Goal: Task Accomplishment & Management: Manage account settings

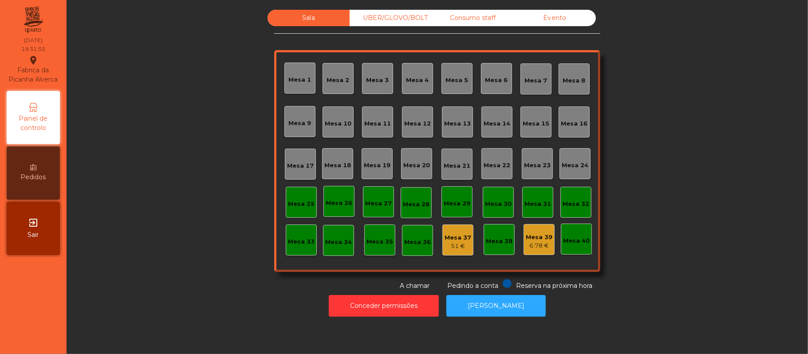
click at [382, 125] on div "Mesa 11" at bounding box center [377, 123] width 27 height 9
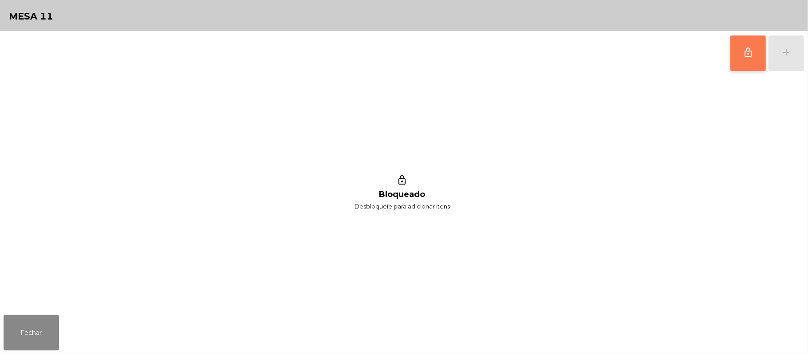
click at [742, 59] on button "lock_outline" at bounding box center [747, 52] width 35 height 35
click at [785, 48] on div "add" at bounding box center [786, 52] width 11 height 11
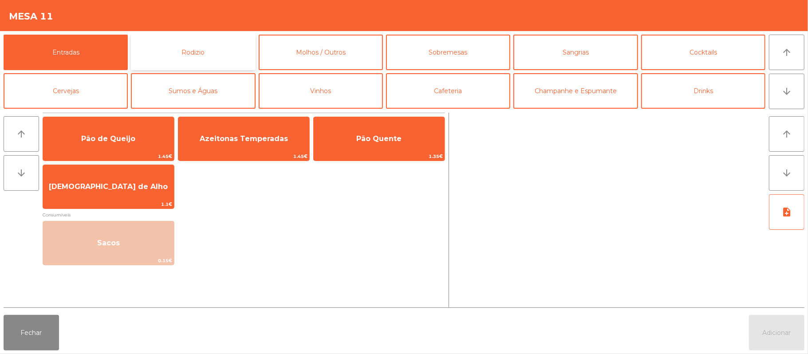
click at [235, 53] on button "Rodizio" at bounding box center [193, 52] width 124 height 35
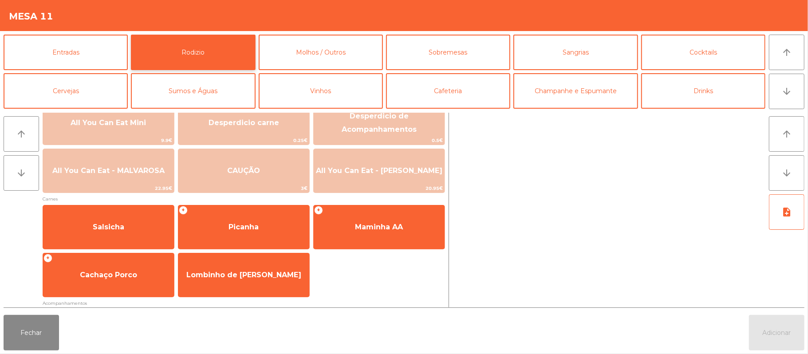
scroll to position [7, 0]
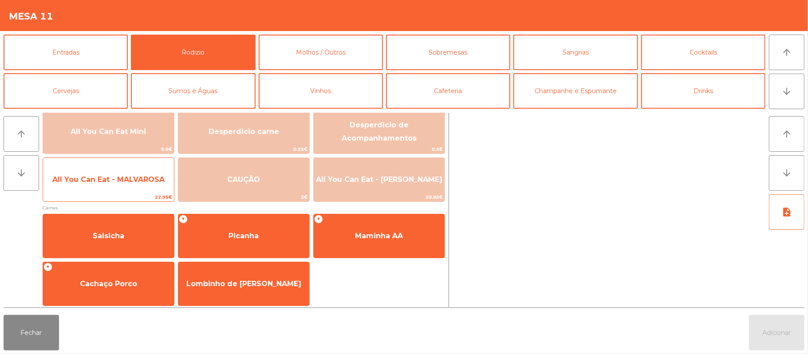
click at [128, 185] on span "All You Can Eat - MALVAROSA" at bounding box center [108, 180] width 131 height 24
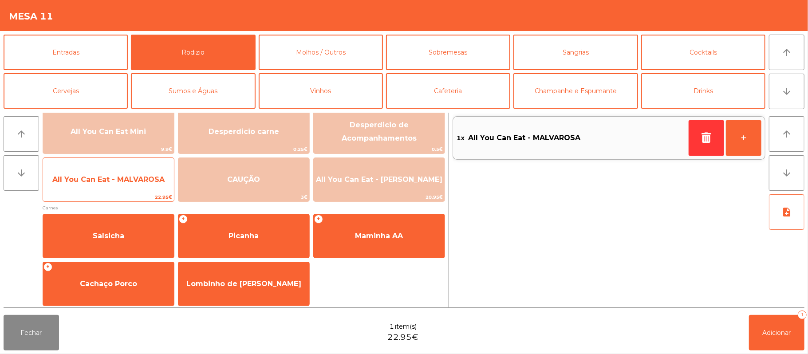
click at [122, 179] on span "All You Can Eat - MALVAROSA" at bounding box center [108, 179] width 112 height 8
click at [91, 177] on span "All You Can Eat - MALVAROSA" at bounding box center [108, 179] width 112 height 8
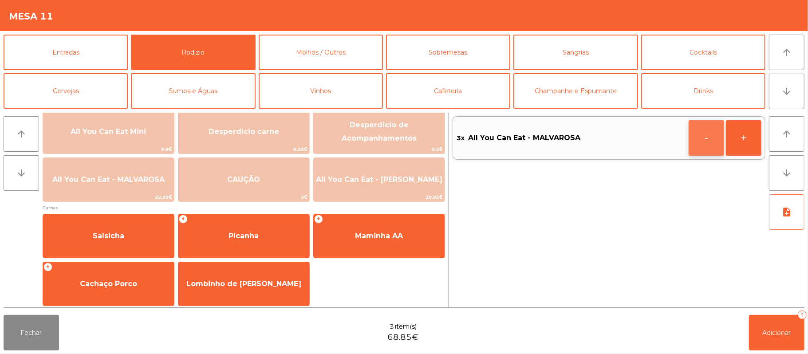
click at [702, 144] on button "-" at bounding box center [706, 137] width 35 height 35
click at [755, 331] on button "Adicionar 2" at bounding box center [776, 332] width 55 height 35
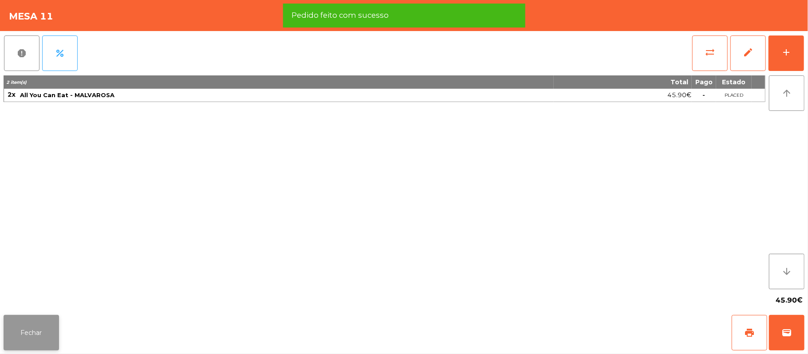
click at [47, 327] on button "Fechar" at bounding box center [31, 332] width 55 height 35
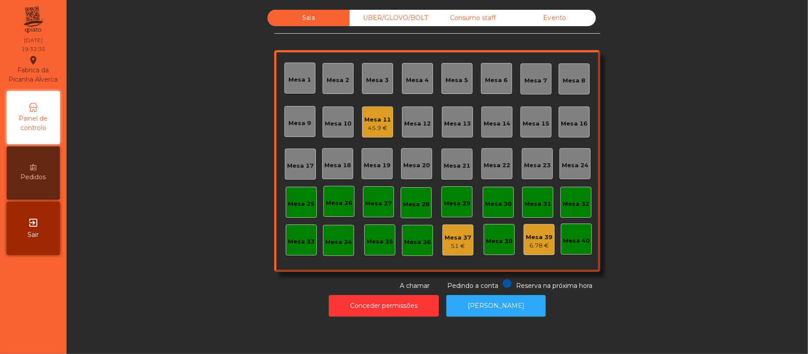
click at [368, 171] on div "Mesa 19" at bounding box center [377, 163] width 31 height 31
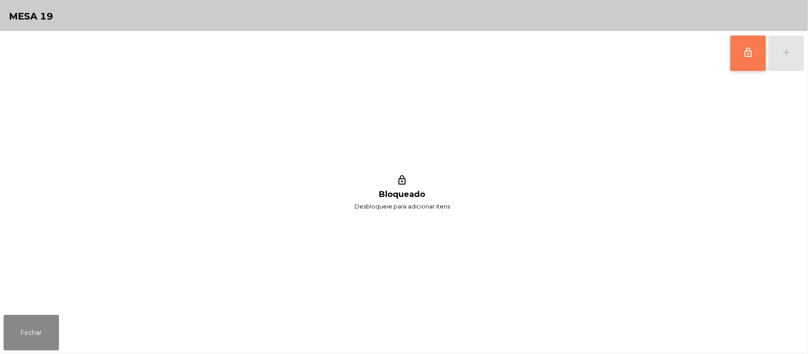
click at [743, 56] on span "lock_outline" at bounding box center [748, 52] width 11 height 11
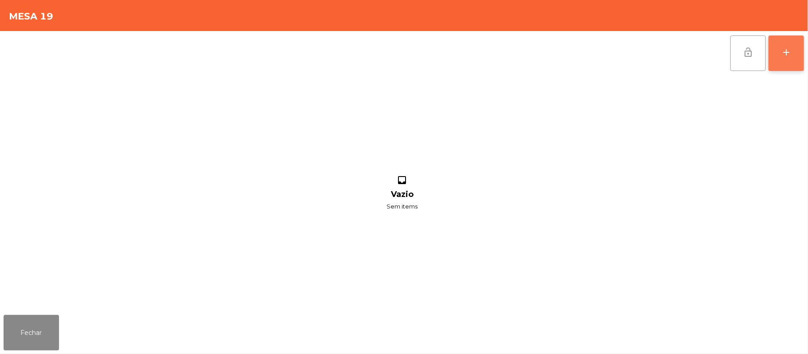
click at [785, 51] on div "add" at bounding box center [786, 52] width 11 height 11
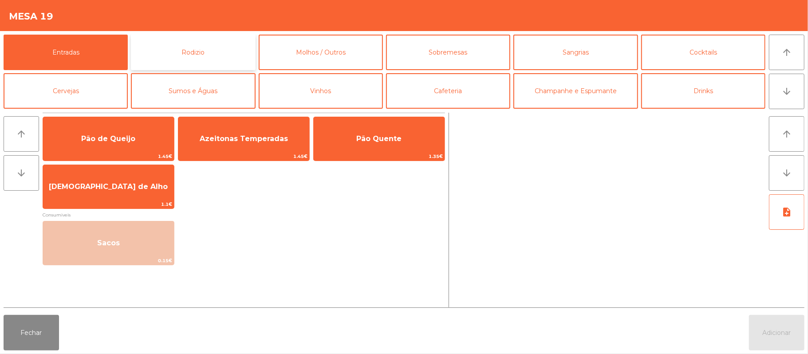
click at [215, 54] on button "Rodizio" at bounding box center [193, 52] width 124 height 35
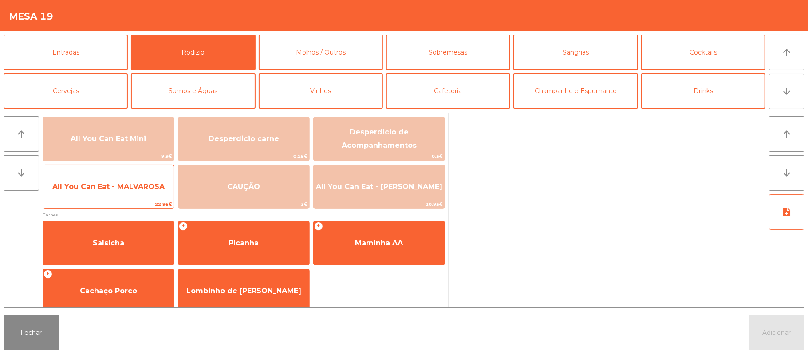
click at [119, 195] on span "All You Can Eat - MALVAROSA" at bounding box center [108, 187] width 131 height 24
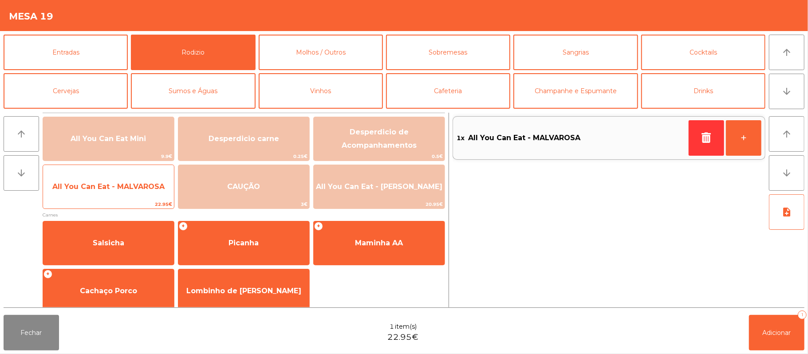
click at [111, 185] on span "All You Can Eat - MALVAROSA" at bounding box center [108, 186] width 112 height 8
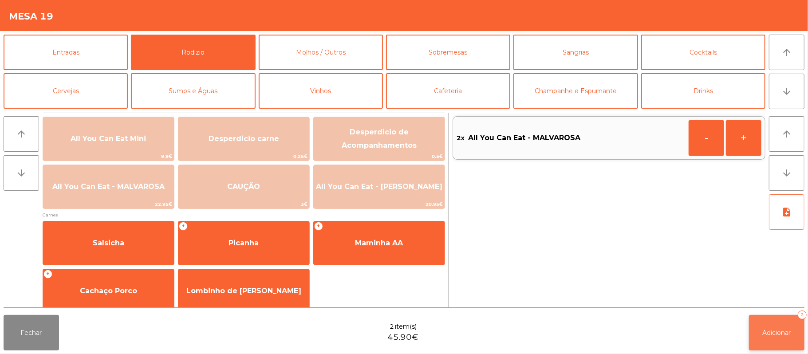
click at [763, 319] on button "Adicionar 2" at bounding box center [776, 332] width 55 height 35
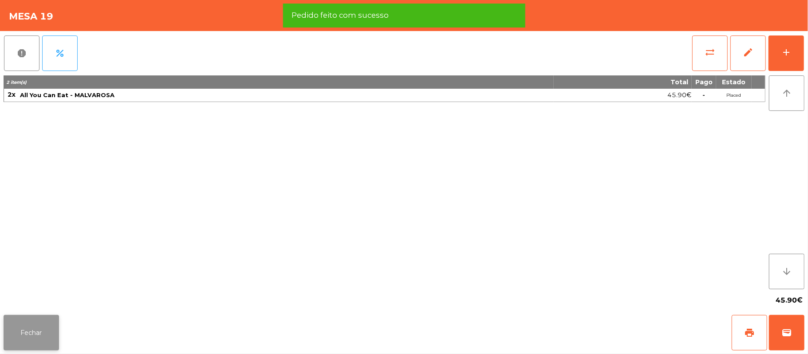
click at [43, 335] on button "Fechar" at bounding box center [31, 332] width 55 height 35
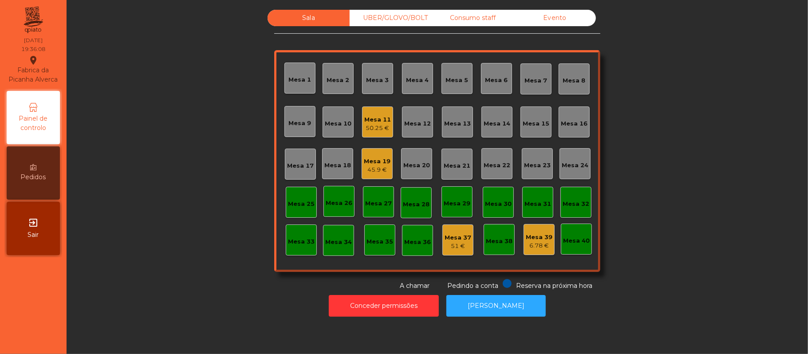
click at [675, 112] on div "Sala UBER/GLOVO/BOLT Consumo staff Evento Mesa 1 Mesa 2 [GEOGRAPHIC_DATA] 4 [GE…" at bounding box center [437, 150] width 717 height 281
click at [652, 132] on div "Sala UBER/GLOVO/BOLT Consumo staff Evento Mesa 1 Mesa 2 [GEOGRAPHIC_DATA] 4 [GE…" at bounding box center [437, 150] width 717 height 281
click at [690, 176] on div "Sala UBER/GLOVO/BOLT Consumo staff Evento Mesa 1 Mesa 2 [GEOGRAPHIC_DATA] 4 [GE…" at bounding box center [437, 150] width 717 height 281
click at [293, 238] on div "Mesa 33" at bounding box center [301, 241] width 27 height 9
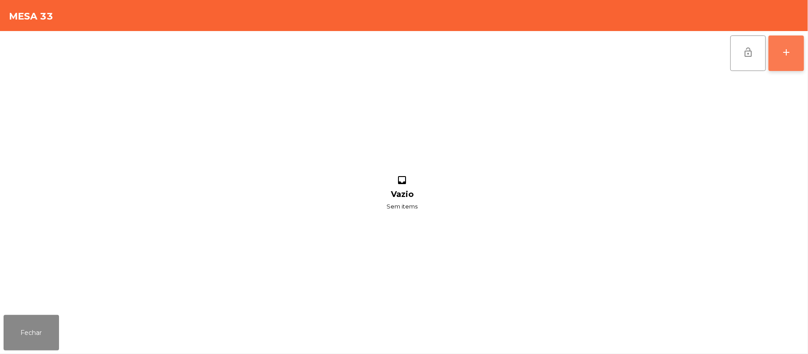
click at [783, 58] on button "add" at bounding box center [785, 52] width 35 height 35
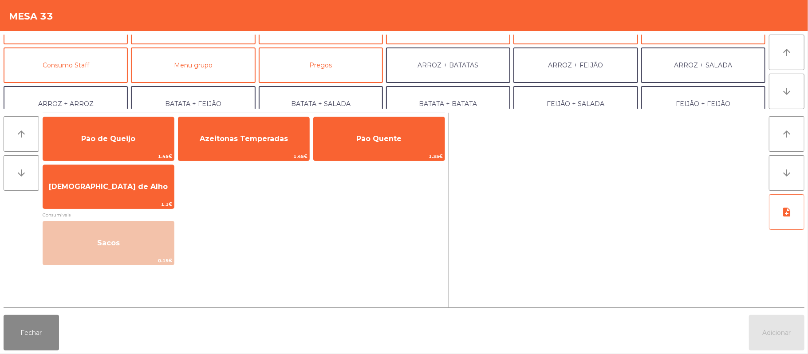
scroll to position [69, 0]
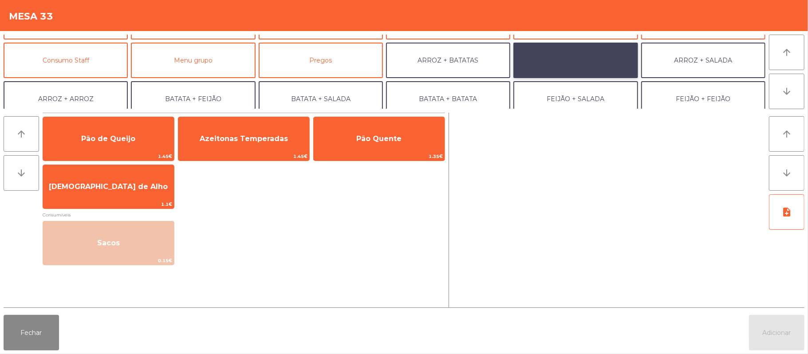
click at [563, 66] on button "ARROZ + FEIJÃO" at bounding box center [575, 60] width 124 height 35
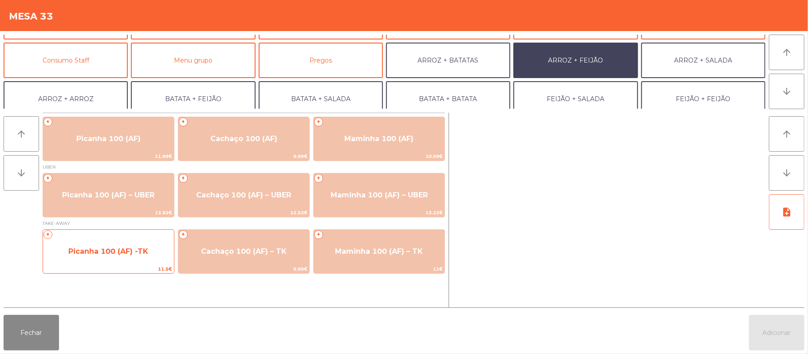
click at [129, 248] on span "Picanha 100 (AF) -TK" at bounding box center [108, 251] width 80 height 8
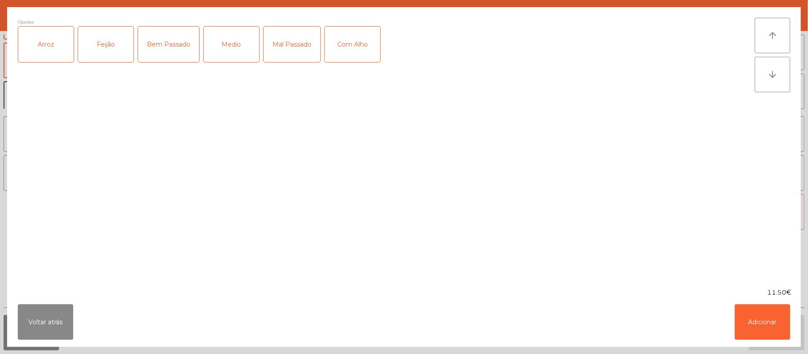
click at [229, 44] on div "Medio" at bounding box center [231, 44] width 55 height 35
click at [354, 45] on div "Com Alho" at bounding box center [352, 44] width 55 height 35
click at [61, 38] on div "Arroz" at bounding box center [45, 44] width 55 height 35
click at [109, 39] on div "Feijão" at bounding box center [105, 44] width 55 height 35
click at [772, 320] on button "Adicionar" at bounding box center [762, 321] width 55 height 35
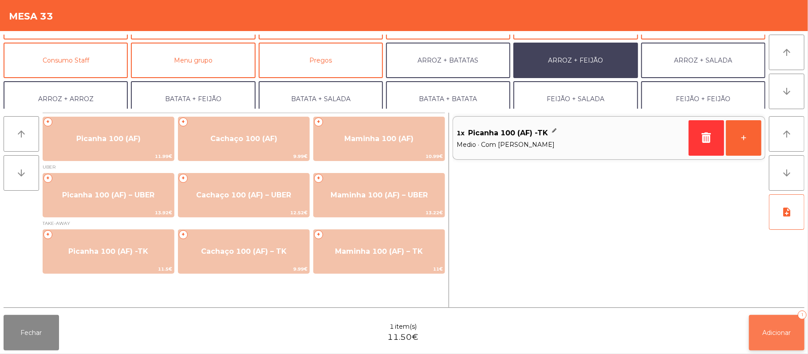
click at [773, 326] on button "Adicionar 1" at bounding box center [776, 332] width 55 height 35
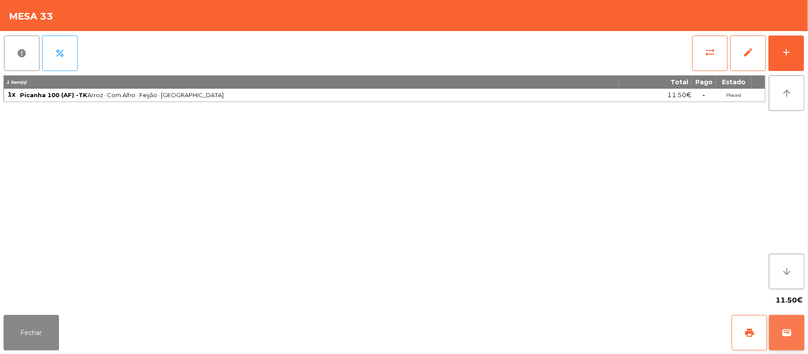
click at [789, 327] on button "wallet" at bounding box center [786, 332] width 35 height 35
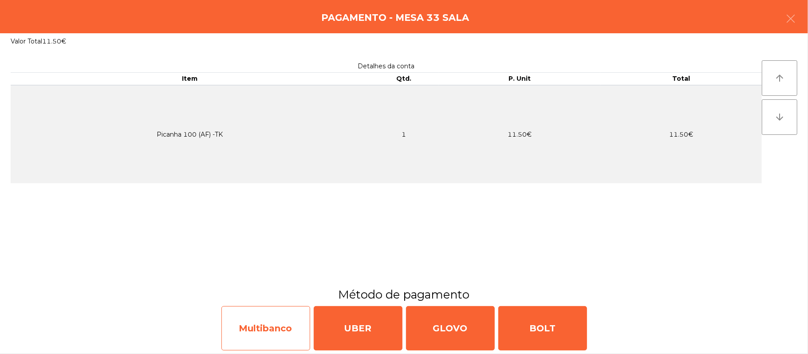
click at [264, 324] on div "Multibanco" at bounding box center [265, 328] width 89 height 44
select select "**"
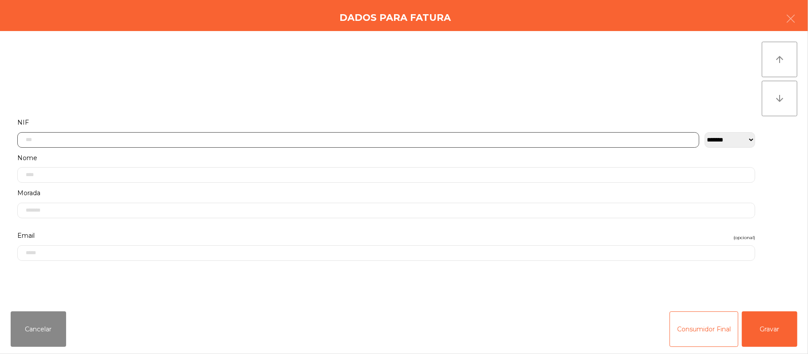
click at [379, 139] on input "text" at bounding box center [358, 140] width 682 height 16
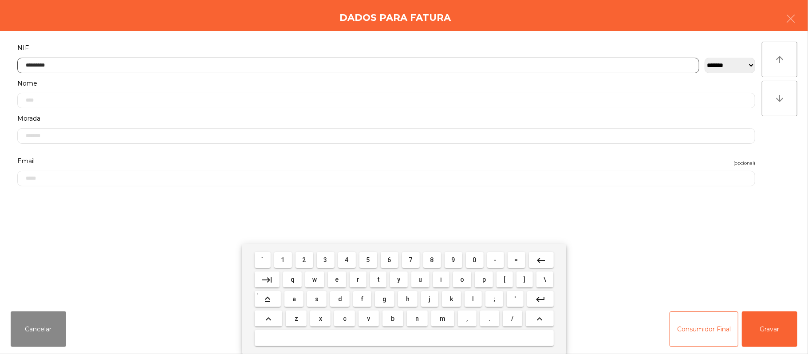
type input "*********"
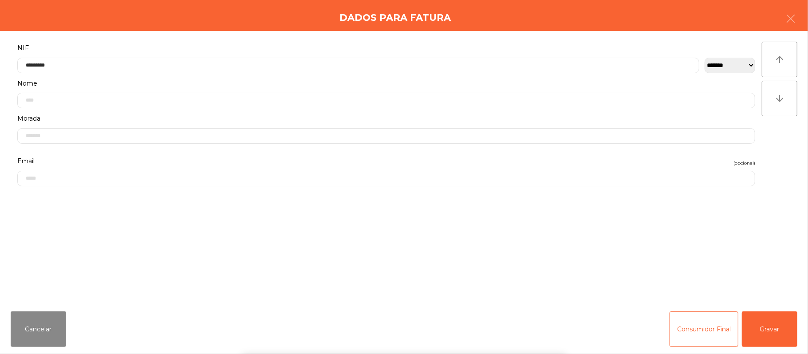
click at [763, 334] on div "` 1 2 3 4 5 6 7 8 9 0 - = keyboard_backspace keyboard_tab q w e r t y u i o p […" at bounding box center [404, 299] width 808 height 110
click at [770, 330] on button "Gravar" at bounding box center [769, 328] width 55 height 35
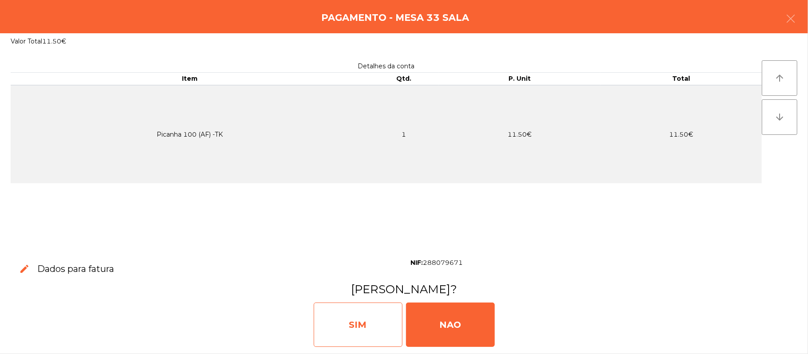
click at [366, 318] on div "SIM" at bounding box center [358, 325] width 89 height 44
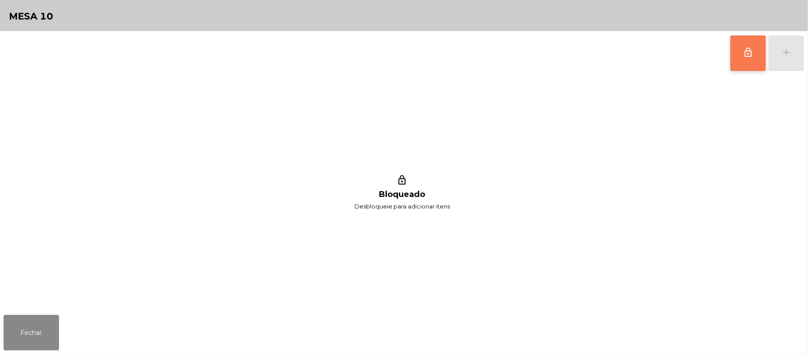
click at [737, 57] on button "lock_outline" at bounding box center [747, 52] width 35 height 35
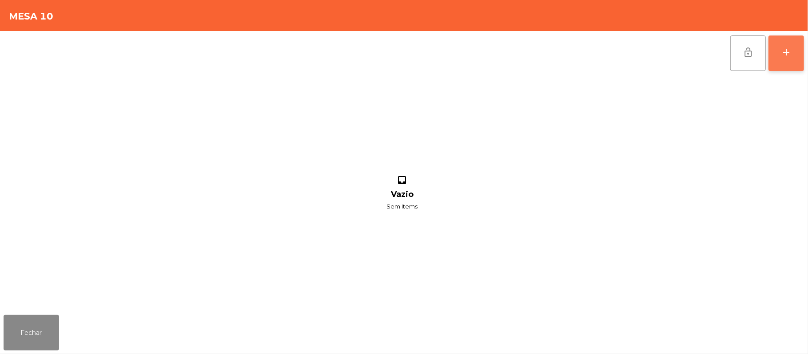
click at [776, 52] on button "add" at bounding box center [785, 52] width 35 height 35
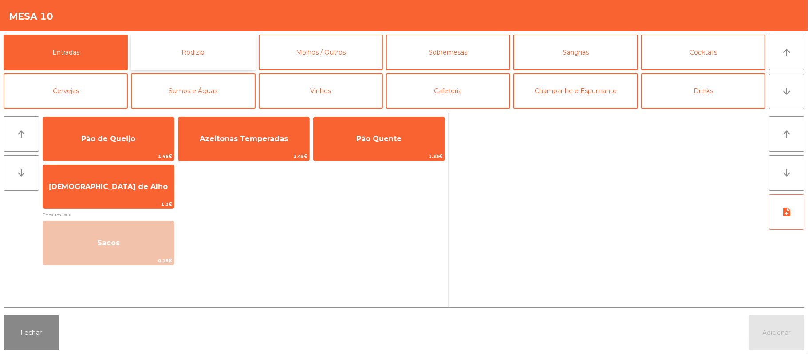
click at [197, 56] on button "Rodizio" at bounding box center [193, 52] width 124 height 35
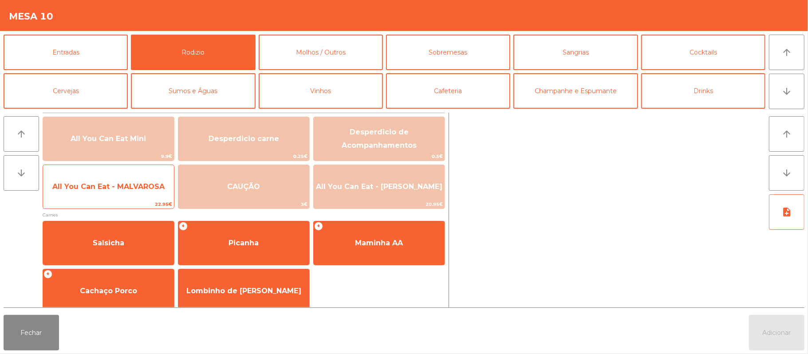
click at [128, 201] on span "22.95€" at bounding box center [108, 204] width 131 height 8
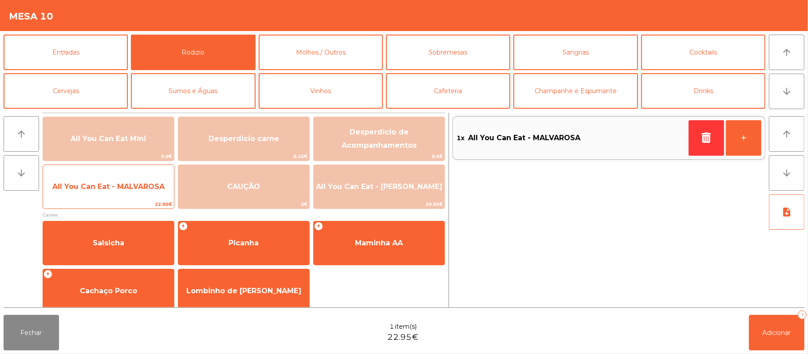
click at [128, 188] on span "All You Can Eat - MALVAROSA" at bounding box center [108, 186] width 112 height 8
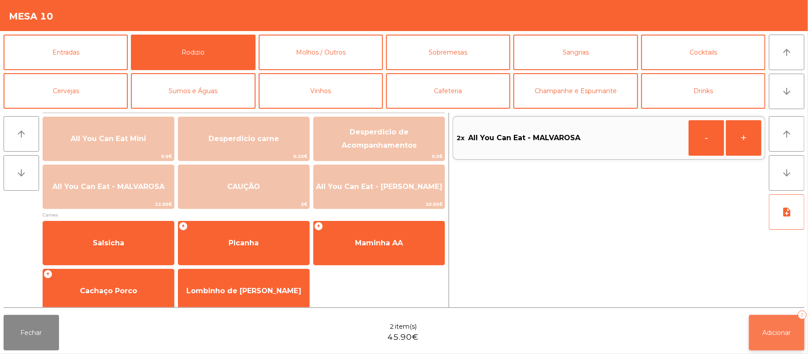
click at [799, 328] on button "Adicionar 2" at bounding box center [776, 332] width 55 height 35
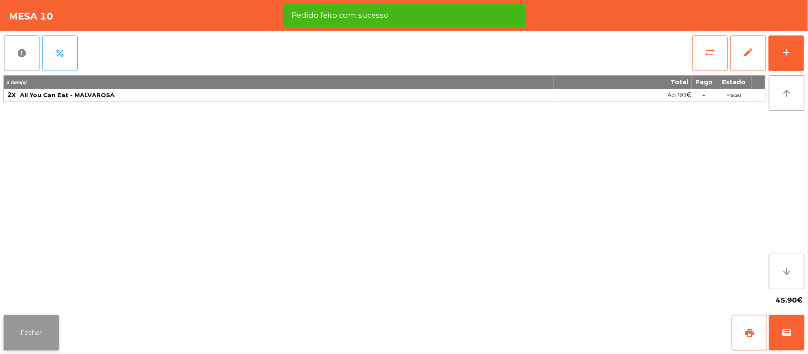
click at [28, 320] on button "Fechar" at bounding box center [31, 332] width 55 height 35
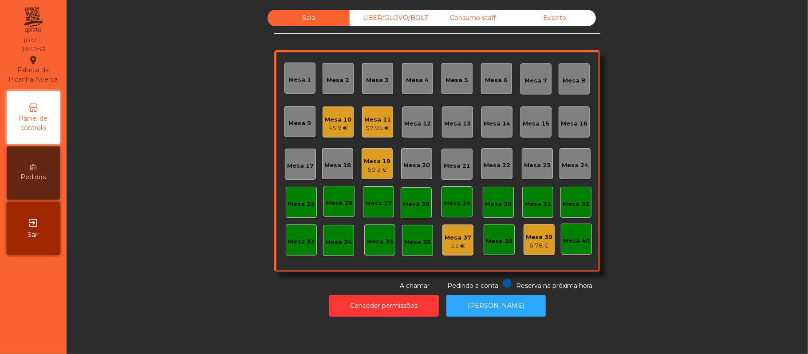
click at [421, 121] on div "Mesa 12" at bounding box center [417, 123] width 27 height 9
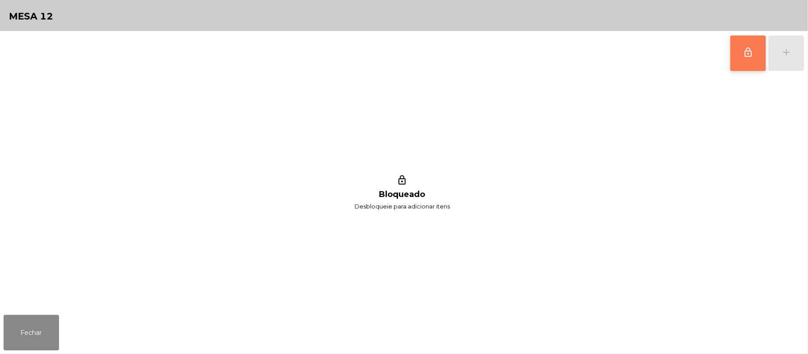
click at [758, 59] on button "lock_outline" at bounding box center [747, 52] width 35 height 35
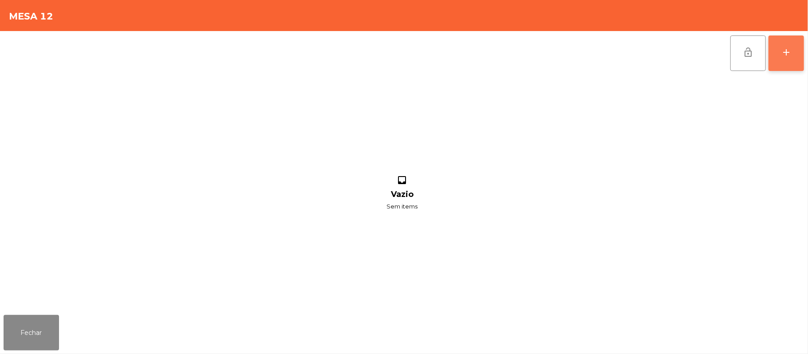
click at [786, 54] on div "add" at bounding box center [786, 52] width 11 height 11
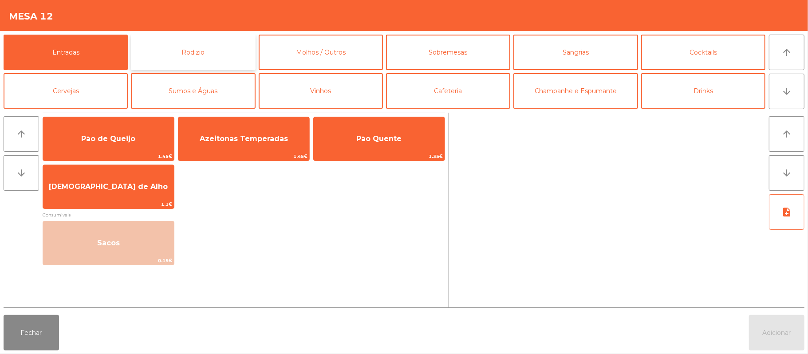
click at [204, 55] on button "Rodizio" at bounding box center [193, 52] width 124 height 35
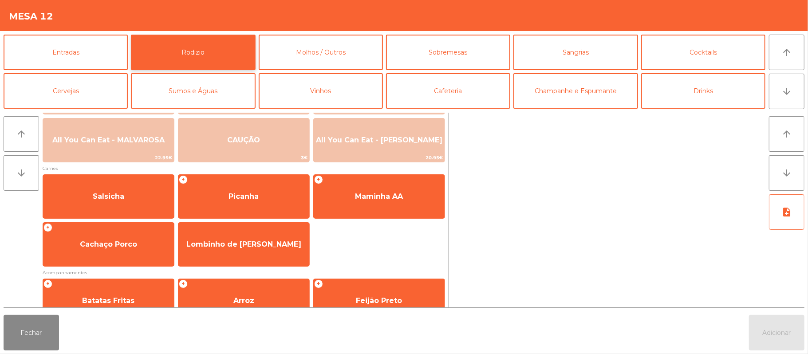
scroll to position [37, 0]
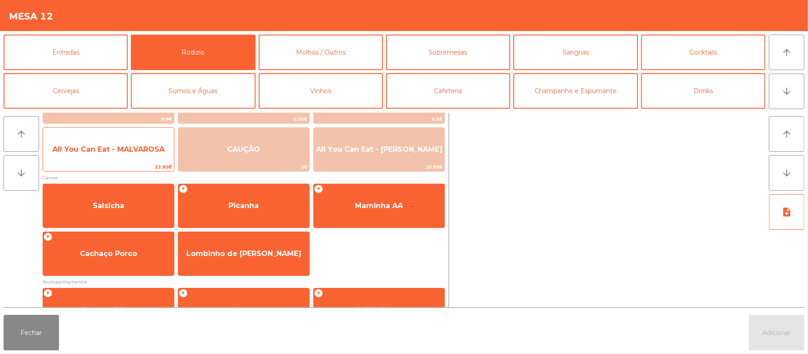
click at [135, 152] on span "All You Can Eat - MALVAROSA" at bounding box center [108, 149] width 112 height 8
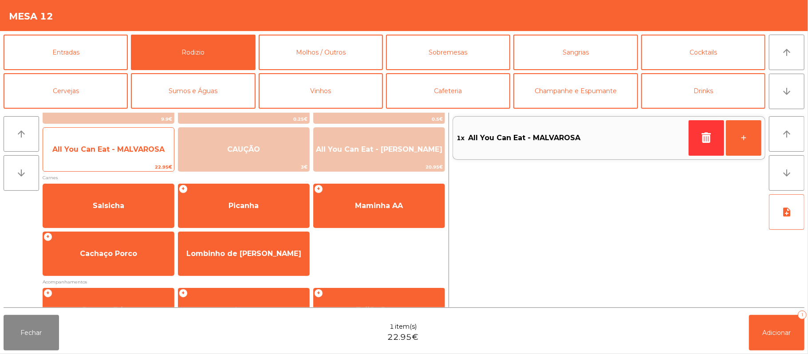
click at [125, 160] on span "All You Can Eat - MALVAROSA" at bounding box center [108, 150] width 131 height 24
click at [121, 161] on span "All You Can Eat - MALVAROSA" at bounding box center [108, 150] width 131 height 24
click at [113, 158] on span "All You Can Eat - MALVAROSA" at bounding box center [108, 150] width 131 height 24
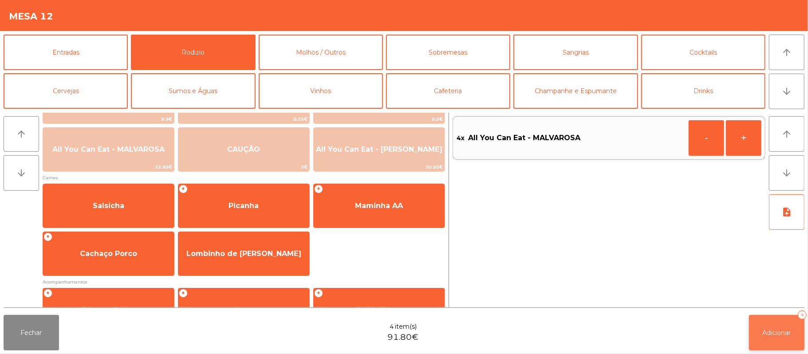
click at [771, 333] on span "Adicionar" at bounding box center [777, 333] width 28 height 8
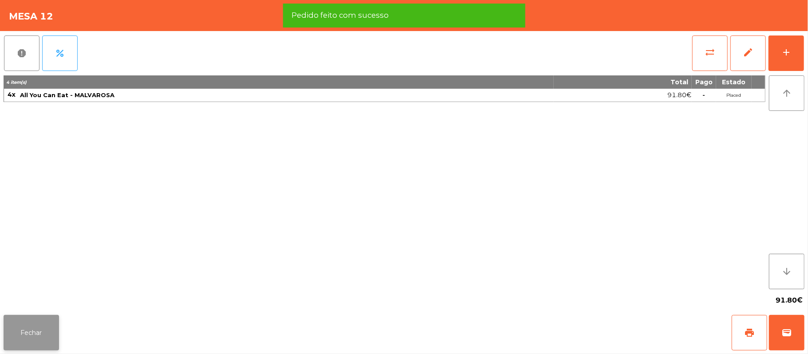
click at [29, 348] on button "Fechar" at bounding box center [31, 332] width 55 height 35
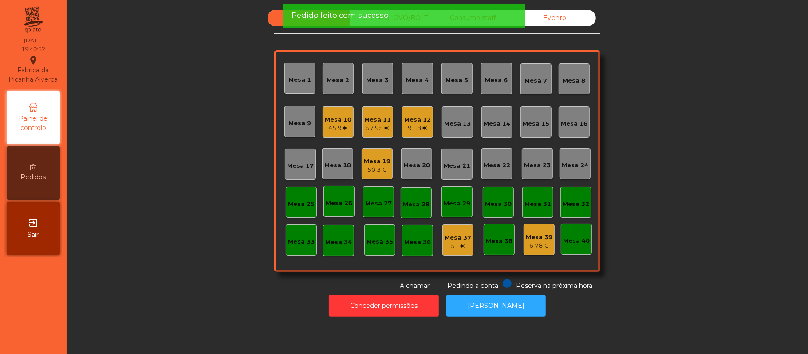
click at [185, 174] on div "Sala UBER/[GEOGRAPHIC_DATA]/BOLT Consumo staff Evento Mesa 1 Mesa 2 Mesa 3 [GEO…" at bounding box center [437, 150] width 717 height 281
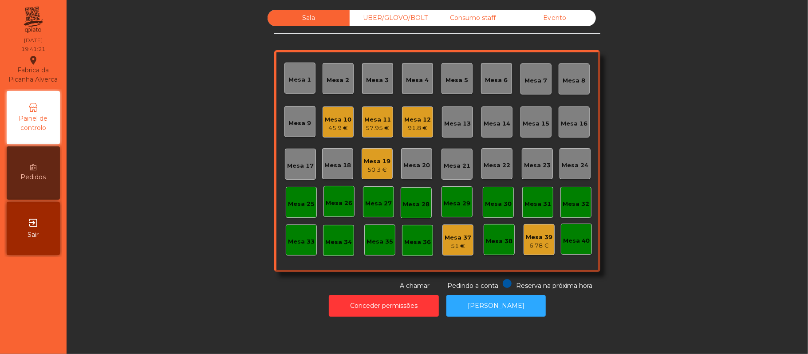
click at [412, 115] on div "Mesa 12" at bounding box center [417, 119] width 27 height 9
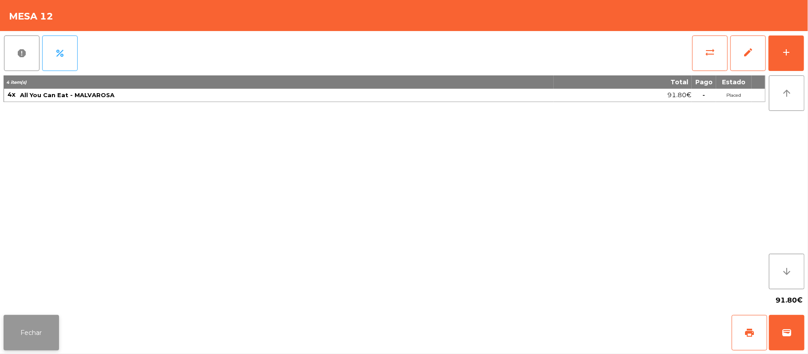
click at [32, 331] on button "Fechar" at bounding box center [31, 332] width 55 height 35
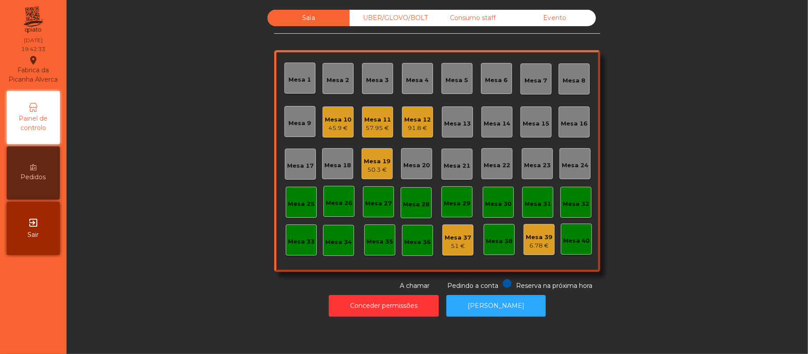
click at [691, 116] on div "Sala UBER/[GEOGRAPHIC_DATA]/BOLT Consumo staff Evento Mesa 1 Mesa 2 Mesa 3 [GEO…" at bounding box center [437, 150] width 717 height 281
click at [288, 178] on div "Mesa 17" at bounding box center [300, 164] width 31 height 31
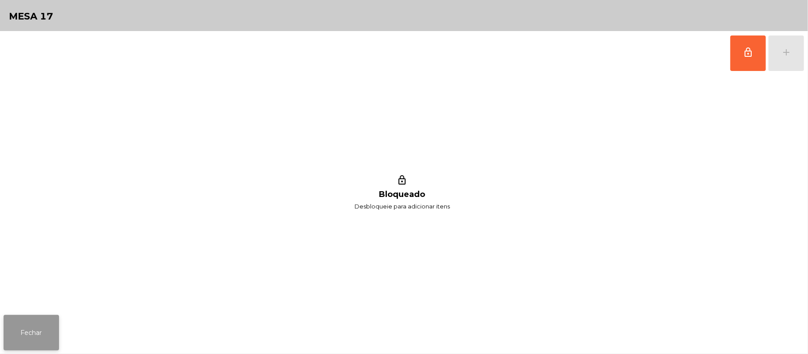
click at [30, 319] on button "Fechar" at bounding box center [31, 332] width 55 height 35
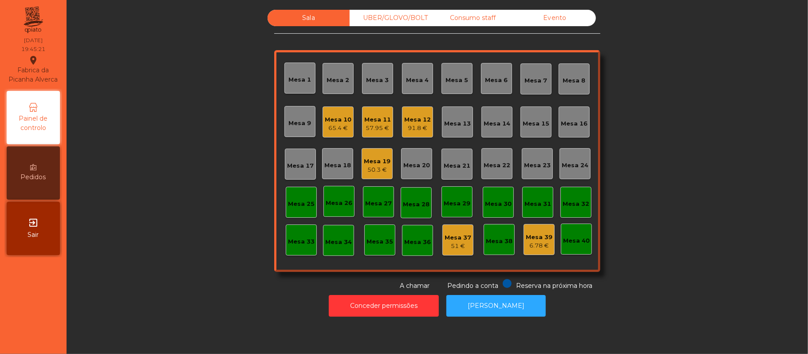
click at [303, 232] on div "Mesa 33" at bounding box center [301, 240] width 31 height 31
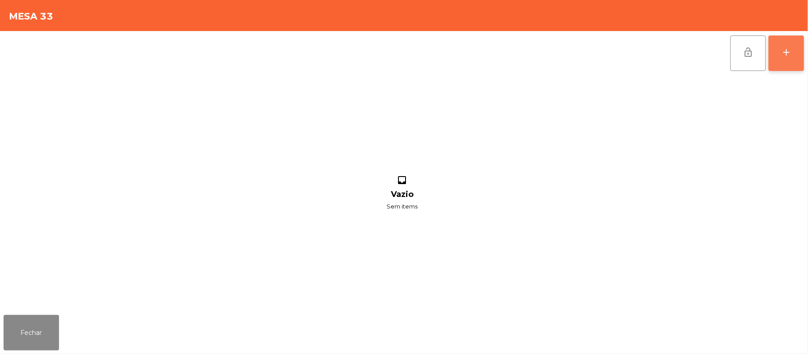
click at [784, 54] on div "add" at bounding box center [786, 52] width 11 height 11
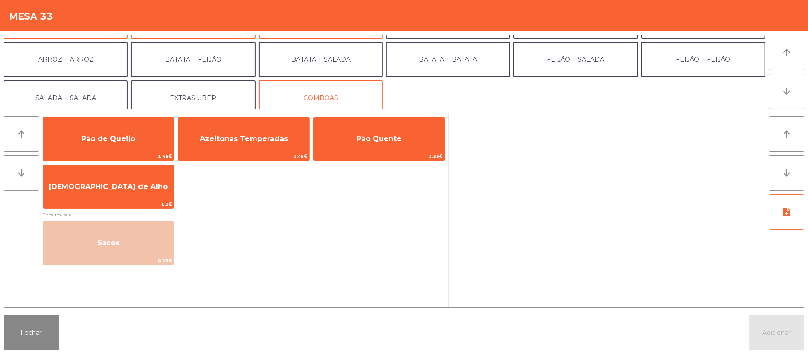
scroll to position [116, 0]
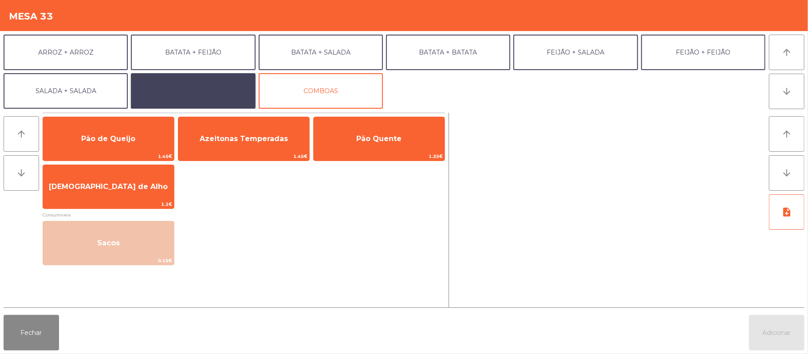
click at [212, 93] on button "EXTRAS UBER" at bounding box center [193, 90] width 124 height 35
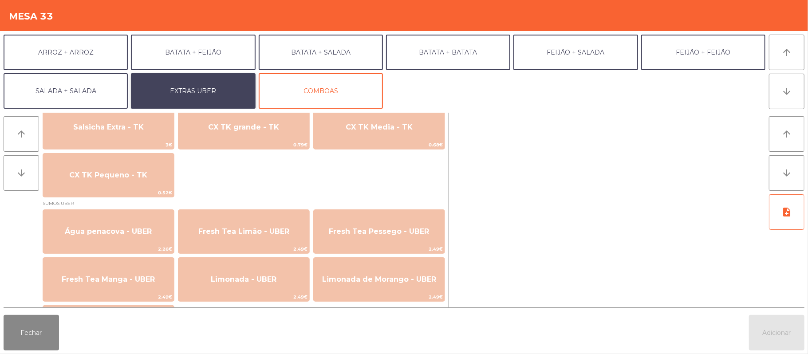
scroll to position [698, 0]
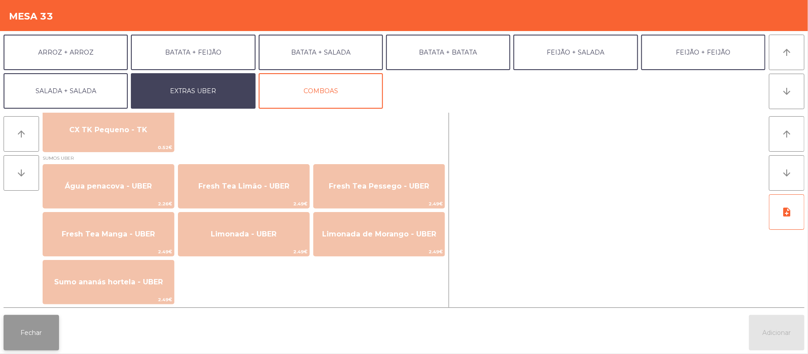
click at [34, 331] on button "Fechar" at bounding box center [31, 332] width 55 height 35
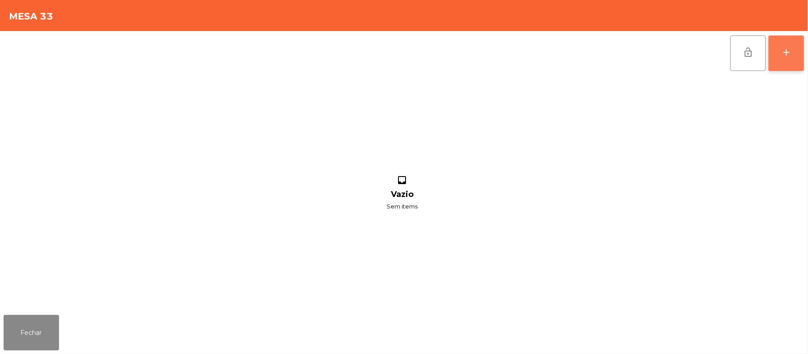
click at [780, 54] on button "add" at bounding box center [785, 52] width 35 height 35
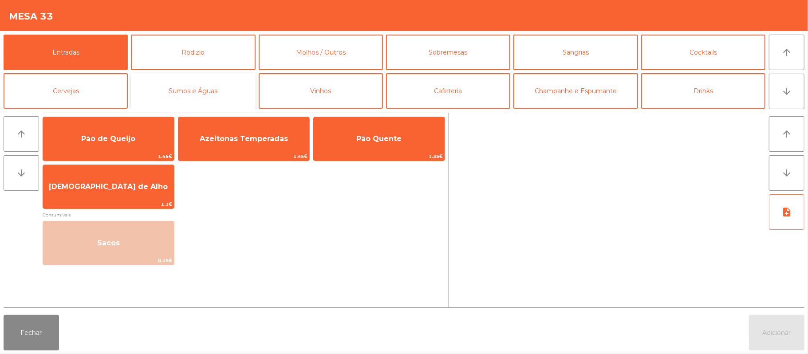
click at [225, 93] on button "Sumos e Águas" at bounding box center [193, 90] width 124 height 35
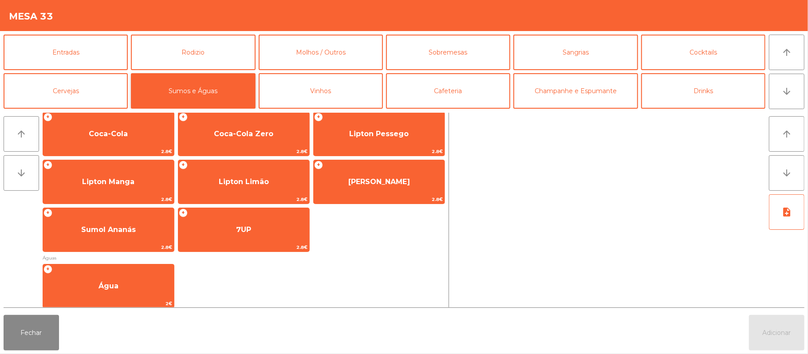
scroll to position [153, 0]
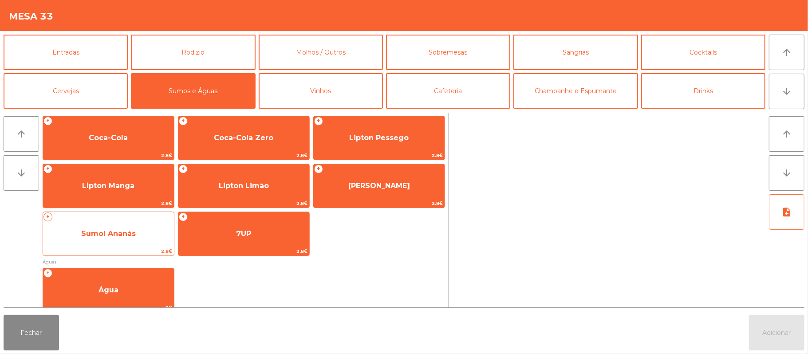
click at [121, 235] on span "Sumol Ananás" at bounding box center [108, 233] width 55 height 8
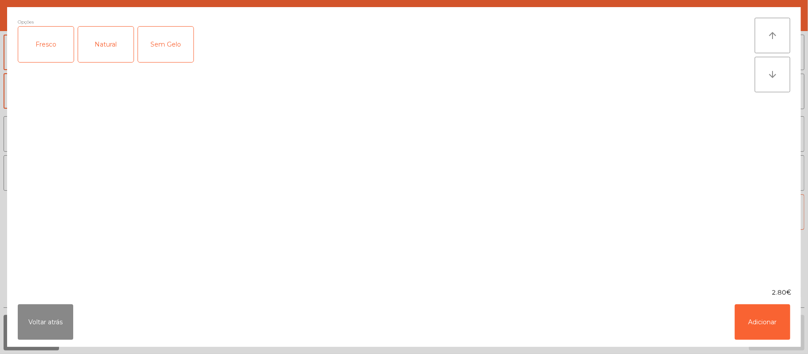
click at [49, 52] on div "Fresco" at bounding box center [45, 44] width 55 height 35
click at [759, 323] on button "Adicionar" at bounding box center [762, 321] width 55 height 35
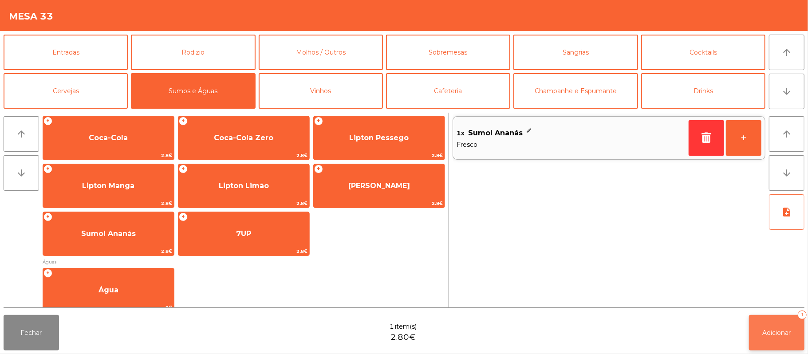
click at [778, 329] on span "Adicionar" at bounding box center [777, 333] width 28 height 8
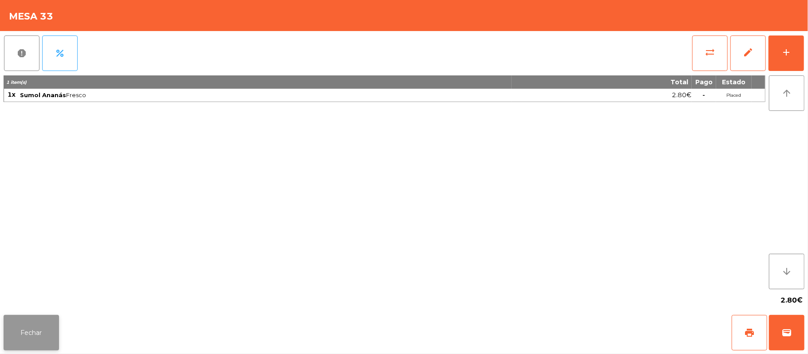
click at [37, 321] on button "Fechar" at bounding box center [31, 332] width 55 height 35
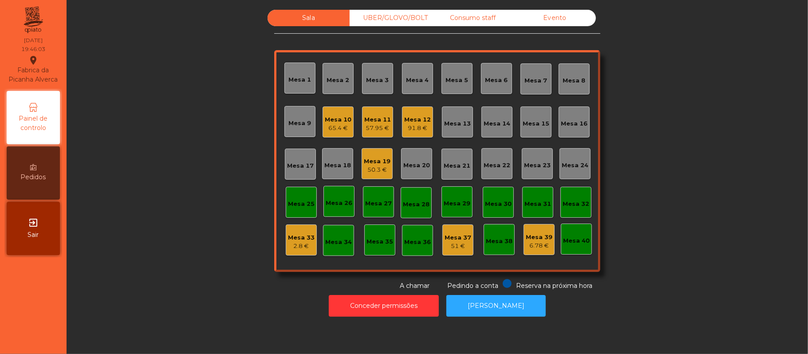
click at [296, 243] on div "2.8 €" at bounding box center [301, 246] width 27 height 9
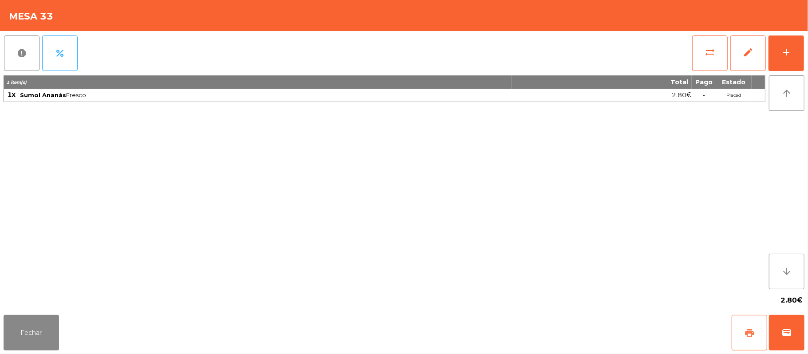
click at [743, 322] on button "print" at bounding box center [749, 332] width 35 height 35
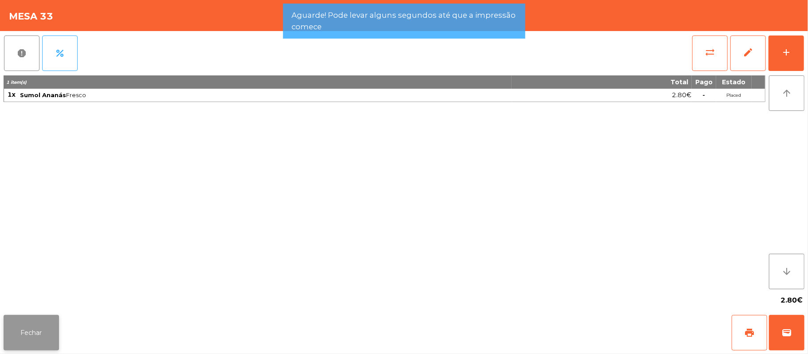
click at [4, 335] on button "Fechar" at bounding box center [31, 332] width 55 height 35
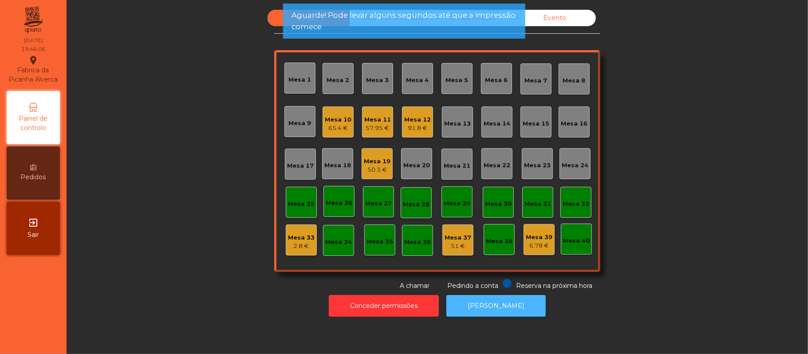
click at [500, 306] on button "[PERSON_NAME]" at bounding box center [495, 306] width 99 height 22
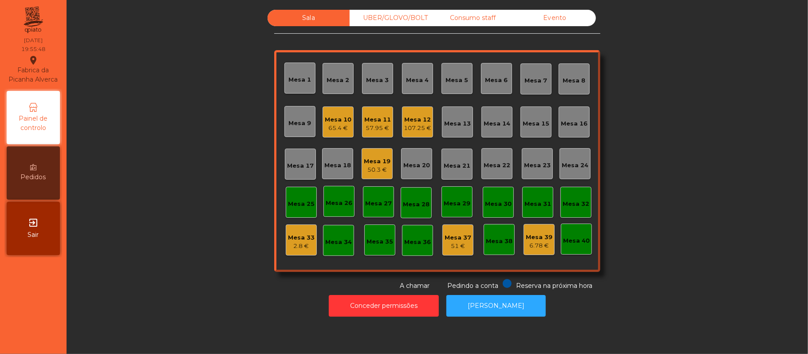
click at [402, 18] on div "UBER/GLOVO/BOLT" at bounding box center [391, 18] width 82 height 16
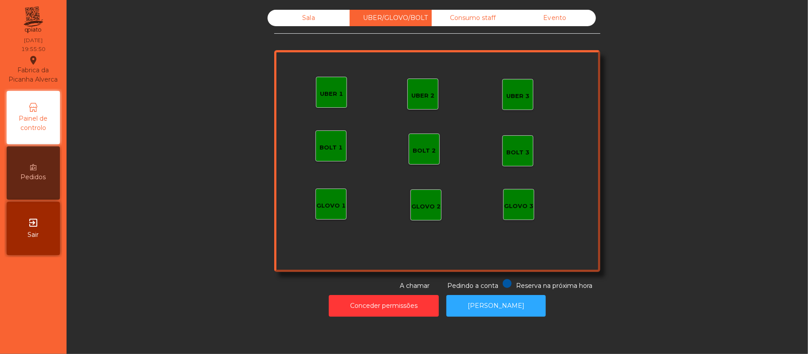
click at [325, 84] on div "UBER 1" at bounding box center [331, 92] width 31 height 31
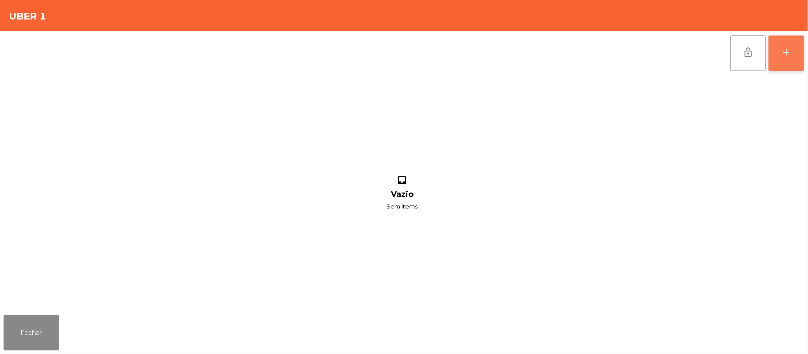
click at [783, 55] on div "add" at bounding box center [786, 52] width 11 height 11
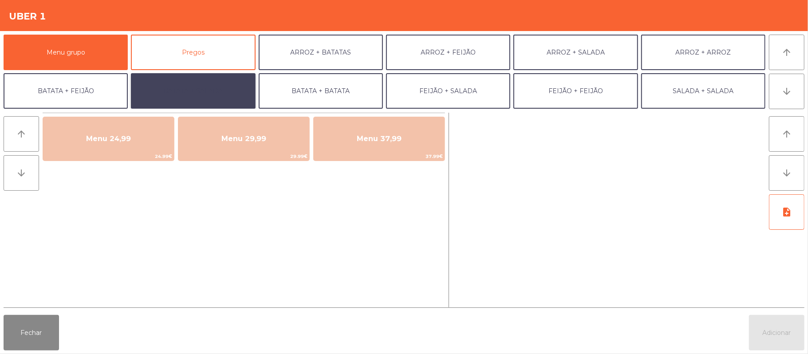
click at [225, 83] on button "BATATA + SALADA" at bounding box center [193, 90] width 124 height 35
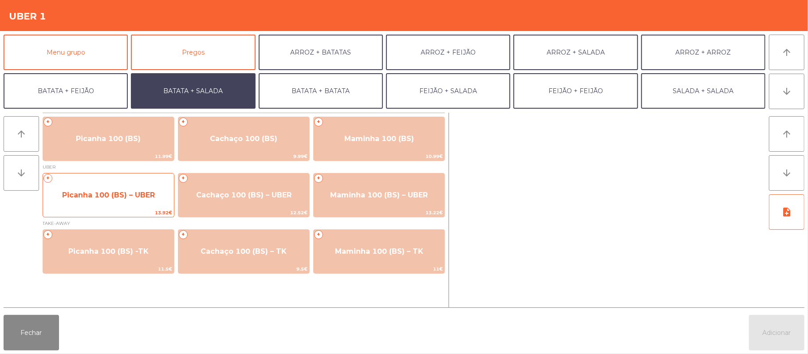
click at [147, 196] on span "Picanha 100 (BS) – UBER" at bounding box center [108, 195] width 93 height 8
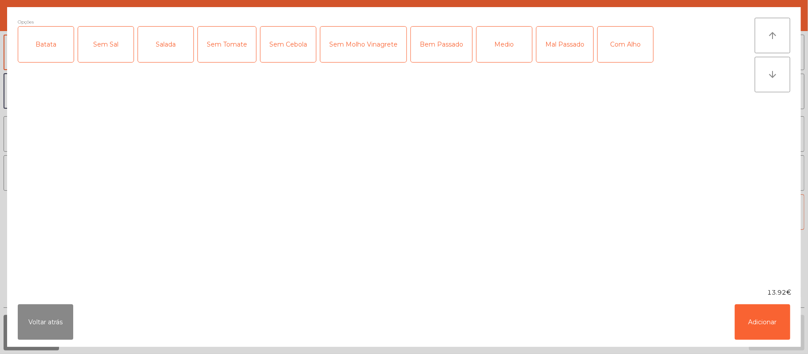
click at [41, 59] on div "Batata" at bounding box center [45, 44] width 55 height 35
click at [172, 54] on div "Salada" at bounding box center [165, 44] width 55 height 35
click at [506, 55] on div "Medio" at bounding box center [504, 44] width 55 height 35
click at [632, 54] on div "Com Alho" at bounding box center [625, 44] width 55 height 35
click at [758, 331] on button "Adicionar" at bounding box center [762, 321] width 55 height 35
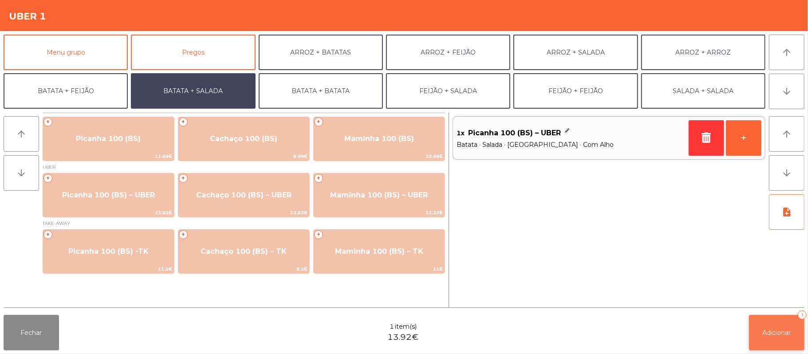
click at [776, 327] on button "Adicionar 1" at bounding box center [776, 332] width 55 height 35
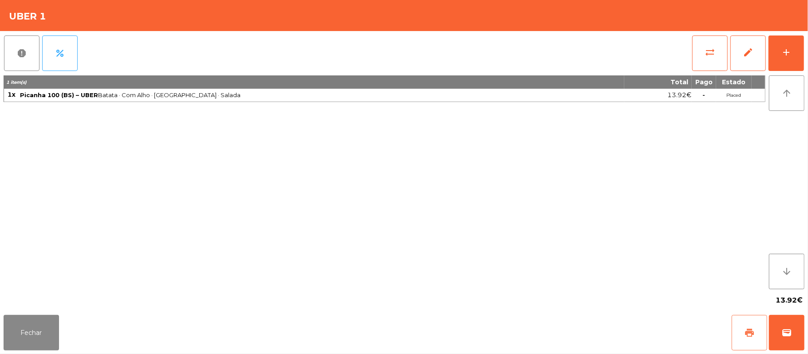
click at [744, 334] on button "print" at bounding box center [749, 332] width 35 height 35
click at [801, 343] on button "wallet" at bounding box center [786, 332] width 35 height 35
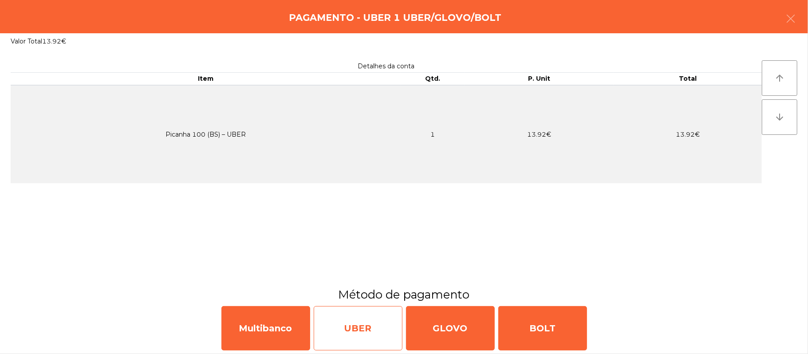
click at [345, 334] on div "UBER" at bounding box center [358, 328] width 89 height 44
select select "**"
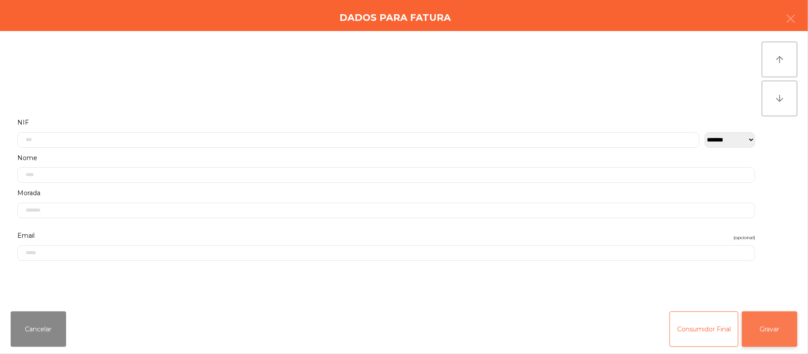
click at [775, 328] on button "Gravar" at bounding box center [769, 328] width 55 height 35
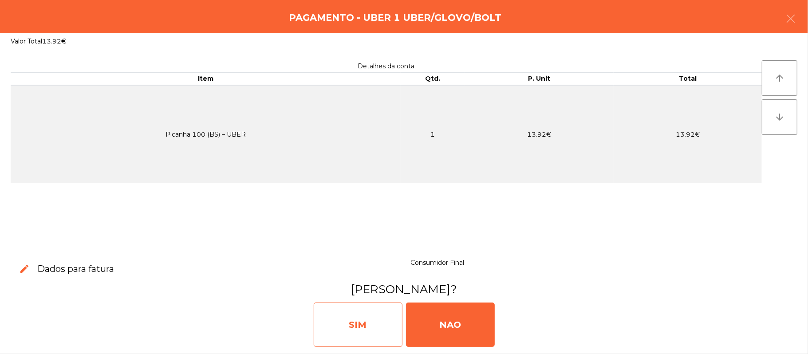
click at [352, 331] on div "SIM" at bounding box center [358, 325] width 89 height 44
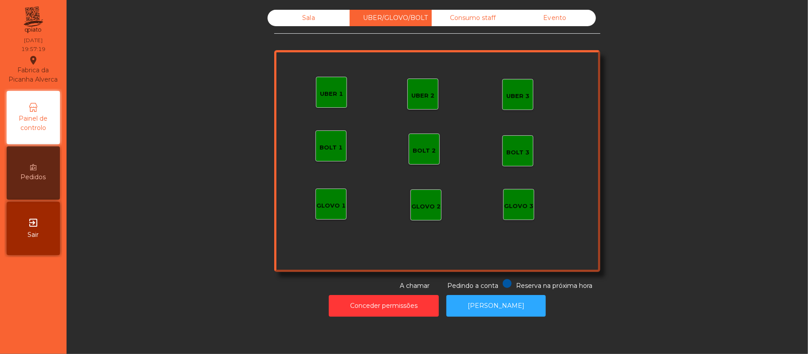
click at [337, 209] on div "GLOVO 1" at bounding box center [330, 205] width 29 height 9
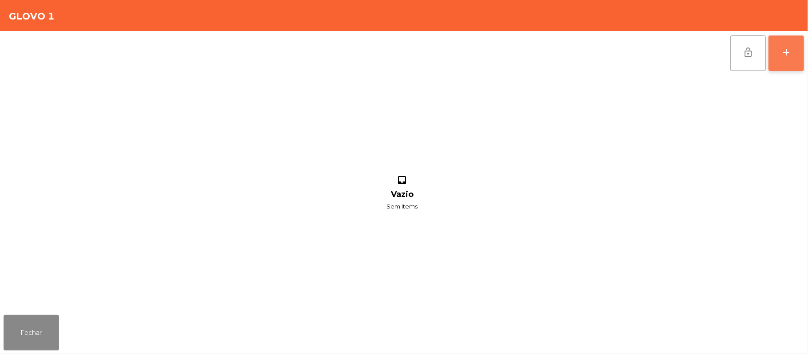
click at [801, 57] on button "add" at bounding box center [785, 52] width 35 height 35
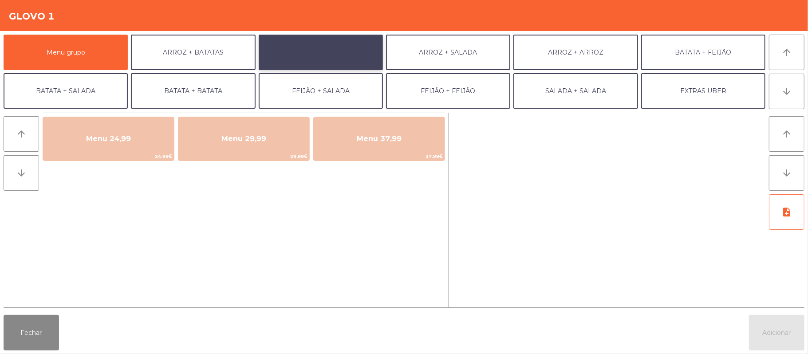
click at [340, 57] on button "ARROZ + FEIJÃO" at bounding box center [321, 52] width 124 height 35
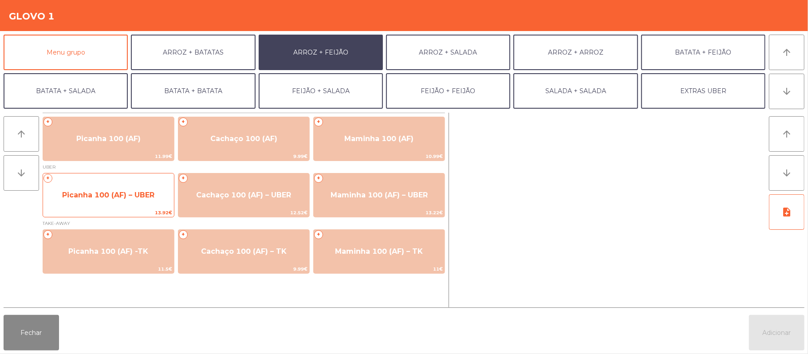
click at [134, 189] on span "Picanha 100 (AF) – UBER" at bounding box center [108, 195] width 131 height 24
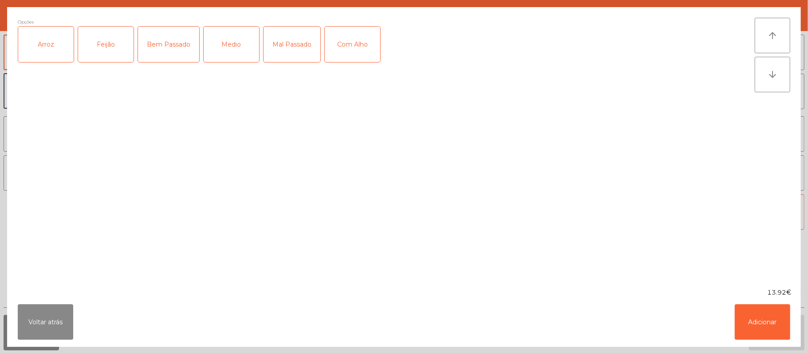
click at [47, 37] on div "Arroz" at bounding box center [45, 44] width 55 height 35
click at [110, 42] on div "Feijão" at bounding box center [105, 44] width 55 height 35
click at [236, 42] on div "Medio" at bounding box center [231, 44] width 55 height 35
click at [754, 329] on button "Adicionar" at bounding box center [762, 321] width 55 height 35
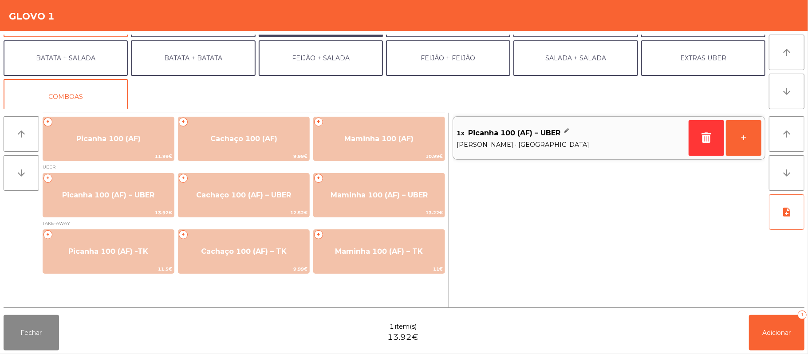
scroll to position [38, 0]
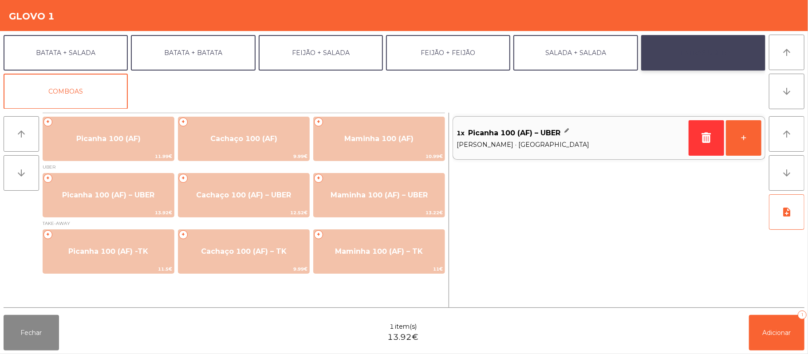
click at [680, 43] on button "EXTRAS UBER" at bounding box center [703, 52] width 124 height 35
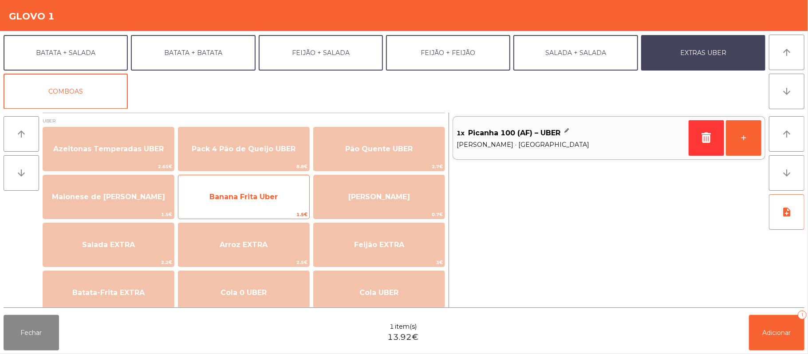
click at [263, 205] on span "Banana Frita Uber" at bounding box center [243, 197] width 131 height 24
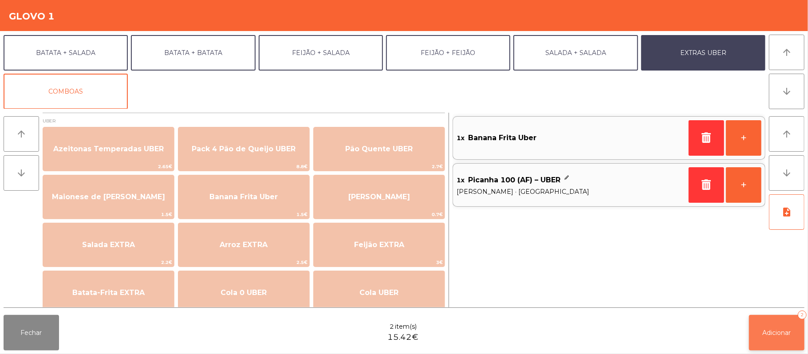
click at [774, 335] on span "Adicionar" at bounding box center [777, 333] width 28 height 8
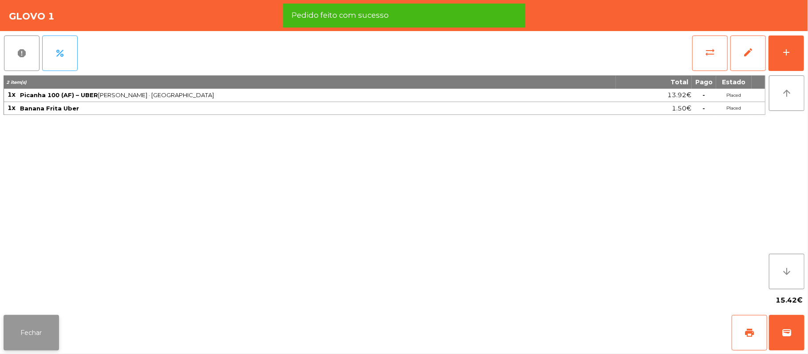
click at [38, 322] on button "Fechar" at bounding box center [31, 332] width 55 height 35
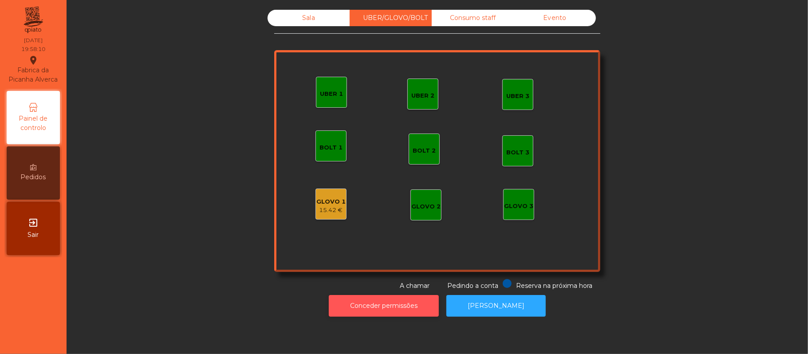
click at [391, 303] on button "Conceder permissões" at bounding box center [384, 306] width 110 height 22
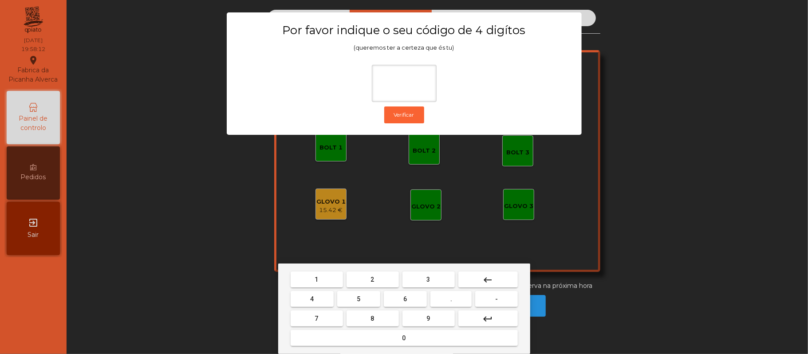
click at [372, 280] on span "2" at bounding box center [373, 279] width 4 height 7
click at [414, 302] on button "6" at bounding box center [405, 299] width 43 height 16
click at [316, 280] on span "1" at bounding box center [317, 279] width 4 height 7
click at [359, 299] on span "5" at bounding box center [359, 299] width 4 height 7
type input "****"
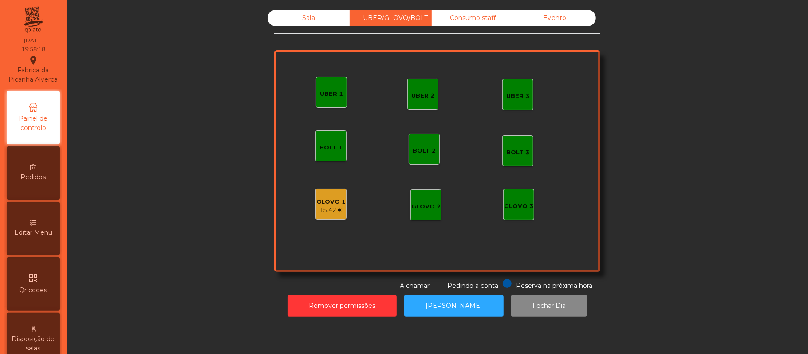
click at [327, 201] on div "GLOVO 1" at bounding box center [330, 201] width 29 height 9
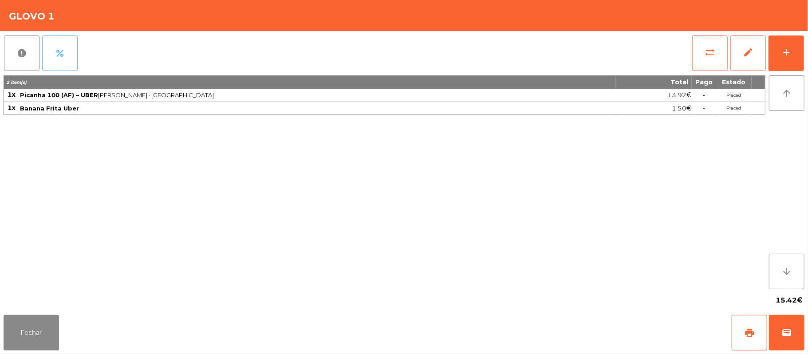
click at [61, 66] on button "percent" at bounding box center [59, 52] width 35 height 35
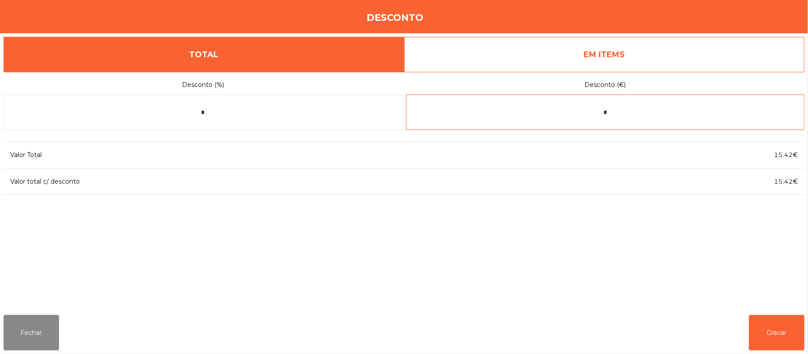
click at [602, 115] on input "*" at bounding box center [605, 112] width 399 height 35
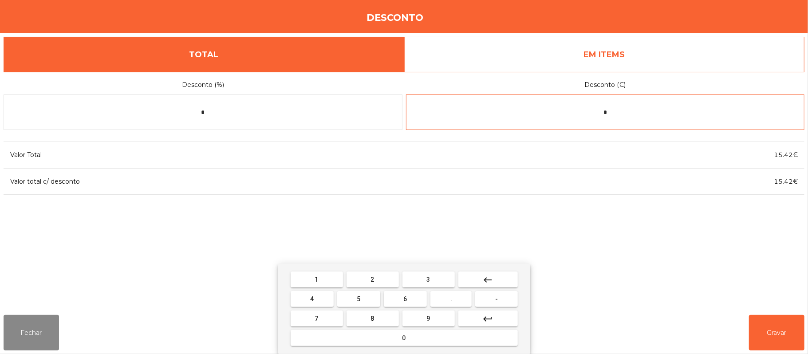
click at [496, 299] on span "-" at bounding box center [496, 299] width 3 height 7
click at [450, 343] on button "0" at bounding box center [404, 338] width 227 height 16
click at [451, 299] on span "." at bounding box center [451, 299] width 2 height 7
click at [435, 277] on button "3" at bounding box center [428, 280] width 52 height 16
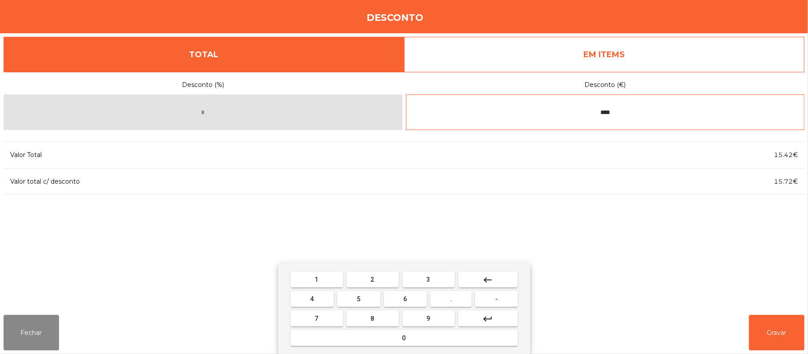
click at [418, 337] on button "0" at bounding box center [404, 338] width 227 height 16
type input "*****"
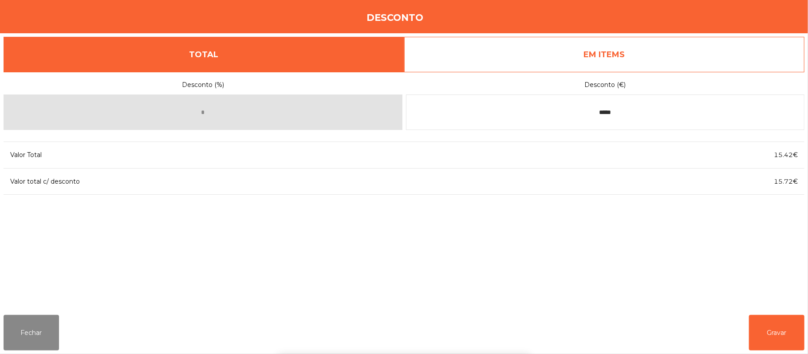
click at [761, 331] on div "1 2 3 keyboard_backspace 4 5 6 . - 7 8 9 keyboard_return 0" at bounding box center [404, 309] width 808 height 91
click at [778, 338] on button "Gravar" at bounding box center [776, 332] width 55 height 35
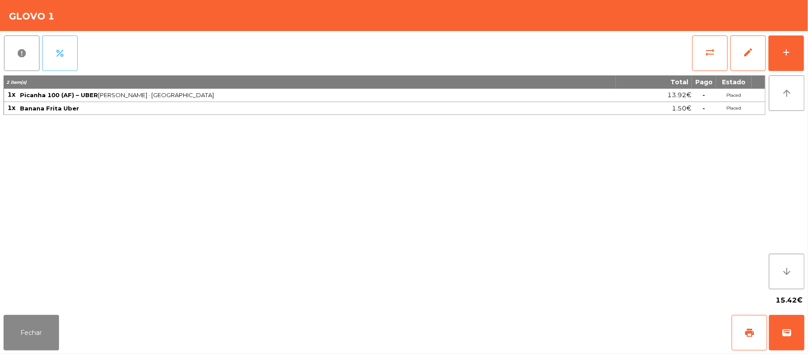
click at [72, 46] on button "percent" at bounding box center [59, 52] width 35 height 35
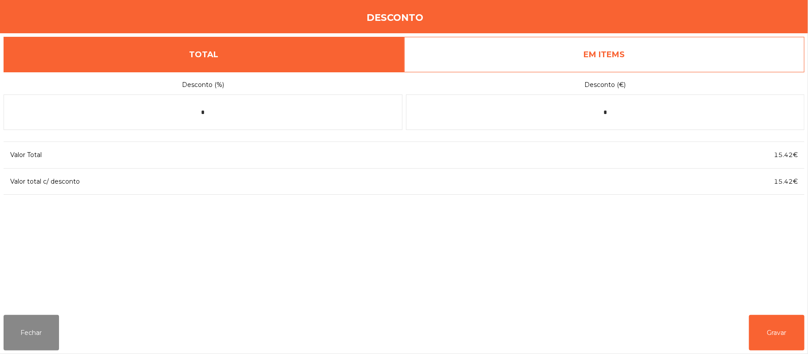
click at [603, 58] on link "EM ITEMS" at bounding box center [604, 54] width 401 height 35
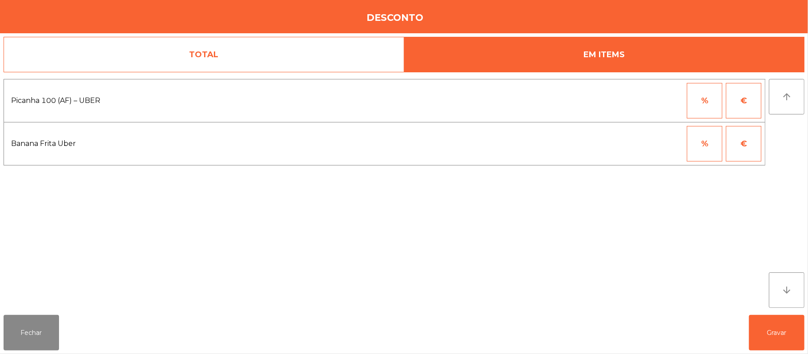
click at [751, 141] on button "€" at bounding box center [743, 143] width 35 height 35
click at [666, 143] on input "*" at bounding box center [661, 143] width 44 height 35
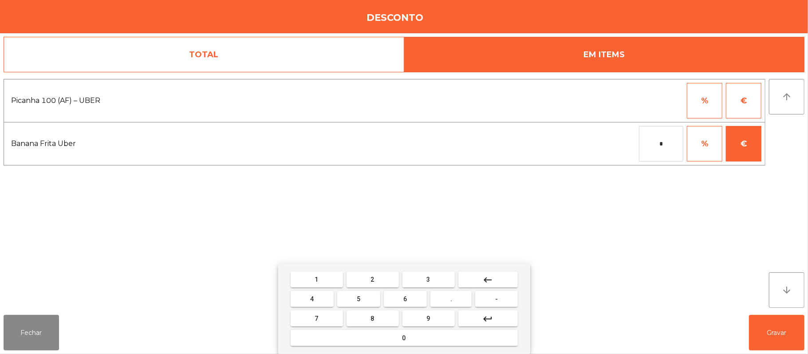
click at [404, 338] on span "0" at bounding box center [404, 338] width 4 height 7
click at [460, 306] on button "." at bounding box center [450, 299] width 41 height 16
click at [441, 279] on button "3" at bounding box center [428, 280] width 52 height 16
click at [415, 347] on mat-keyboard-key "0" at bounding box center [404, 338] width 231 height 20
click at [418, 338] on button "0" at bounding box center [404, 338] width 227 height 16
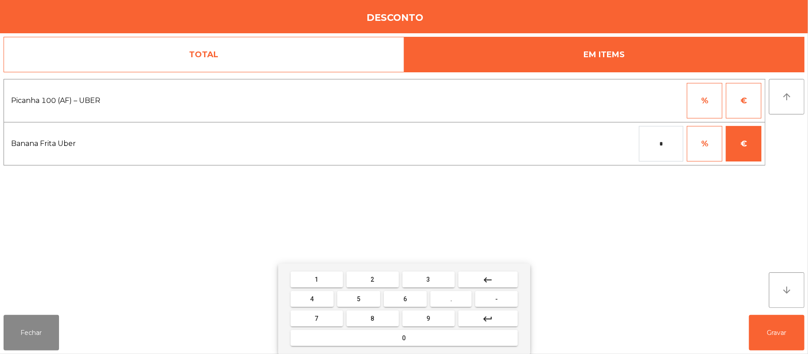
click at [490, 279] on mat-icon "keyboard_backspace" at bounding box center [488, 280] width 11 height 11
click at [485, 282] on mat-icon "keyboard_backspace" at bounding box center [488, 280] width 11 height 11
click at [483, 281] on mat-icon "keyboard_backspace" at bounding box center [488, 280] width 11 height 11
click at [483, 283] on mat-icon "keyboard_backspace" at bounding box center [488, 280] width 11 height 11
click at [503, 277] on button "keyboard_backspace" at bounding box center [487, 280] width 59 height 16
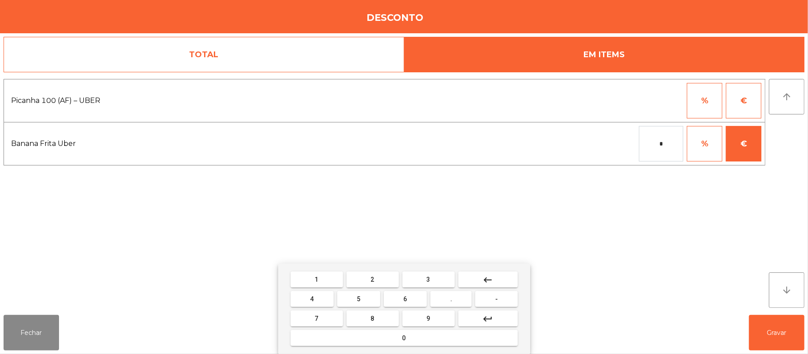
click at [496, 299] on span "-" at bounding box center [496, 299] width 3 height 7
click at [423, 341] on button "0" at bounding box center [404, 338] width 227 height 16
click at [458, 306] on button "." at bounding box center [450, 299] width 41 height 16
click at [439, 281] on button "3" at bounding box center [428, 280] width 52 height 16
click at [434, 351] on div "1 2 3 keyboard_backspace 4 5 6 . - 7 8 9 keyboard_return 0" at bounding box center [404, 309] width 252 height 91
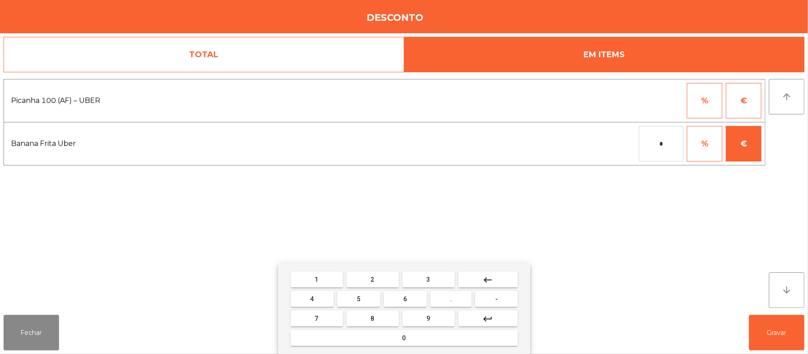
click at [485, 276] on mat-icon "keyboard_backspace" at bounding box center [488, 280] width 11 height 11
click at [485, 281] on mat-icon "keyboard_backspace" at bounding box center [488, 280] width 11 height 11
click at [498, 272] on button "keyboard_backspace" at bounding box center [487, 280] width 59 height 16
click at [481, 288] on button "keyboard_backspace" at bounding box center [487, 280] width 59 height 16
type input "****"
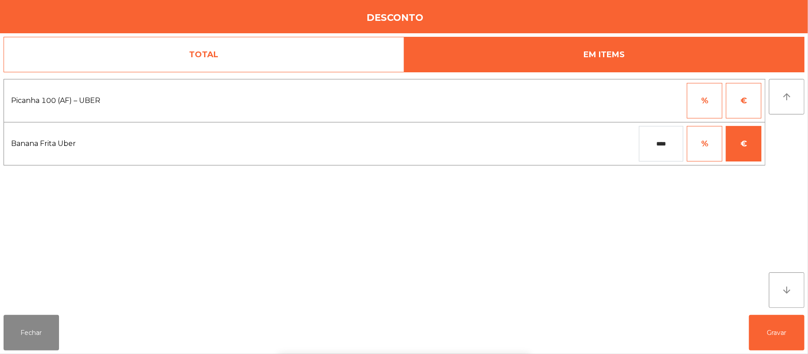
click at [771, 329] on div "1 2 3 keyboard_backspace 4 5 6 . - 7 8 9 keyboard_return 0" at bounding box center [404, 309] width 808 height 91
click at [767, 330] on button "Gravar" at bounding box center [776, 332] width 55 height 35
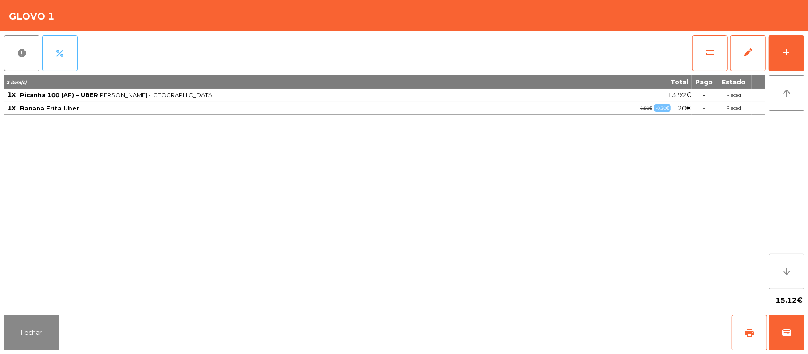
click at [61, 54] on span "percent" at bounding box center [60, 53] width 11 height 11
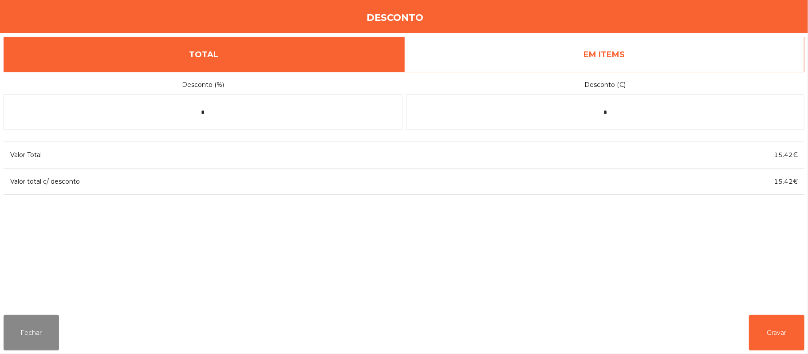
click at [786, 180] on span "15.42€" at bounding box center [786, 181] width 24 height 8
click at [37, 334] on button "Fechar" at bounding box center [31, 332] width 55 height 35
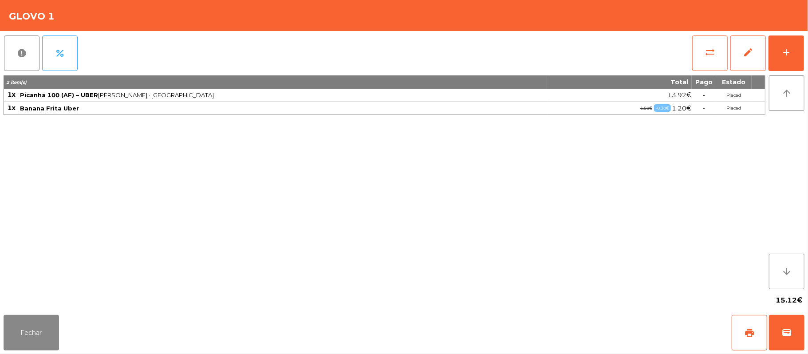
click at [664, 107] on div "-0.30€" at bounding box center [662, 108] width 17 height 8
click at [52, 60] on button "percent" at bounding box center [59, 52] width 35 height 35
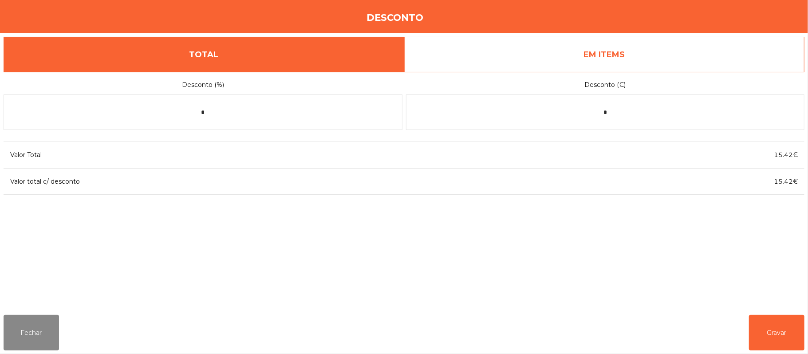
click at [604, 49] on link "EM ITEMS" at bounding box center [604, 54] width 401 height 35
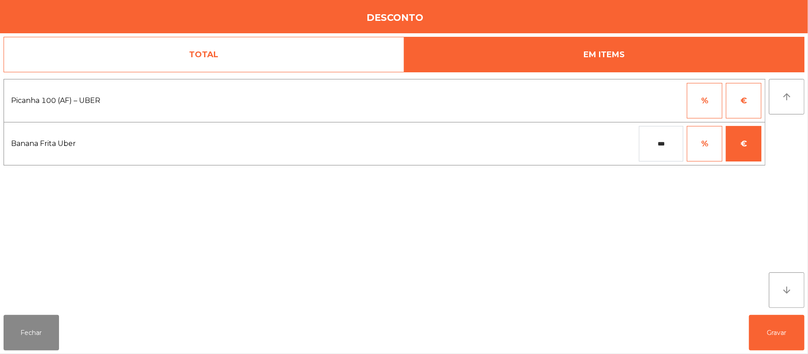
click at [667, 144] on input "***" at bounding box center [661, 143] width 44 height 35
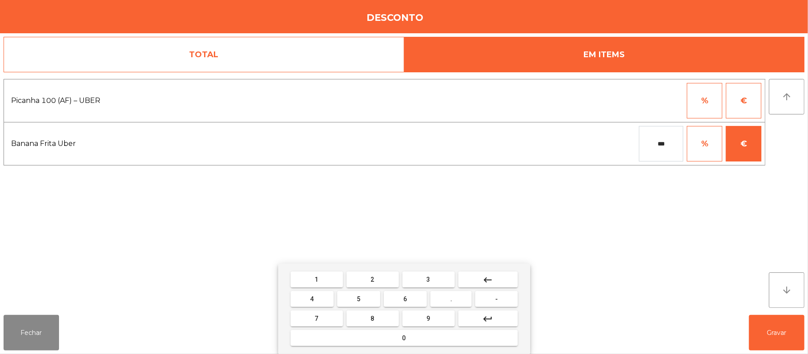
click at [496, 282] on button "keyboard_backspace" at bounding box center [487, 280] width 59 height 16
click at [498, 279] on button "keyboard_backspace" at bounding box center [487, 280] width 59 height 16
click at [499, 283] on button "keyboard_backspace" at bounding box center [487, 280] width 59 height 16
click at [490, 279] on mat-icon "keyboard_backspace" at bounding box center [488, 280] width 11 height 11
click at [500, 300] on button "-" at bounding box center [496, 299] width 42 height 16
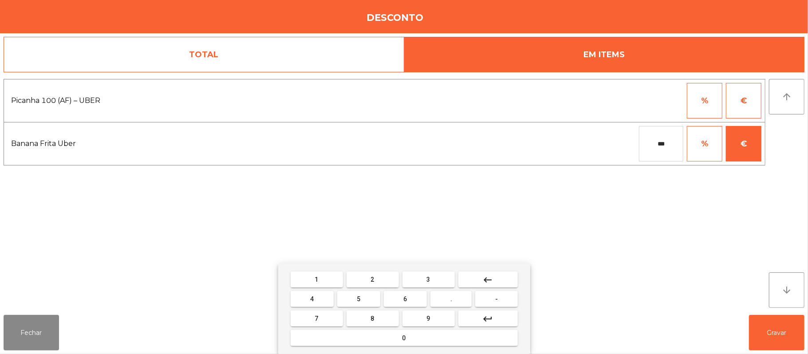
click at [478, 281] on button "keyboard_backspace" at bounding box center [487, 280] width 59 height 16
click at [478, 277] on button "keyboard_backspace" at bounding box center [487, 280] width 59 height 16
click at [480, 276] on button "keyboard_backspace" at bounding box center [487, 280] width 59 height 16
click at [487, 279] on mat-icon "keyboard_backspace" at bounding box center [488, 280] width 11 height 11
click at [487, 269] on div "1 2 3 keyboard_backspace 4 5 6 . - 7 8 9 keyboard_return 0" at bounding box center [404, 309] width 252 height 91
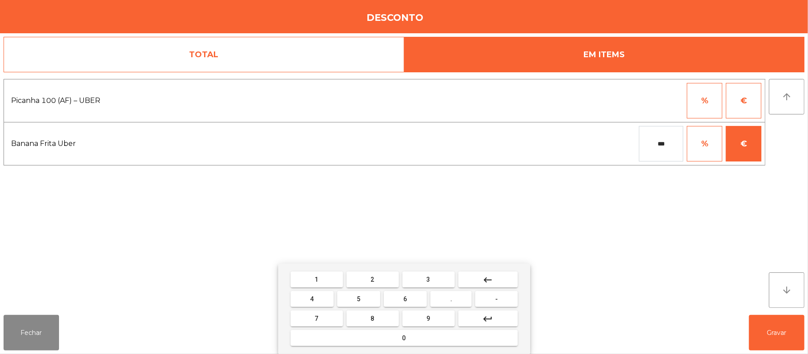
click at [489, 271] on mat-keyboard-key "keyboard_backspace" at bounding box center [488, 280] width 63 height 20
click at [494, 279] on button "keyboard_backspace" at bounding box center [487, 280] width 59 height 16
click at [499, 278] on button "keyboard_backspace" at bounding box center [487, 280] width 59 height 16
click at [500, 274] on button "keyboard_backspace" at bounding box center [487, 280] width 59 height 16
click at [495, 279] on button "keyboard_backspace" at bounding box center [487, 280] width 59 height 16
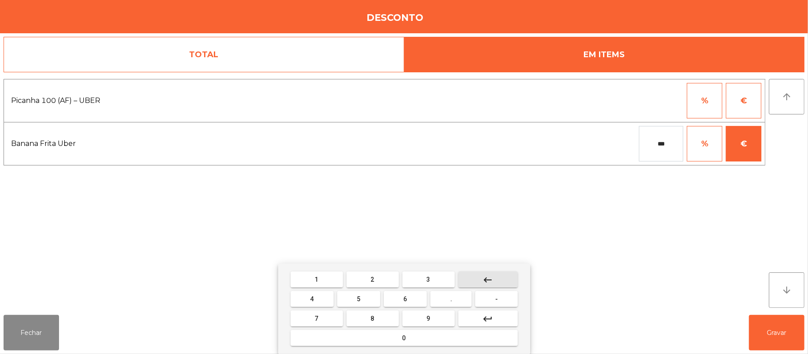
click at [493, 279] on button "keyboard_backspace" at bounding box center [487, 280] width 59 height 16
click at [487, 280] on mat-icon "keyboard_backspace" at bounding box center [488, 280] width 11 height 11
click at [663, 144] on input "***" at bounding box center [661, 143] width 44 height 35
click at [496, 270] on mat-keyboard-key "keyboard_backspace" at bounding box center [488, 280] width 63 height 20
click at [489, 271] on mat-keyboard-key "keyboard_backspace" at bounding box center [488, 280] width 63 height 20
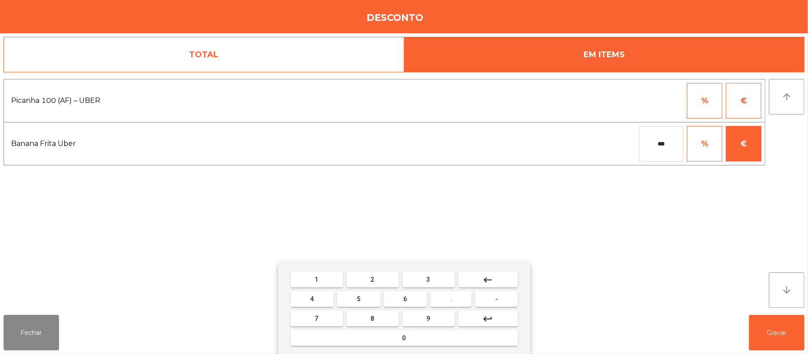
click at [500, 270] on mat-keyboard-key "keyboard_backspace" at bounding box center [488, 280] width 63 height 20
click at [496, 272] on button "keyboard_backspace" at bounding box center [487, 280] width 59 height 16
click at [503, 269] on div "1 2 3 keyboard_backspace 4 5 6 . - 7 8 9 keyboard_return 0" at bounding box center [404, 309] width 252 height 91
click at [494, 269] on div "1 2 3 keyboard_backspace 4 5 6 . - 7 8 9 keyboard_return 0" at bounding box center [404, 309] width 252 height 91
click at [492, 272] on button "keyboard_backspace" at bounding box center [487, 280] width 59 height 16
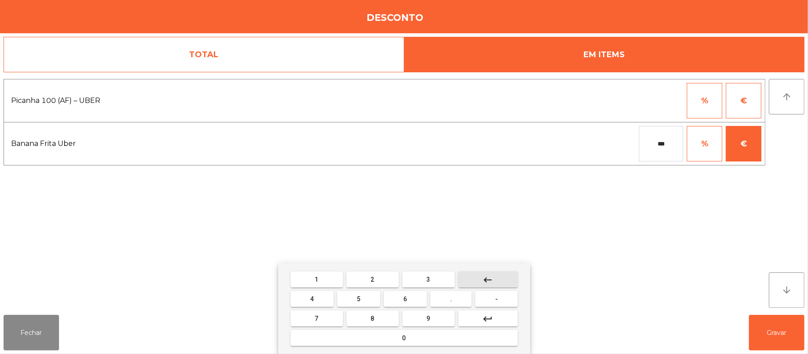
click at [666, 146] on input "***" at bounding box center [661, 143] width 44 height 35
click at [477, 283] on button "keyboard_backspace" at bounding box center [487, 280] width 59 height 16
click at [474, 277] on button "keyboard_backspace" at bounding box center [487, 280] width 59 height 16
click at [473, 275] on button "keyboard_backspace" at bounding box center [487, 280] width 59 height 16
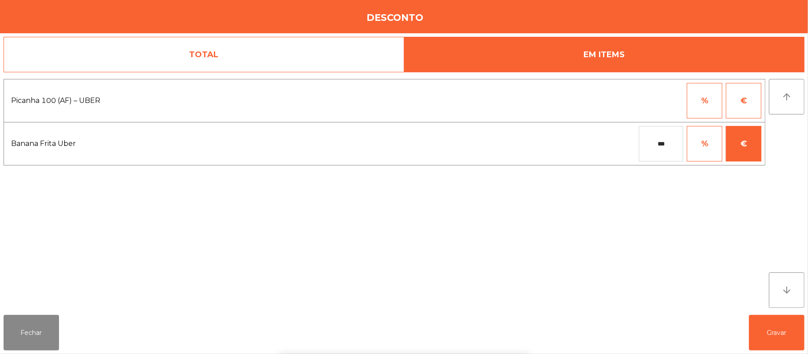
click at [681, 280] on div "1 2 3 keyboard_backspace 4 5 6 . - 7 8 9 keyboard_return 0" at bounding box center [404, 309] width 808 height 91
click at [45, 335] on button "Fechar" at bounding box center [31, 332] width 55 height 35
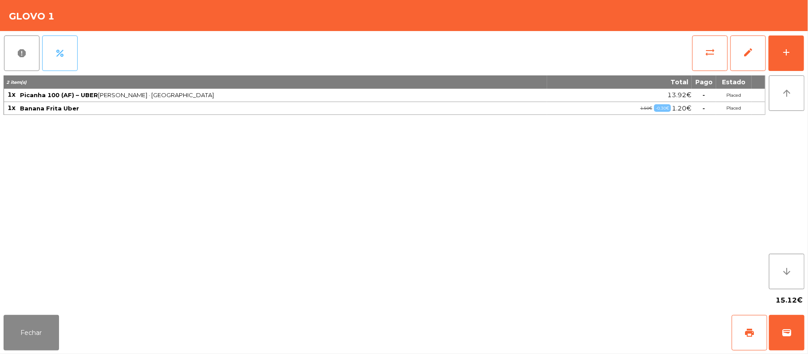
click at [67, 59] on button "percent" at bounding box center [59, 52] width 35 height 35
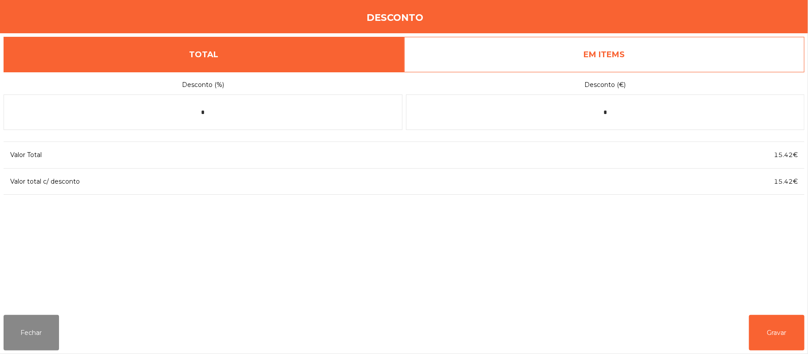
click at [517, 63] on link "EM ITEMS" at bounding box center [604, 54] width 401 height 35
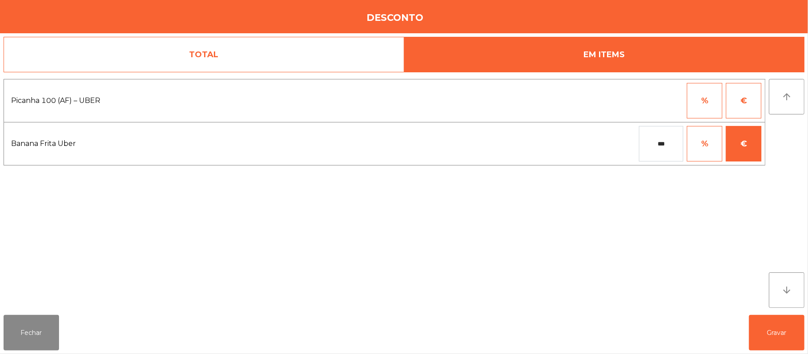
click at [666, 141] on input "***" at bounding box center [661, 143] width 44 height 35
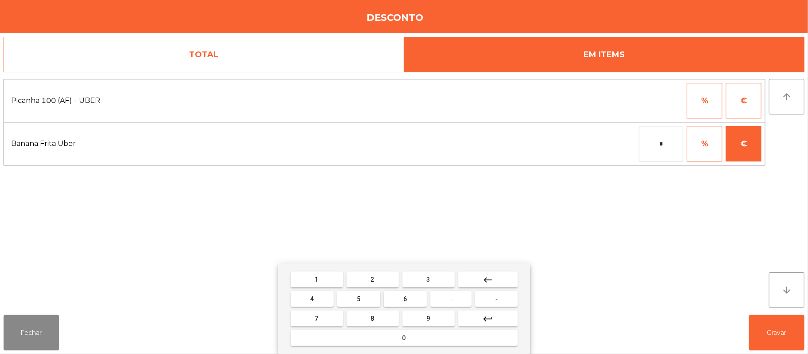
type input "*"
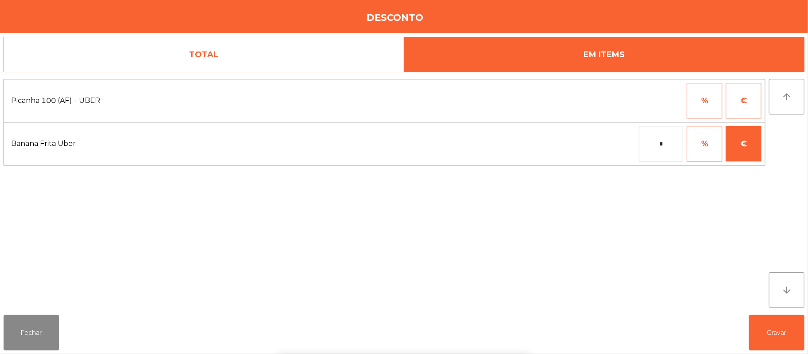
click at [643, 256] on div "Picanha 100 (AF) – UBER % € Banana Frita Uber * % €" at bounding box center [385, 193] width 762 height 229
click at [775, 332] on button "Gravar" at bounding box center [776, 332] width 55 height 35
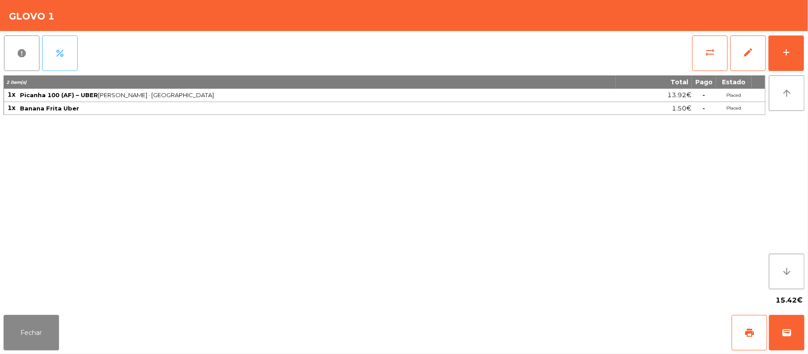
click at [68, 55] on button "percent" at bounding box center [59, 52] width 35 height 35
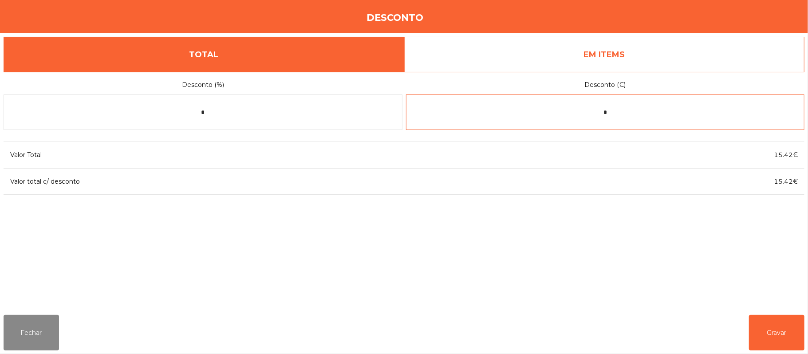
click at [638, 112] on input "*" at bounding box center [605, 112] width 399 height 35
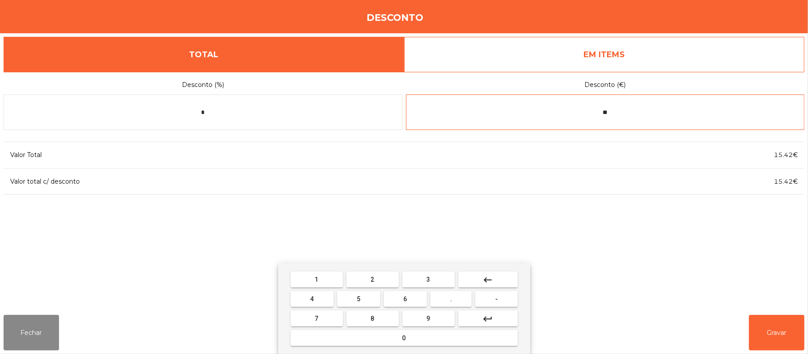
type input "*"
click at [496, 299] on span "-" at bounding box center [496, 299] width 3 height 7
click at [492, 278] on mat-icon "keyboard_backspace" at bounding box center [488, 280] width 11 height 11
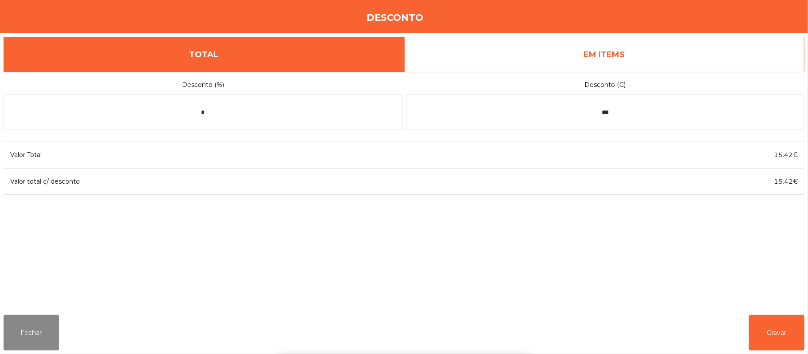
click at [772, 332] on div "1 2 3 keyboard_backspace 4 5 6 . - 7 8 9 keyboard_return 0" at bounding box center [404, 309] width 808 height 91
click at [628, 113] on input "***" at bounding box center [605, 112] width 399 height 35
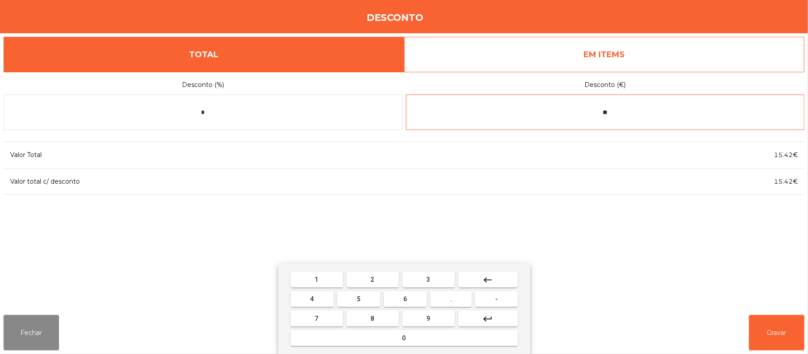
click at [458, 300] on button "." at bounding box center [450, 299] width 41 height 16
click at [428, 280] on span "3" at bounding box center [429, 279] width 4 height 7
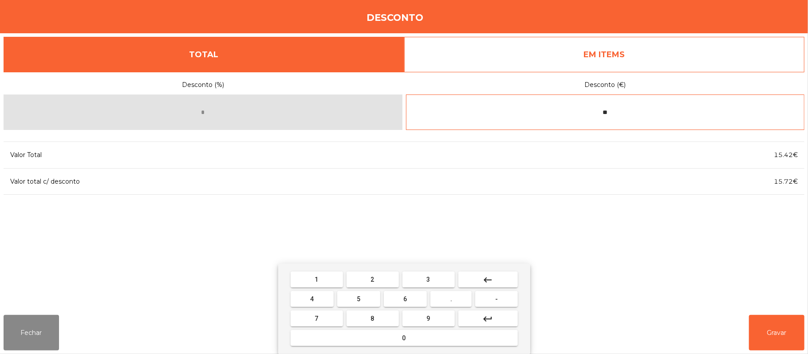
click at [418, 338] on button "0" at bounding box center [404, 338] width 227 height 16
type input "*****"
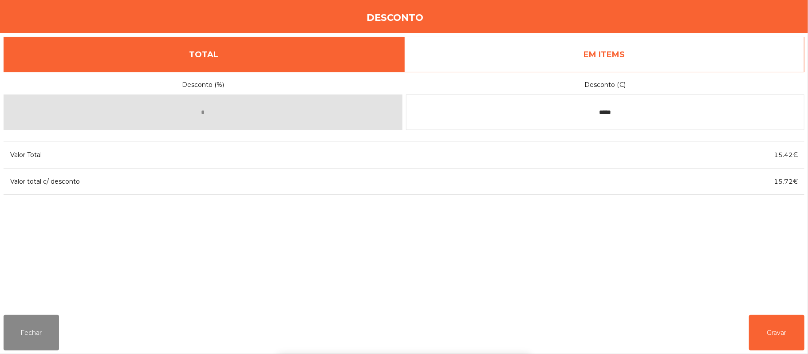
click at [778, 331] on div "1 2 3 keyboard_backspace 4 5 6 . - 7 8 9 keyboard_return 0" at bounding box center [404, 309] width 808 height 91
click at [776, 331] on button "Gravar" at bounding box center [776, 332] width 55 height 35
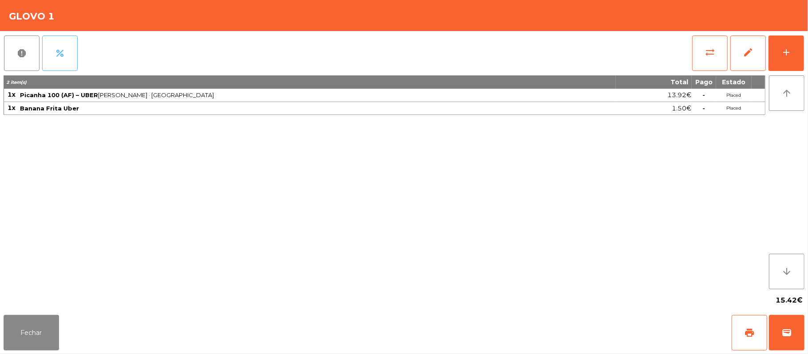
click at [71, 51] on button "percent" at bounding box center [59, 52] width 35 height 35
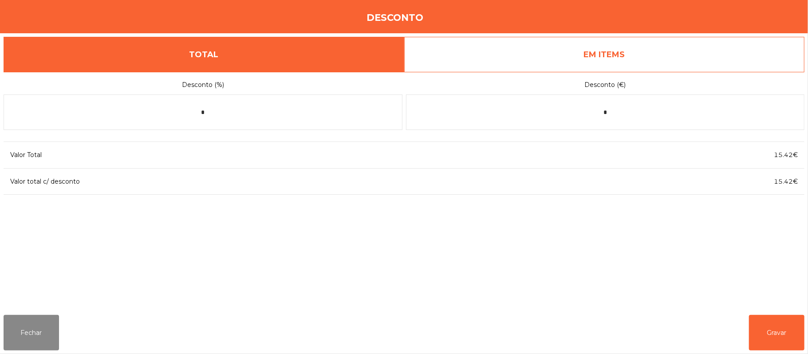
click at [621, 47] on link "EM ITEMS" at bounding box center [604, 54] width 401 height 35
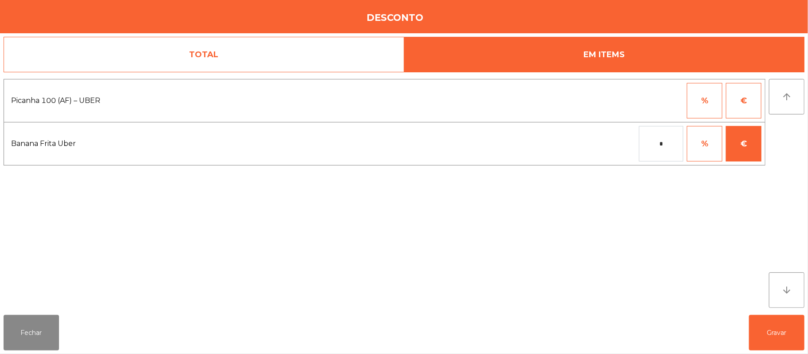
click at [659, 144] on input "*" at bounding box center [661, 143] width 44 height 35
click at [749, 141] on button "€" at bounding box center [743, 143] width 35 height 35
click at [743, 144] on button "€" at bounding box center [743, 143] width 35 height 35
click at [662, 146] on input "*" at bounding box center [661, 143] width 44 height 35
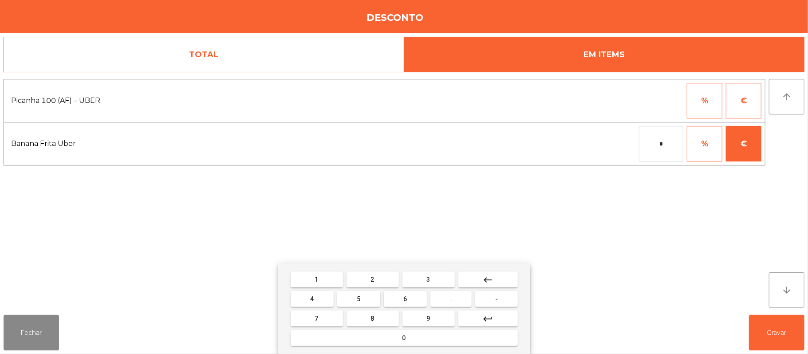
click at [483, 296] on button "-" at bounding box center [496, 299] width 42 height 16
click at [404, 338] on span "0" at bounding box center [404, 338] width 4 height 7
click at [455, 297] on button "." at bounding box center [450, 299] width 41 height 16
click at [428, 280] on span "3" at bounding box center [429, 279] width 4 height 7
click at [414, 335] on button "0" at bounding box center [404, 338] width 227 height 16
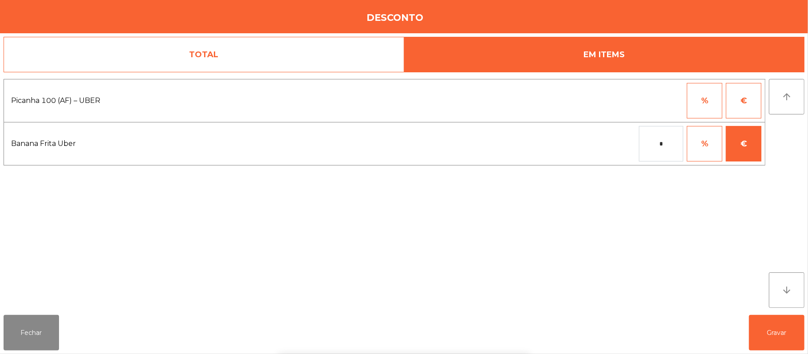
click at [776, 338] on div "1 2 3 keyboard_backspace 4 5 6 . - 7 8 9 keyboard_return 0" at bounding box center [404, 309] width 808 height 91
click at [774, 330] on button "Gravar" at bounding box center [776, 332] width 55 height 35
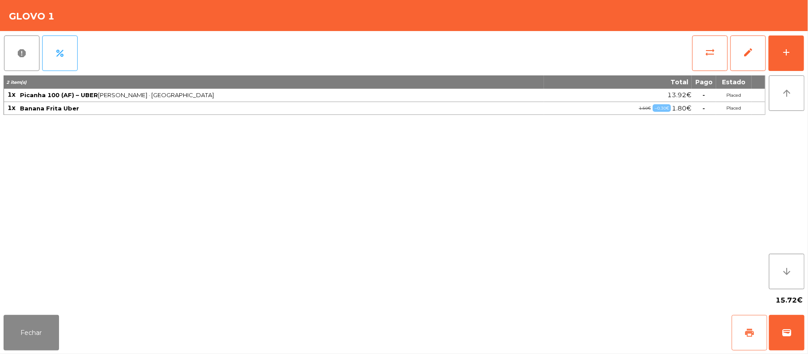
click at [738, 329] on button "print" at bounding box center [749, 332] width 35 height 35
click at [799, 336] on button "wallet" at bounding box center [786, 332] width 35 height 35
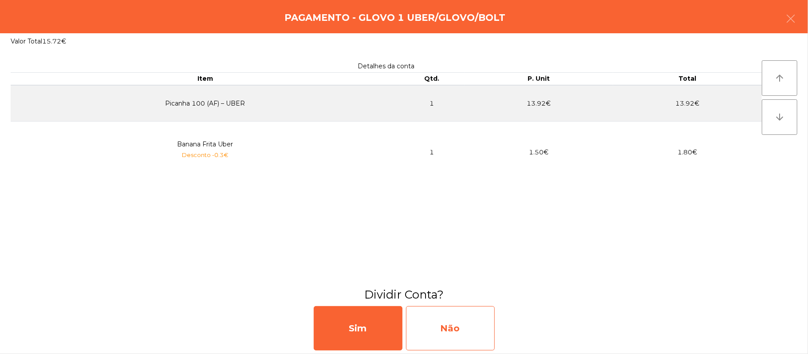
click at [440, 340] on div "Não" at bounding box center [450, 328] width 89 height 44
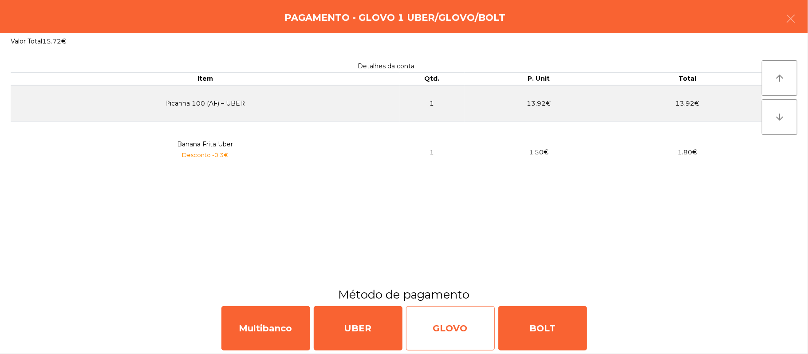
click at [460, 333] on div "GLOVO" at bounding box center [450, 328] width 89 height 44
select select "**"
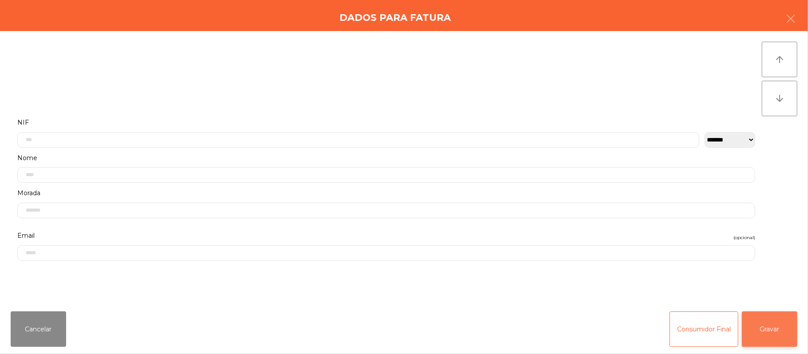
click at [764, 326] on button "Gravar" at bounding box center [769, 328] width 55 height 35
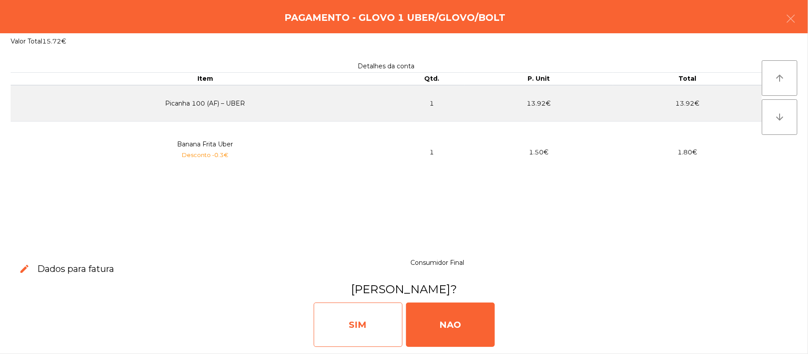
click at [359, 327] on div "SIM" at bounding box center [358, 325] width 89 height 44
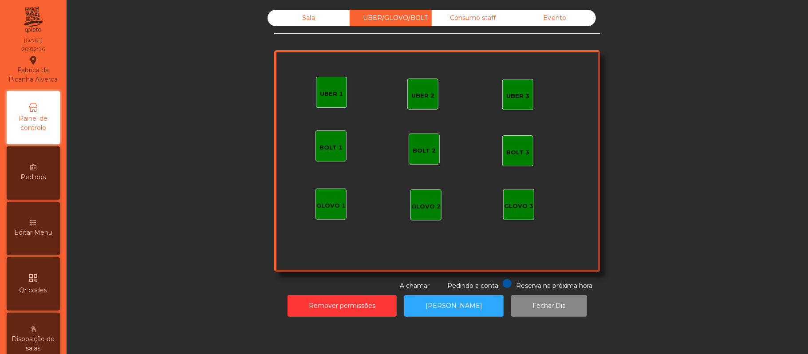
click at [302, 19] on div "Sala" at bounding box center [309, 18] width 82 height 16
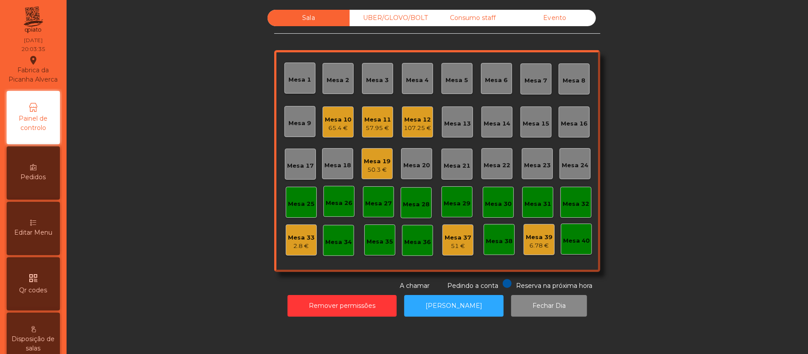
click at [368, 79] on div "Mesa 3" at bounding box center [377, 80] width 23 height 9
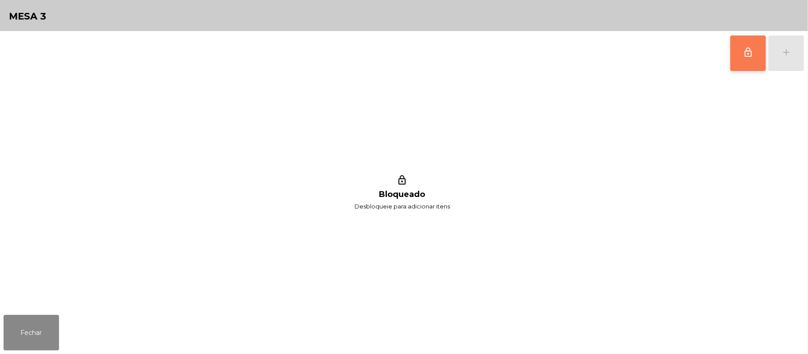
click at [739, 54] on button "lock_outline" at bounding box center [747, 52] width 35 height 35
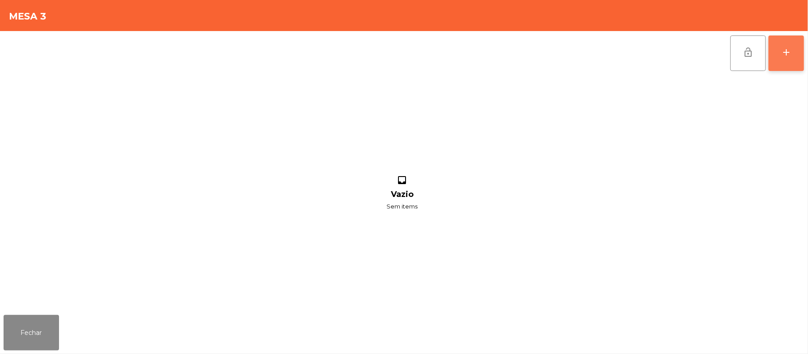
click at [800, 51] on button "add" at bounding box center [785, 52] width 35 height 35
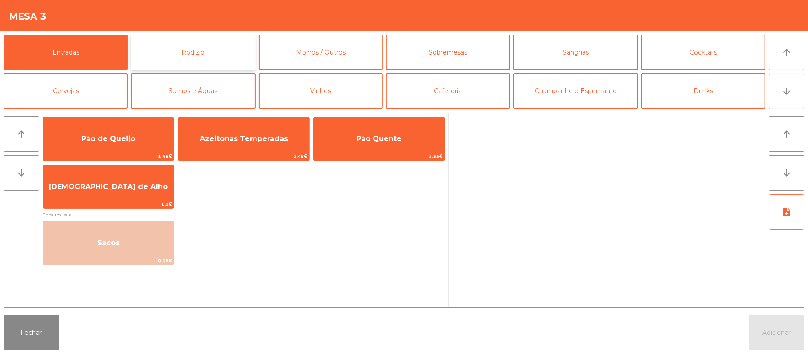
click at [207, 58] on button "Rodizio" at bounding box center [193, 52] width 124 height 35
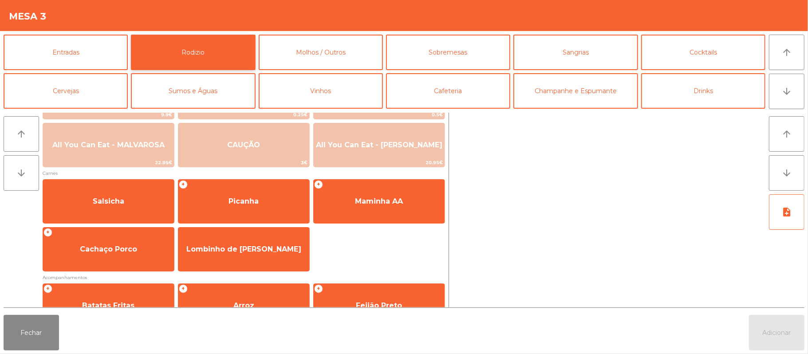
scroll to position [44, 0]
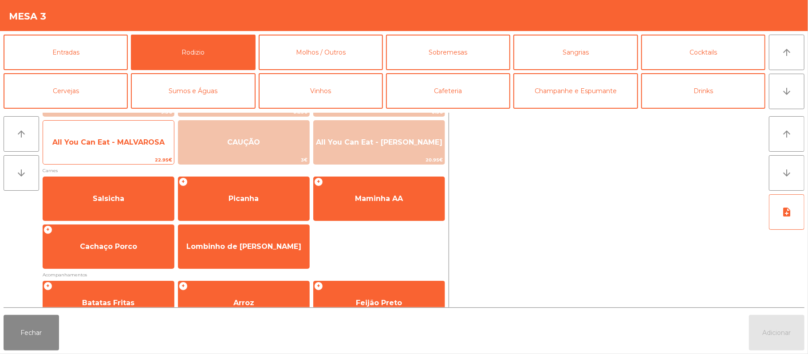
click at [140, 151] on span "All You Can Eat - MALVAROSA" at bounding box center [108, 142] width 131 height 24
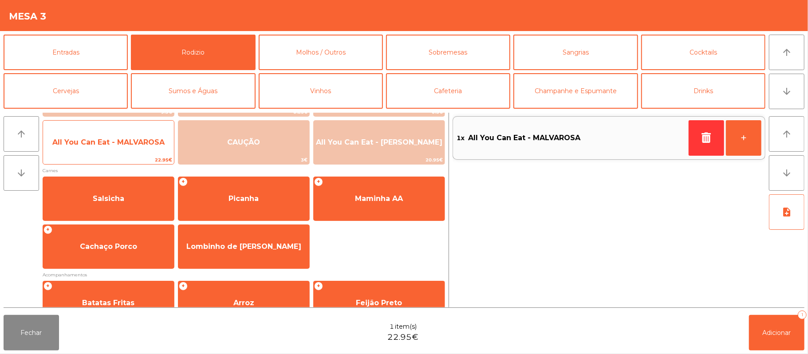
click at [130, 146] on span "All You Can Eat - MALVAROSA" at bounding box center [108, 142] width 112 height 8
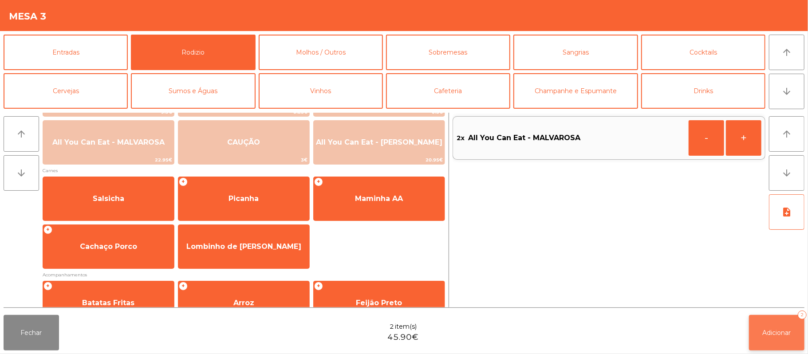
click at [774, 332] on span "Adicionar" at bounding box center [777, 333] width 28 height 8
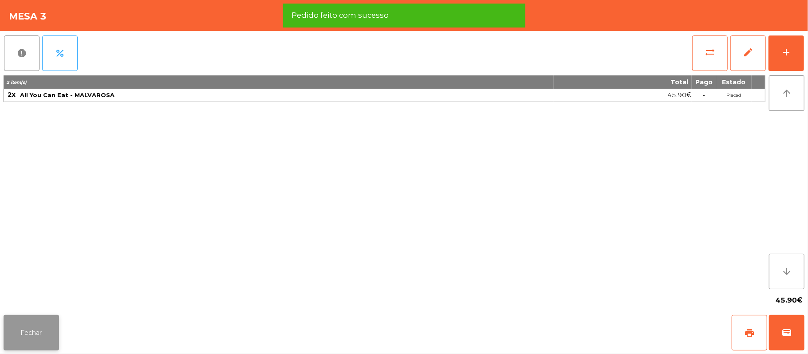
click at [32, 348] on button "Fechar" at bounding box center [31, 332] width 55 height 35
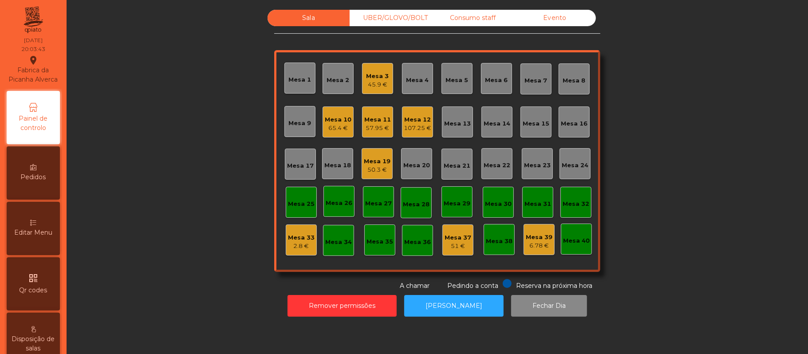
click at [190, 201] on div "Sala UBER/[GEOGRAPHIC_DATA]/BOLT Consumo staff Evento Mesa 1 Mesa 2 Mesa 3 45.9…" at bounding box center [437, 150] width 717 height 281
click at [682, 71] on div "Sala UBER/[GEOGRAPHIC_DATA]/BOLT Consumo staff Evento Mesa 1 Mesa 2 Mesa 3 45.9…" at bounding box center [437, 150] width 717 height 281
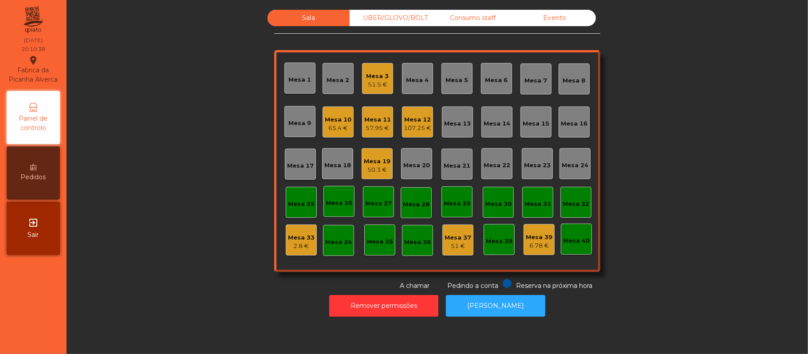
click at [497, 122] on div "Mesa 14" at bounding box center [497, 123] width 27 height 9
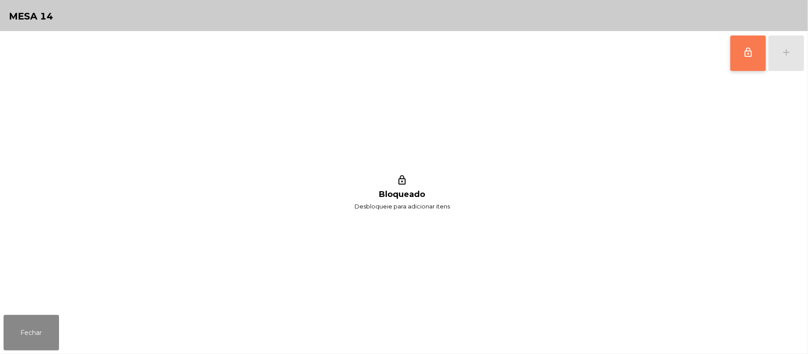
click at [751, 52] on span "lock_outline" at bounding box center [748, 52] width 11 height 11
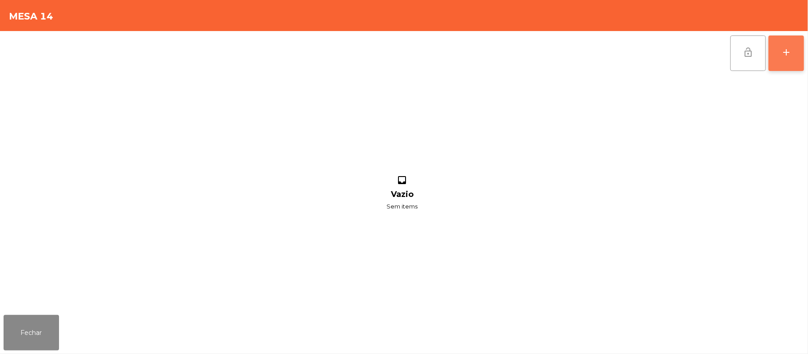
click at [787, 54] on div "add" at bounding box center [786, 52] width 11 height 11
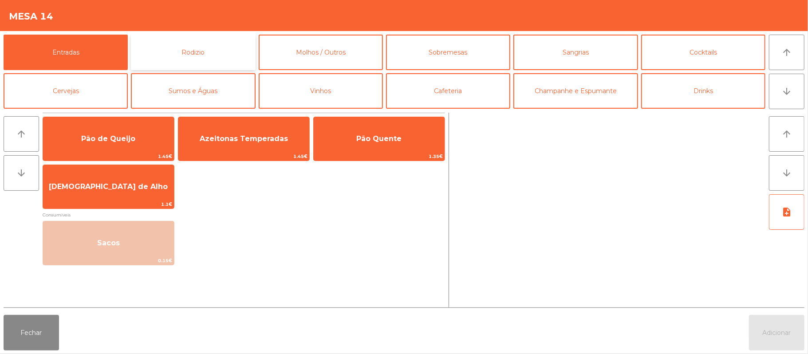
click at [187, 57] on button "Rodizio" at bounding box center [193, 52] width 124 height 35
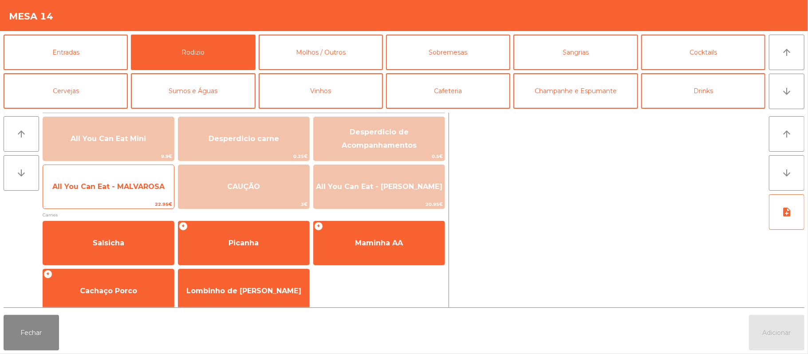
click at [90, 190] on span "All You Can Eat - MALVAROSA" at bounding box center [108, 186] width 112 height 8
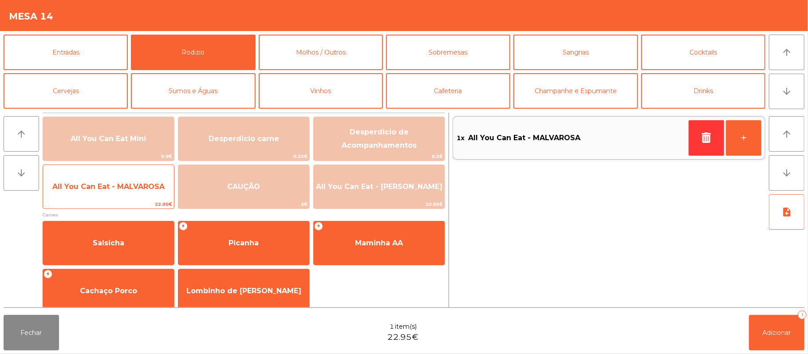
click at [93, 192] on span "All You Can Eat - MALVAROSA" at bounding box center [108, 187] width 131 height 24
click at [103, 190] on span "All You Can Eat - MALVAROSA" at bounding box center [108, 186] width 112 height 8
click at [91, 196] on span "All You Can Eat - MALVAROSA" at bounding box center [108, 187] width 131 height 24
click at [88, 197] on span "All You Can Eat - MALVAROSA" at bounding box center [108, 187] width 131 height 24
click at [87, 199] on span "All You Can Eat - MALVAROSA" at bounding box center [108, 187] width 131 height 24
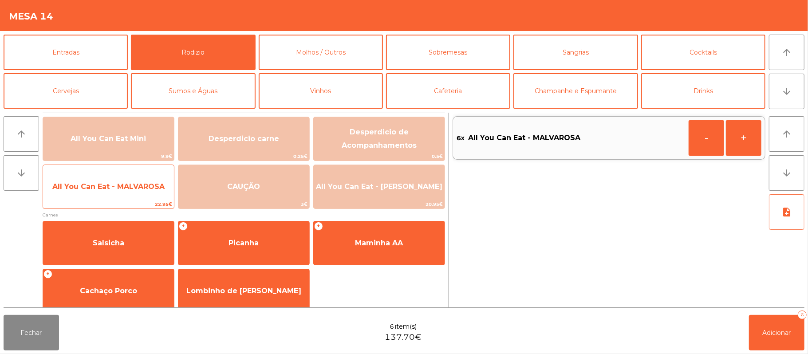
click at [87, 197] on span "All You Can Eat - MALVAROSA" at bounding box center [108, 187] width 131 height 24
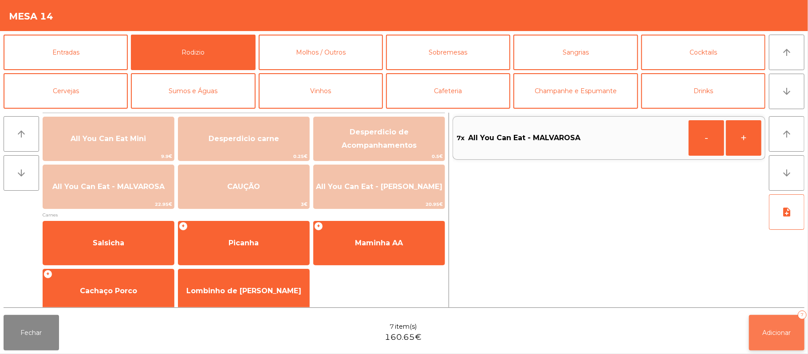
click at [780, 329] on span "Adicionar" at bounding box center [777, 333] width 28 height 8
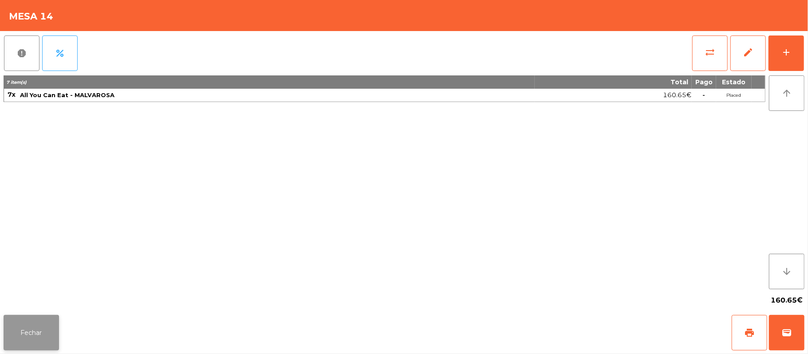
click at [29, 337] on button "Fechar" at bounding box center [31, 332] width 55 height 35
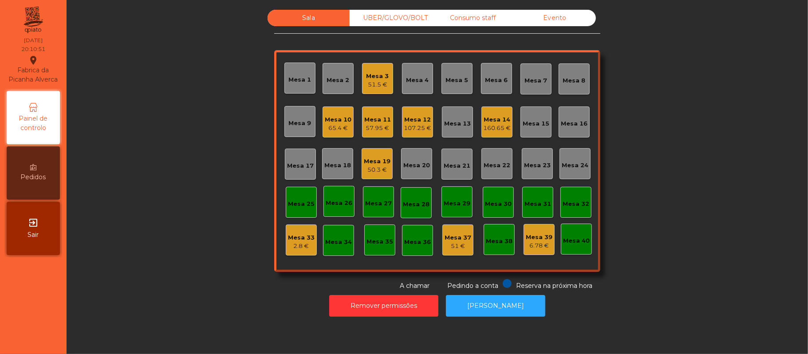
click at [414, 124] on div "107.25 €" at bounding box center [418, 128] width 28 height 9
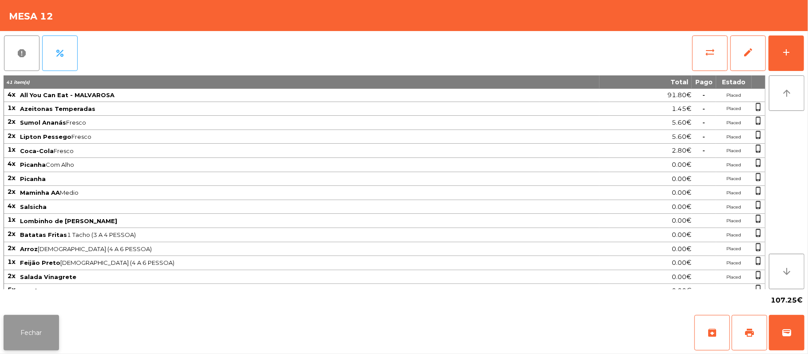
click at [31, 329] on button "Fechar" at bounding box center [31, 332] width 55 height 35
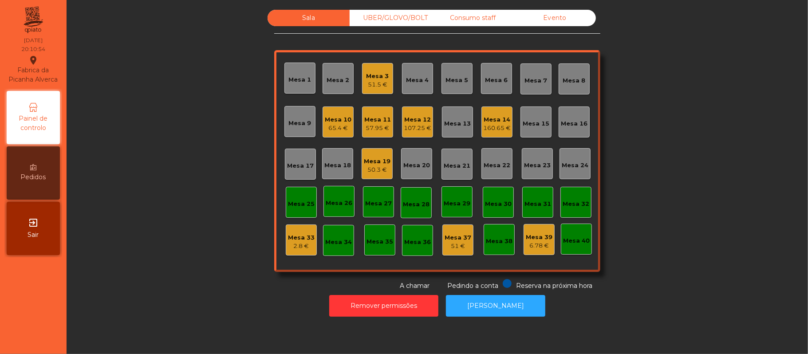
click at [483, 124] on div "160.65 €" at bounding box center [497, 128] width 28 height 9
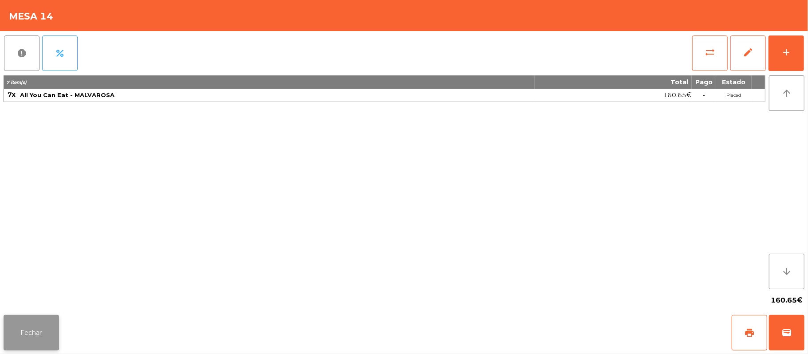
click at [32, 329] on button "Fechar" at bounding box center [31, 332] width 55 height 35
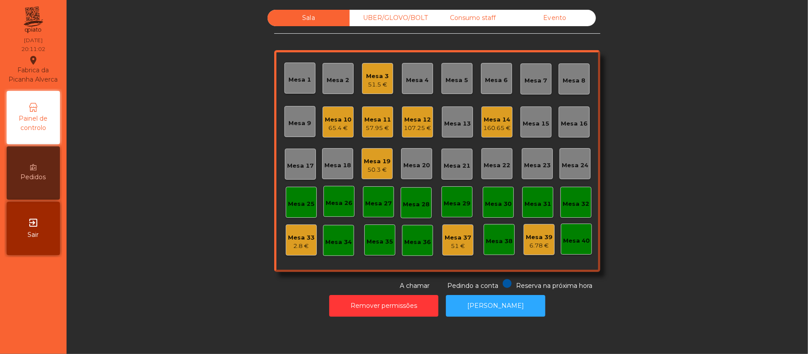
click at [483, 129] on div "160.65 €" at bounding box center [497, 128] width 28 height 9
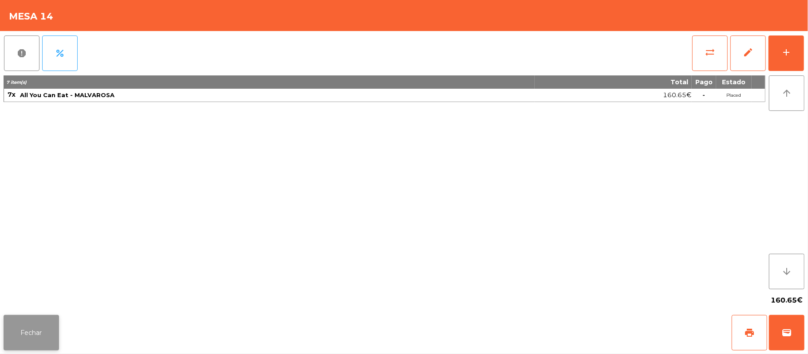
click at [34, 335] on button "Fechar" at bounding box center [31, 332] width 55 height 35
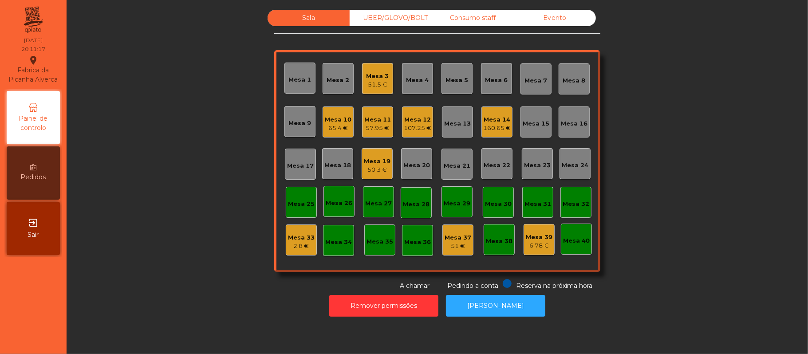
click at [375, 80] on div "51.5 €" at bounding box center [377, 84] width 23 height 9
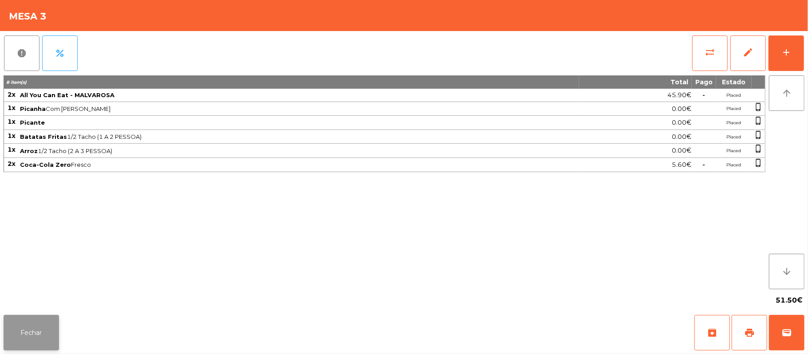
click at [28, 329] on button "Fechar" at bounding box center [31, 332] width 55 height 35
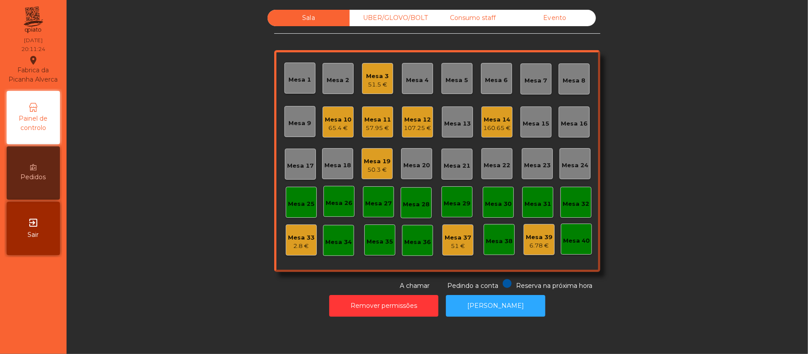
click at [141, 242] on div "Sala UBER/[GEOGRAPHIC_DATA]/BOLT Consumo staff Evento Mesa 1 Mesa 2 Mesa 3 51.5…" at bounding box center [437, 150] width 717 height 281
click at [479, 19] on div "Consumo staff" at bounding box center [473, 18] width 82 height 16
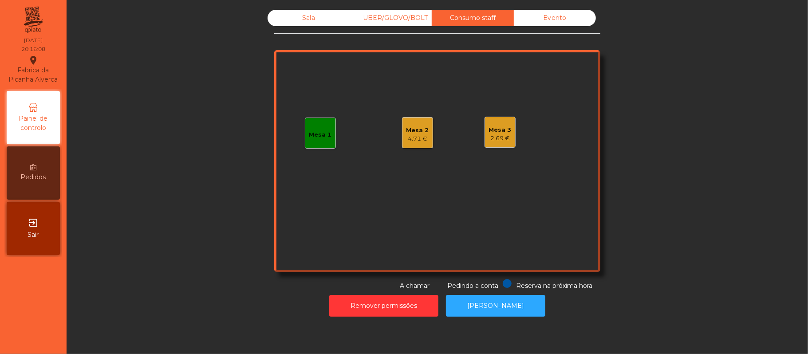
click at [419, 134] on div "4.71 €" at bounding box center [417, 138] width 23 height 9
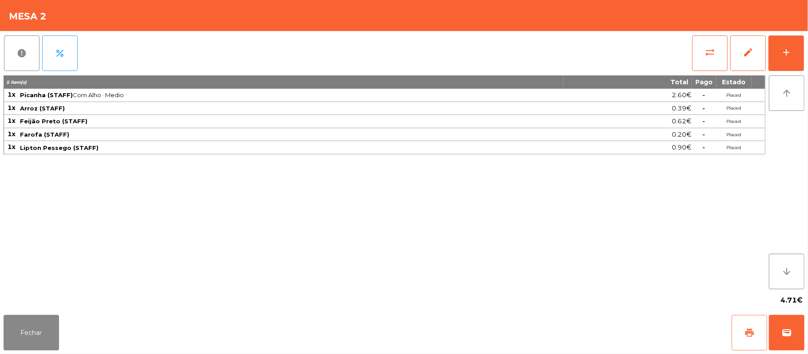
click at [743, 321] on button "print" at bounding box center [749, 332] width 35 height 35
click at [750, 328] on span "print" at bounding box center [749, 332] width 11 height 11
click at [705, 54] on span "sync_alt" at bounding box center [710, 52] width 11 height 11
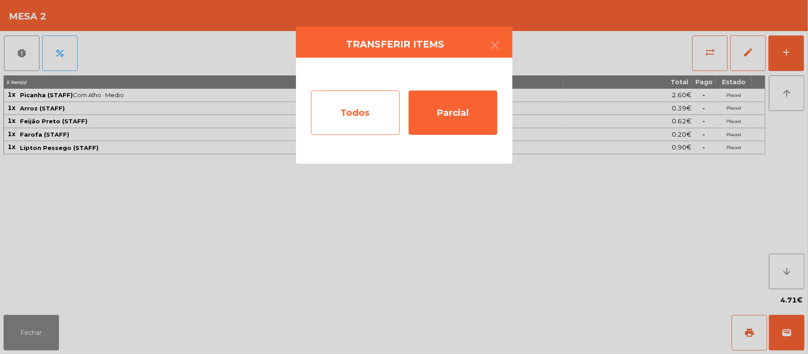
click at [378, 115] on div "Todos" at bounding box center [355, 113] width 89 height 44
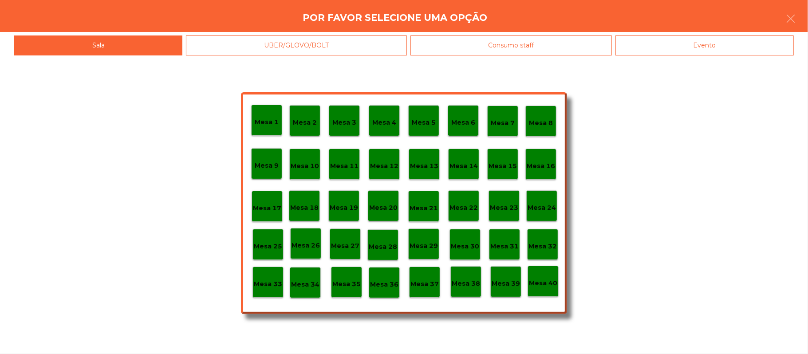
click at [265, 290] on div "Mesa 33" at bounding box center [267, 282] width 31 height 31
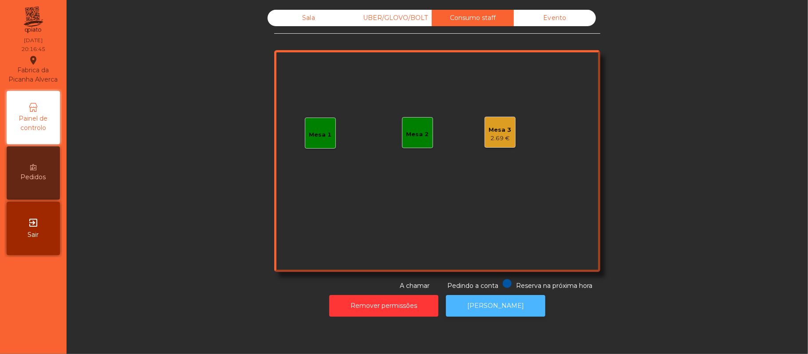
click at [501, 307] on button "[PERSON_NAME]" at bounding box center [495, 306] width 99 height 22
click at [501, 305] on button "[PERSON_NAME]" at bounding box center [495, 306] width 99 height 22
click at [495, 140] on div "2.69 €" at bounding box center [500, 138] width 23 height 9
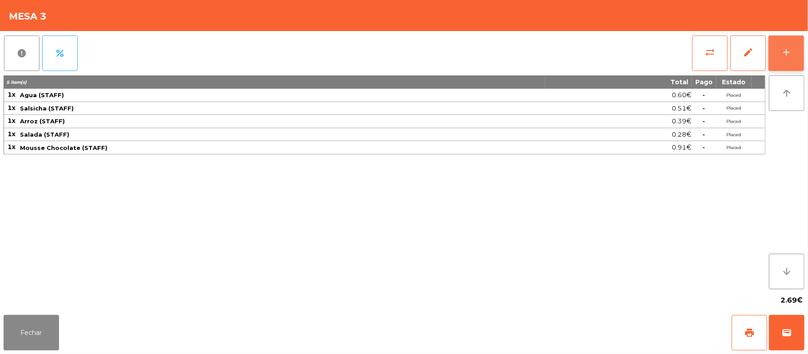
click at [787, 55] on div "add" at bounding box center [786, 52] width 11 height 11
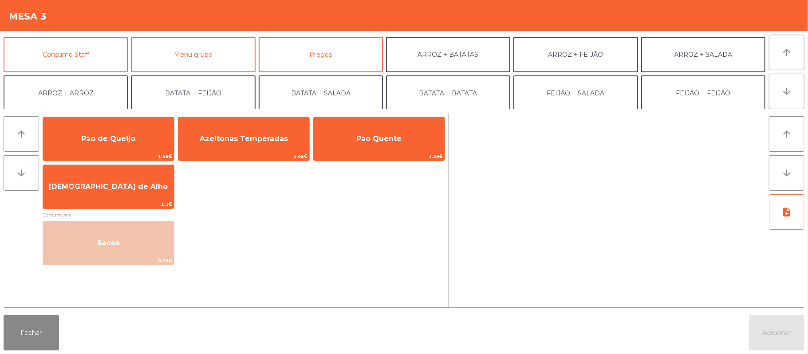
scroll to position [72, 0]
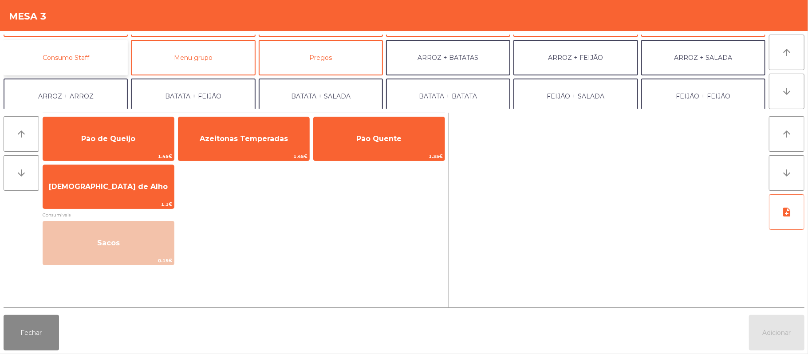
click at [88, 55] on button "Consumo Staff" at bounding box center [66, 57] width 124 height 35
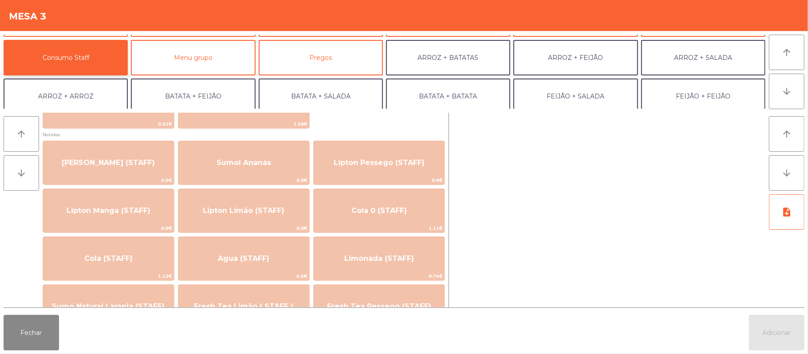
scroll to position [92, 0]
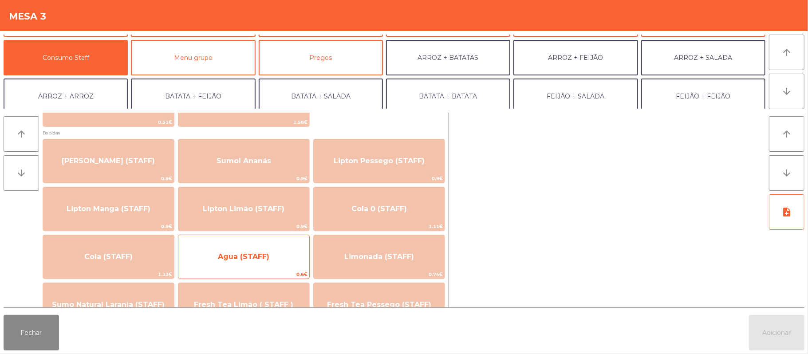
click at [265, 256] on span "Agua (STAFF)" at bounding box center [243, 256] width 51 height 8
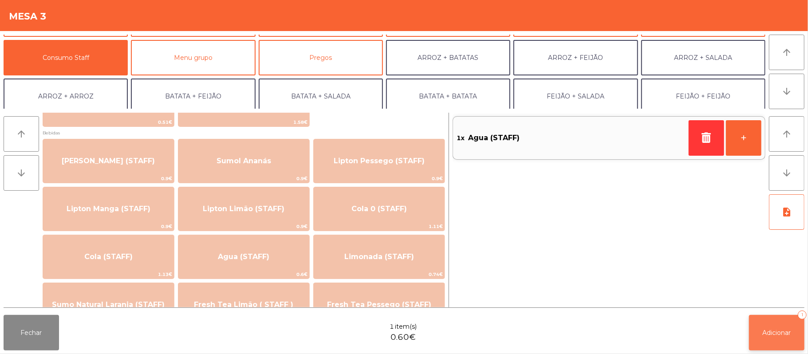
click at [779, 343] on button "Adicionar 1" at bounding box center [776, 332] width 55 height 35
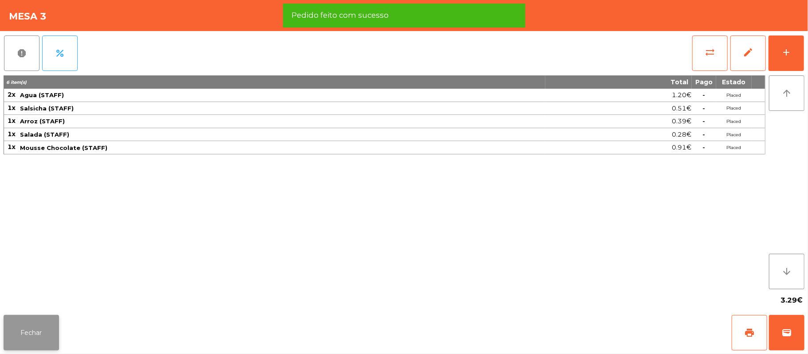
click at [32, 317] on button "Fechar" at bounding box center [31, 332] width 55 height 35
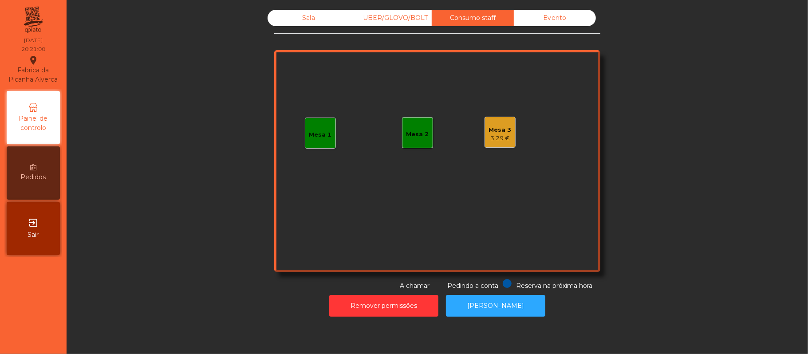
click at [290, 23] on div "Sala" at bounding box center [309, 18] width 82 height 16
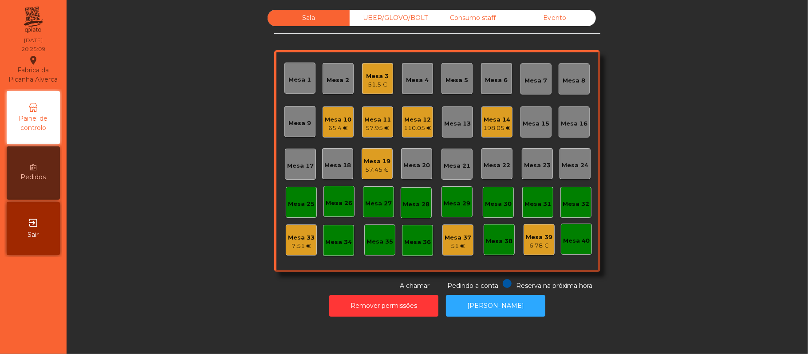
click at [661, 152] on div "Sala UBER/[GEOGRAPHIC_DATA]/BOLT Consumo staff Evento Mesa 1 Mesa 2 Mesa 3 51.5…" at bounding box center [437, 150] width 717 height 281
click at [331, 122] on div "Mesa 10" at bounding box center [338, 119] width 27 height 9
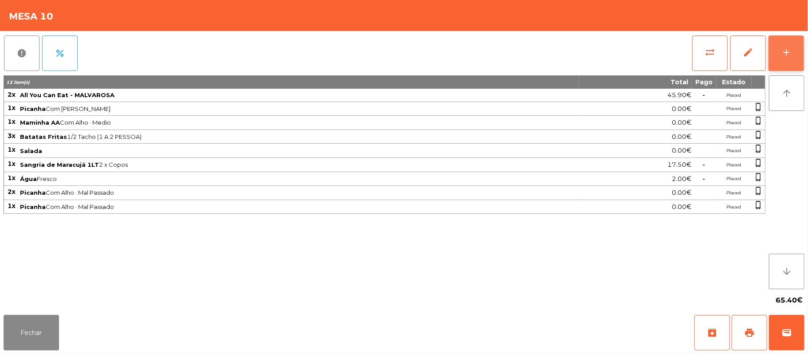
click at [785, 43] on button "add" at bounding box center [785, 52] width 35 height 35
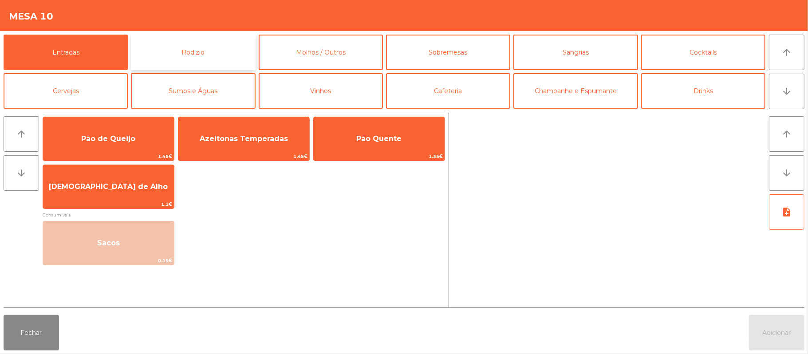
click at [228, 49] on button "Rodizio" at bounding box center [193, 52] width 124 height 35
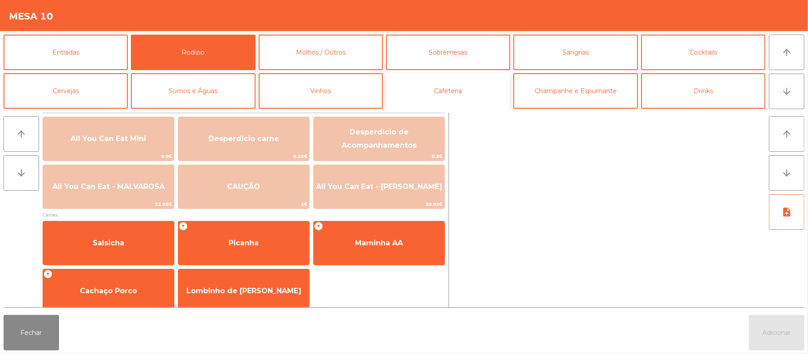
click at [453, 87] on button "Cafeteria" at bounding box center [448, 90] width 124 height 35
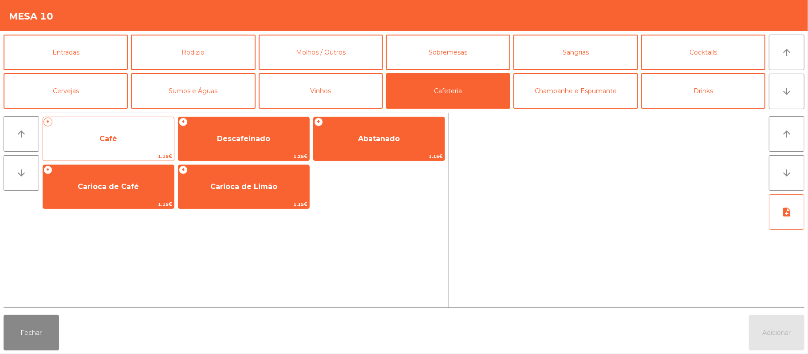
click at [130, 138] on span "Café" at bounding box center [108, 139] width 131 height 24
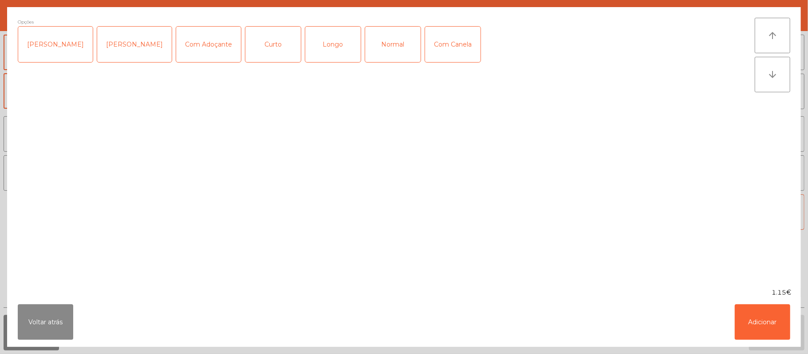
click at [380, 50] on div "Normal" at bounding box center [392, 44] width 55 height 35
click at [761, 322] on button "Adicionar" at bounding box center [762, 321] width 55 height 35
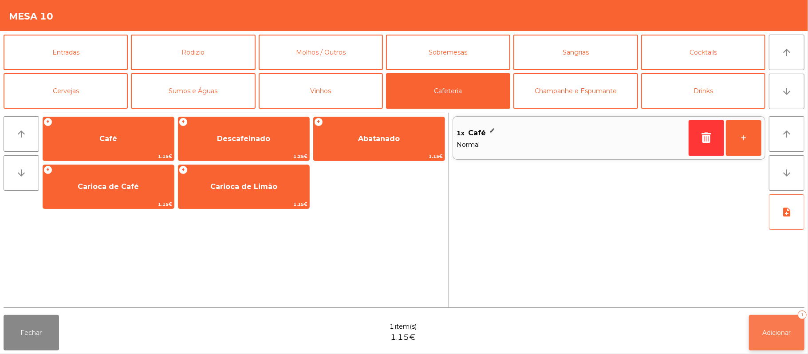
click at [775, 331] on span "Adicionar" at bounding box center [777, 333] width 28 height 8
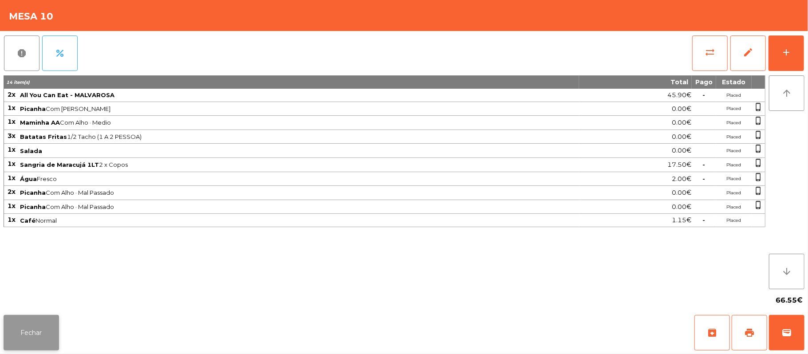
click at [38, 328] on button "Fechar" at bounding box center [31, 332] width 55 height 35
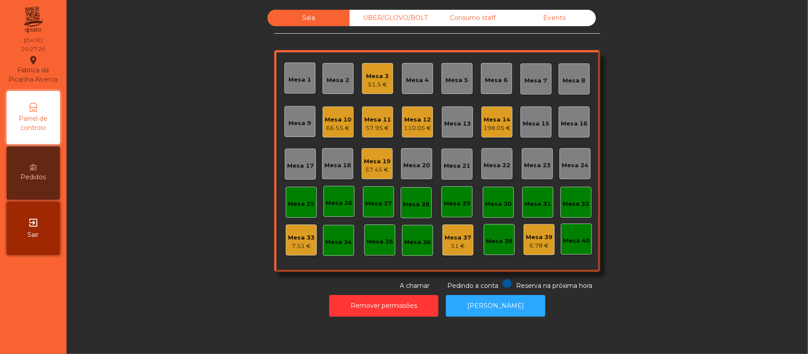
click at [675, 183] on div "Sala UBER/[GEOGRAPHIC_DATA]/BOLT Consumo staff Evento Mesa 1 Mesa 2 Mesa 3 51.5…" at bounding box center [437, 150] width 717 height 281
click at [388, 20] on div "UBER/GLOVO/BOLT" at bounding box center [391, 18] width 82 height 16
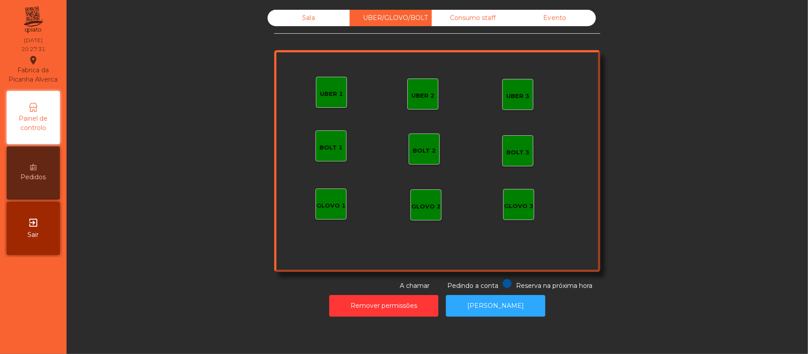
click at [331, 85] on div "UBER 1" at bounding box center [331, 92] width 31 height 31
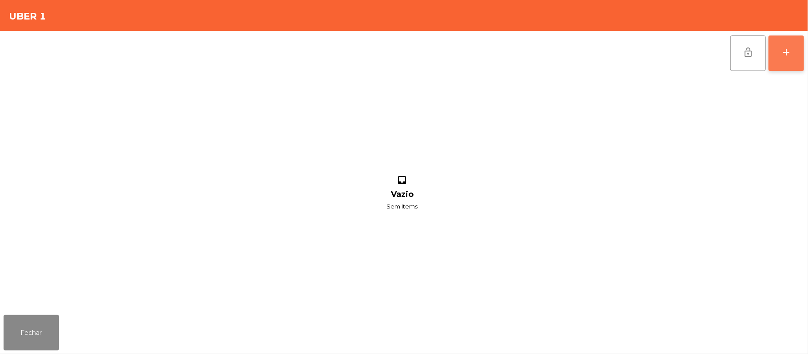
click at [782, 59] on button "add" at bounding box center [785, 52] width 35 height 35
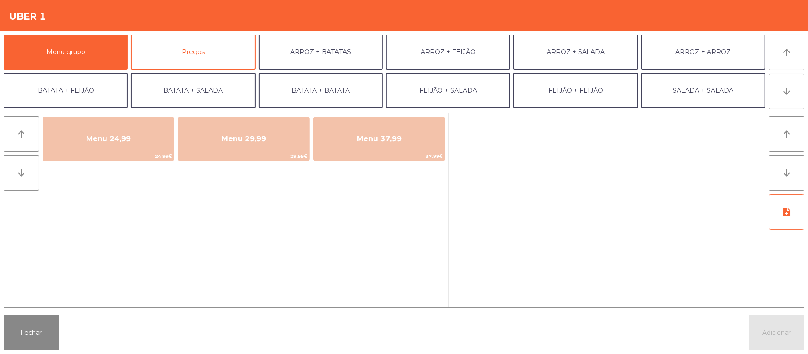
scroll to position [3, 0]
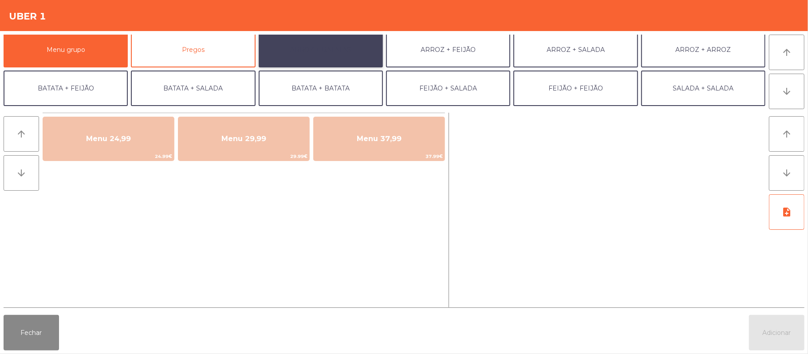
click at [327, 43] on button "ARROZ + BATATAS" at bounding box center [321, 49] width 124 height 35
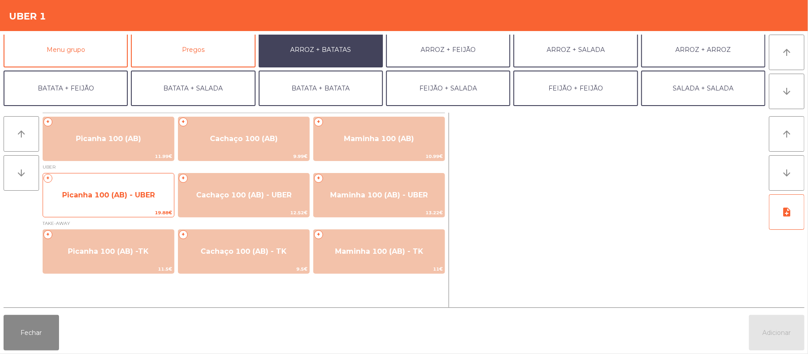
click at [85, 204] on span "Picanha 100 (AB) - UBER" at bounding box center [108, 195] width 131 height 24
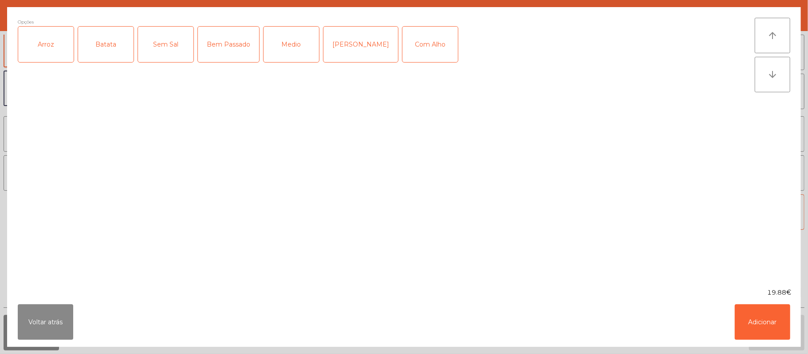
click at [50, 51] on div "Arroz" at bounding box center [45, 44] width 55 height 35
click at [122, 37] on div "Batata" at bounding box center [105, 44] width 55 height 35
click at [293, 44] on div "Medio" at bounding box center [291, 44] width 55 height 35
click at [424, 48] on div "Com Alho" at bounding box center [429, 44] width 55 height 35
click at [762, 322] on button "Adicionar" at bounding box center [762, 321] width 55 height 35
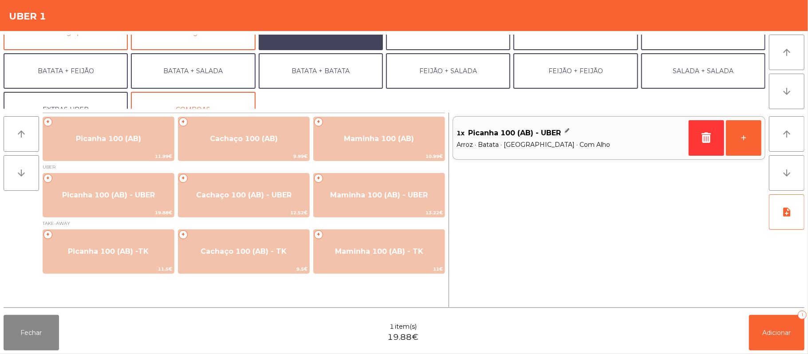
scroll to position [38, 0]
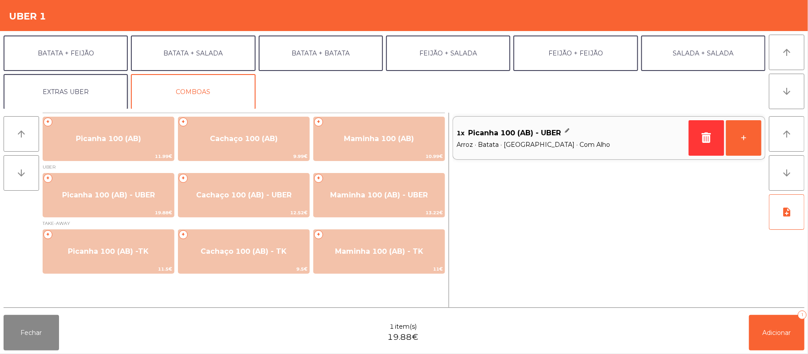
click at [89, 98] on button "EXTRAS UBER" at bounding box center [66, 91] width 124 height 35
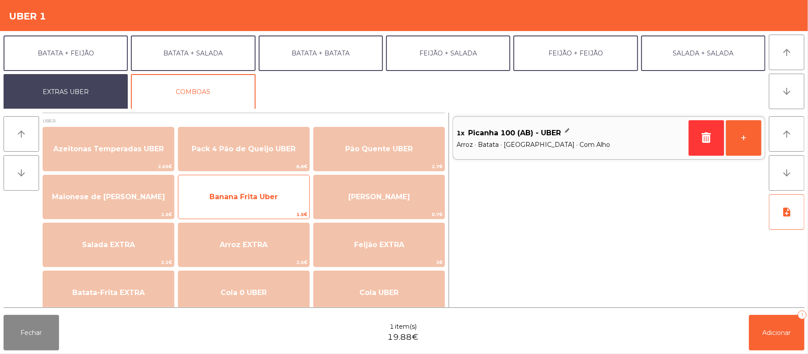
click at [257, 196] on span "Banana Frita Uber" at bounding box center [243, 197] width 68 height 8
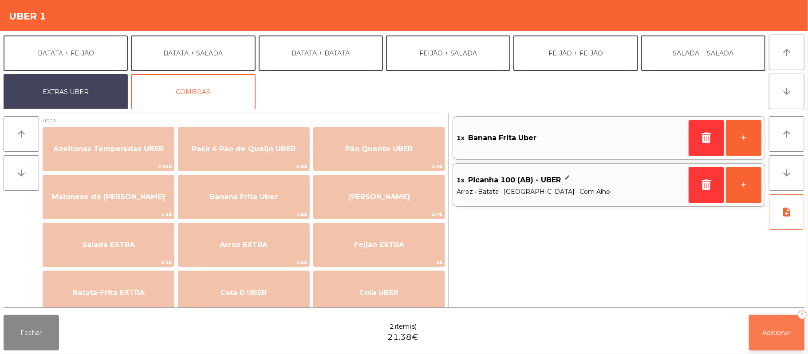
click at [772, 330] on span "Adicionar" at bounding box center [777, 333] width 28 height 8
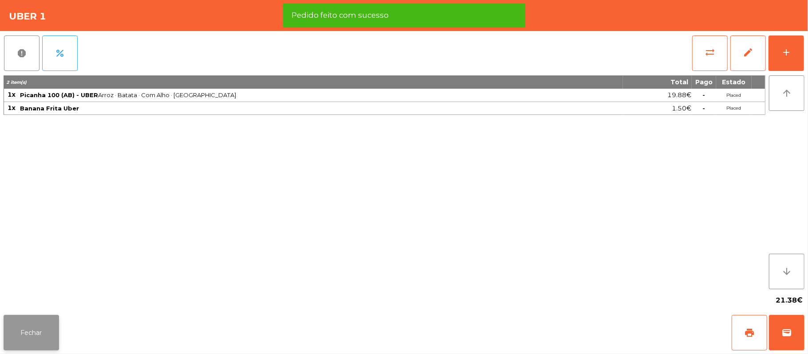
click at [29, 329] on button "Fechar" at bounding box center [31, 332] width 55 height 35
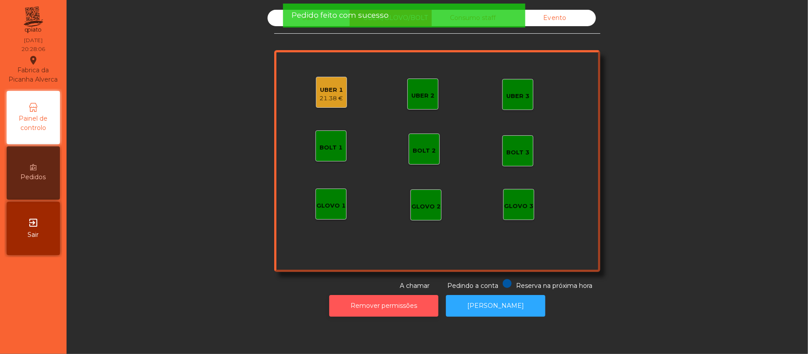
click at [386, 315] on button "Remover permissões" at bounding box center [383, 306] width 109 height 22
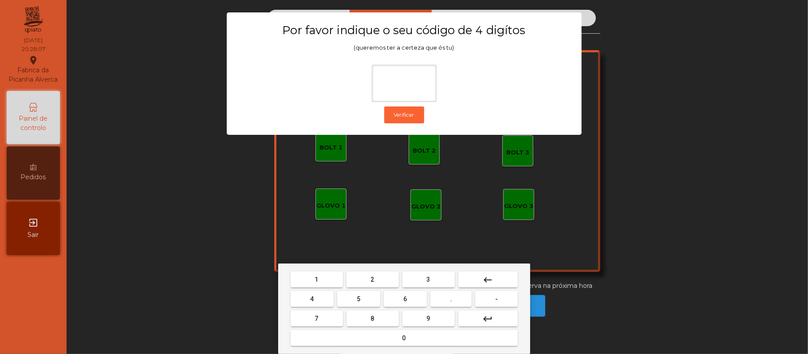
click at [366, 279] on button "2" at bounding box center [373, 280] width 52 height 16
click at [402, 298] on button "6" at bounding box center [405, 299] width 43 height 16
click at [311, 281] on button "1" at bounding box center [317, 280] width 52 height 16
click at [354, 300] on button "5" at bounding box center [358, 299] width 43 height 16
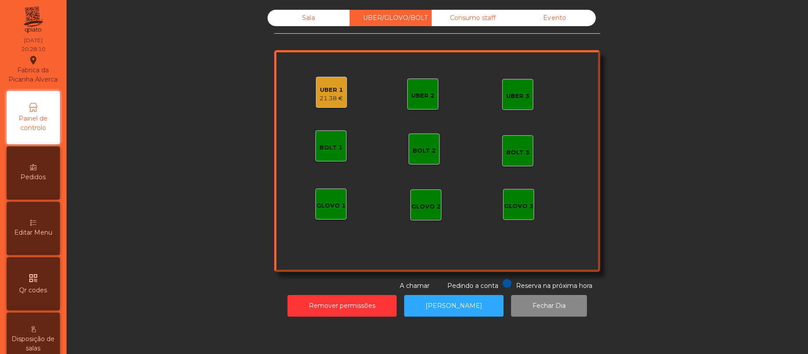
click at [326, 89] on div "UBER 1" at bounding box center [332, 90] width 24 height 9
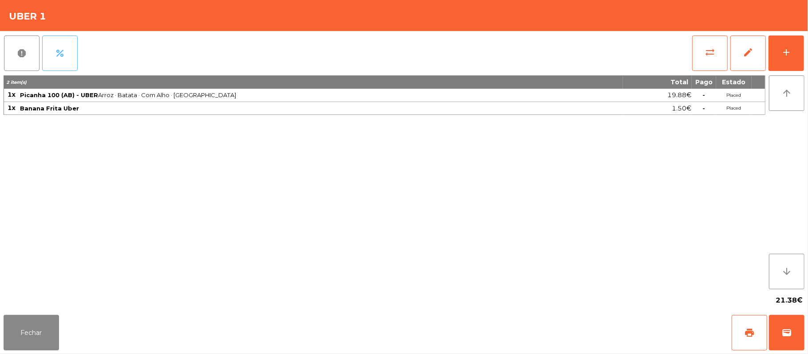
click at [66, 63] on button "percent" at bounding box center [59, 52] width 35 height 35
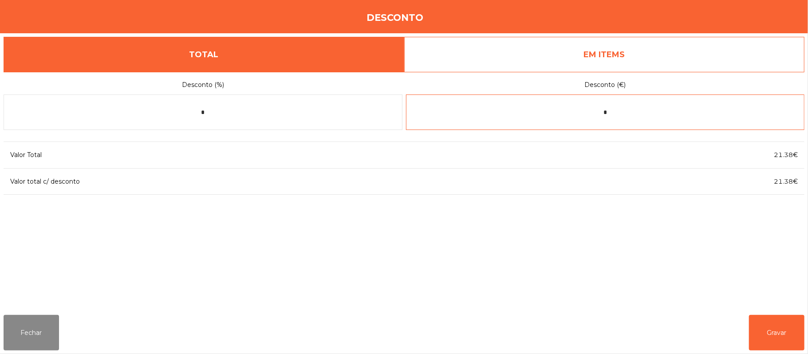
click at [622, 116] on input "*" at bounding box center [605, 112] width 399 height 35
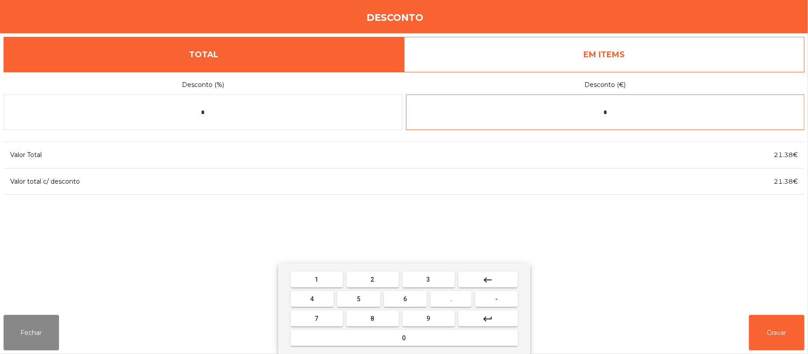
click at [499, 275] on button "keyboard_backspace" at bounding box center [487, 280] width 59 height 16
click at [359, 299] on span "5" at bounding box center [359, 299] width 4 height 7
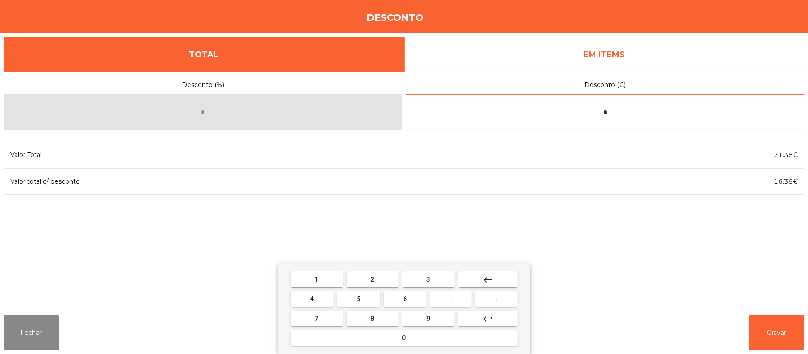
click at [454, 299] on button "." at bounding box center [450, 299] width 41 height 16
click at [428, 319] on span "9" at bounding box center [429, 318] width 4 height 7
click at [404, 302] on span "6" at bounding box center [406, 299] width 4 height 7
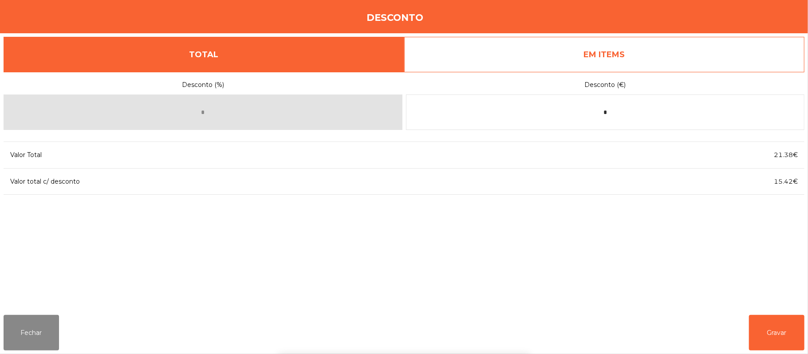
click at [780, 332] on div "1 2 3 keyboard_backspace 4 5 6 . - 7 8 9 keyboard_return 0" at bounding box center [404, 309] width 808 height 91
click at [771, 332] on button "Gravar" at bounding box center [776, 332] width 55 height 35
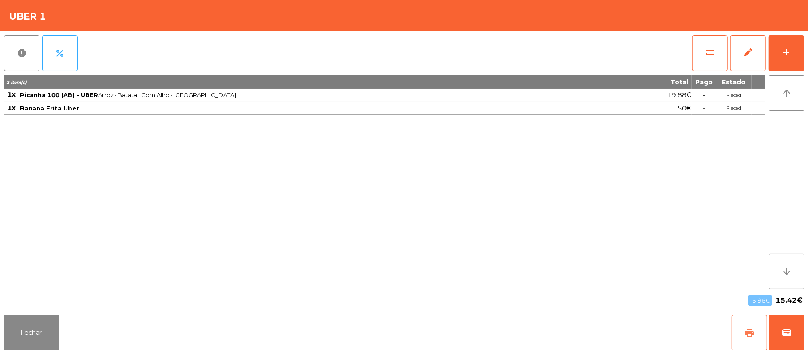
click at [739, 331] on button "print" at bounding box center [749, 332] width 35 height 35
click at [783, 320] on button "wallet" at bounding box center [786, 332] width 35 height 35
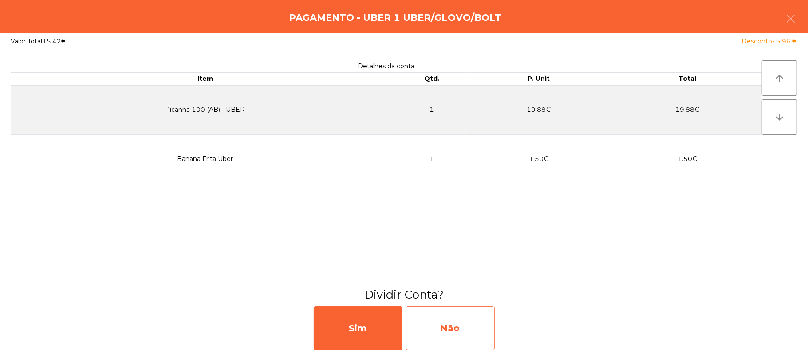
click at [444, 329] on div "Não" at bounding box center [450, 328] width 89 height 44
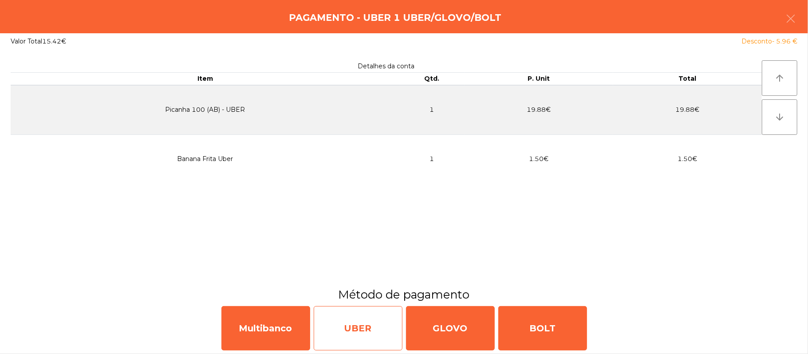
click at [360, 329] on div "UBER" at bounding box center [358, 328] width 89 height 44
select select "**"
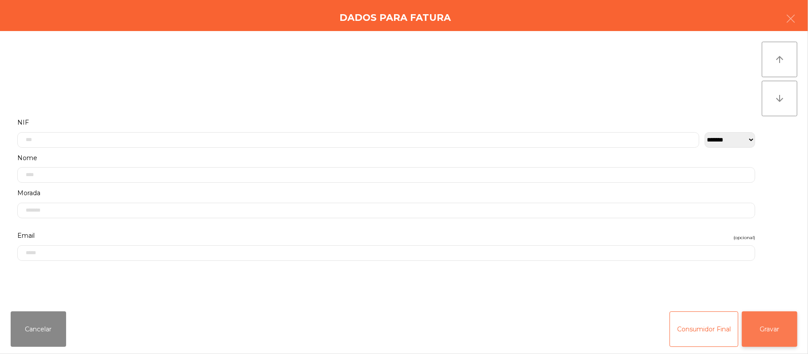
click at [776, 343] on button "Gravar" at bounding box center [769, 328] width 55 height 35
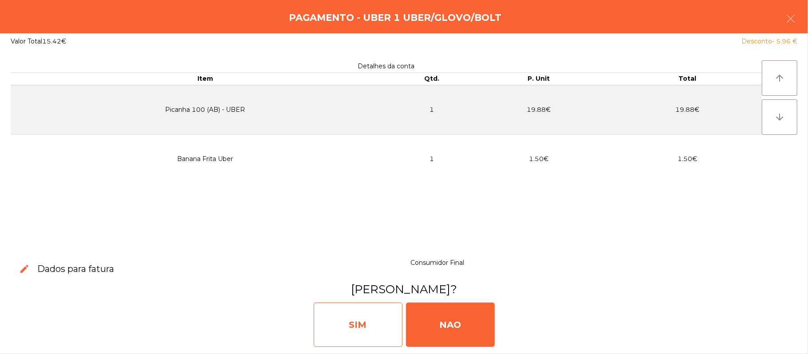
click at [366, 326] on div "SIM" at bounding box center [358, 325] width 89 height 44
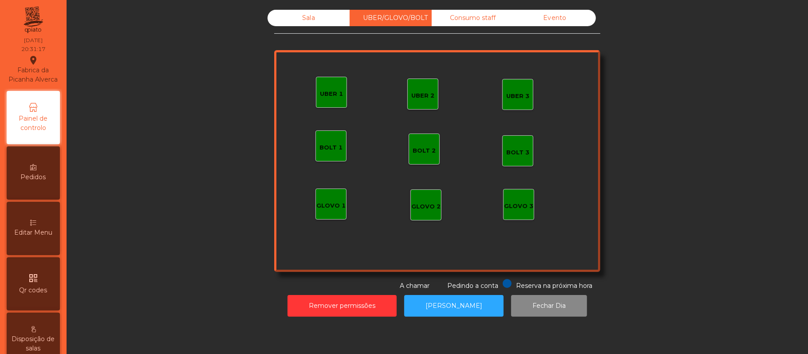
click at [307, 17] on div "Sala" at bounding box center [309, 18] width 82 height 16
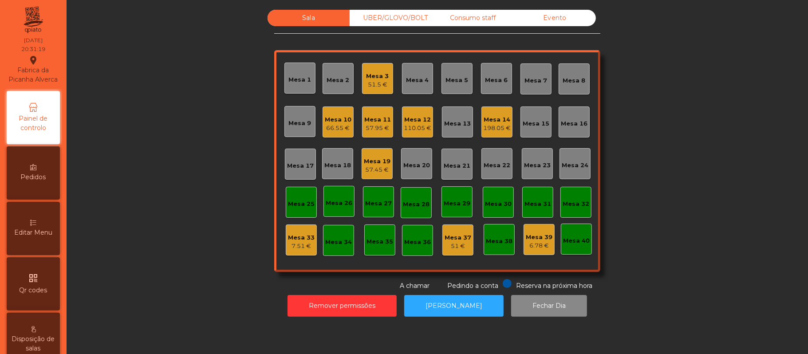
click at [453, 76] on div "Mesa 5" at bounding box center [457, 80] width 23 height 9
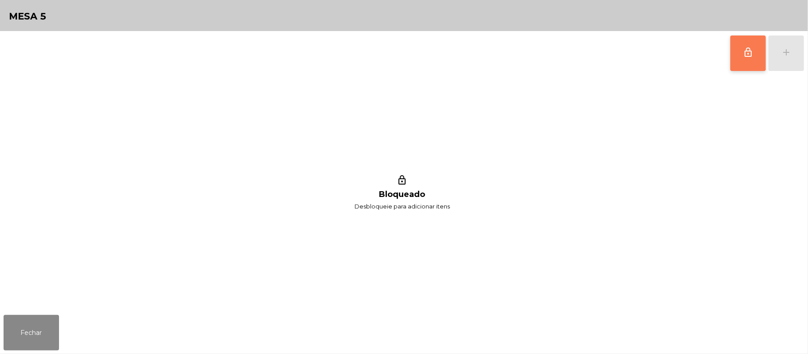
click at [754, 52] on button "lock_outline" at bounding box center [747, 52] width 35 height 35
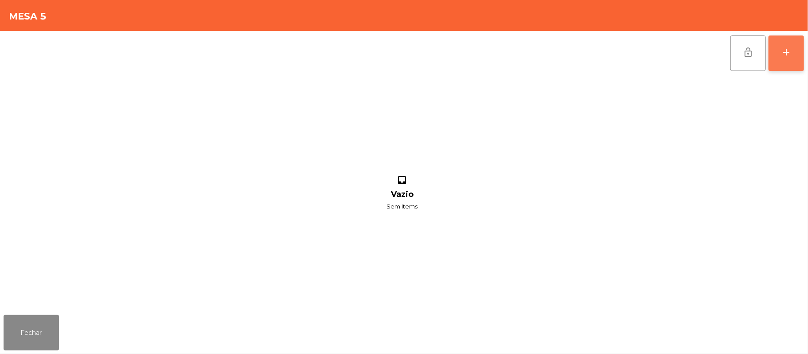
click at [785, 54] on div "add" at bounding box center [786, 52] width 11 height 11
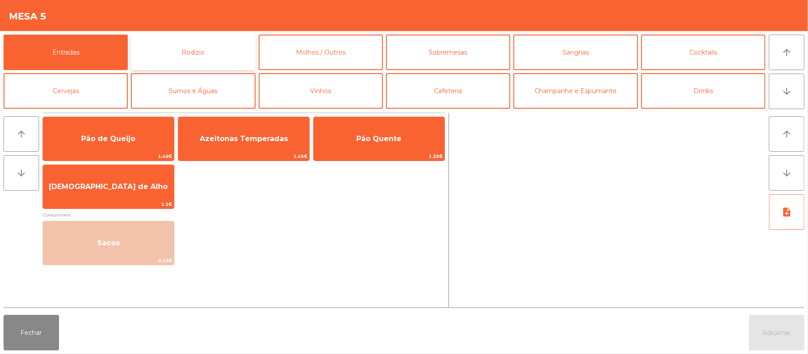
click at [231, 52] on button "Rodizio" at bounding box center [193, 52] width 124 height 35
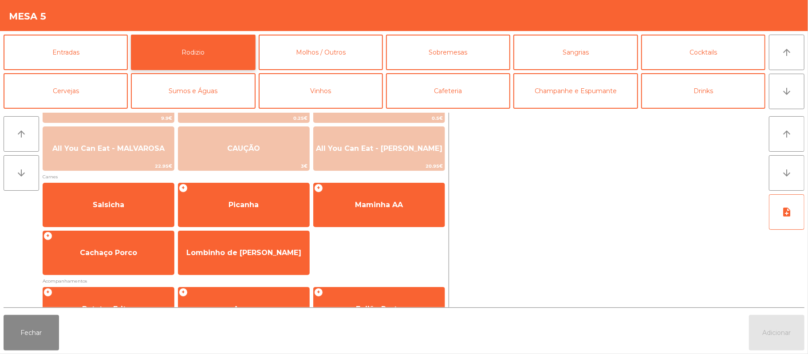
scroll to position [61, 0]
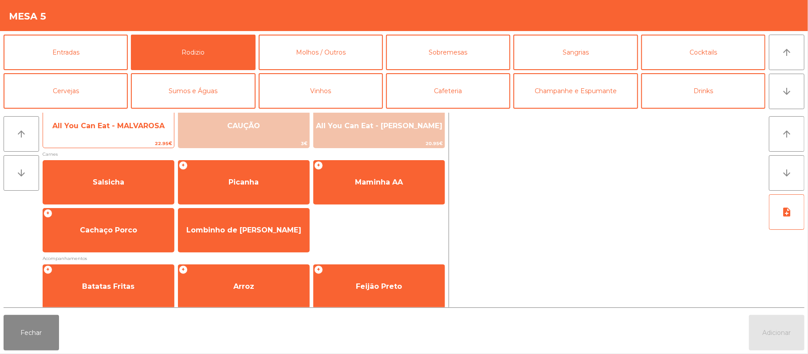
click at [159, 144] on span "22.95€" at bounding box center [108, 143] width 131 height 8
click at [152, 139] on span "22.95€" at bounding box center [108, 143] width 131 height 8
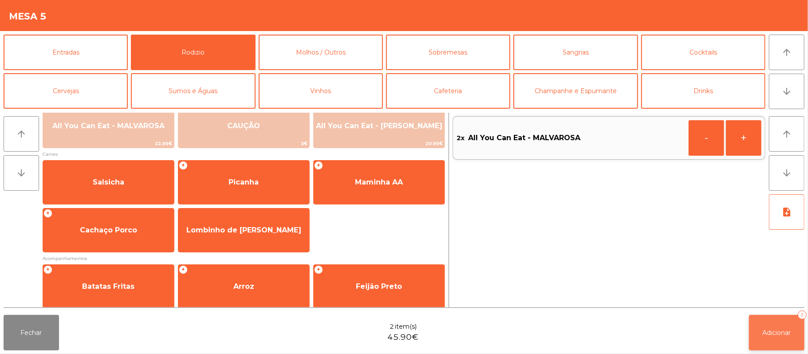
click at [770, 343] on button "Adicionar 2" at bounding box center [776, 332] width 55 height 35
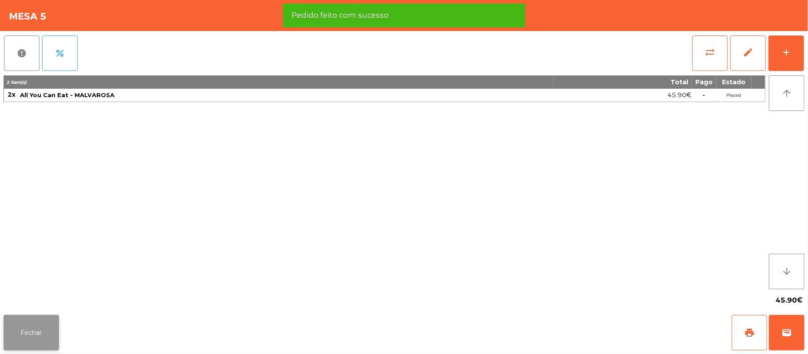
click at [26, 329] on button "Fechar" at bounding box center [31, 332] width 55 height 35
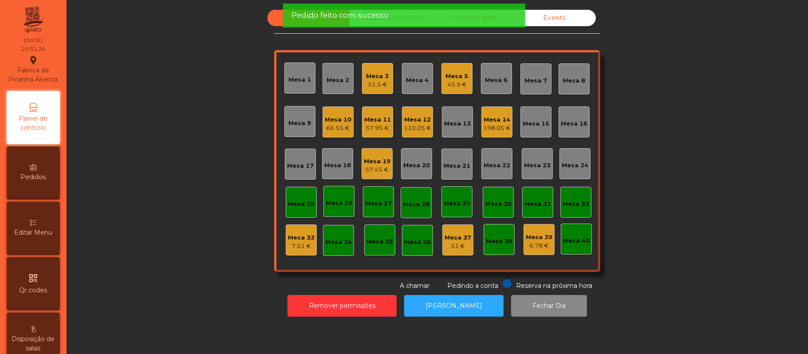
click at [210, 141] on div "Sala UBER/[GEOGRAPHIC_DATA]/BOLT Consumo staff Evento Mesa 1 Mesa 2 Mesa 3 51.5…" at bounding box center [437, 150] width 717 height 281
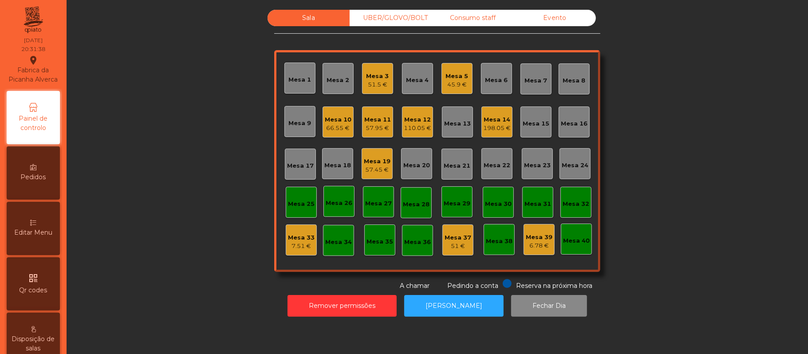
click at [679, 169] on div "Sala UBER/[GEOGRAPHIC_DATA]/BOLT Consumo staff Evento Mesa 1 Mesa 2 Mesa 3 51.5…" at bounding box center [437, 150] width 717 height 281
click at [382, 126] on div "57.95 €" at bounding box center [377, 128] width 27 height 9
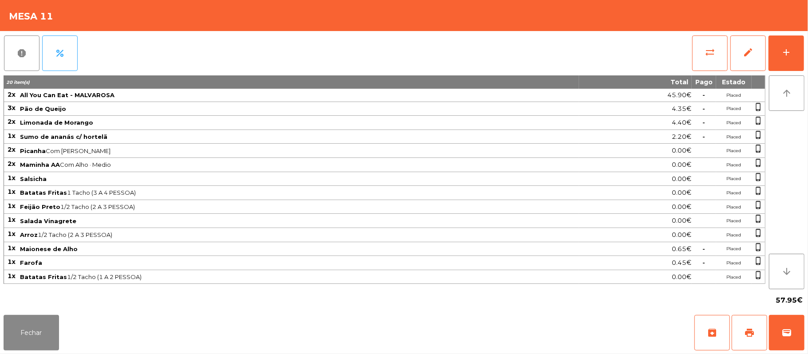
click at [804, 57] on div "report percent sync_alt edit add 20 item(s) Total Pago Estado 2x All You Can Ea…" at bounding box center [404, 171] width 808 height 280
click at [784, 48] on div "add" at bounding box center [786, 52] width 11 height 11
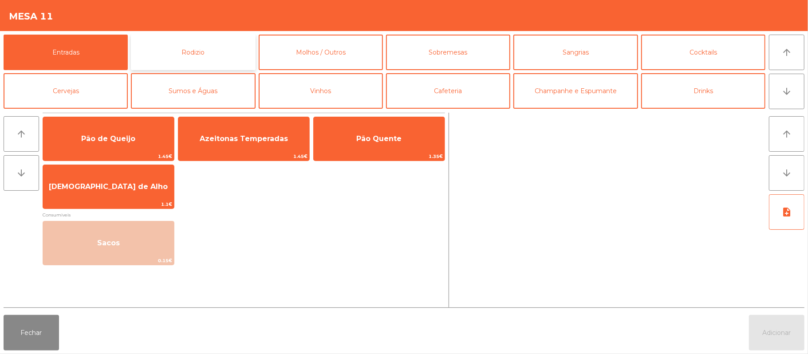
click at [240, 58] on button "Rodizio" at bounding box center [193, 52] width 124 height 35
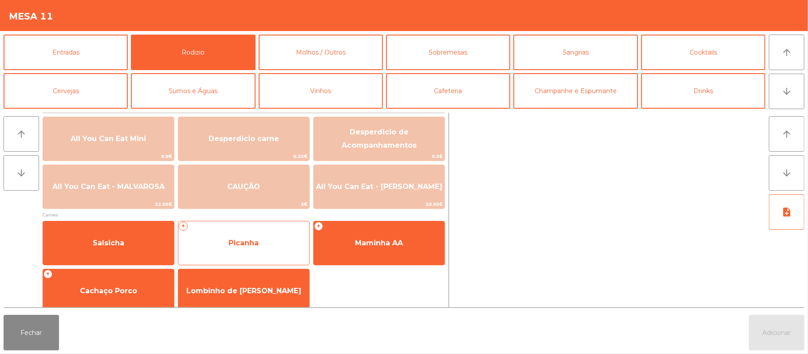
click at [283, 242] on span "Picanha" at bounding box center [243, 243] width 131 height 24
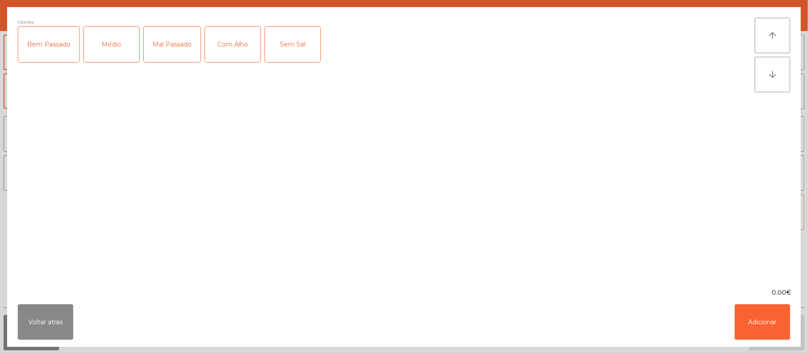
click at [116, 51] on div "Médio" at bounding box center [111, 44] width 55 height 35
click at [227, 42] on div "Com Alho" at bounding box center [232, 44] width 55 height 35
click at [760, 313] on button "Adicionar" at bounding box center [762, 321] width 55 height 35
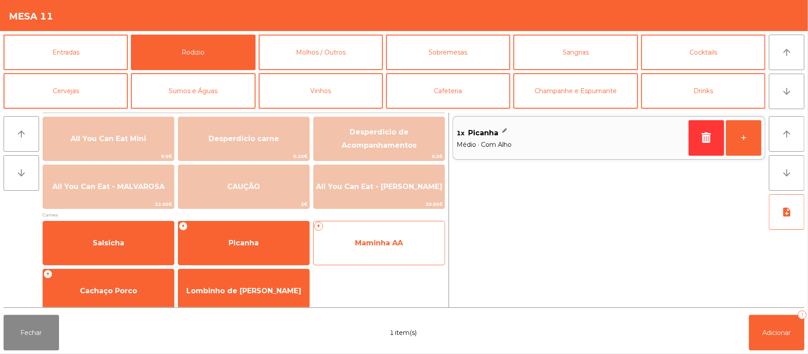
click at [378, 240] on span "Maminha AA" at bounding box center [379, 243] width 48 height 8
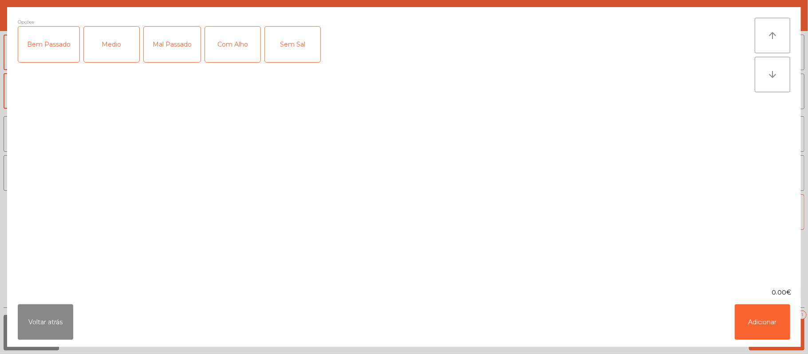
click at [109, 50] on div "Medio" at bounding box center [111, 44] width 55 height 35
click at [237, 43] on div "Com Alho" at bounding box center [232, 44] width 55 height 35
click at [760, 311] on button "Adicionar" at bounding box center [762, 321] width 55 height 35
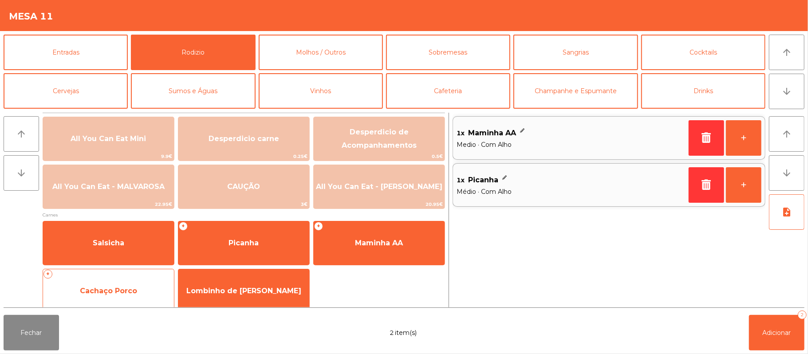
click at [137, 289] on span "Cachaço Porco" at bounding box center [108, 291] width 131 height 24
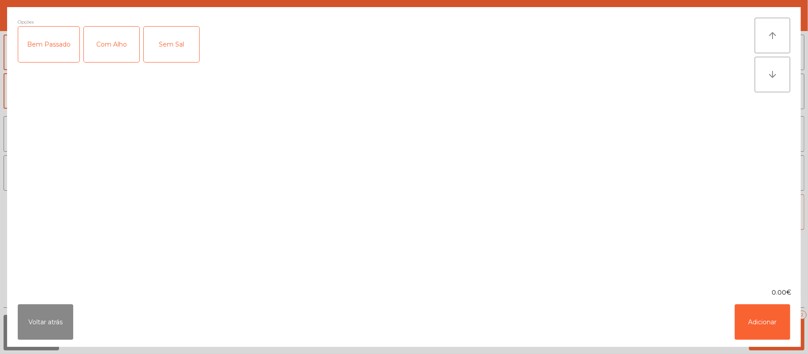
click at [169, 41] on div "Sem Sal" at bounding box center [171, 44] width 55 height 35
click at [185, 42] on div "Sem Sal" at bounding box center [171, 44] width 55 height 35
click at [106, 51] on div "Com Alho" at bounding box center [111, 44] width 55 height 35
click at [767, 319] on button "Adicionar" at bounding box center [762, 321] width 55 height 35
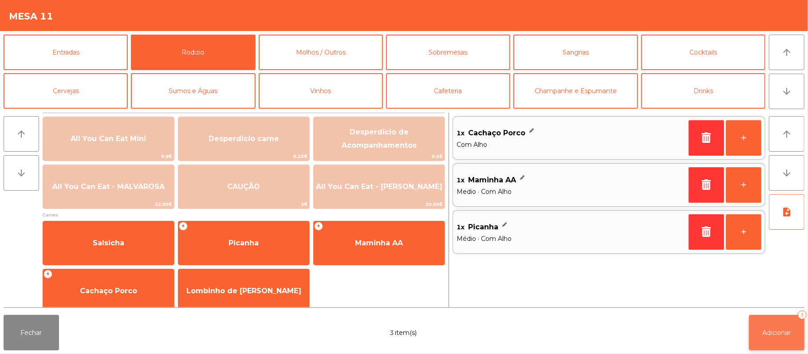
click at [797, 334] on button "Adicionar 3" at bounding box center [776, 332] width 55 height 35
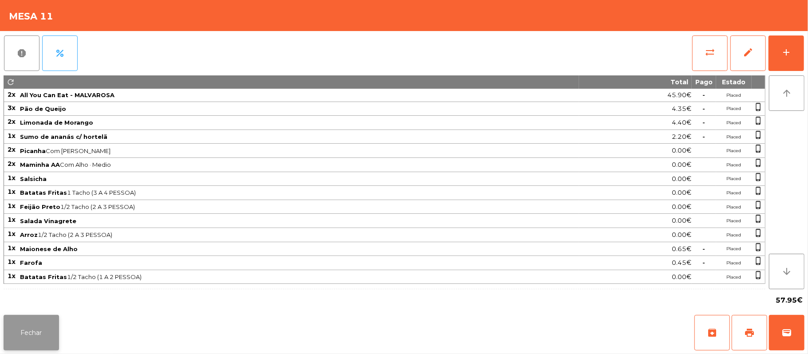
click at [29, 332] on button "Fechar" at bounding box center [31, 332] width 55 height 35
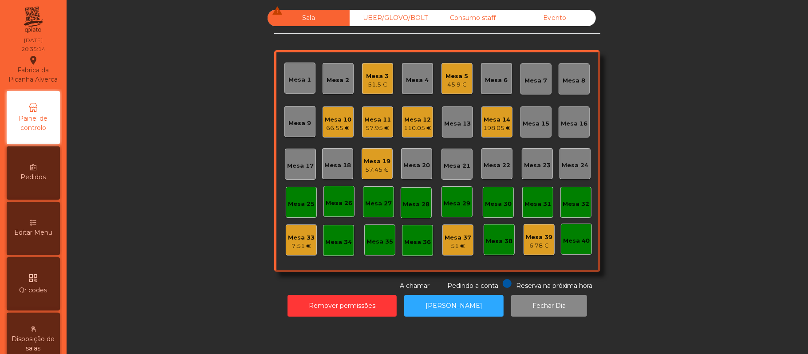
click at [366, 162] on div "Mesa 19" at bounding box center [377, 161] width 27 height 9
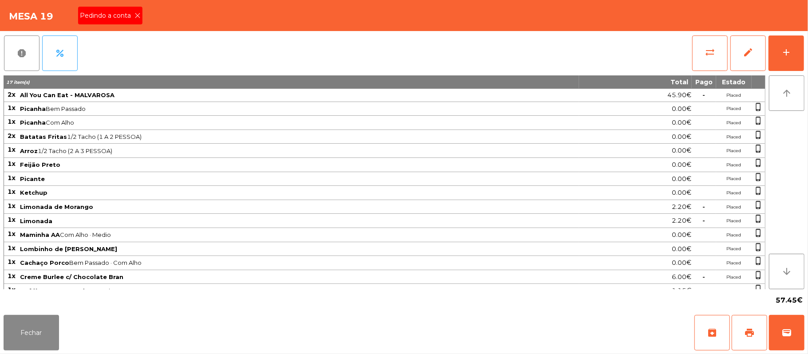
click at [107, 14] on span "Pedindo a conta" at bounding box center [107, 15] width 55 height 9
click at [755, 331] on button "print" at bounding box center [749, 332] width 35 height 35
click at [45, 325] on button "Fechar" at bounding box center [31, 332] width 55 height 35
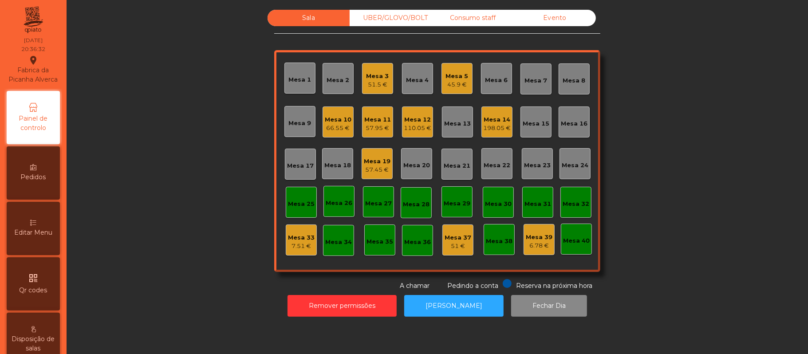
click at [398, 17] on div "UBER/GLOVO/BOLT" at bounding box center [391, 18] width 82 height 16
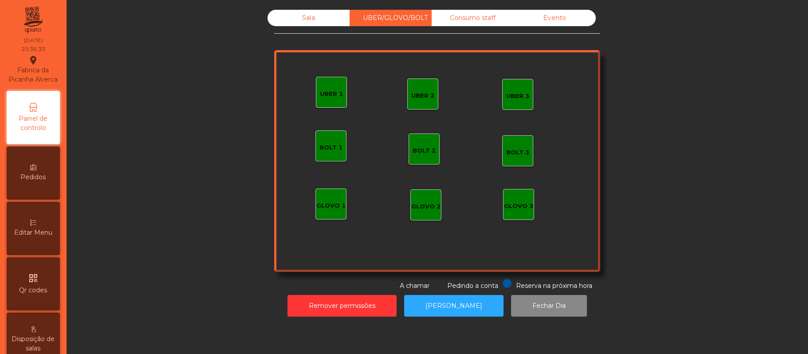
click at [320, 91] on div "UBER 1" at bounding box center [331, 94] width 23 height 9
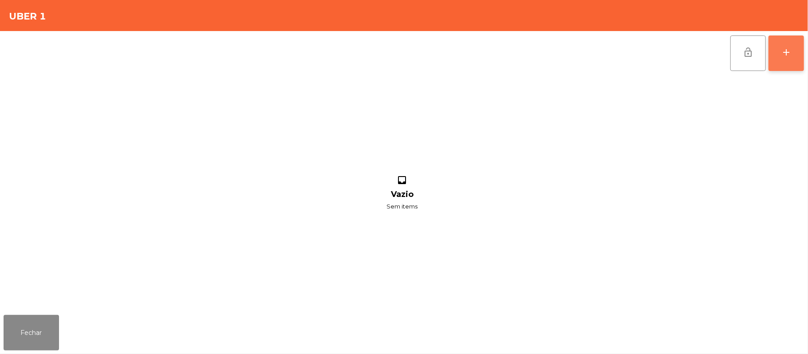
click at [799, 51] on button "add" at bounding box center [785, 52] width 35 height 35
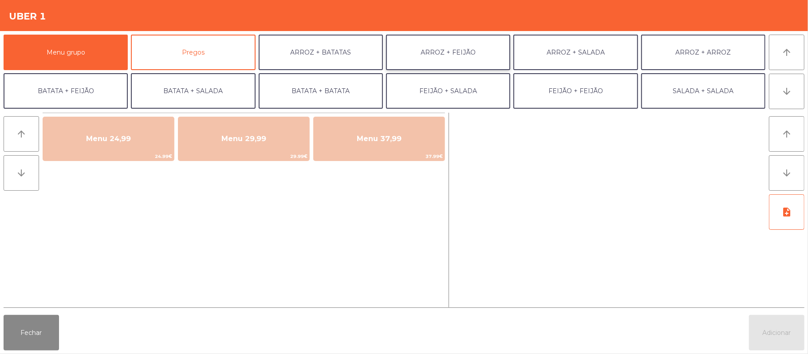
click at [461, 51] on button "ARROZ + FEIJÃO" at bounding box center [448, 52] width 124 height 35
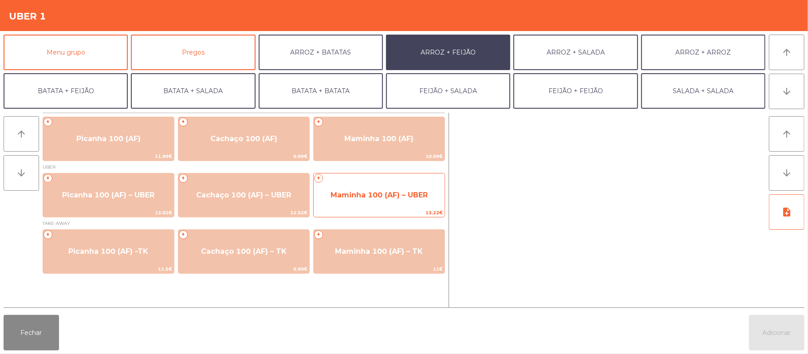
click at [383, 195] on span "Maminha 100 (AF) – UBER" at bounding box center [379, 195] width 97 height 8
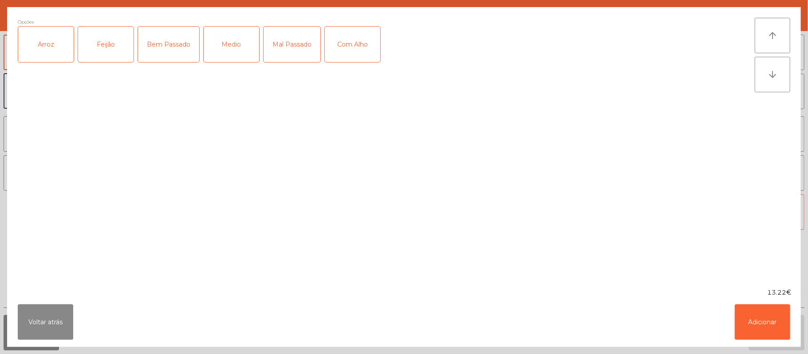
click at [70, 45] on div "Arroz" at bounding box center [45, 44] width 55 height 35
click at [122, 51] on div "Feijão" at bounding box center [105, 44] width 55 height 35
click at [244, 39] on div "Medio" at bounding box center [231, 44] width 55 height 35
click at [770, 323] on button "Adicionar" at bounding box center [762, 321] width 55 height 35
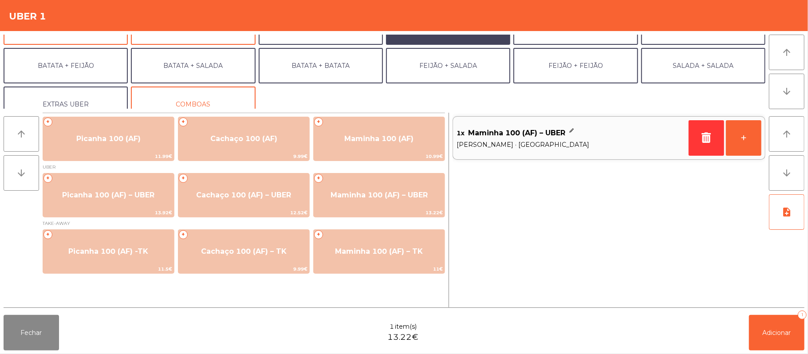
scroll to position [38, 0]
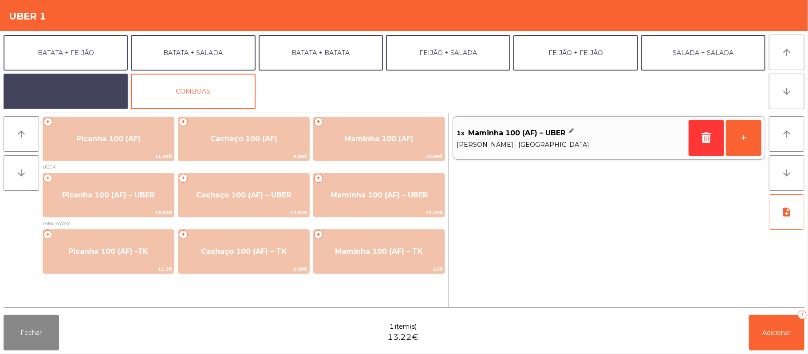
click at [73, 87] on button "EXTRAS UBER" at bounding box center [66, 91] width 124 height 35
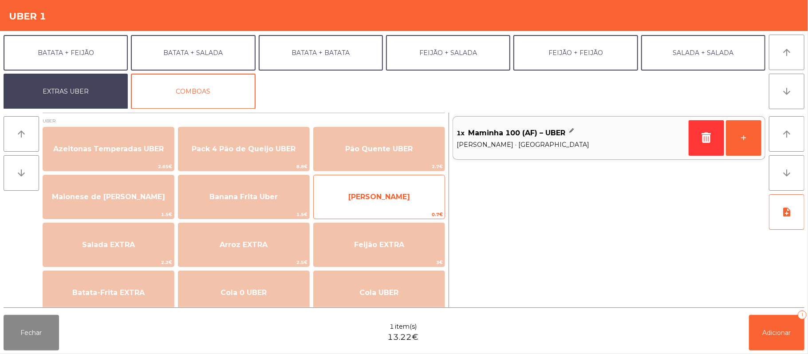
click at [398, 200] on span "[PERSON_NAME]" at bounding box center [379, 197] width 62 height 8
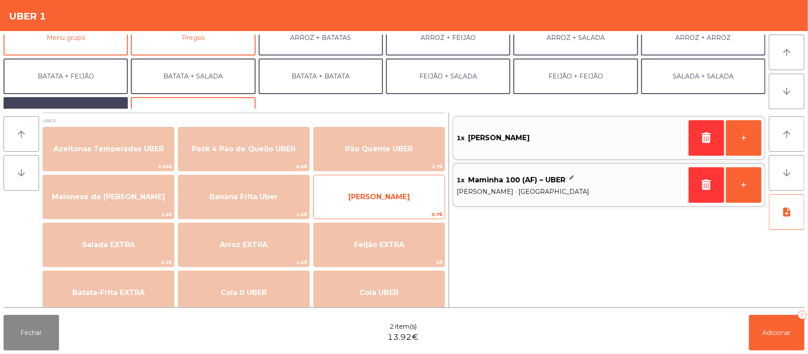
scroll to position [0, 0]
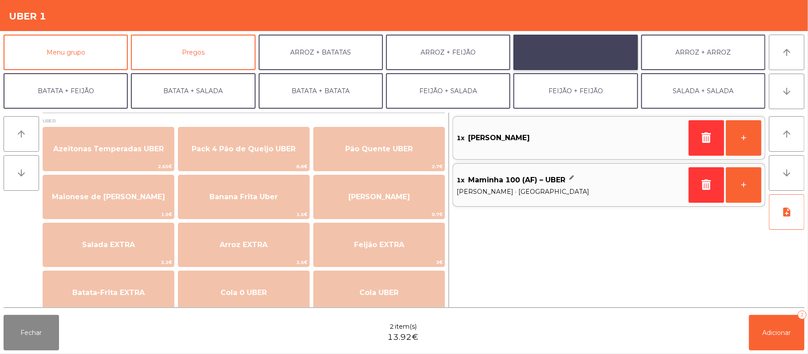
click at [556, 43] on button "ARROZ + SALADA" at bounding box center [575, 52] width 124 height 35
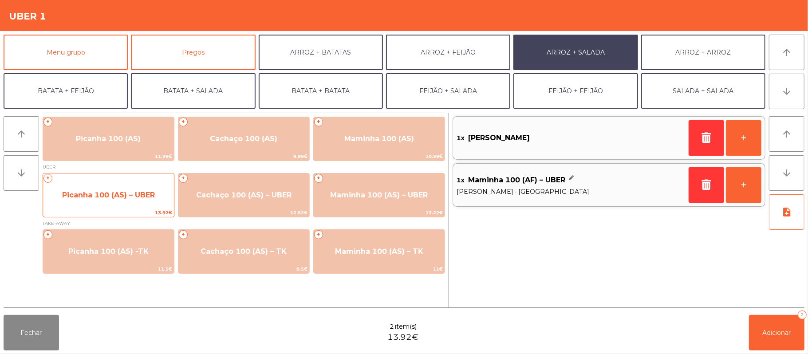
click at [98, 196] on span "Picanha 100 (AS) – UBER" at bounding box center [108, 195] width 93 height 8
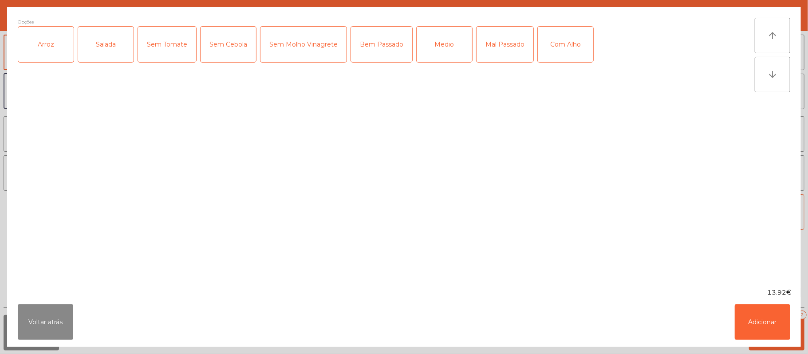
click at [67, 54] on div "Arroz" at bounding box center [45, 44] width 55 height 35
click at [107, 41] on div "Salada" at bounding box center [105, 44] width 55 height 35
click at [449, 41] on div "Medio" at bounding box center [444, 44] width 55 height 35
click at [757, 319] on button "Adicionar" at bounding box center [762, 321] width 55 height 35
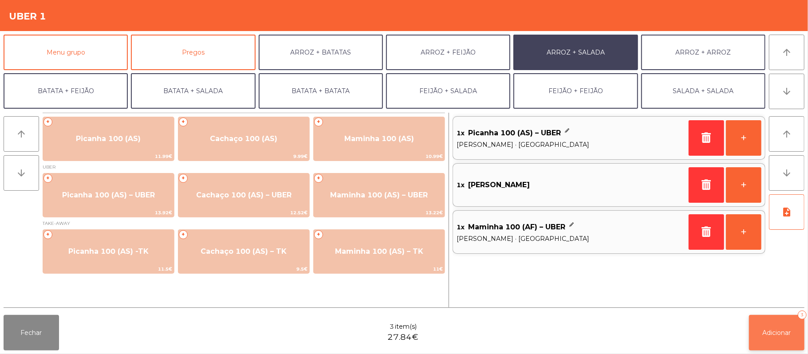
click at [763, 332] on span "Adicionar" at bounding box center [777, 333] width 28 height 8
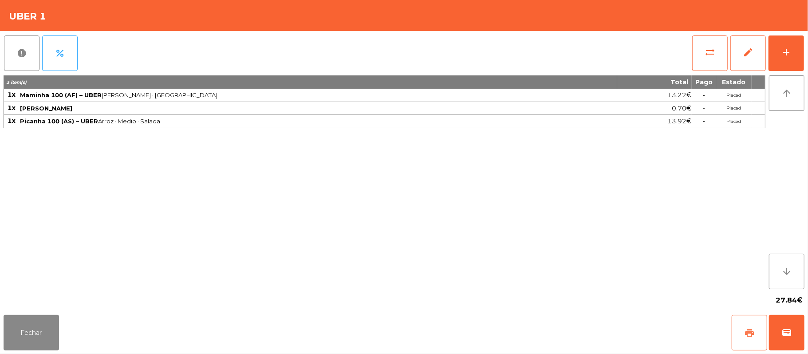
click at [743, 333] on button "print" at bounding box center [749, 332] width 35 height 35
click at [801, 343] on button "wallet" at bounding box center [786, 332] width 35 height 35
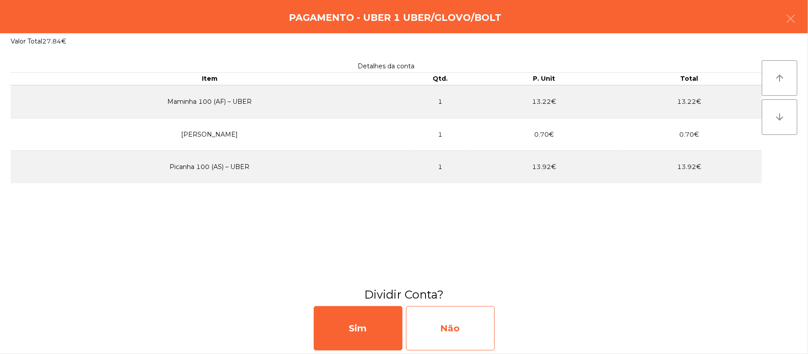
click at [467, 322] on div "Não" at bounding box center [450, 328] width 89 height 44
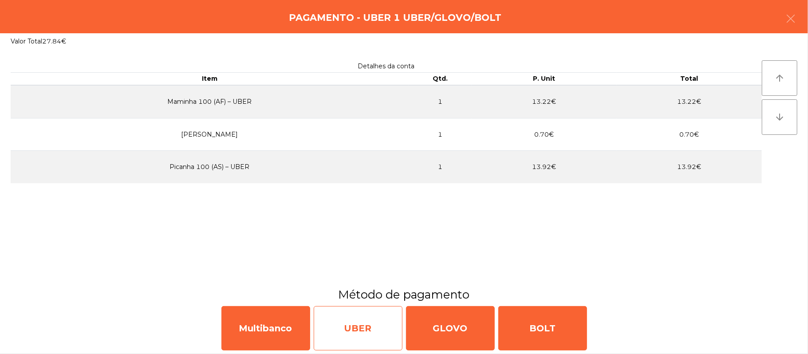
click at [357, 332] on div "UBER" at bounding box center [358, 328] width 89 height 44
select select "**"
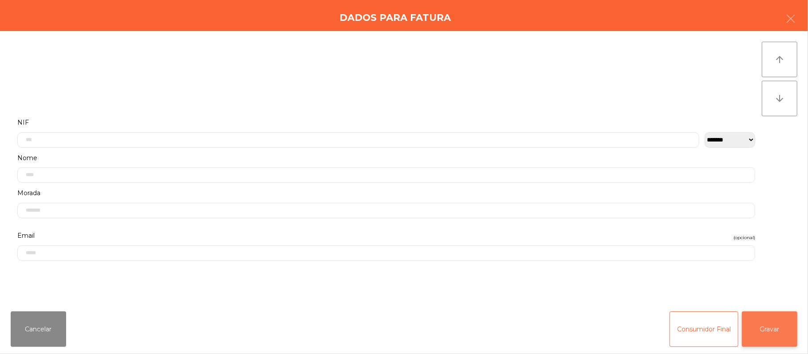
click at [774, 330] on button "Gravar" at bounding box center [769, 328] width 55 height 35
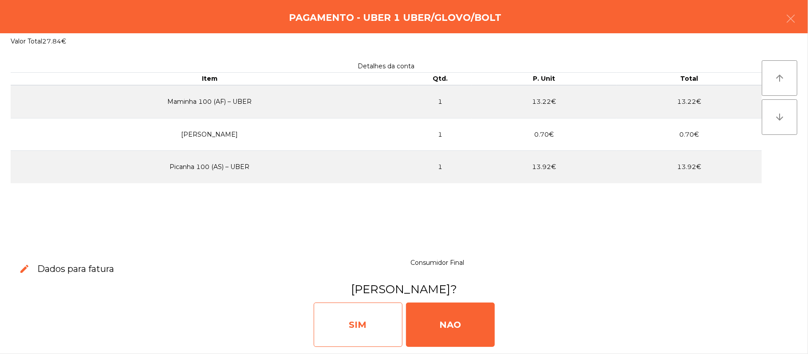
click at [363, 335] on div "SIM" at bounding box center [358, 325] width 89 height 44
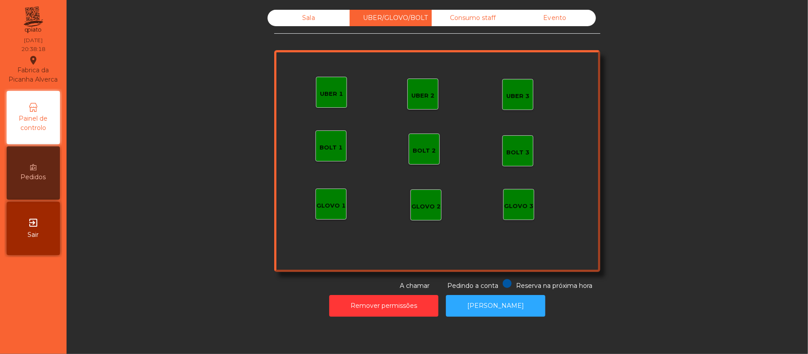
click at [304, 23] on div "Sala" at bounding box center [309, 18] width 82 height 16
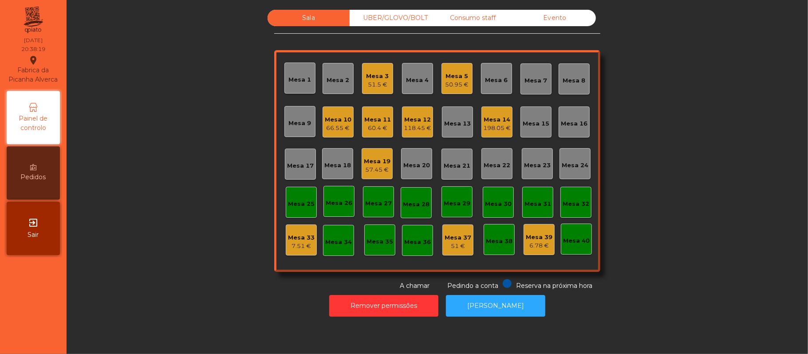
click at [365, 157] on div "Mesa 19" at bounding box center [377, 161] width 27 height 9
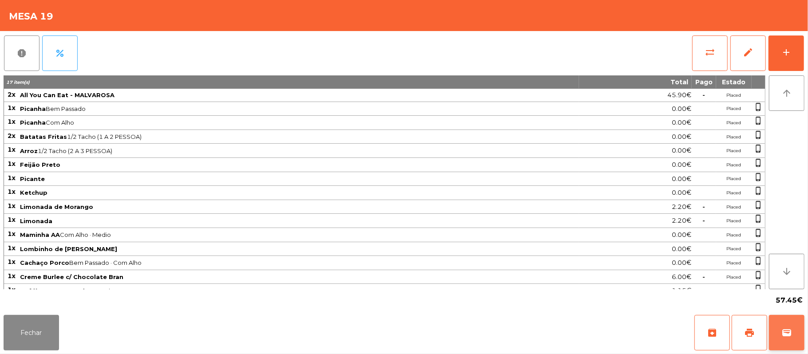
click at [783, 320] on button "wallet" at bounding box center [786, 332] width 35 height 35
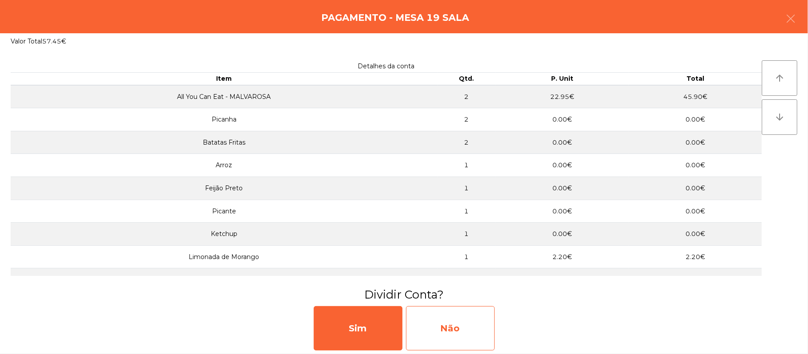
click at [480, 315] on div "Não" at bounding box center [450, 328] width 89 height 44
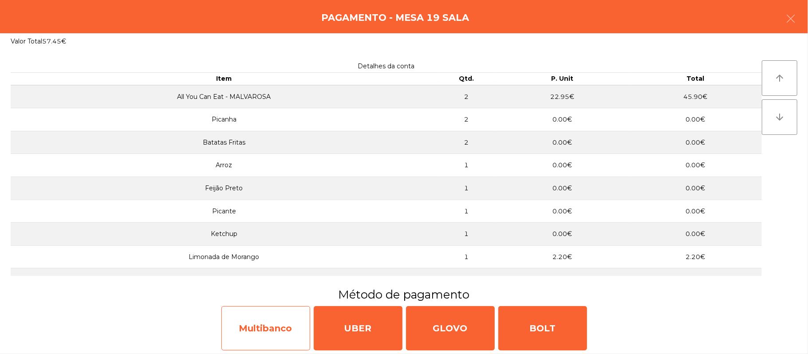
click at [252, 333] on div "Multibanco" at bounding box center [265, 328] width 89 height 44
select select "**"
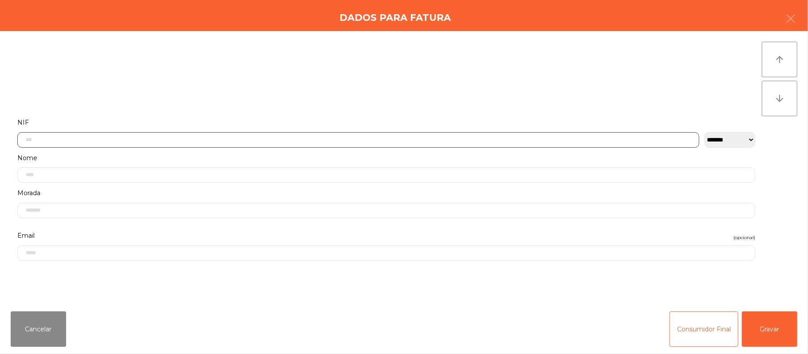
click at [236, 137] on input "text" at bounding box center [358, 140] width 682 height 16
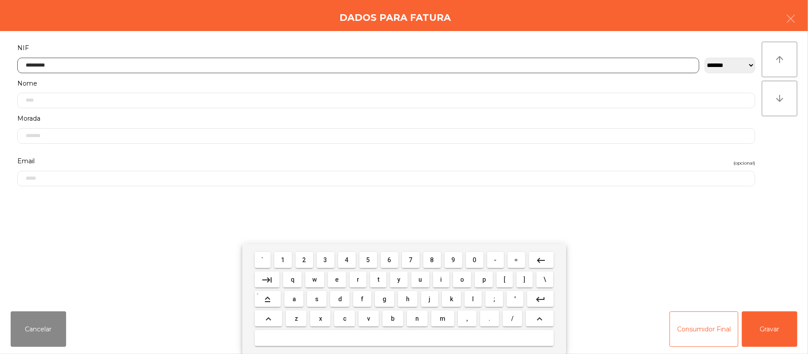
type input "*********"
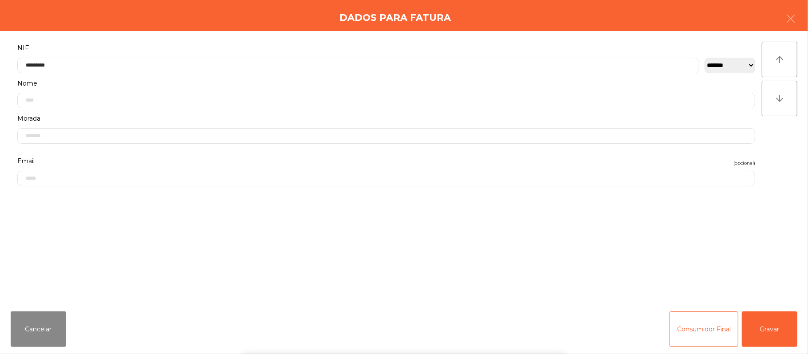
click at [781, 329] on div "` 1 2 3 4 5 6 7 8 9 0 - = keyboard_backspace keyboard_tab q w e r t y u i o p […" at bounding box center [404, 299] width 808 height 110
click at [776, 332] on button "Gravar" at bounding box center [769, 328] width 55 height 35
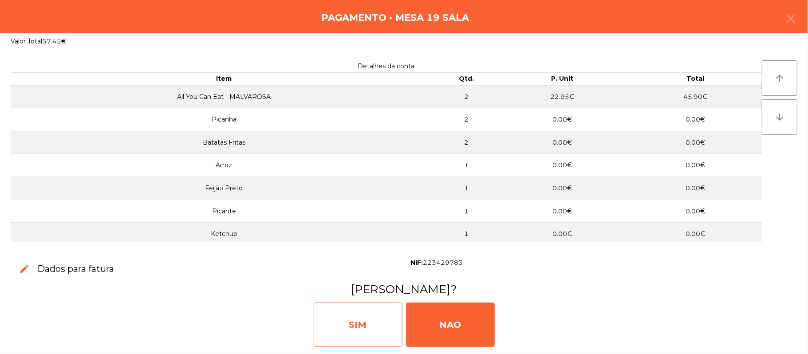
click at [347, 311] on div "SIM" at bounding box center [358, 325] width 89 height 44
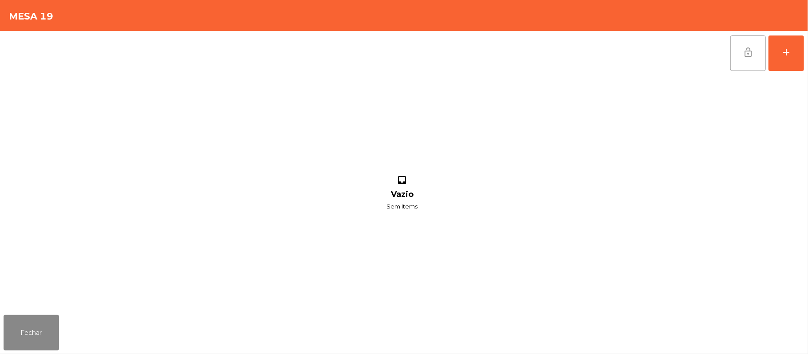
click at [738, 49] on button "lock_open" at bounding box center [747, 52] width 35 height 35
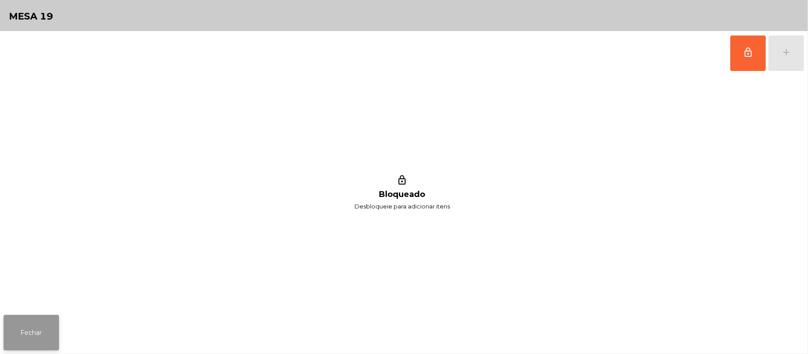
click at [31, 320] on button "Fechar" at bounding box center [31, 332] width 55 height 35
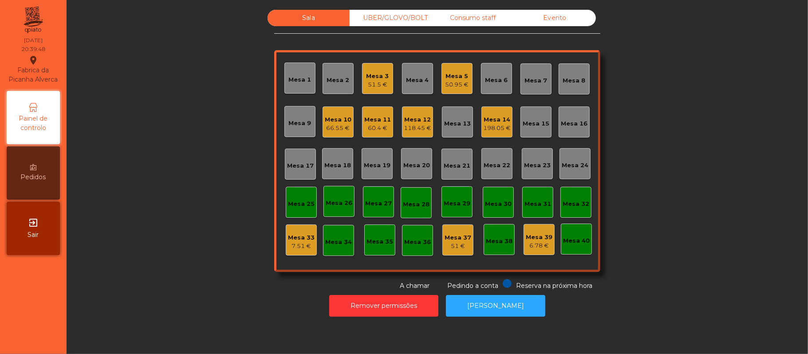
click at [446, 166] on div "Mesa 21" at bounding box center [457, 166] width 27 height 9
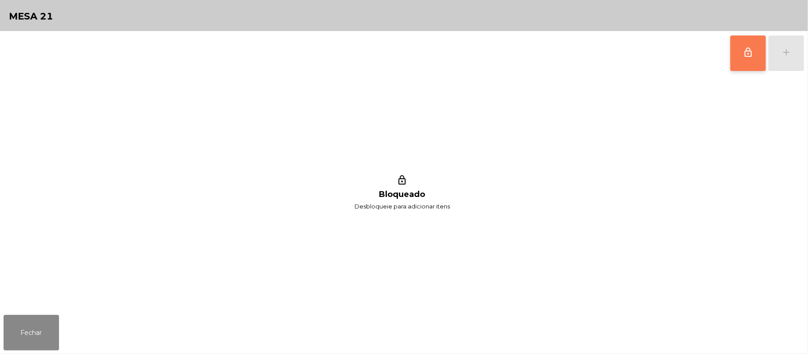
click at [741, 54] on button "lock_outline" at bounding box center [747, 52] width 35 height 35
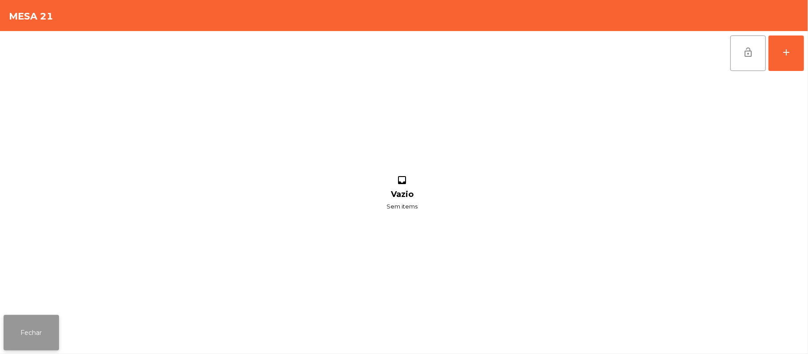
click at [26, 316] on button "Fechar" at bounding box center [31, 332] width 55 height 35
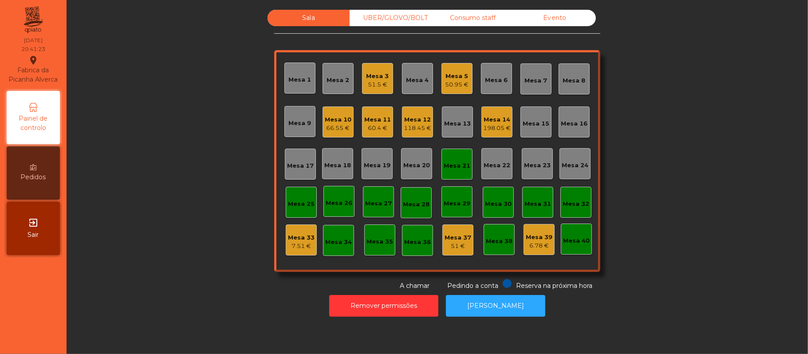
click at [404, 10] on div "UBER/GLOVO/BOLT" at bounding box center [391, 18] width 82 height 16
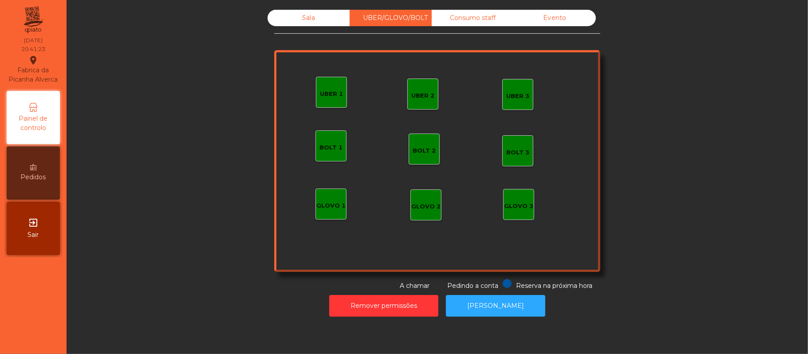
click at [338, 99] on div "UBER 1" at bounding box center [331, 92] width 31 height 31
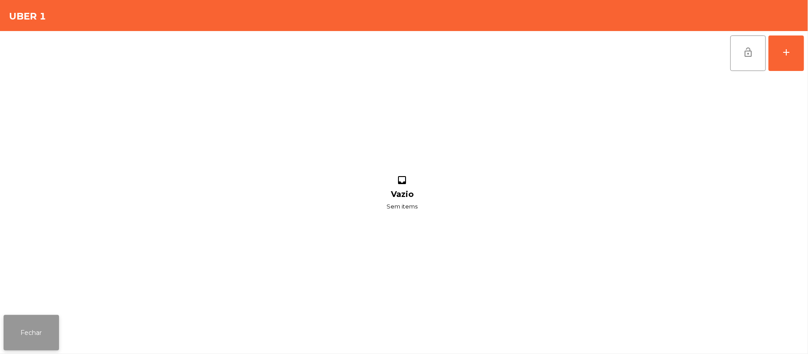
click at [39, 339] on button "Fechar" at bounding box center [31, 332] width 55 height 35
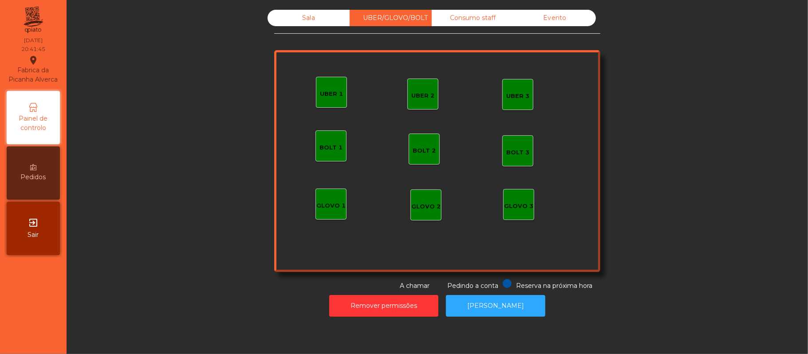
click at [422, 93] on div "UBER 2" at bounding box center [422, 95] width 23 height 9
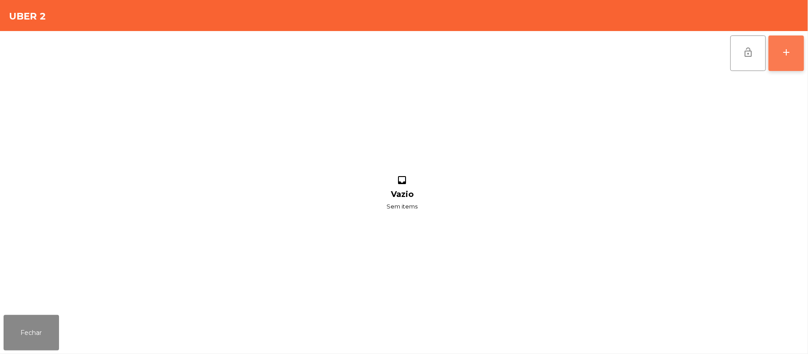
click at [780, 55] on button "add" at bounding box center [785, 52] width 35 height 35
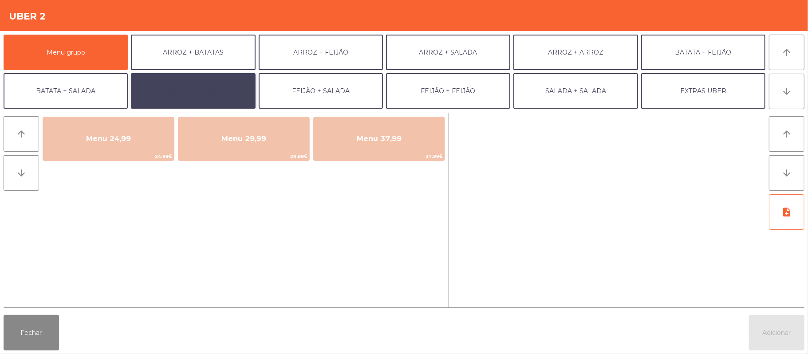
click at [212, 90] on button "BATATA + BATATA" at bounding box center [193, 90] width 124 height 35
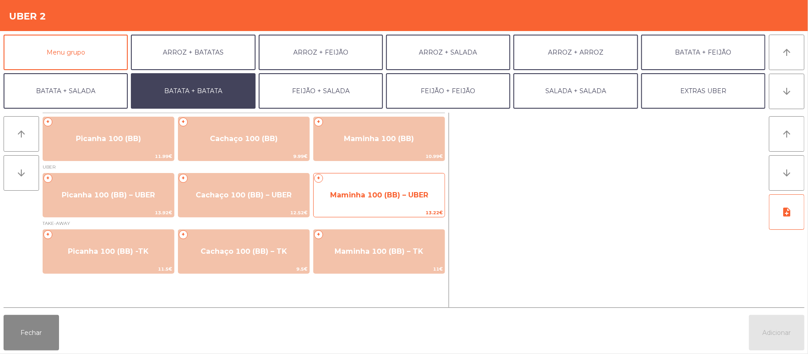
click at [363, 203] on span "Maminha 100 (BB) – UBER" at bounding box center [379, 195] width 131 height 24
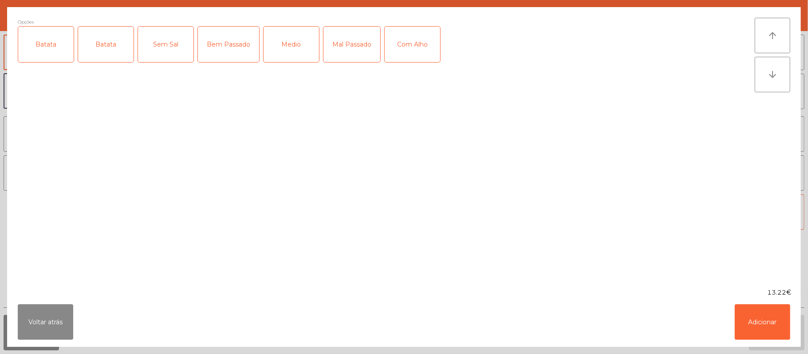
click at [48, 52] on div "Batata" at bounding box center [45, 44] width 55 height 35
click at [293, 45] on div "Medio" at bounding box center [291, 44] width 55 height 35
click at [762, 324] on button "Adicionar" at bounding box center [762, 321] width 55 height 35
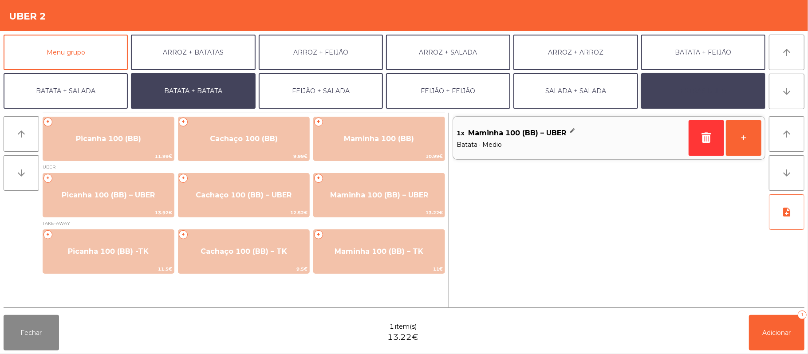
click at [697, 98] on button "EXTRAS UBER" at bounding box center [703, 90] width 124 height 35
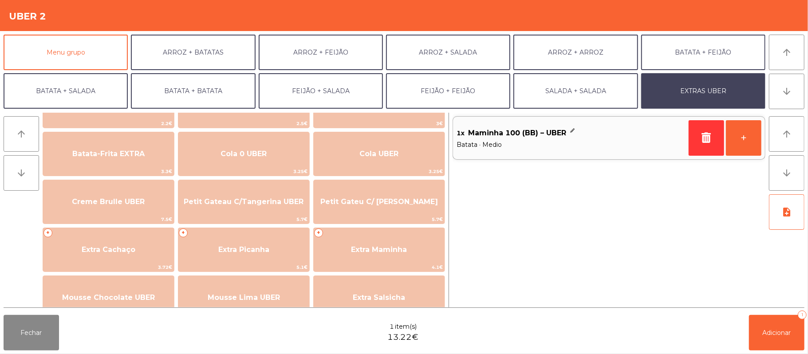
scroll to position [140, 0]
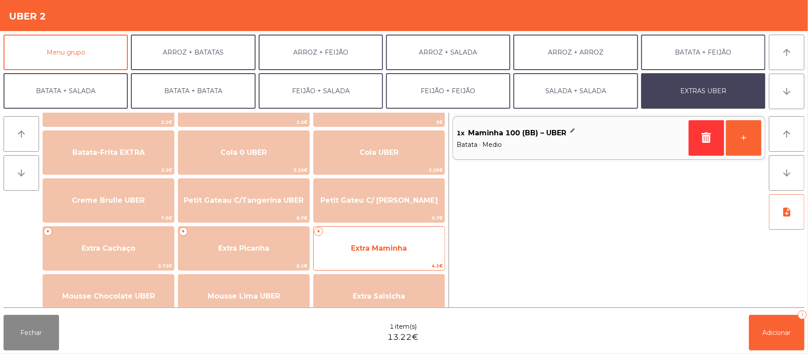
click at [344, 239] on span "Extra Maminha" at bounding box center [379, 248] width 131 height 24
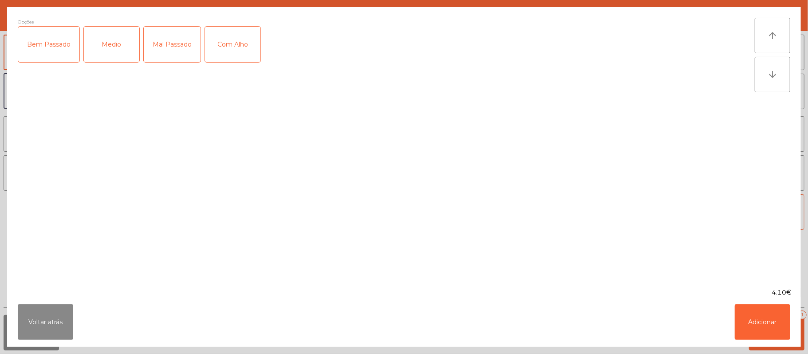
click at [106, 54] on div "Medio" at bounding box center [111, 44] width 55 height 35
click at [774, 320] on button "Adicionar" at bounding box center [762, 321] width 55 height 35
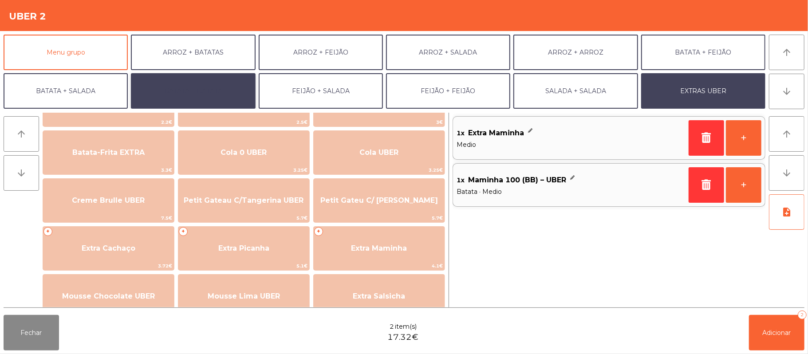
click at [227, 90] on button "BATATA + BATATA" at bounding box center [193, 90] width 124 height 35
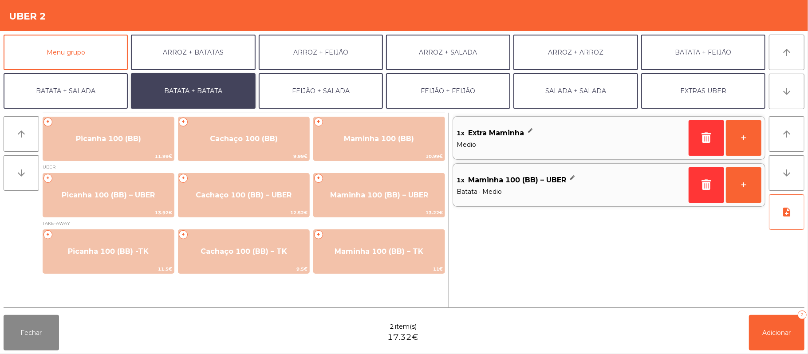
scroll to position [0, 0]
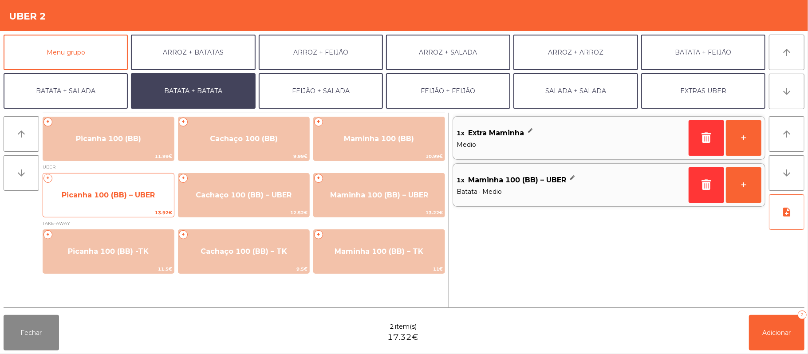
click at [150, 197] on span "Picanha 100 (BB) – UBER" at bounding box center [108, 195] width 93 height 8
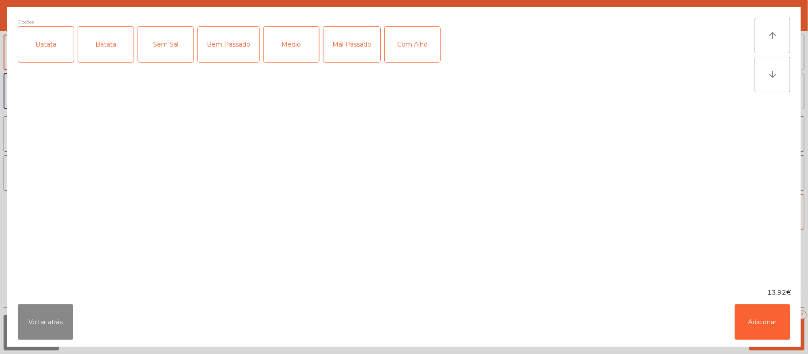
click at [94, 45] on div "Batata" at bounding box center [105, 44] width 55 height 35
click at [288, 51] on div "Medio" at bounding box center [291, 44] width 55 height 35
click at [775, 329] on button "Adicionar" at bounding box center [762, 321] width 55 height 35
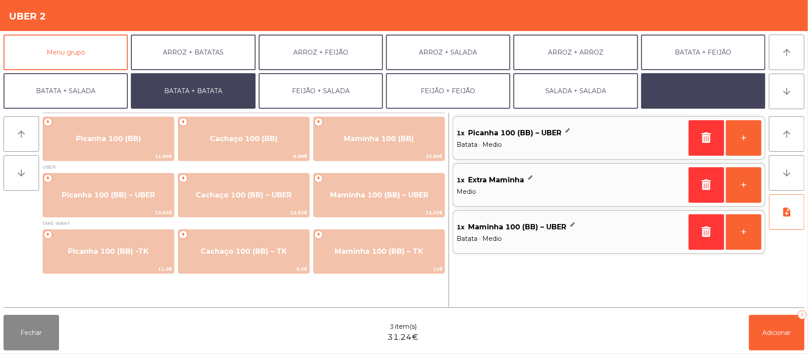
click at [718, 100] on button "EXTRAS UBER" at bounding box center [703, 90] width 124 height 35
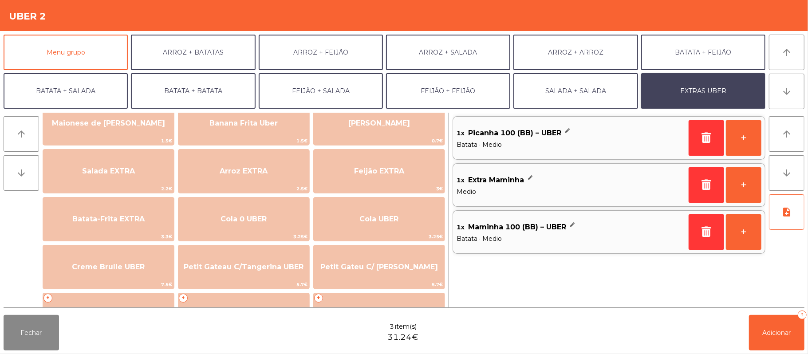
scroll to position [91, 0]
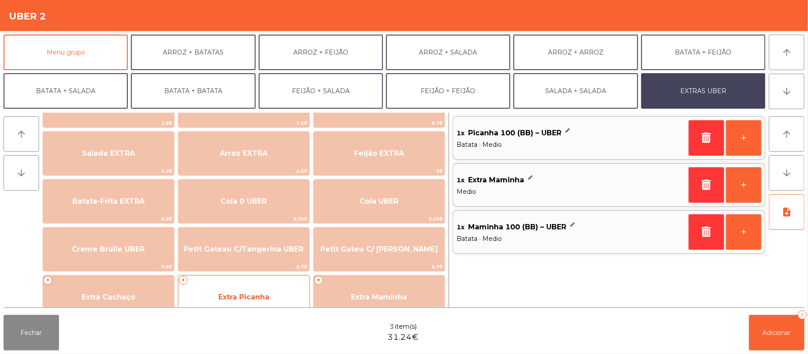
click at [229, 291] on span "Extra Picanha" at bounding box center [243, 297] width 131 height 24
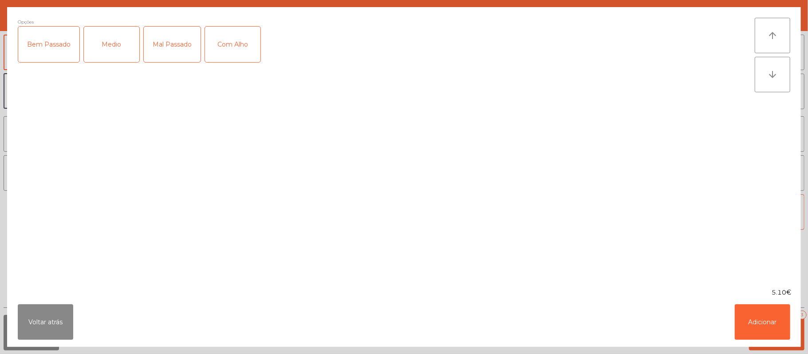
click at [105, 51] on div "Medio" at bounding box center [111, 44] width 55 height 35
click at [758, 320] on button "Adicionar" at bounding box center [762, 321] width 55 height 35
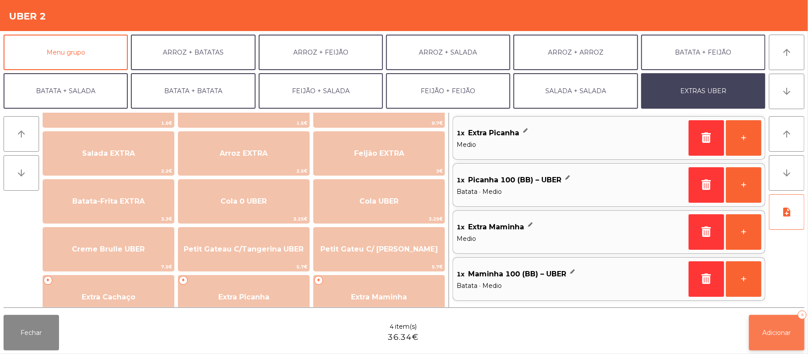
click at [779, 345] on button "Adicionar 4" at bounding box center [776, 332] width 55 height 35
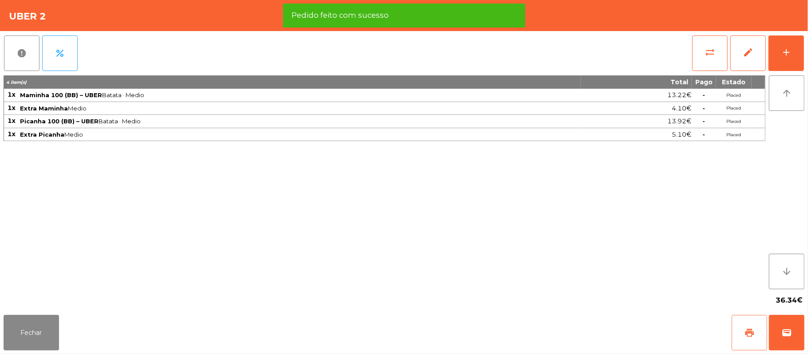
click at [756, 319] on button "print" at bounding box center [749, 332] width 35 height 35
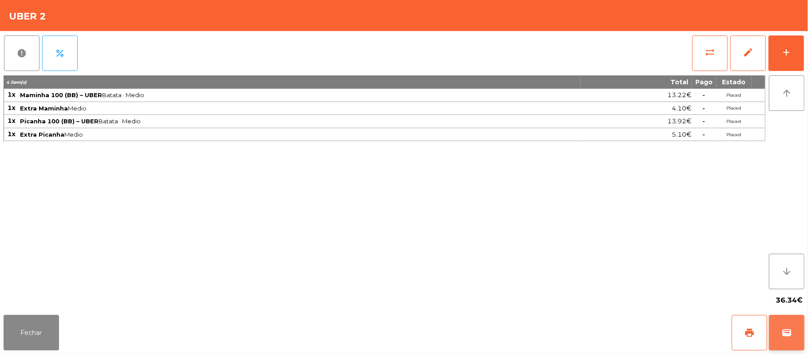
click at [802, 345] on button "wallet" at bounding box center [786, 332] width 35 height 35
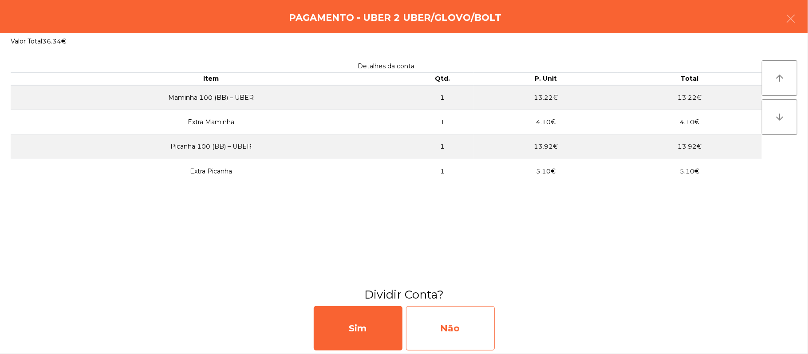
click at [454, 317] on div "Não" at bounding box center [450, 328] width 89 height 44
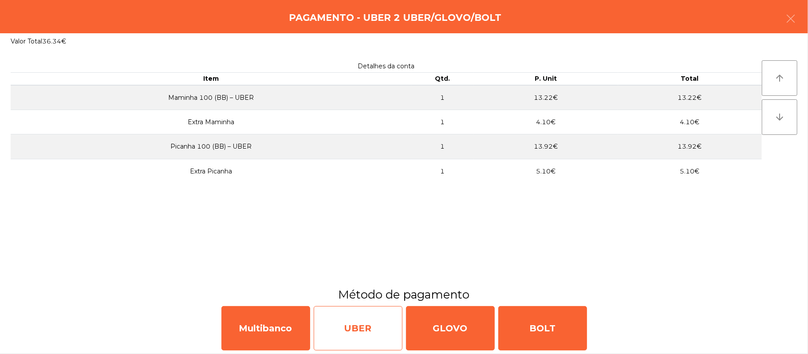
click at [345, 334] on div "UBER" at bounding box center [358, 328] width 89 height 44
select select "**"
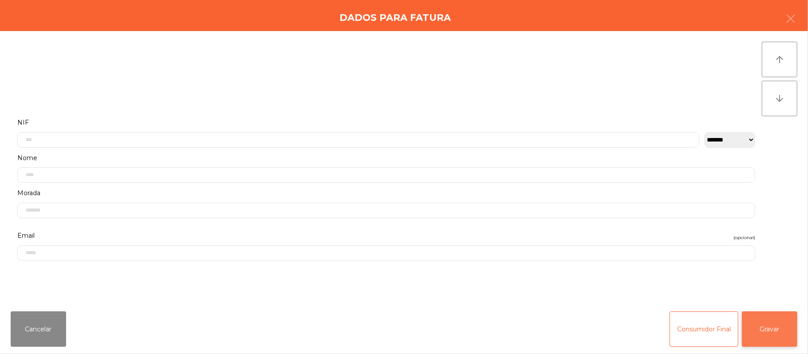
click at [751, 318] on button "Gravar" at bounding box center [769, 328] width 55 height 35
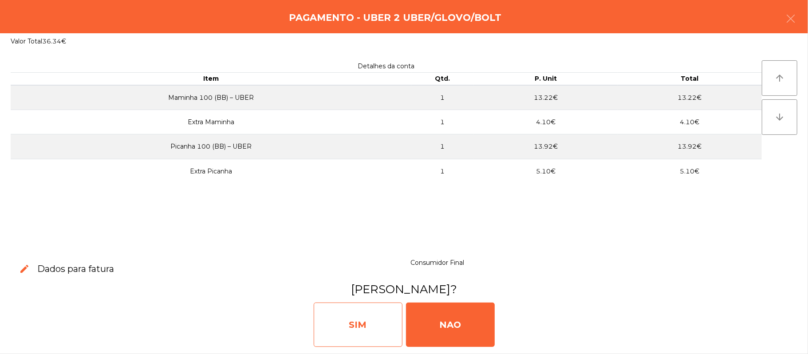
click at [360, 335] on div "SIM" at bounding box center [358, 325] width 89 height 44
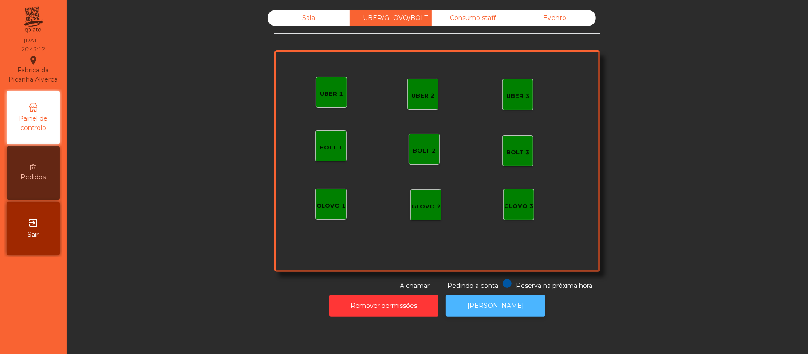
click at [516, 303] on button "[PERSON_NAME]" at bounding box center [495, 306] width 99 height 22
click at [494, 316] on button "[PERSON_NAME]" at bounding box center [495, 306] width 99 height 22
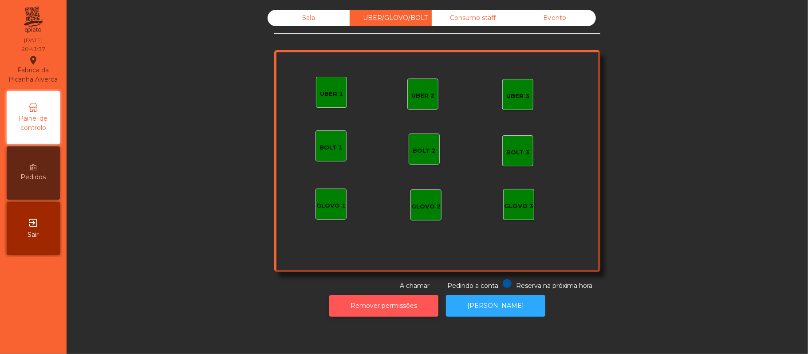
click at [393, 307] on button "Remover permissões" at bounding box center [383, 306] width 109 height 22
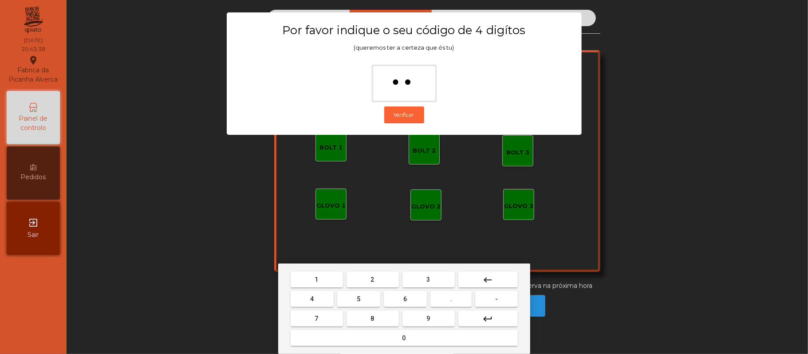
type input "***"
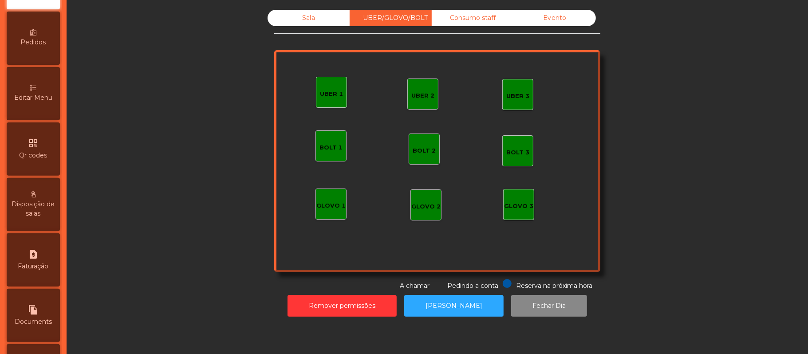
click at [42, 271] on span "Faturação" at bounding box center [33, 266] width 31 height 9
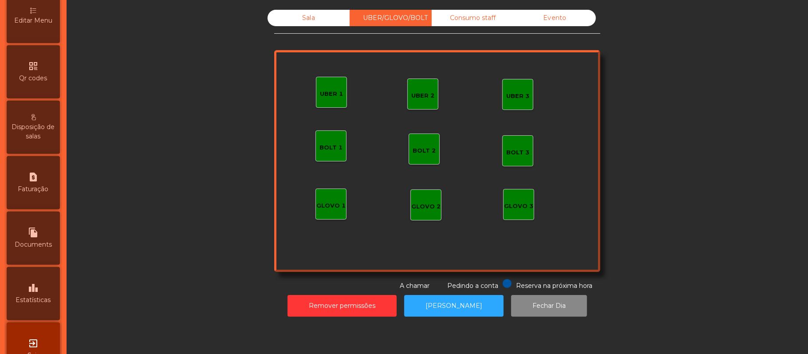
select select "*"
select select "****"
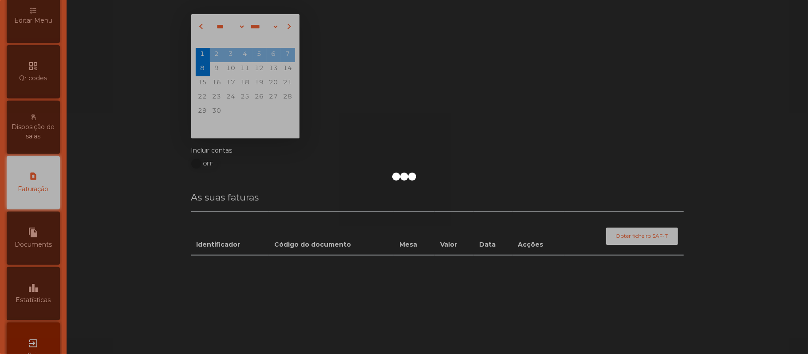
scroll to position [227, 0]
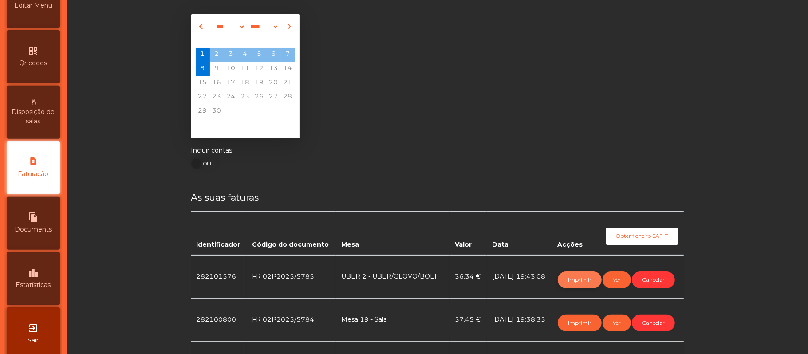
click at [579, 281] on button "Imprimir" at bounding box center [580, 280] width 44 height 17
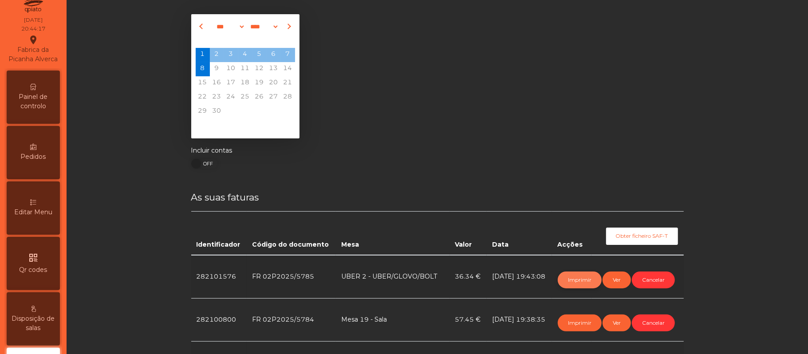
scroll to position [18, 0]
click at [43, 99] on div "Painel de controlo" at bounding box center [33, 99] width 53 height 53
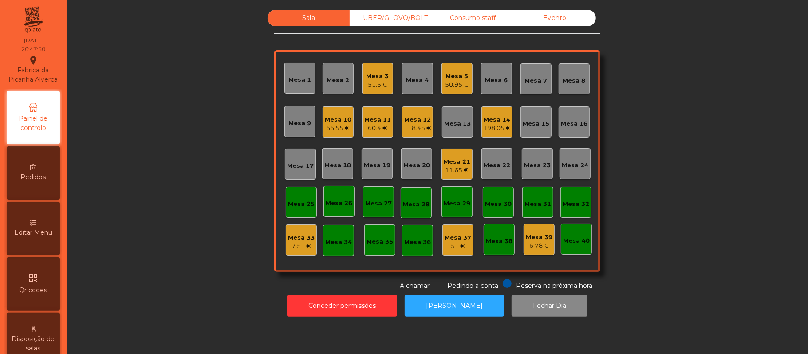
click at [387, 20] on div "UBER/GLOVO/BOLT" at bounding box center [391, 18] width 82 height 16
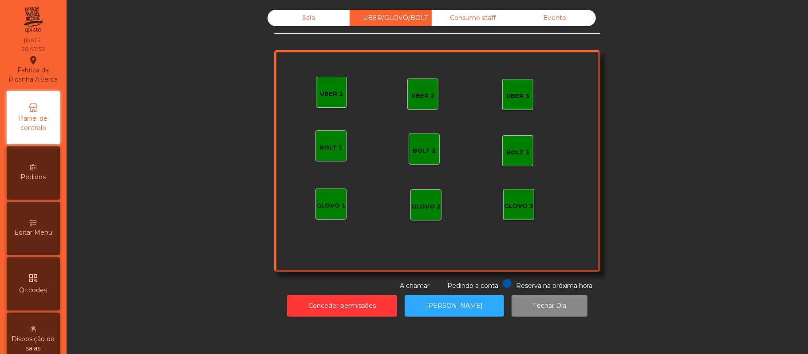
click at [520, 96] on div "UBER 3" at bounding box center [517, 96] width 23 height 9
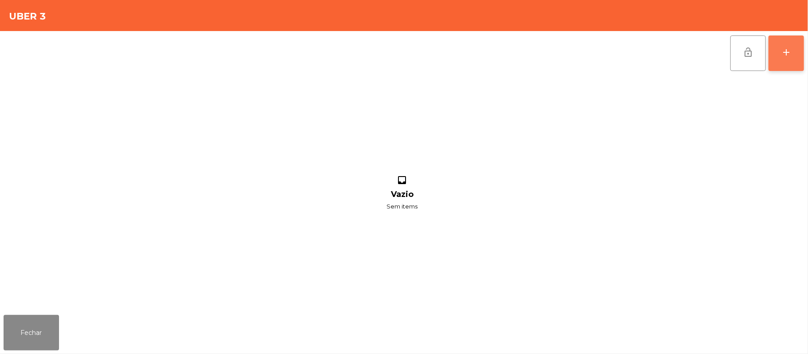
click at [788, 54] on div "add" at bounding box center [786, 52] width 11 height 11
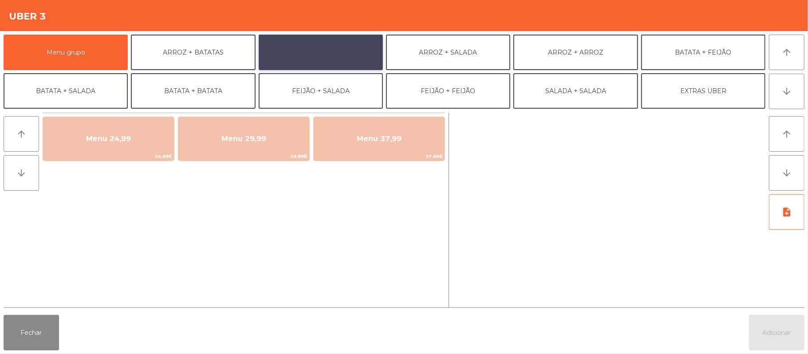
click at [327, 62] on button "ARROZ + FEIJÃO" at bounding box center [321, 52] width 124 height 35
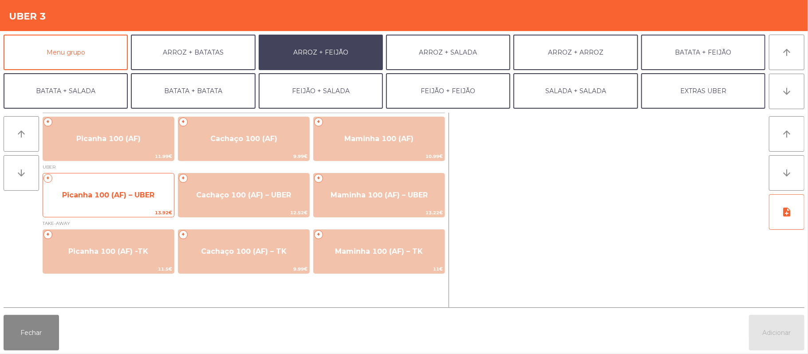
click at [130, 197] on span "Picanha 100 (AF) – UBER" at bounding box center [108, 195] width 92 height 8
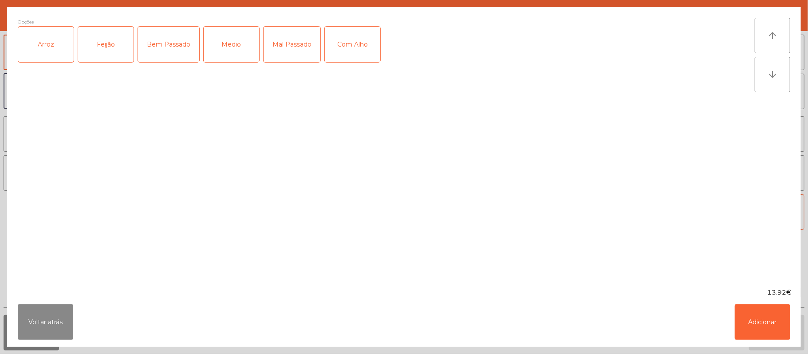
click at [44, 54] on div "Arroz" at bounding box center [45, 44] width 55 height 35
click at [107, 47] on div "Feijão" at bounding box center [105, 44] width 55 height 35
click at [252, 55] on div "Medio" at bounding box center [231, 44] width 55 height 35
click at [344, 44] on div "Com Alho" at bounding box center [352, 44] width 55 height 35
click at [759, 304] on button "Adicionar" at bounding box center [762, 321] width 55 height 35
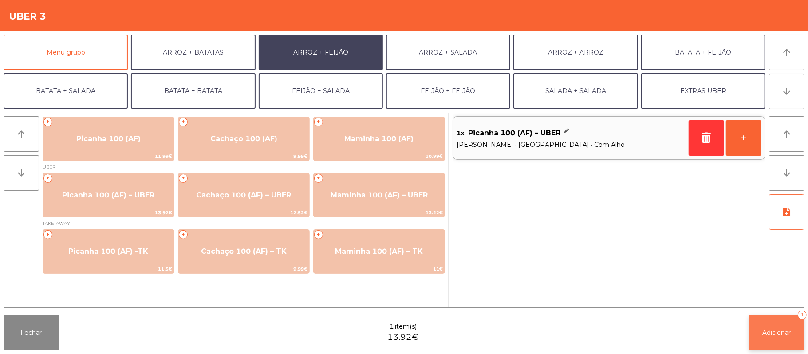
click at [755, 330] on button "Adicionar 1" at bounding box center [776, 332] width 55 height 35
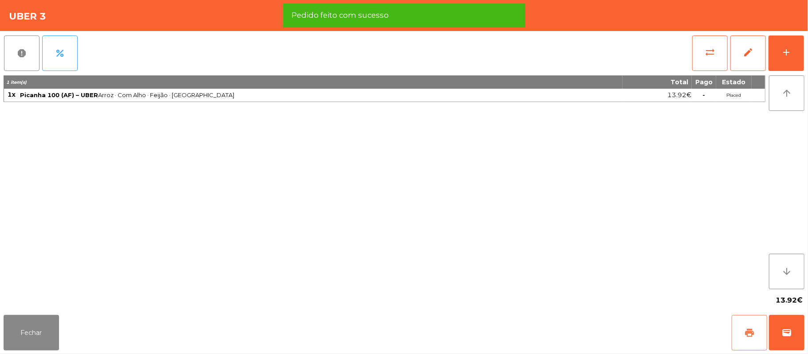
click at [745, 330] on span "print" at bounding box center [749, 332] width 11 height 11
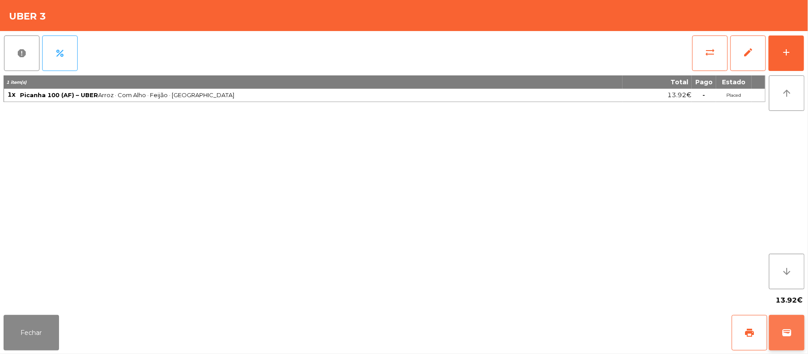
click at [792, 329] on button "wallet" at bounding box center [786, 332] width 35 height 35
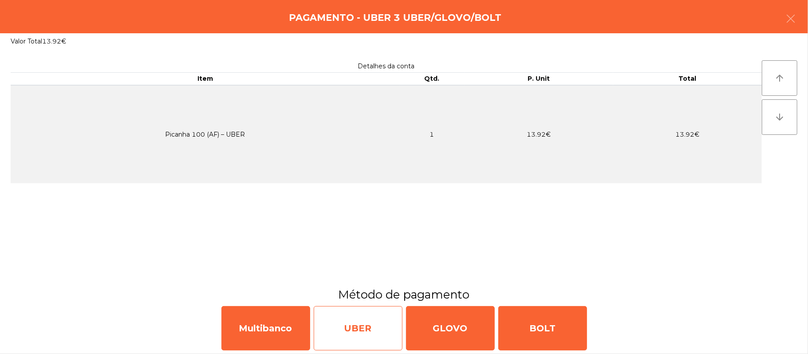
click at [358, 327] on div "UBER" at bounding box center [358, 328] width 89 height 44
select select "**"
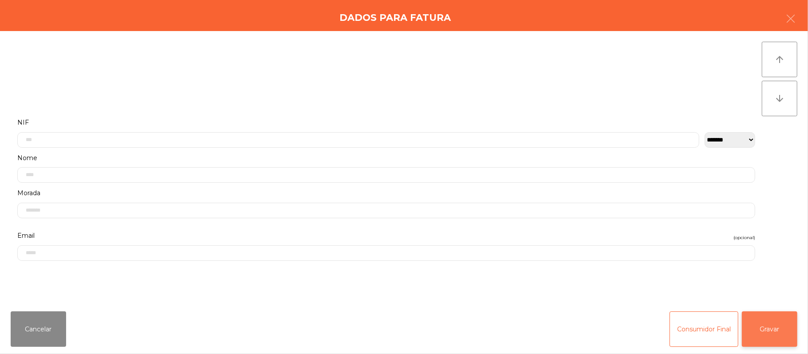
click at [782, 316] on button "Gravar" at bounding box center [769, 328] width 55 height 35
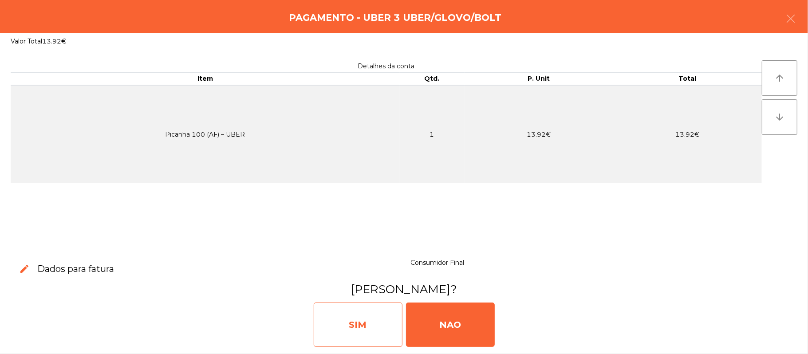
click at [363, 330] on div "SIM" at bounding box center [358, 325] width 89 height 44
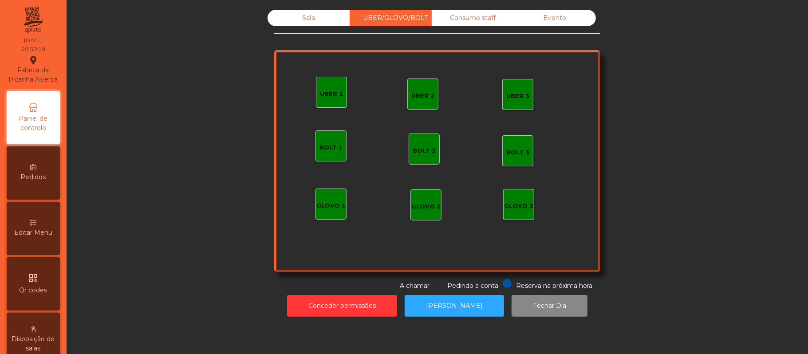
click at [315, 21] on div "Sala" at bounding box center [309, 18] width 82 height 16
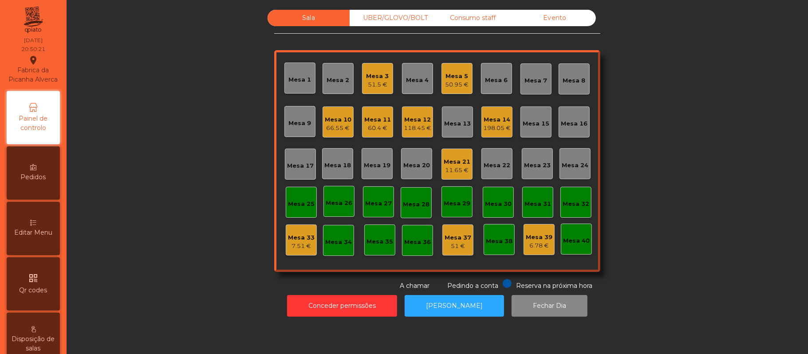
click at [455, 169] on div "11.65 €" at bounding box center [457, 170] width 27 height 9
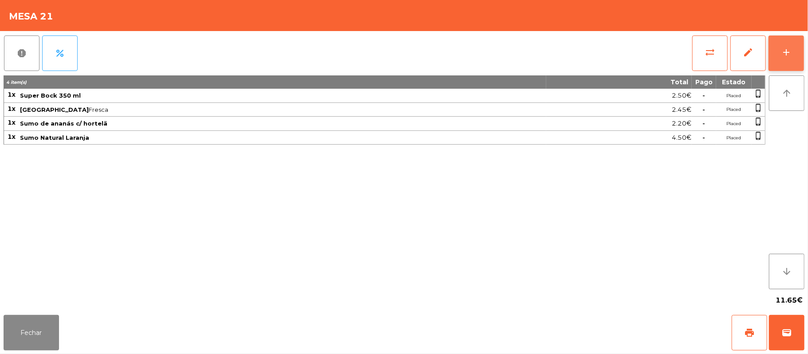
click at [779, 52] on button "add" at bounding box center [785, 52] width 35 height 35
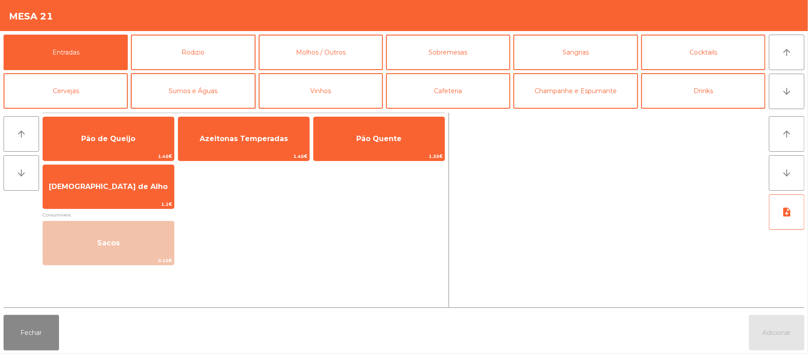
click at [203, 93] on button "Sumos e Águas" at bounding box center [193, 90] width 124 height 35
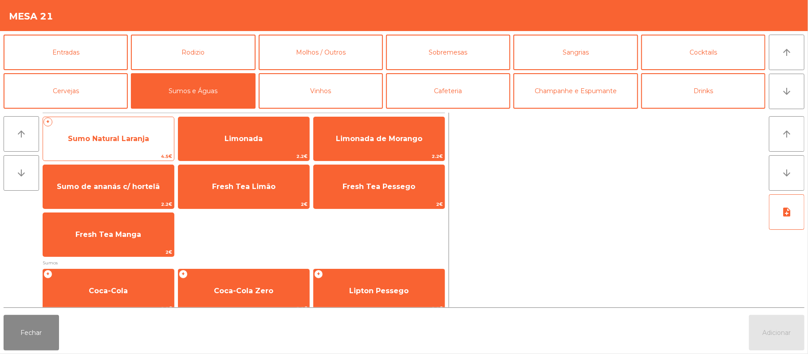
click at [132, 140] on span "Sumo Natural Laranja" at bounding box center [108, 138] width 81 height 8
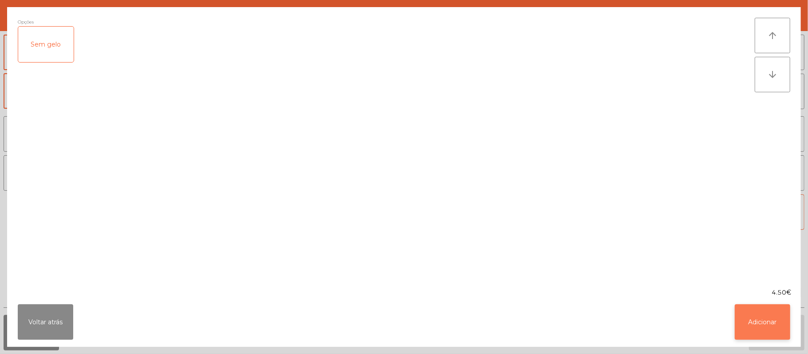
click at [753, 322] on button "Adicionar" at bounding box center [762, 321] width 55 height 35
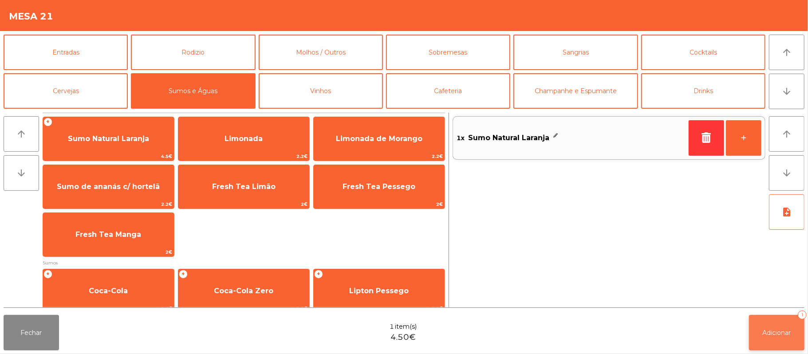
click at [782, 331] on span "Adicionar" at bounding box center [777, 333] width 28 height 8
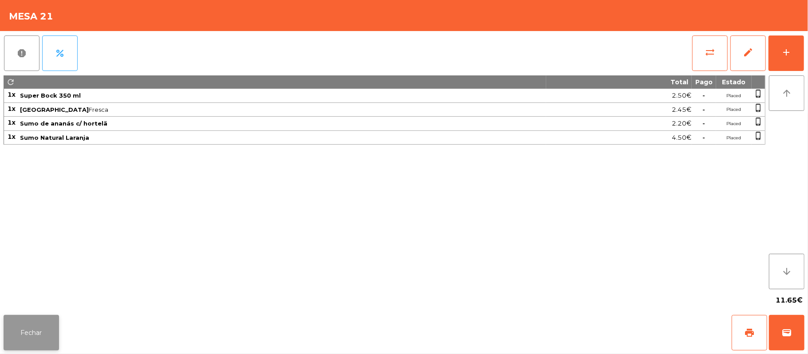
click at [27, 336] on button "Fechar" at bounding box center [31, 332] width 55 height 35
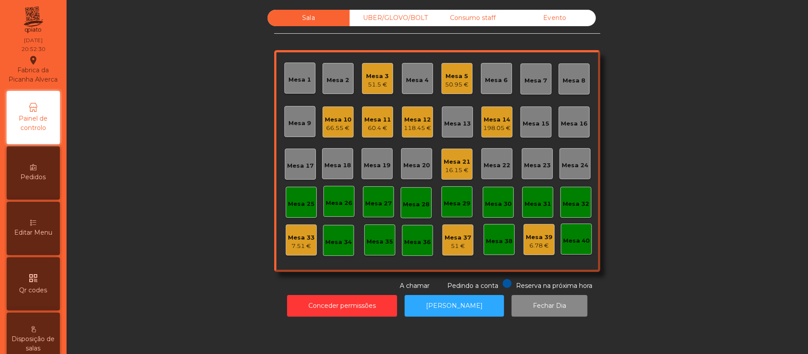
click at [460, 164] on div "Mesa 21" at bounding box center [457, 162] width 27 height 9
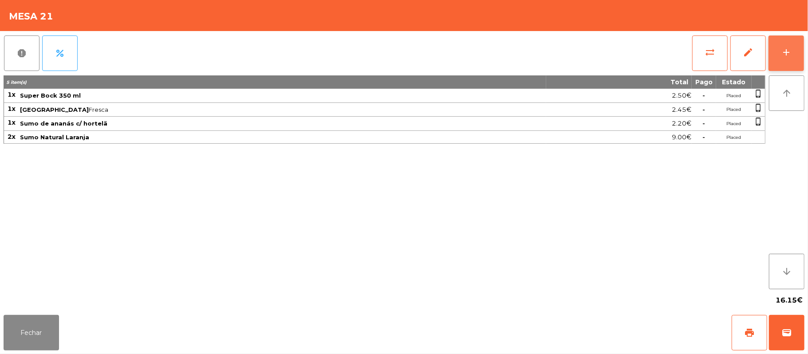
click at [769, 49] on button "add" at bounding box center [785, 52] width 35 height 35
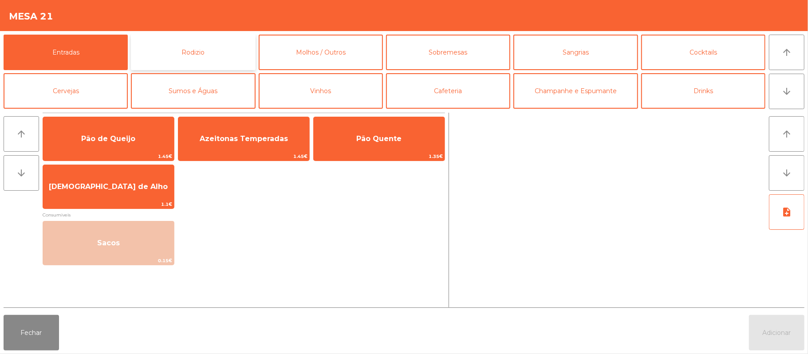
click at [212, 50] on button "Rodizio" at bounding box center [193, 52] width 124 height 35
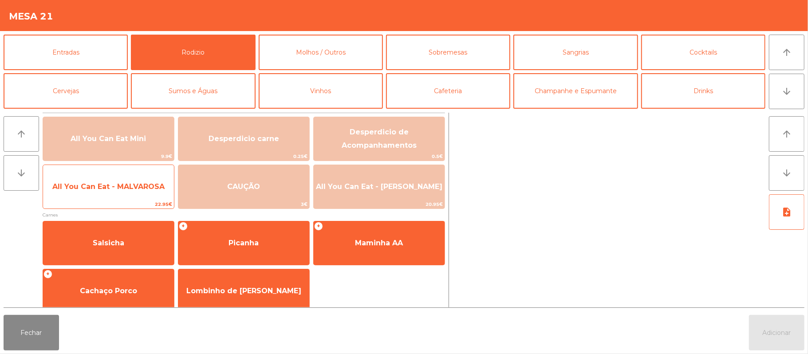
click at [129, 186] on span "All You Can Eat - MALVAROSA" at bounding box center [108, 186] width 112 height 8
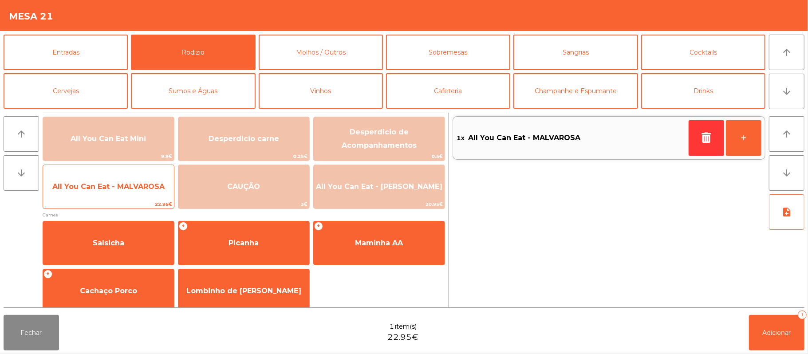
click at [127, 190] on span "All You Can Eat - MALVAROSA" at bounding box center [108, 186] width 112 height 8
click at [128, 186] on span "All You Can Eat - MALVAROSA" at bounding box center [108, 186] width 112 height 8
click at [126, 192] on span "All You Can Eat - MALVAROSA" at bounding box center [108, 187] width 131 height 24
click at [124, 193] on span "All You Can Eat - MALVAROSA" at bounding box center [108, 187] width 131 height 24
click at [122, 190] on span "All You Can Eat - MALVAROSA" at bounding box center [108, 186] width 112 height 8
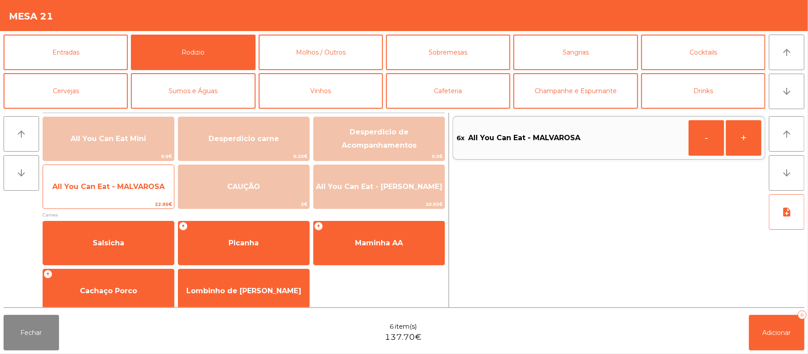
click at [122, 190] on span "All You Can Eat - MALVAROSA" at bounding box center [108, 186] width 112 height 8
click at [114, 194] on span "All You Can Eat - MALVAROSA" at bounding box center [108, 187] width 131 height 24
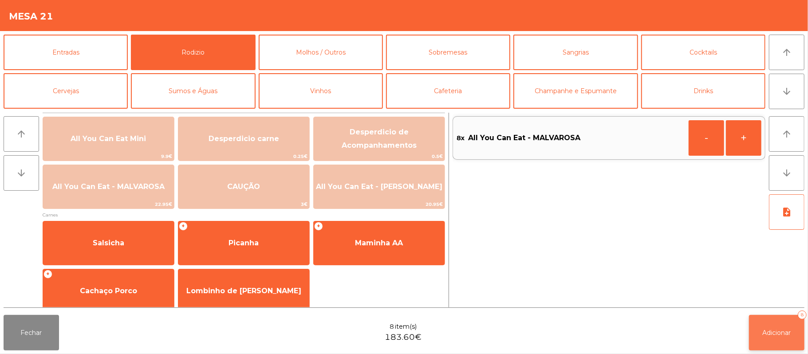
click at [776, 322] on button "Adicionar 8" at bounding box center [776, 332] width 55 height 35
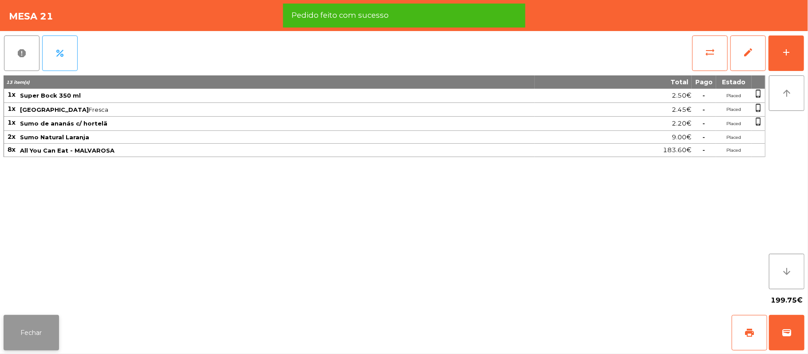
click at [27, 332] on button "Fechar" at bounding box center [31, 332] width 55 height 35
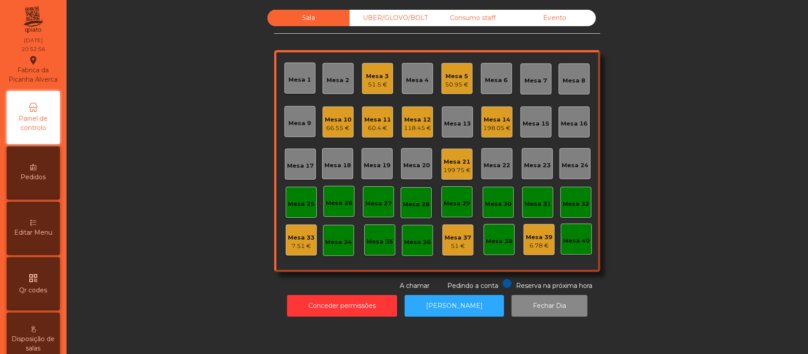
click at [462, 18] on div "Consumo staff" at bounding box center [473, 18] width 82 height 16
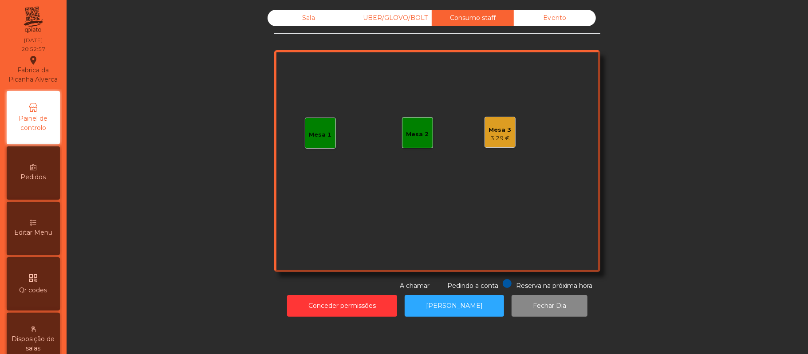
click at [387, 16] on div "UBER/GLOVO/BOLT" at bounding box center [391, 18] width 82 height 16
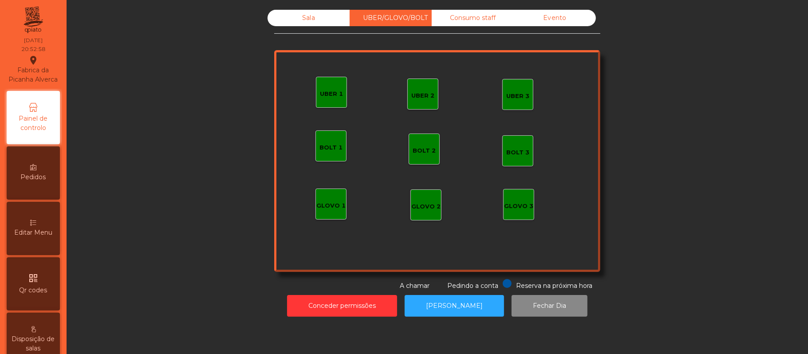
click at [423, 98] on div "UBER 2" at bounding box center [422, 95] width 23 height 9
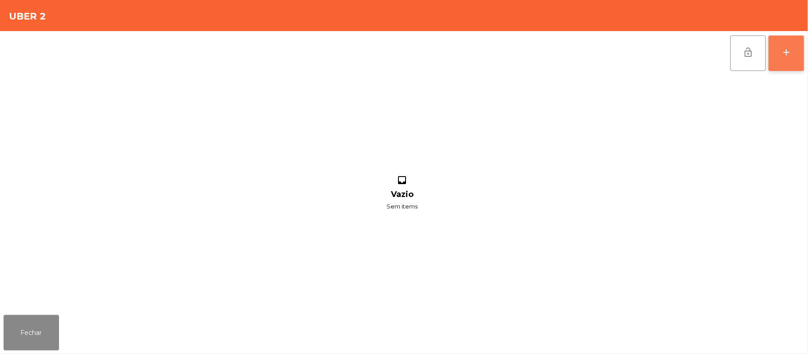
click at [781, 57] on div "add" at bounding box center [786, 52] width 11 height 11
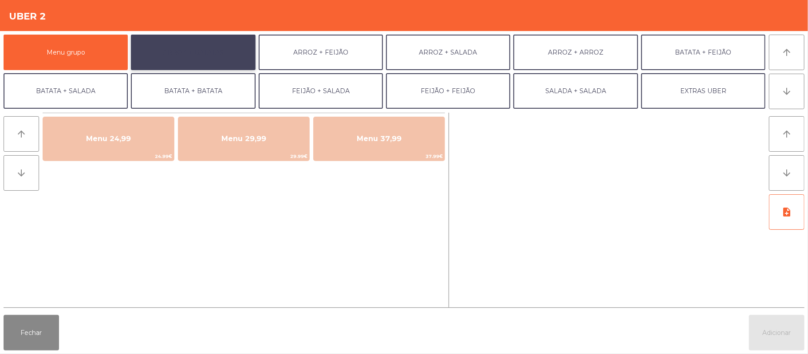
click at [226, 55] on button "ARROZ + BATATAS" at bounding box center [193, 52] width 124 height 35
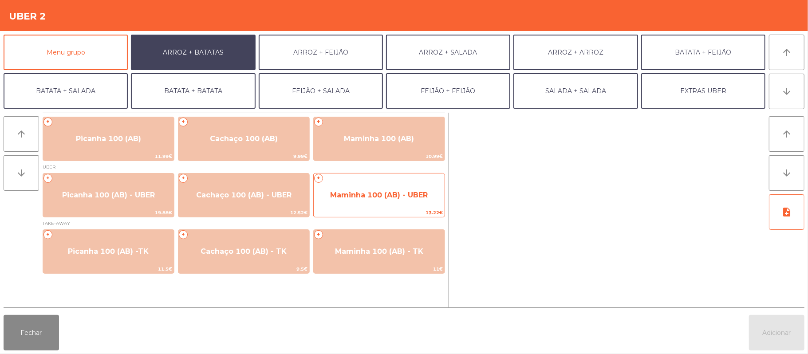
click at [347, 201] on span "Maminha 100 (AB) - UBER" at bounding box center [379, 195] width 131 height 24
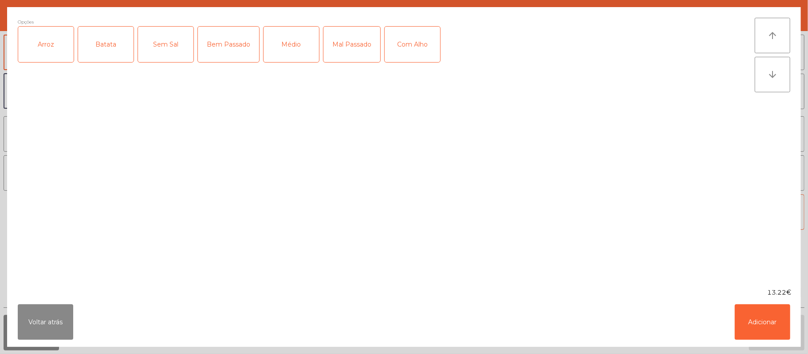
click at [53, 55] on div "Arroz" at bounding box center [45, 44] width 55 height 35
click at [105, 44] on div "Batata" at bounding box center [105, 44] width 55 height 35
click at [279, 54] on div "Médio" at bounding box center [291, 44] width 55 height 35
click at [267, 54] on div "Médio" at bounding box center [291, 44] width 55 height 35
click at [225, 58] on div "Bem Passado" at bounding box center [228, 44] width 61 height 35
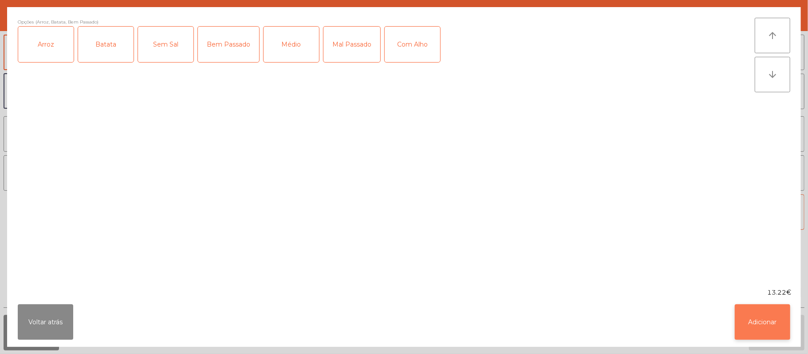
click at [760, 315] on button "Adicionar" at bounding box center [762, 321] width 55 height 35
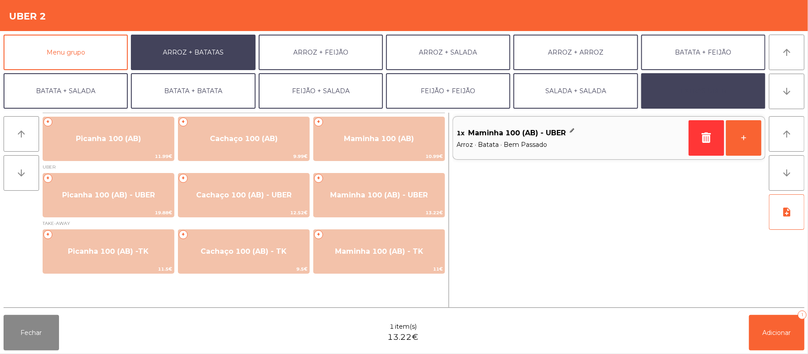
click at [698, 91] on button "EXTRAS UBER" at bounding box center [703, 90] width 124 height 35
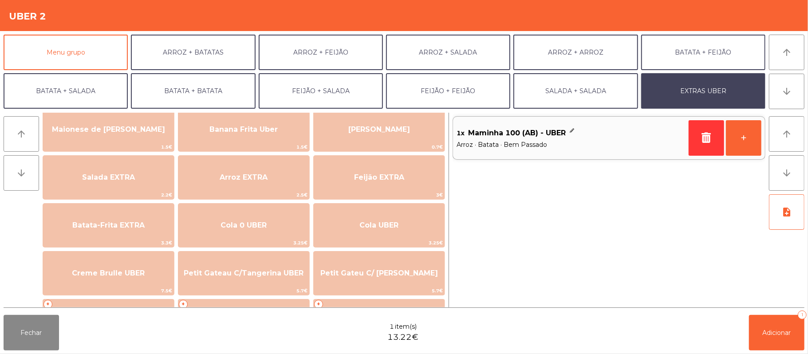
scroll to position [69, 0]
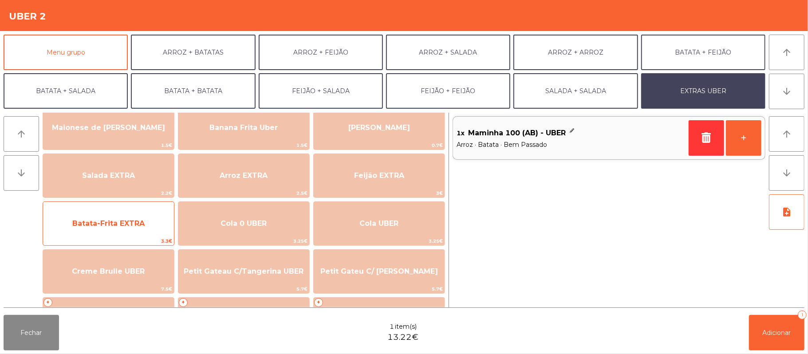
click at [148, 226] on span "Batata-Frita EXTRA" at bounding box center [108, 224] width 131 height 24
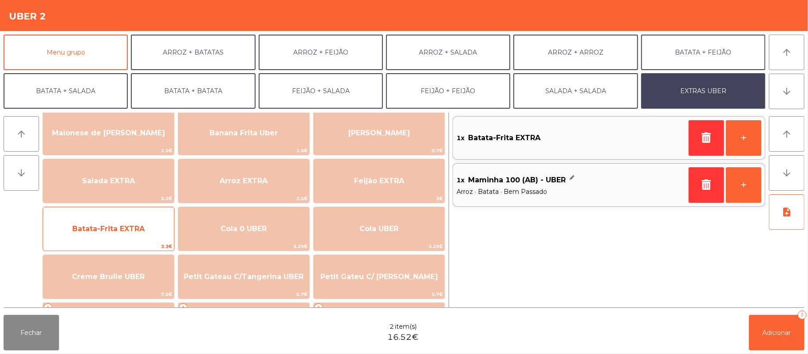
scroll to position [65, 0]
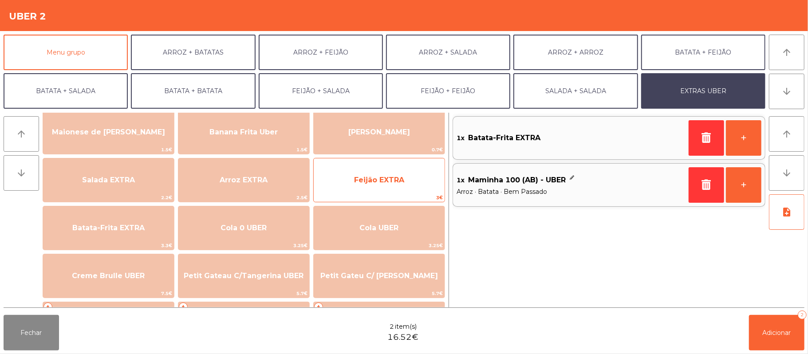
click at [393, 171] on span "Feijão EXTRA" at bounding box center [379, 180] width 131 height 24
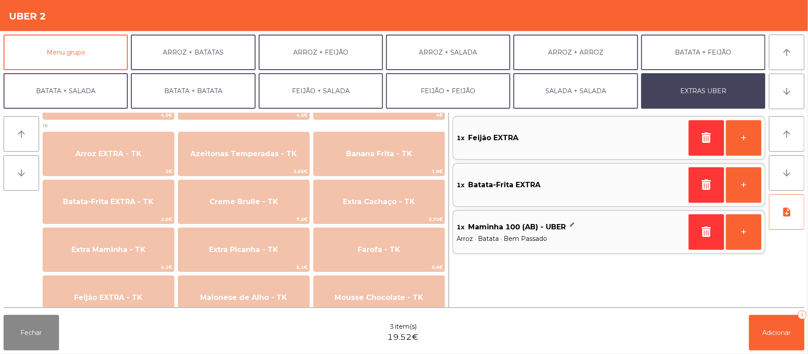
scroll to position [342, 0]
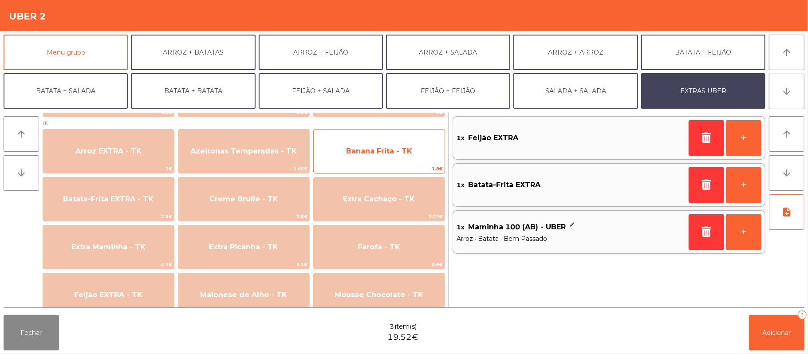
click at [412, 151] on span "Banana Frita - TK" at bounding box center [379, 151] width 131 height 24
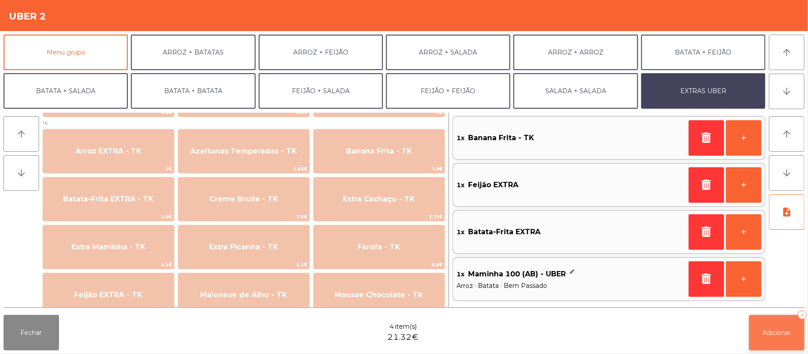
click at [779, 342] on button "Adicionar 4" at bounding box center [776, 332] width 55 height 35
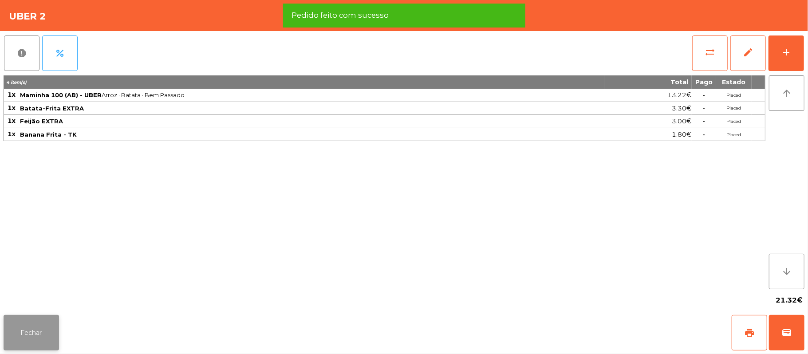
click at [47, 316] on button "Fechar" at bounding box center [31, 332] width 55 height 35
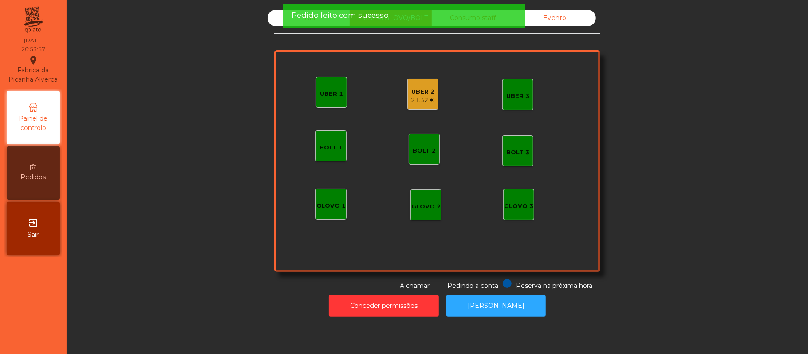
click at [268, 22] on div "Sala" at bounding box center [309, 18] width 82 height 16
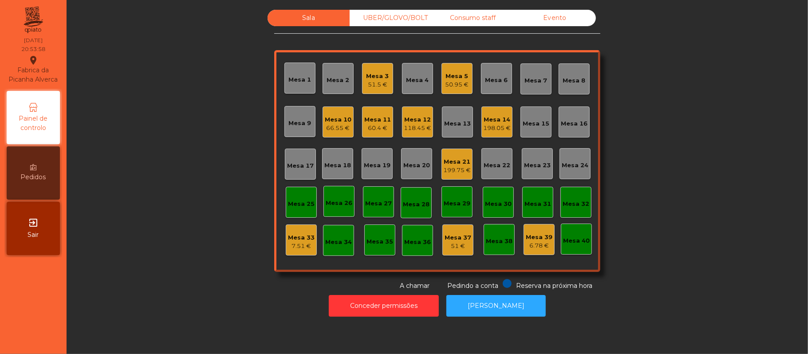
click at [371, 80] on div "51.5 €" at bounding box center [377, 84] width 23 height 9
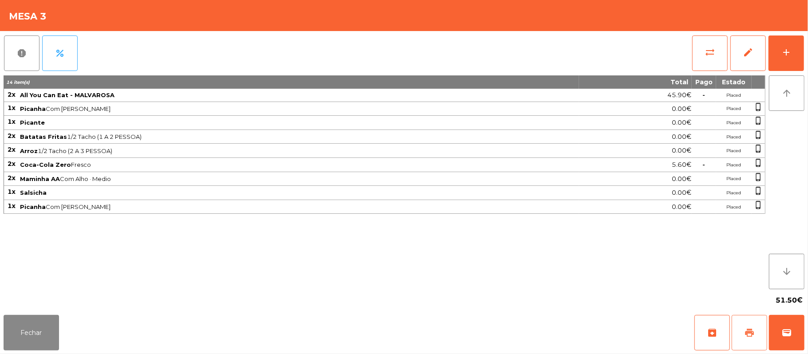
click at [747, 333] on span "print" at bounding box center [749, 332] width 11 height 11
click at [740, 336] on button "print" at bounding box center [749, 332] width 35 height 35
click at [782, 331] on span "wallet" at bounding box center [786, 332] width 11 height 11
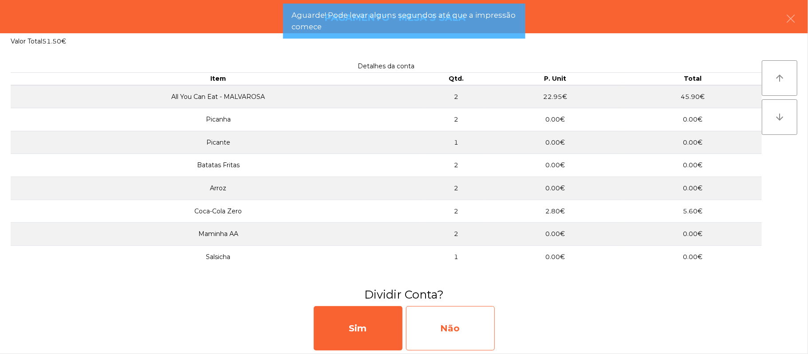
click at [458, 321] on div "Não" at bounding box center [450, 328] width 89 height 44
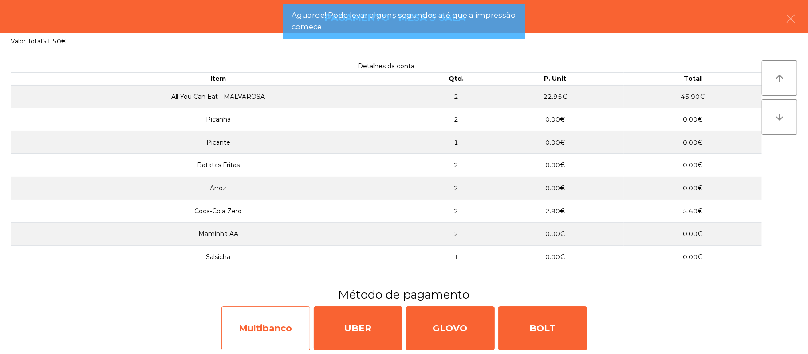
click at [266, 327] on div "Multibanco" at bounding box center [265, 328] width 89 height 44
select select "**"
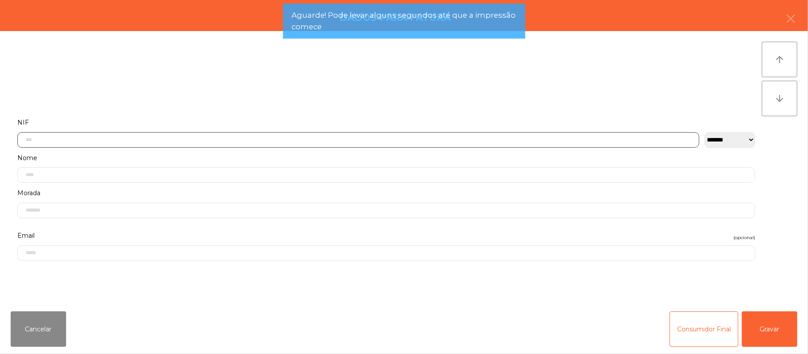
click at [264, 139] on input "text" at bounding box center [358, 140] width 682 height 16
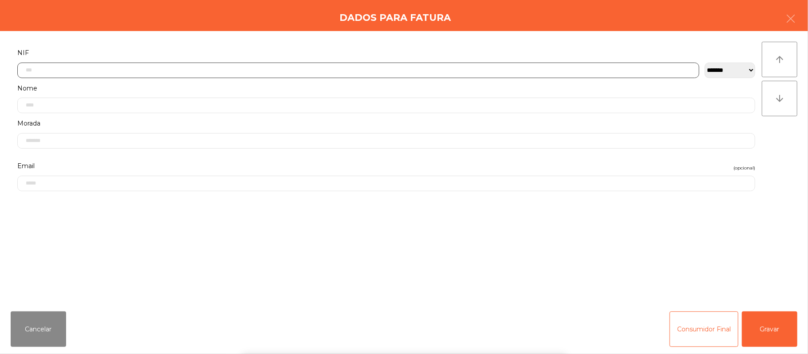
scroll to position [75, 0]
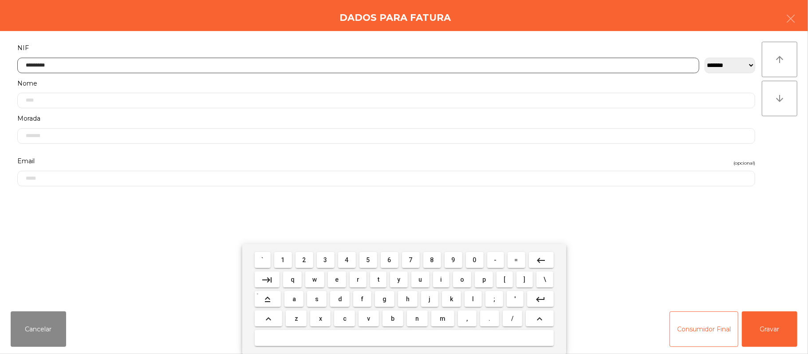
type input "*********"
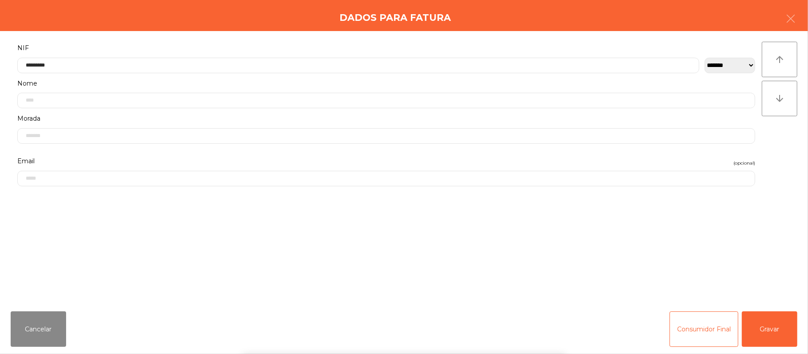
click at [773, 329] on div "` 1 2 3 4 5 6 7 8 9 0 - = keyboard_backspace keyboard_tab q w e r t y u i o p […" at bounding box center [404, 299] width 808 height 110
click at [767, 320] on button "Gravar" at bounding box center [769, 328] width 55 height 35
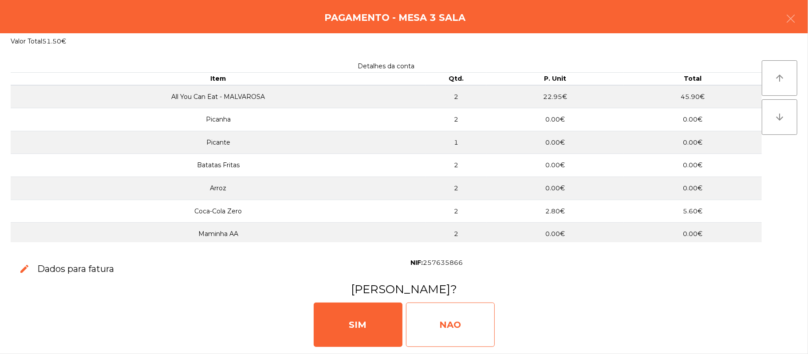
click at [448, 320] on div "NAO" at bounding box center [450, 325] width 89 height 44
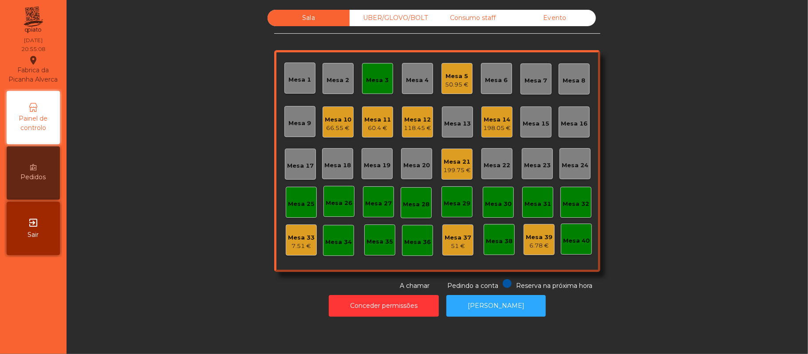
click at [366, 80] on div "Mesa 3" at bounding box center [377, 80] width 23 height 9
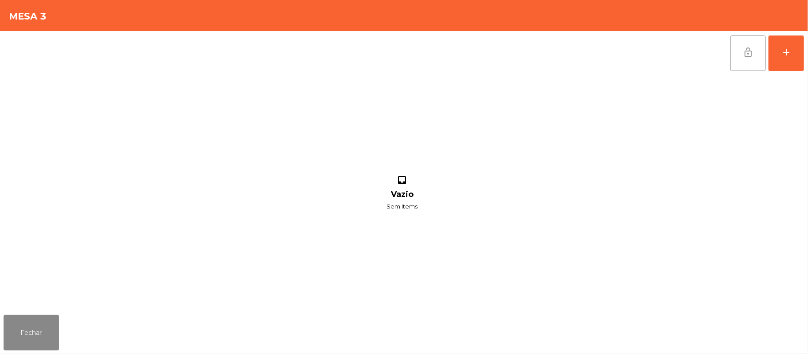
click at [737, 54] on button "lock_open" at bounding box center [747, 52] width 35 height 35
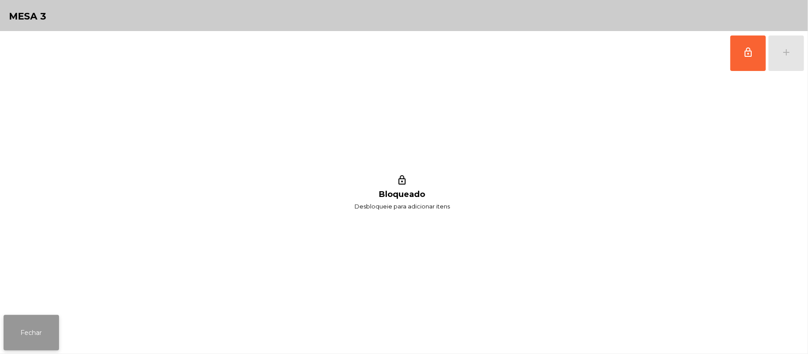
click at [27, 316] on button "Fechar" at bounding box center [31, 332] width 55 height 35
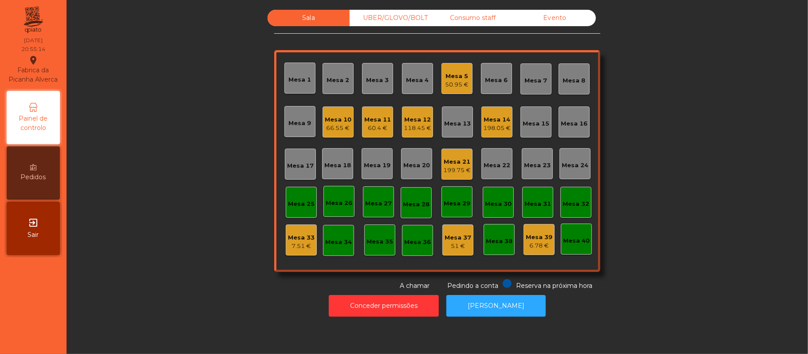
click at [445, 169] on div "199.75 €" at bounding box center [457, 170] width 28 height 9
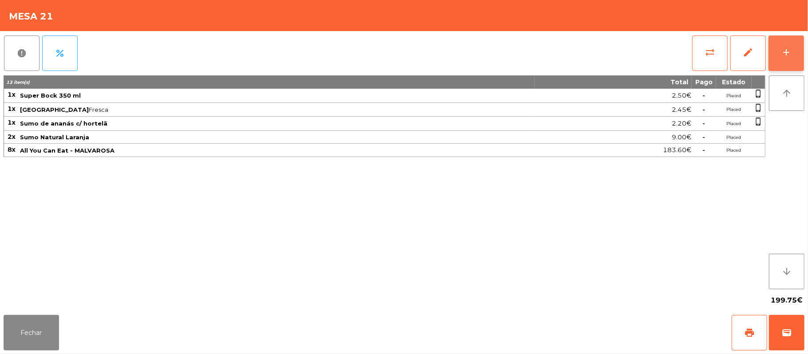
click at [780, 49] on button "add" at bounding box center [785, 52] width 35 height 35
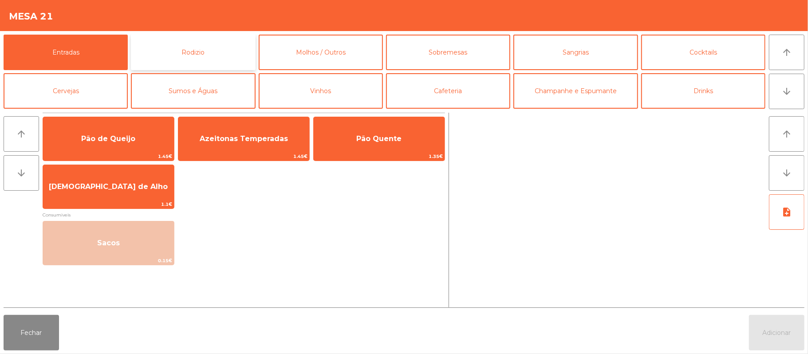
click at [206, 45] on button "Rodizio" at bounding box center [193, 52] width 124 height 35
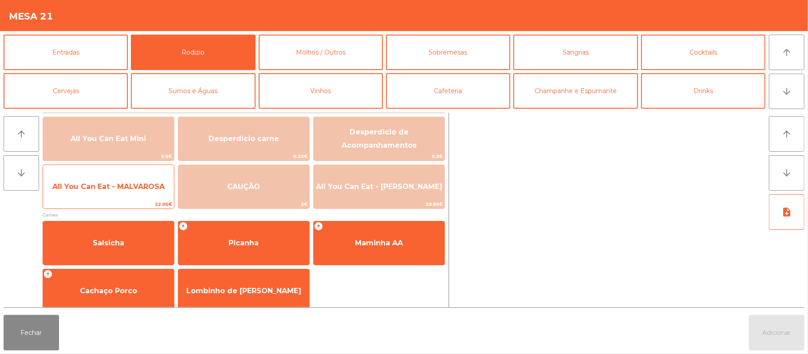
click at [122, 188] on span "All You Can Eat - MALVAROSA" at bounding box center [108, 186] width 112 height 8
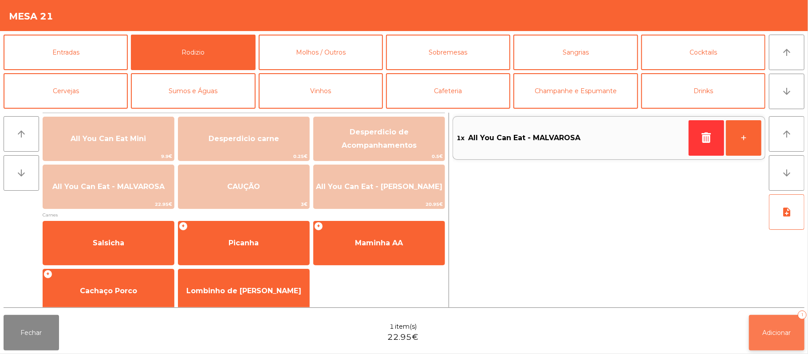
click at [779, 327] on button "Adicionar 1" at bounding box center [776, 332] width 55 height 35
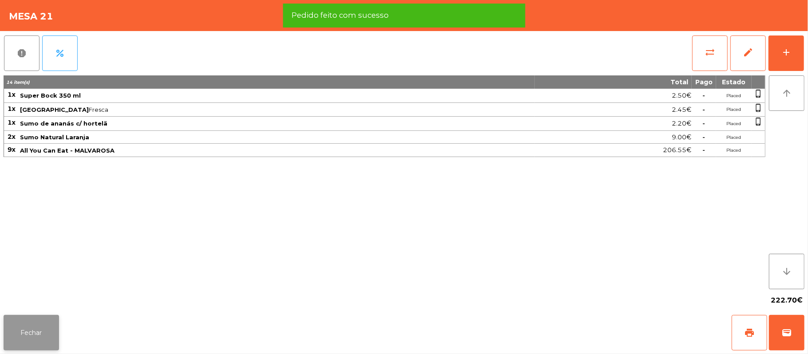
click at [32, 322] on button "Fechar" at bounding box center [31, 332] width 55 height 35
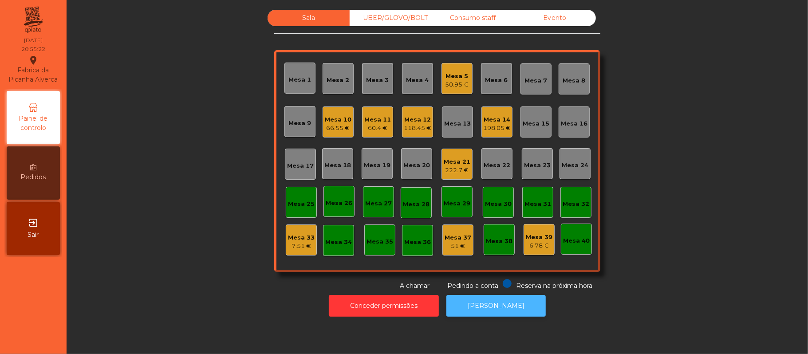
click at [487, 299] on button "[PERSON_NAME]" at bounding box center [495, 306] width 99 height 22
click at [387, 20] on div "UBER/GLOVO/BOLT" at bounding box center [391, 18] width 82 height 16
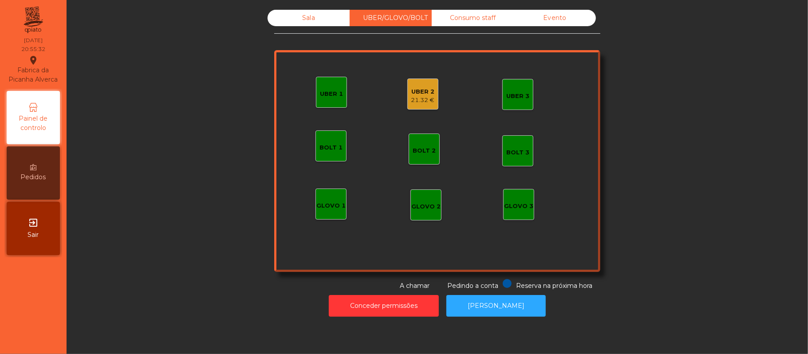
click at [411, 91] on div "UBER 2" at bounding box center [423, 91] width 24 height 9
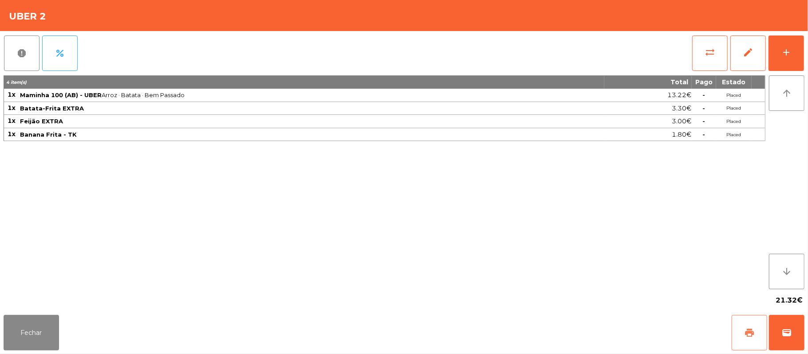
click at [757, 319] on button "print" at bounding box center [749, 332] width 35 height 35
click at [50, 332] on button "Fechar" at bounding box center [31, 332] width 55 height 35
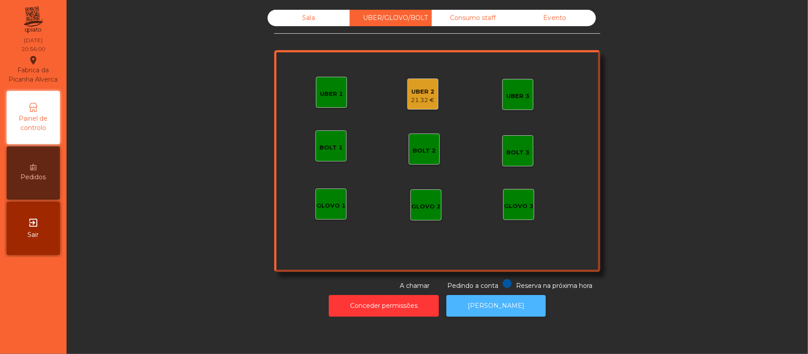
click at [500, 307] on button "[PERSON_NAME]" at bounding box center [495, 306] width 99 height 22
click at [310, 20] on div "Sala" at bounding box center [309, 18] width 82 height 16
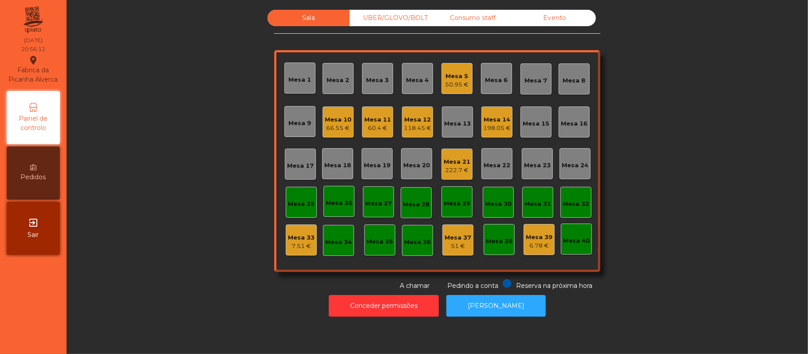
click at [330, 126] on div "66.55 €" at bounding box center [338, 128] width 27 height 9
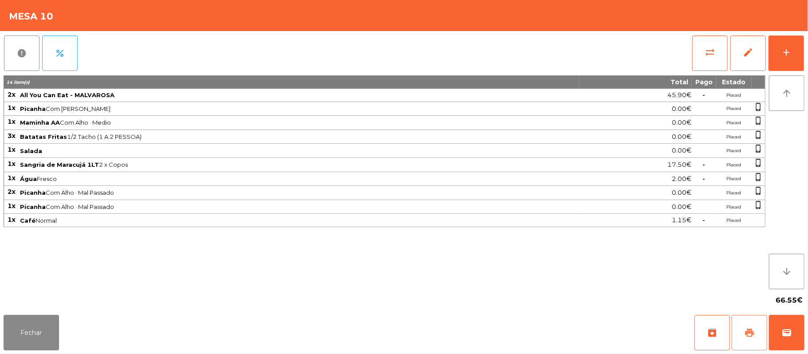
click at [742, 334] on button "print" at bounding box center [749, 332] width 35 height 35
click at [804, 329] on div "Fechar archive print wallet" at bounding box center [404, 332] width 808 height 43
click at [743, 330] on button "print" at bounding box center [749, 332] width 35 height 35
click at [806, 339] on div "Fechar archive print wallet" at bounding box center [404, 332] width 808 height 43
click at [774, 331] on button "wallet" at bounding box center [786, 332] width 35 height 35
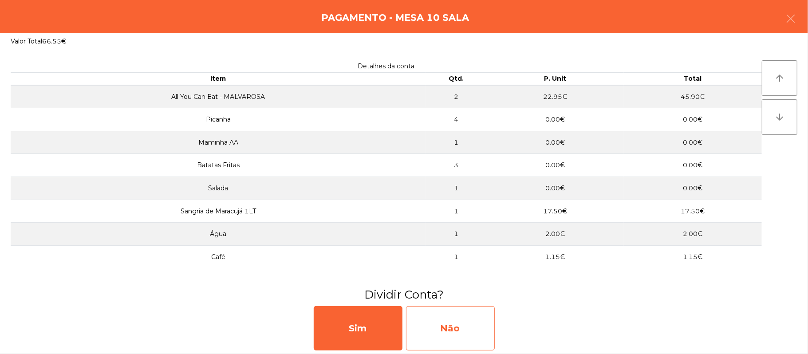
click at [437, 342] on div "Não" at bounding box center [450, 328] width 89 height 44
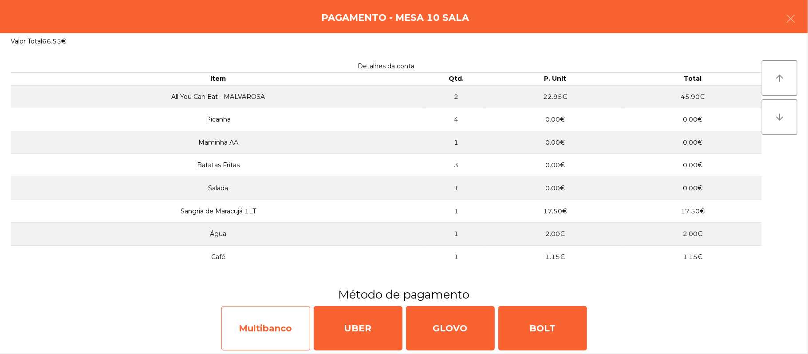
click at [278, 321] on div "Multibanco" at bounding box center [265, 328] width 89 height 44
select select "**"
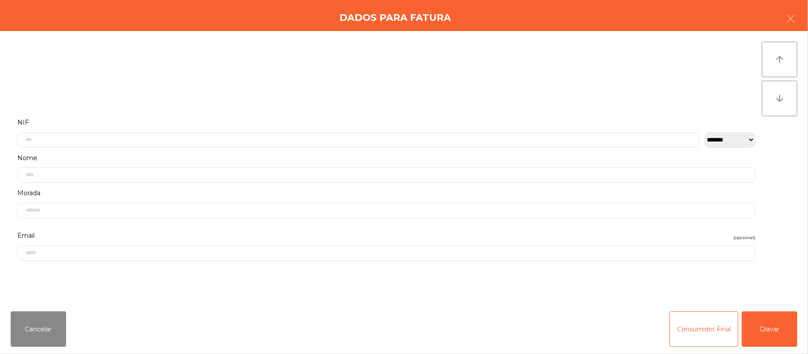
click at [367, 156] on label "Nome" at bounding box center [386, 158] width 738 height 12
click at [143, 139] on input "text" at bounding box center [358, 140] width 682 height 16
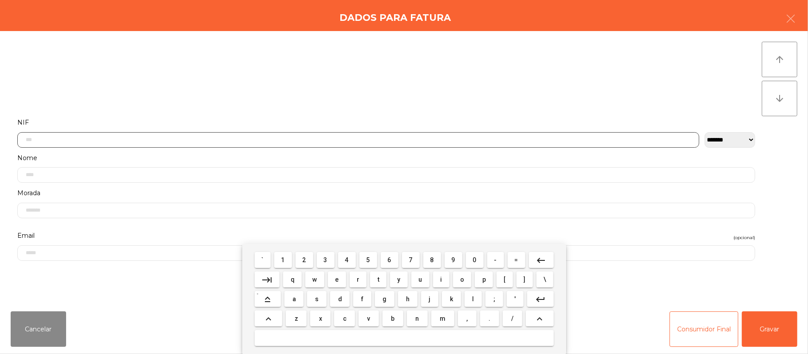
scroll to position [75, 0]
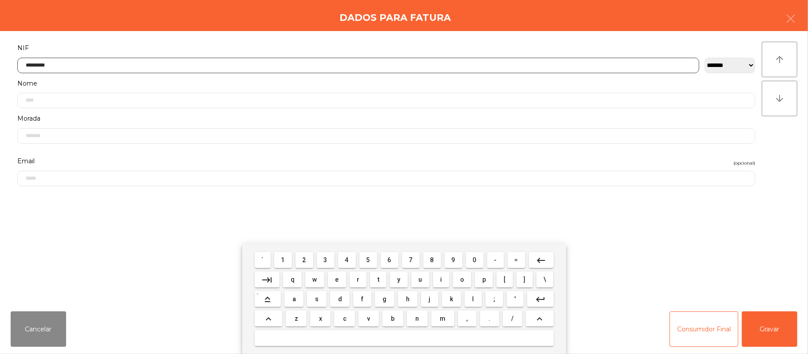
type input "*********"
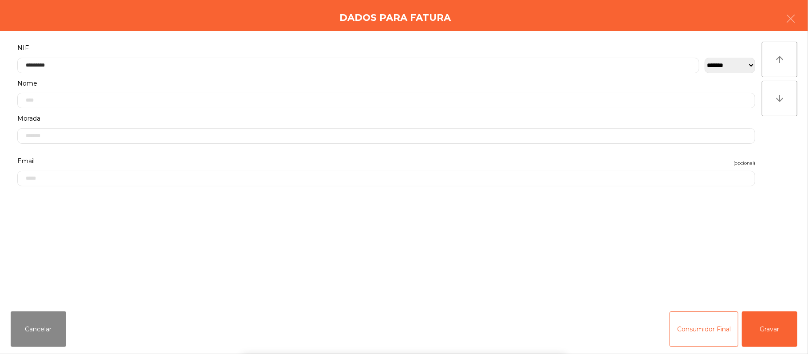
click at [772, 330] on div "` 1 2 3 4 5 6 7 8 9 0 - = keyboard_backspace keyboard_tab q w e r t y u i o p […" at bounding box center [404, 299] width 808 height 110
click at [772, 333] on button "Gravar" at bounding box center [769, 328] width 55 height 35
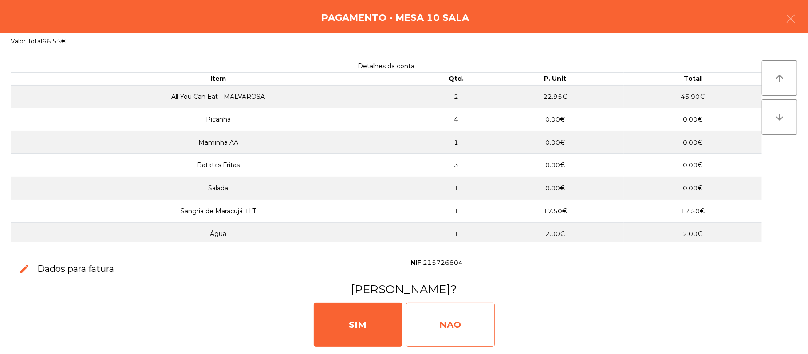
click at [476, 330] on div "NAO" at bounding box center [450, 325] width 89 height 44
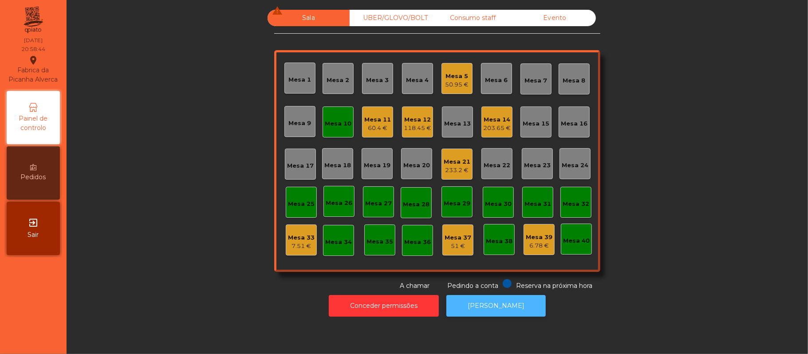
click at [494, 306] on button "[PERSON_NAME]" at bounding box center [495, 306] width 99 height 22
click at [325, 119] on div "Mesa 10" at bounding box center [338, 123] width 27 height 9
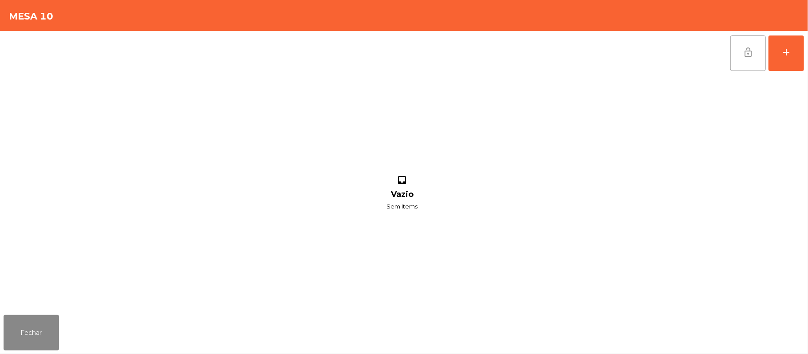
click at [738, 59] on button "lock_open" at bounding box center [747, 52] width 35 height 35
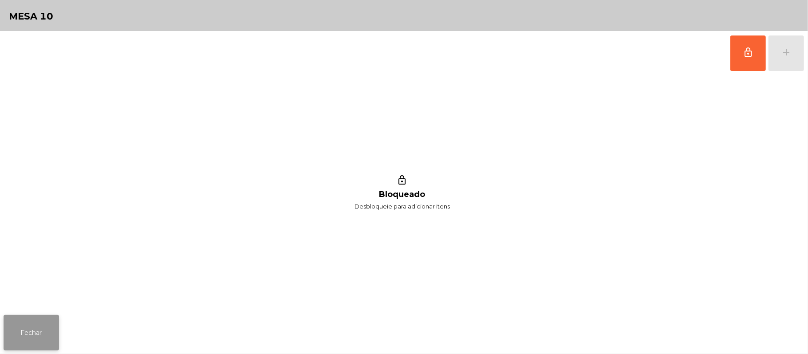
click at [29, 327] on button "Fechar" at bounding box center [31, 332] width 55 height 35
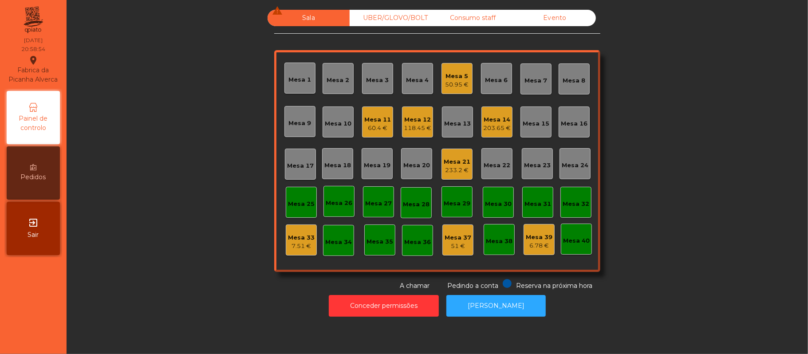
click at [378, 122] on div "Mesa 11" at bounding box center [377, 119] width 27 height 9
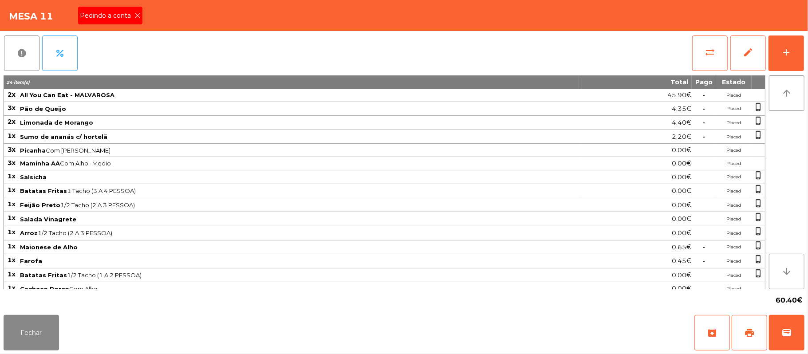
click at [126, 16] on span "Pedindo a conta" at bounding box center [107, 15] width 55 height 9
click at [23, 347] on button "Fechar" at bounding box center [31, 332] width 55 height 35
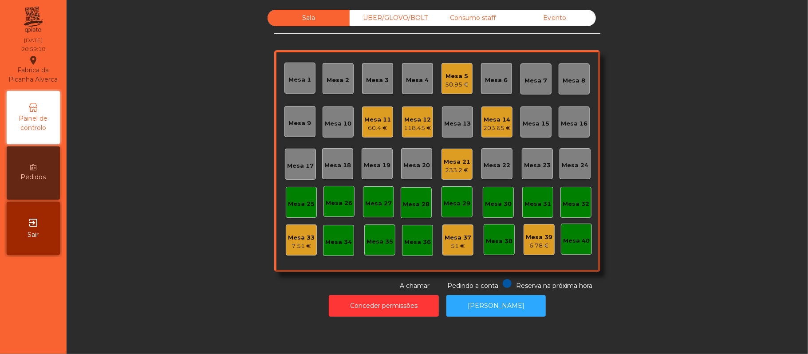
click at [471, 15] on div "Consumo staff" at bounding box center [473, 18] width 82 height 16
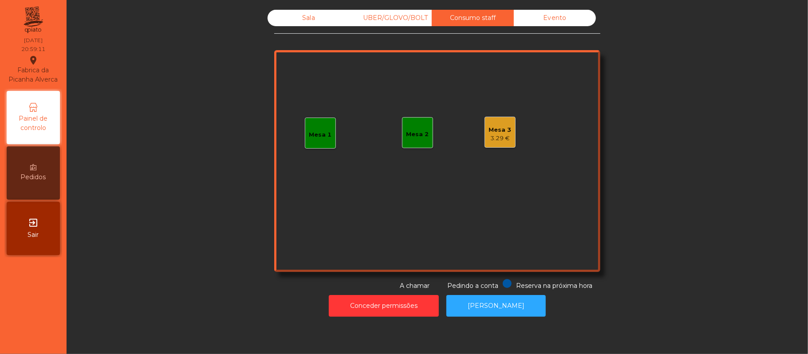
click at [403, 21] on div "UBER/GLOVO/BOLT" at bounding box center [391, 18] width 82 height 16
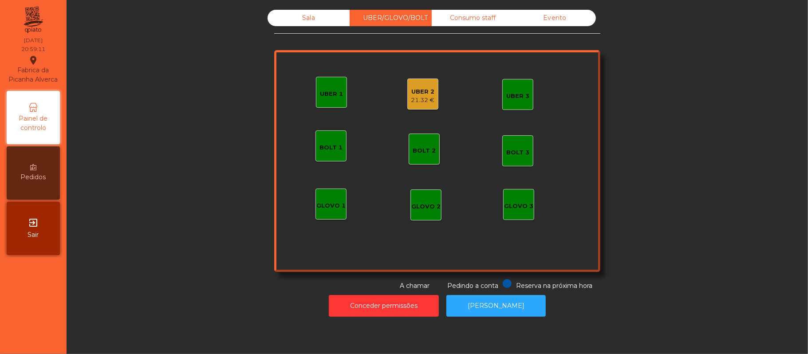
click at [411, 87] on div "UBER 2" at bounding box center [423, 91] width 24 height 9
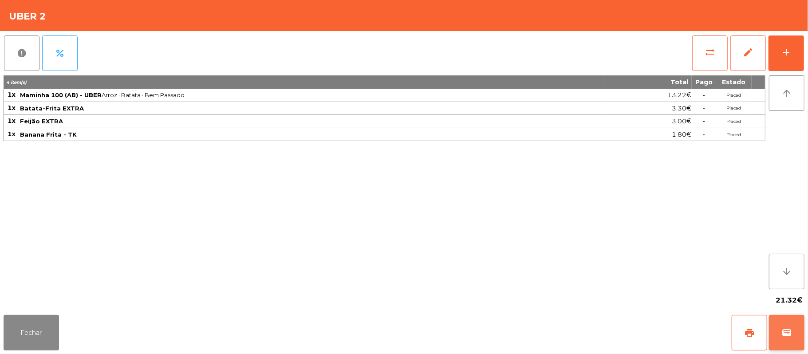
click at [800, 343] on button "wallet" at bounding box center [786, 332] width 35 height 35
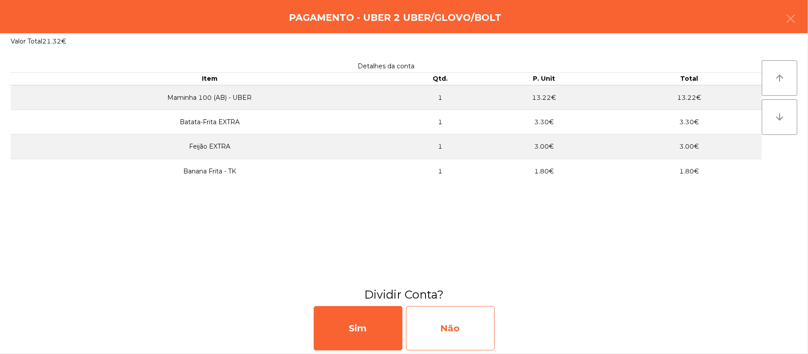
click at [449, 327] on div "Não" at bounding box center [450, 328] width 89 height 44
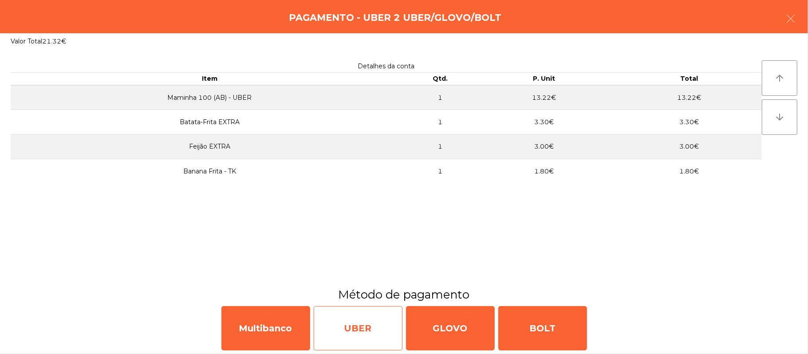
click at [347, 327] on div "UBER" at bounding box center [358, 328] width 89 height 44
select select "**"
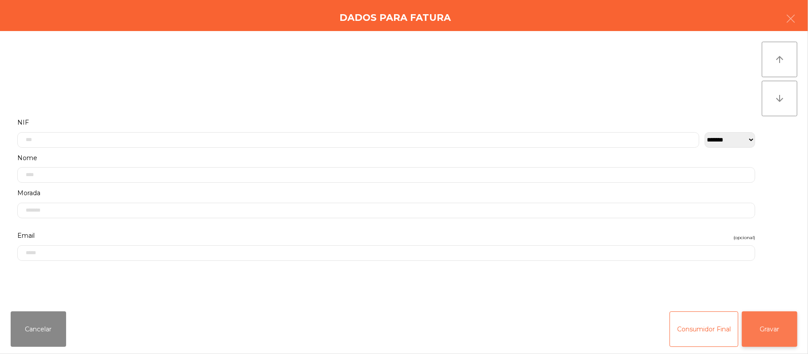
click at [778, 335] on button "Gravar" at bounding box center [769, 328] width 55 height 35
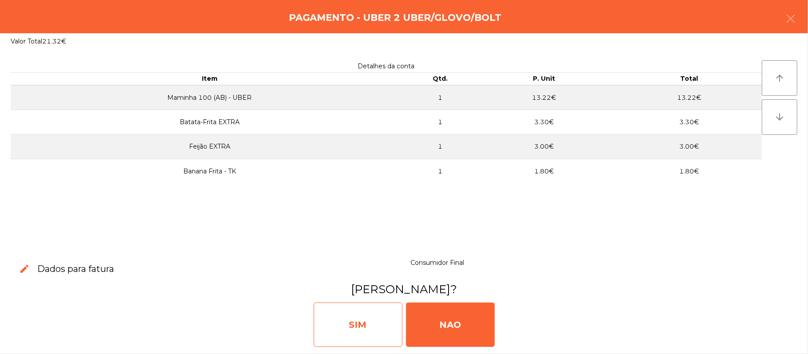
click at [345, 311] on div "SIM" at bounding box center [358, 325] width 89 height 44
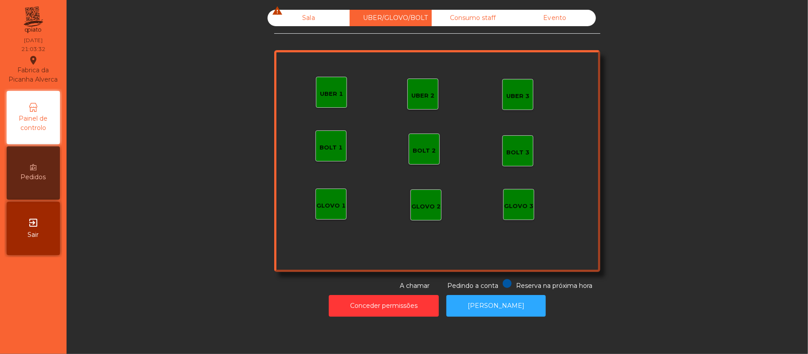
click at [293, 18] on div "Sala warning" at bounding box center [309, 18] width 82 height 16
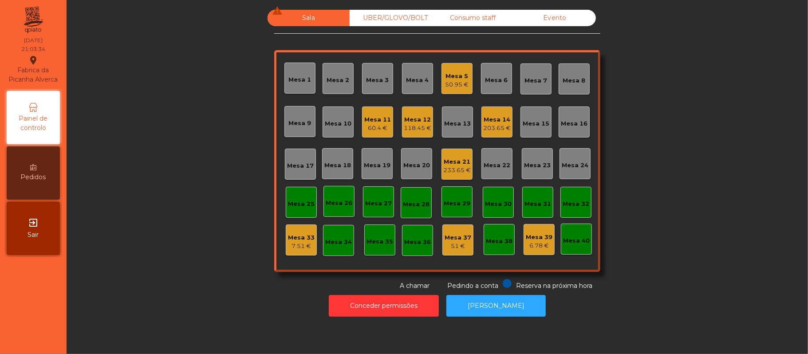
click at [455, 77] on div "Mesa 5" at bounding box center [457, 76] width 24 height 9
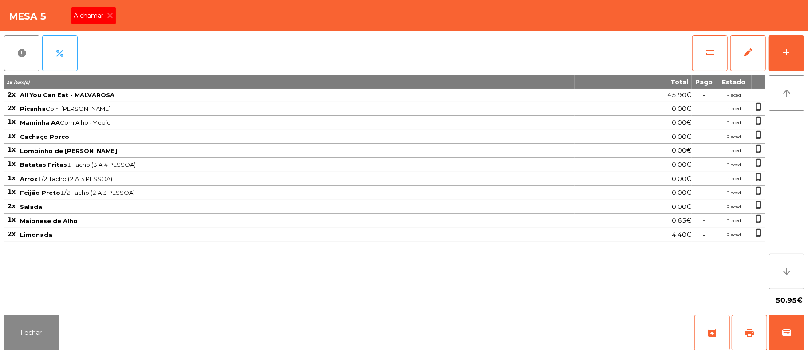
click at [103, 17] on span "A chamar" at bounding box center [90, 15] width 33 height 9
click at [30, 329] on button "Fechar" at bounding box center [31, 332] width 55 height 35
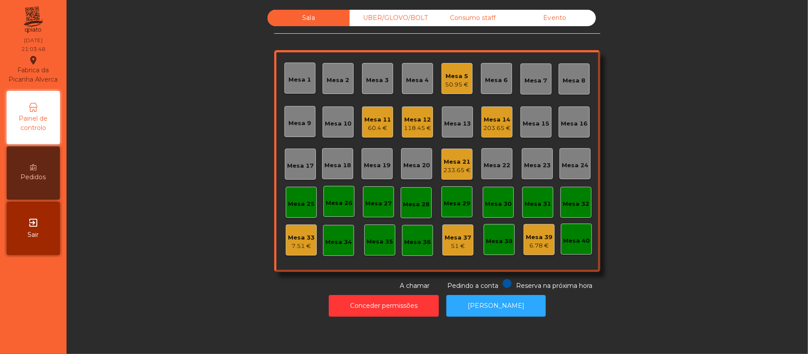
click at [301, 169] on div "Mesa 17" at bounding box center [300, 166] width 27 height 9
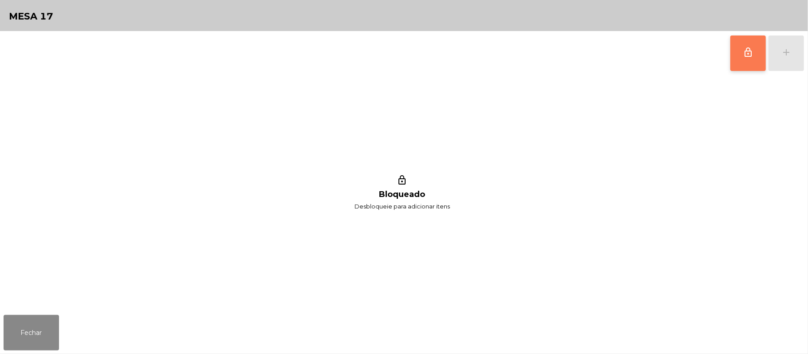
click at [739, 53] on button "lock_outline" at bounding box center [747, 52] width 35 height 35
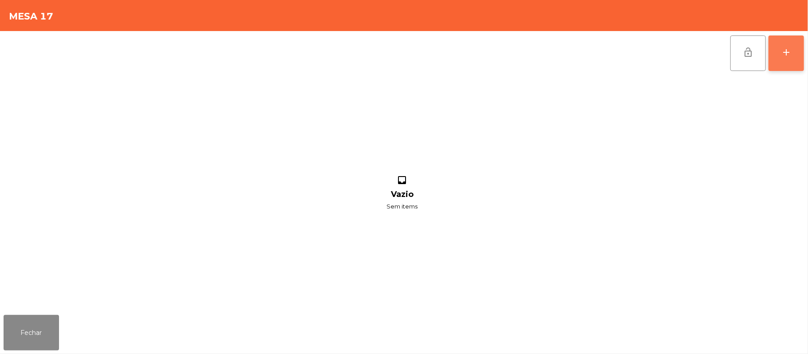
click at [778, 51] on button "add" at bounding box center [785, 52] width 35 height 35
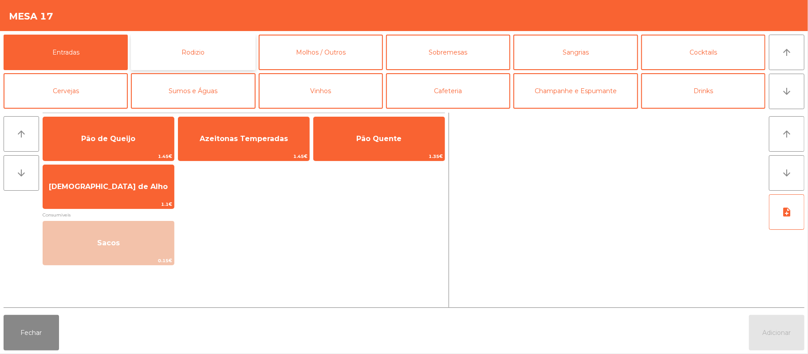
click at [208, 58] on button "Rodizio" at bounding box center [193, 52] width 124 height 35
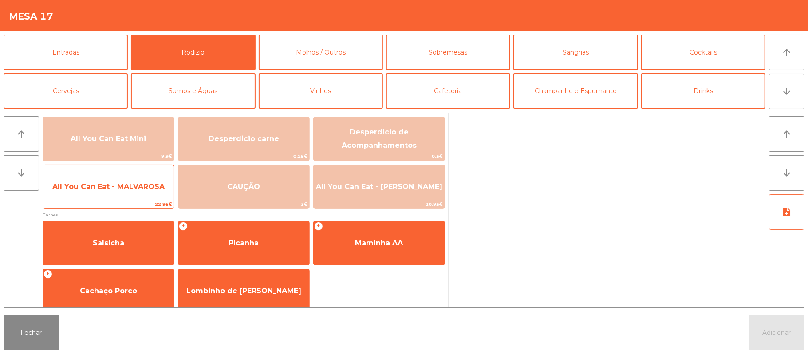
click at [132, 190] on span "All You Can Eat - MALVAROSA" at bounding box center [108, 186] width 112 height 8
click at [129, 194] on span "All You Can Eat - MALVAROSA" at bounding box center [108, 187] width 131 height 24
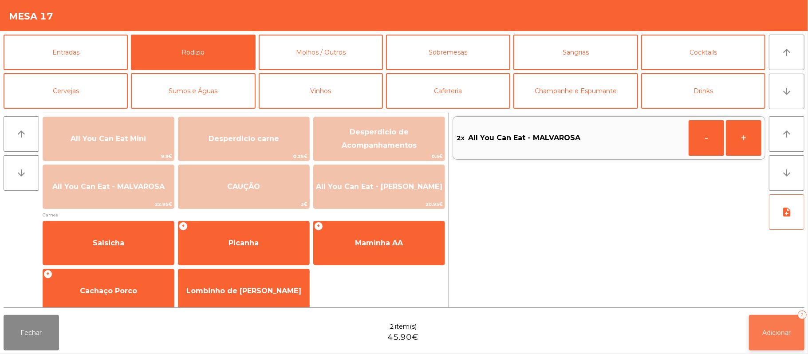
click at [771, 330] on span "Adicionar" at bounding box center [777, 333] width 28 height 8
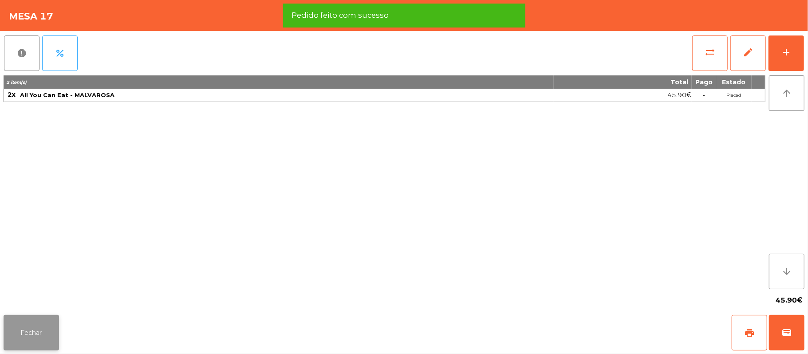
click at [35, 335] on button "Fechar" at bounding box center [31, 332] width 55 height 35
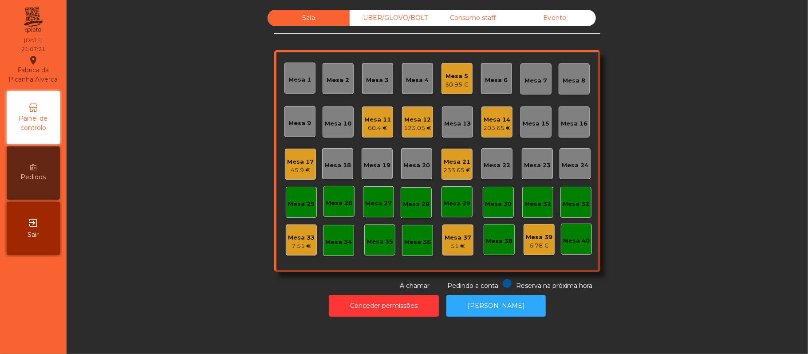
click at [405, 16] on div "UBER/GLOVO/BOLT" at bounding box center [391, 18] width 82 height 16
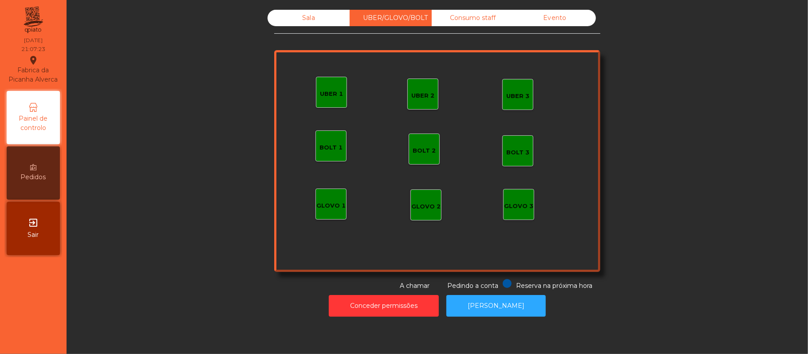
click at [322, 205] on div "GLOVO 1" at bounding box center [330, 205] width 29 height 9
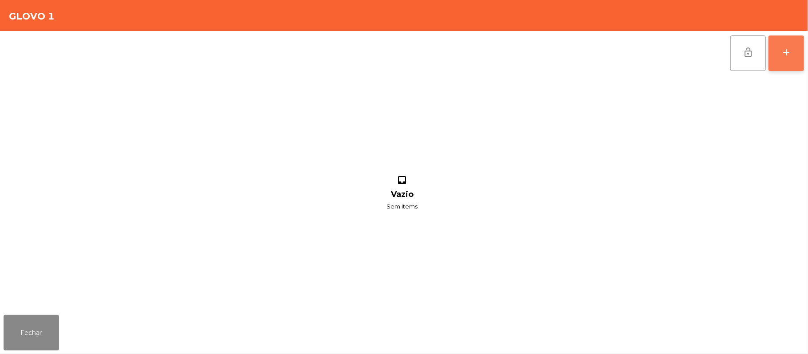
click at [781, 58] on button "add" at bounding box center [785, 52] width 35 height 35
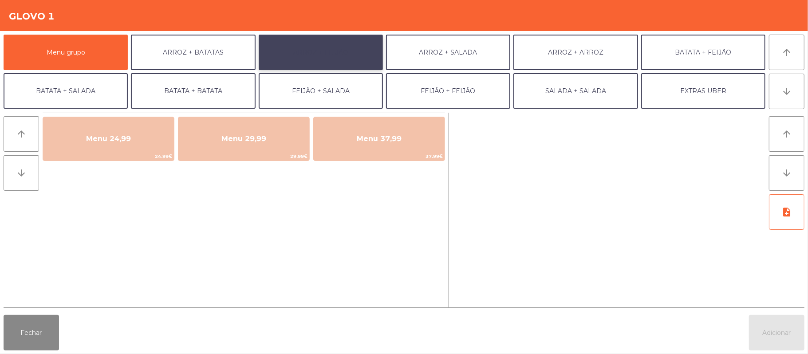
click at [347, 50] on button "ARROZ + FEIJÃO" at bounding box center [321, 52] width 124 height 35
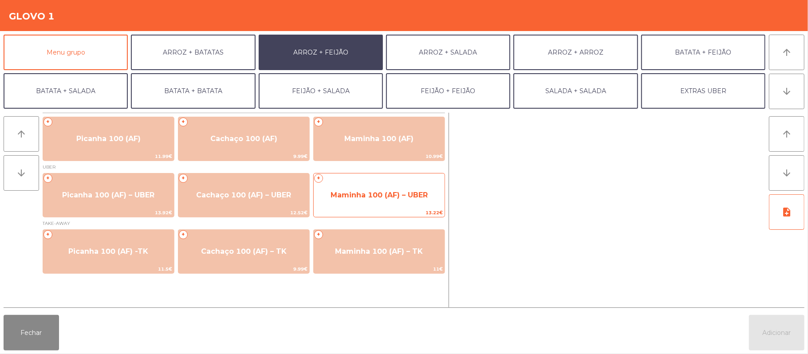
click at [387, 192] on span "Maminha 100 (AF) – UBER" at bounding box center [379, 195] width 97 height 8
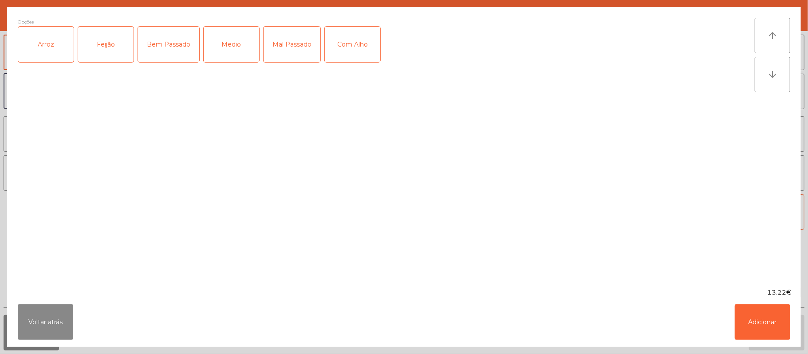
click at [52, 50] on div "Arroz" at bounding box center [45, 44] width 55 height 35
click at [113, 54] on div "Feijão" at bounding box center [105, 44] width 55 height 35
click at [232, 51] on div "Medio" at bounding box center [231, 44] width 55 height 35
click at [351, 47] on div "Com Alho" at bounding box center [352, 44] width 55 height 35
click at [751, 338] on button "Adicionar" at bounding box center [762, 321] width 55 height 35
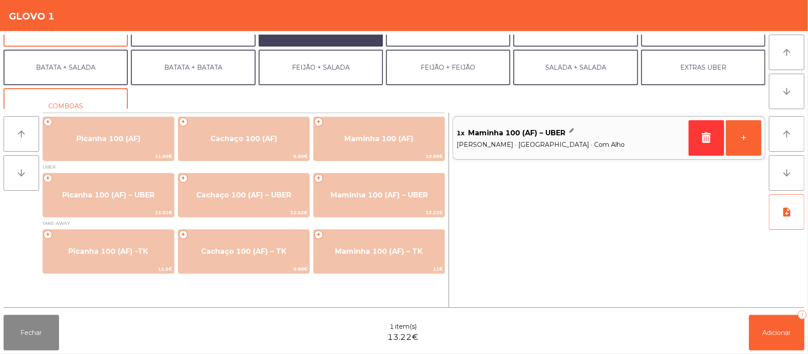
scroll to position [38, 0]
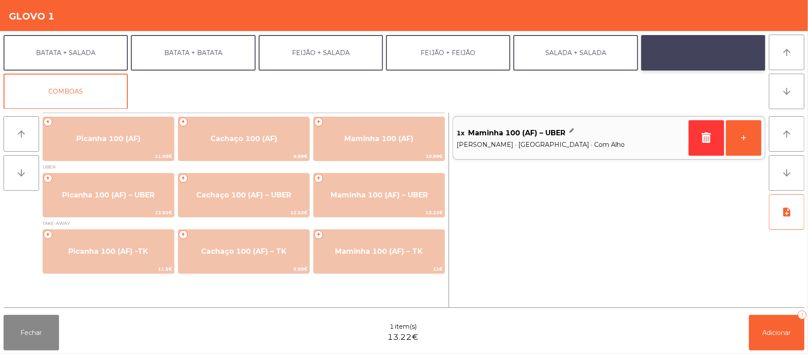
click at [698, 61] on button "EXTRAS UBER" at bounding box center [703, 52] width 124 height 35
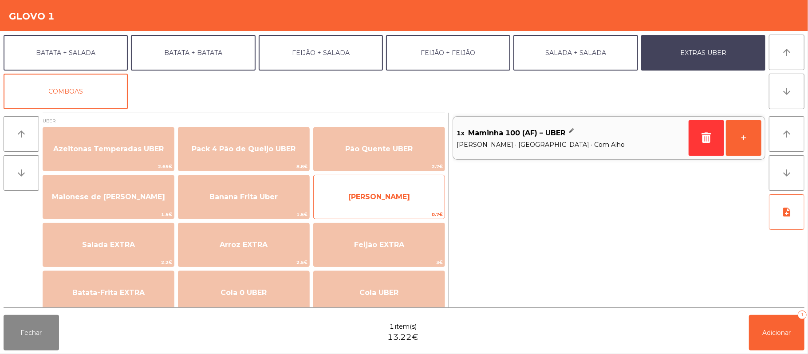
click at [424, 185] on span "[PERSON_NAME]" at bounding box center [379, 197] width 131 height 24
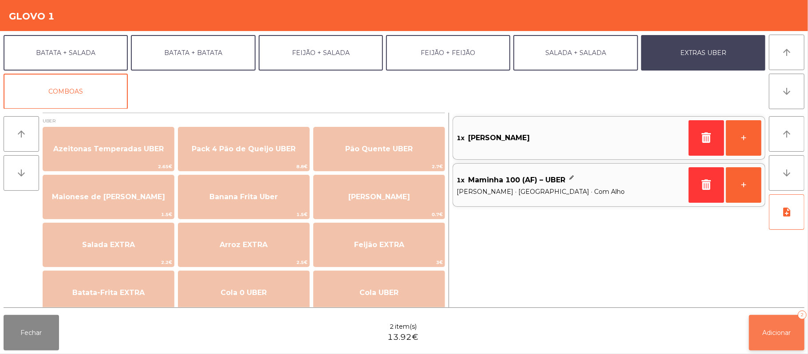
click at [772, 343] on button "Adicionar 2" at bounding box center [776, 332] width 55 height 35
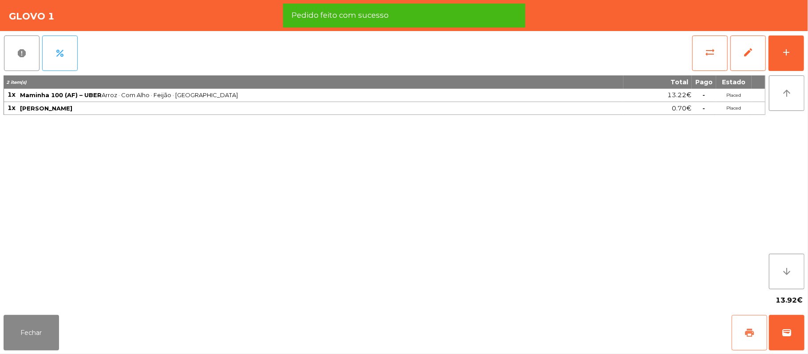
click at [737, 319] on button "print" at bounding box center [749, 332] width 35 height 35
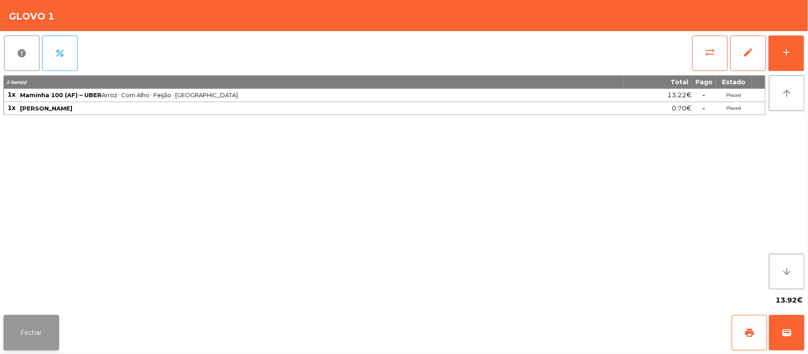
click at [21, 333] on button "Fechar" at bounding box center [31, 332] width 55 height 35
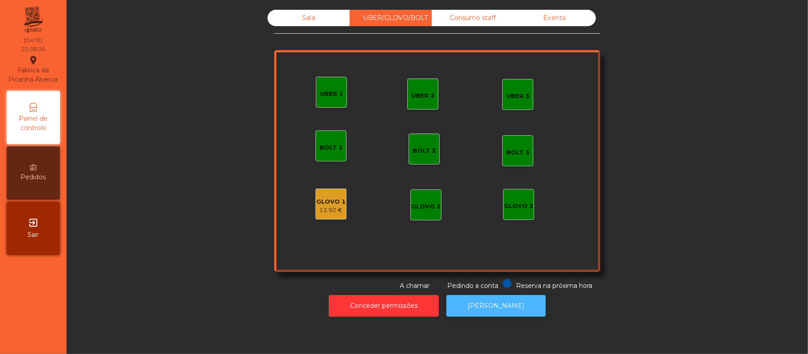
click at [499, 316] on button "[PERSON_NAME]" at bounding box center [495, 306] width 99 height 22
click at [336, 210] on div "13.92 €" at bounding box center [330, 210] width 29 height 9
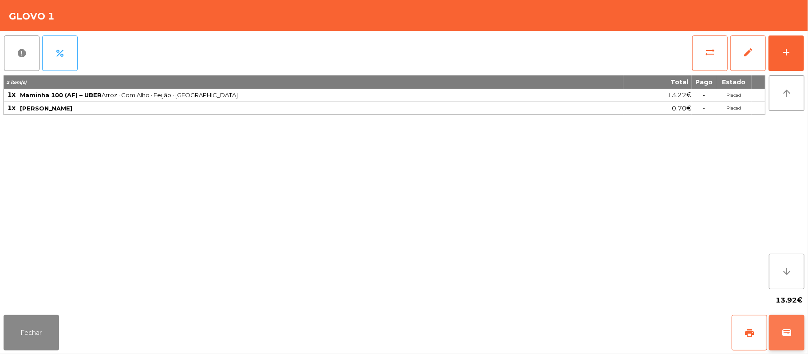
click at [785, 343] on button "wallet" at bounding box center [786, 332] width 35 height 35
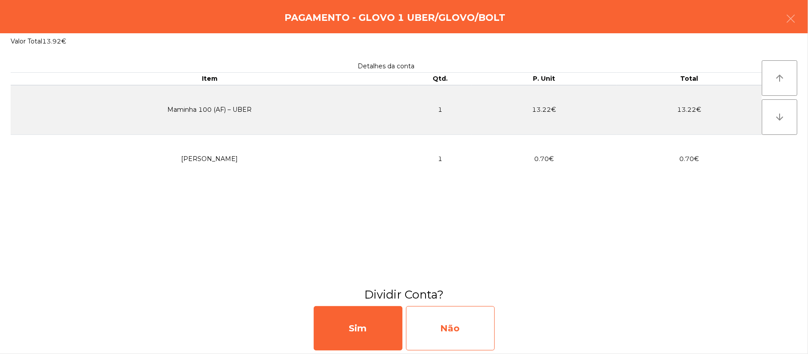
click at [456, 333] on div "Não" at bounding box center [450, 328] width 89 height 44
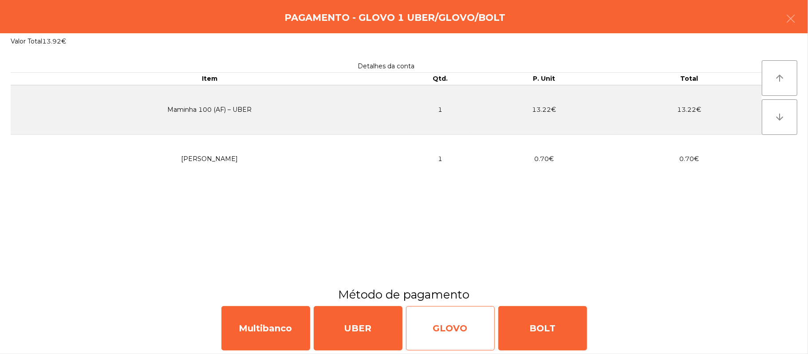
click at [446, 329] on div "GLOVO" at bounding box center [450, 328] width 89 height 44
select select "**"
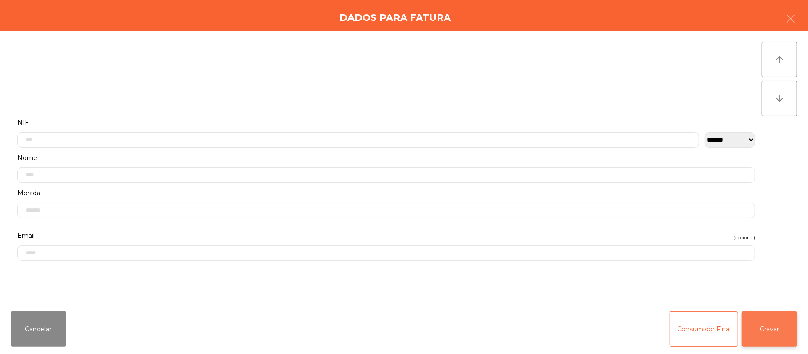
click at [770, 328] on button "Gravar" at bounding box center [769, 328] width 55 height 35
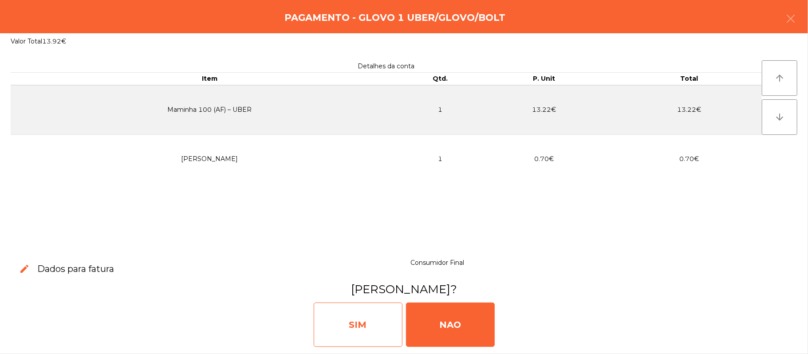
click at [359, 320] on div "SIM" at bounding box center [358, 325] width 89 height 44
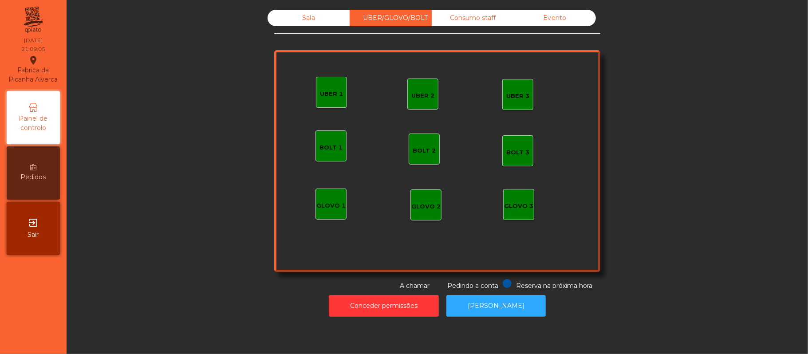
click at [336, 19] on div "Sala" at bounding box center [309, 18] width 82 height 16
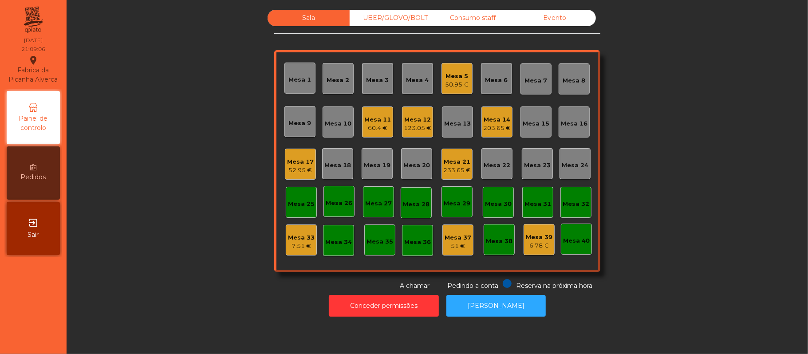
click at [368, 125] on div "60.4 €" at bounding box center [377, 128] width 27 height 9
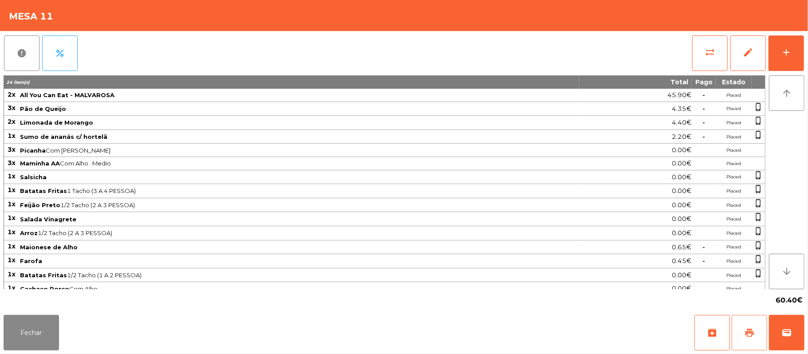
click at [755, 324] on button "print" at bounding box center [749, 332] width 35 height 35
click at [794, 332] on button "wallet" at bounding box center [786, 332] width 35 height 35
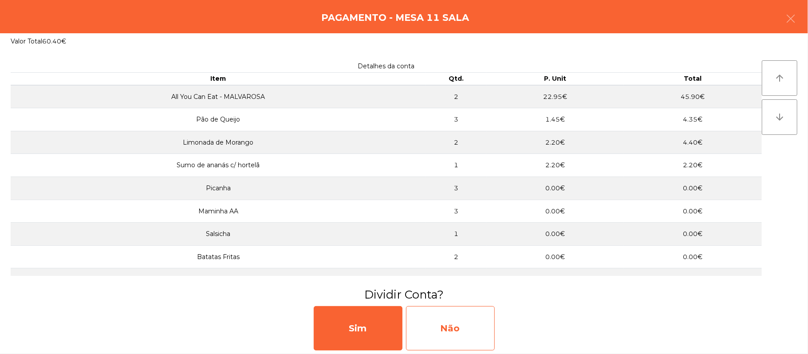
click at [439, 333] on div "Não" at bounding box center [450, 328] width 89 height 44
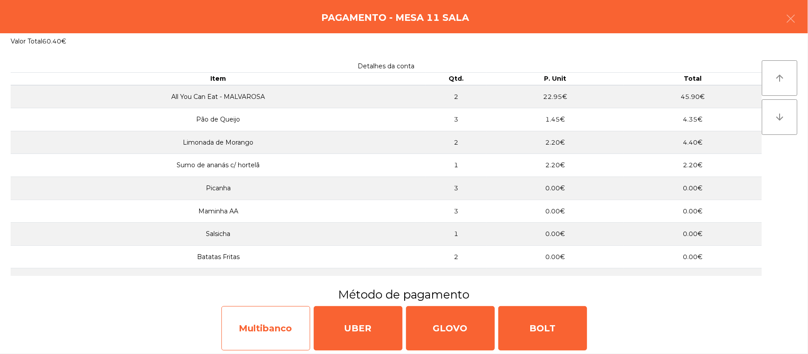
click at [274, 338] on div "Multibanco" at bounding box center [265, 328] width 89 height 44
select select "**"
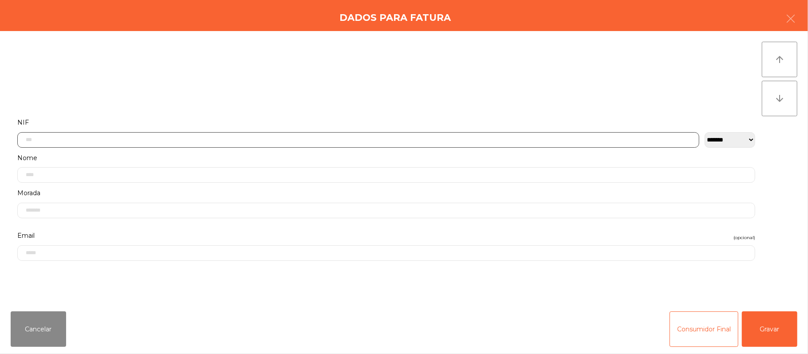
click at [285, 142] on input "text" at bounding box center [358, 140] width 682 height 16
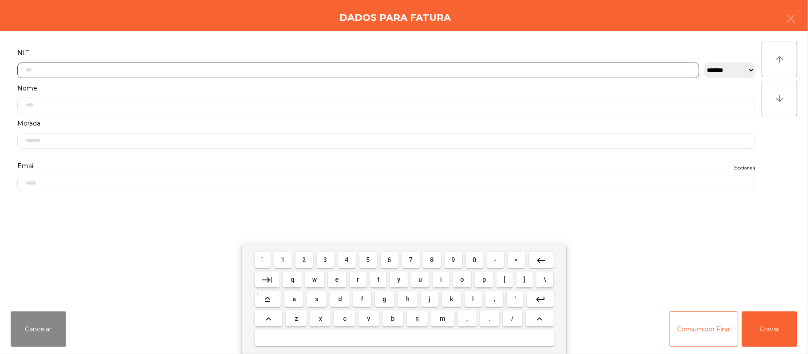
scroll to position [75, 0]
type input "*********"
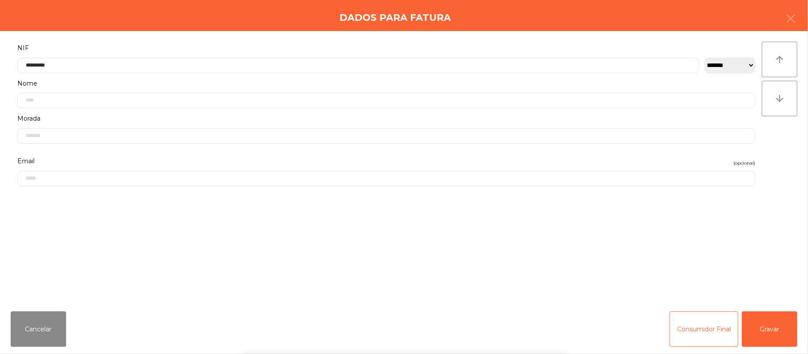
click at [773, 332] on div "` 1 2 3 4 5 6 7 8 9 0 - = keyboard_backspace keyboard_tab q w e r t y u i o p […" at bounding box center [404, 299] width 808 height 110
click at [764, 333] on button "Gravar" at bounding box center [769, 328] width 55 height 35
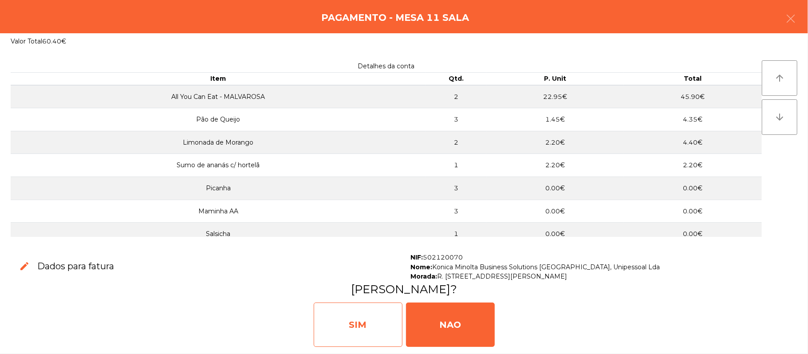
click at [357, 331] on div "SIM" at bounding box center [358, 325] width 89 height 44
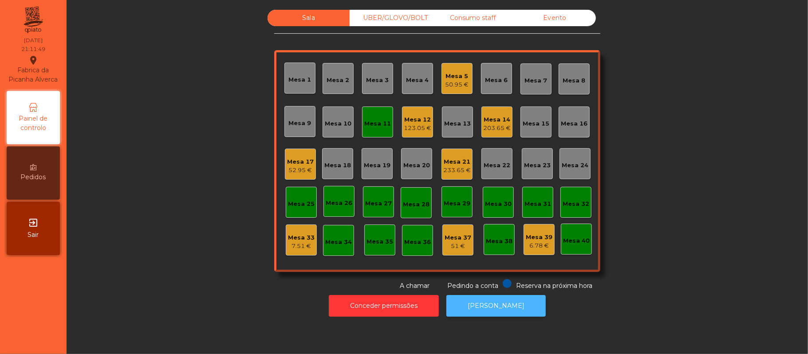
click at [500, 297] on button "[PERSON_NAME]" at bounding box center [495, 306] width 99 height 22
click at [364, 123] on div "Mesa 11" at bounding box center [377, 123] width 27 height 9
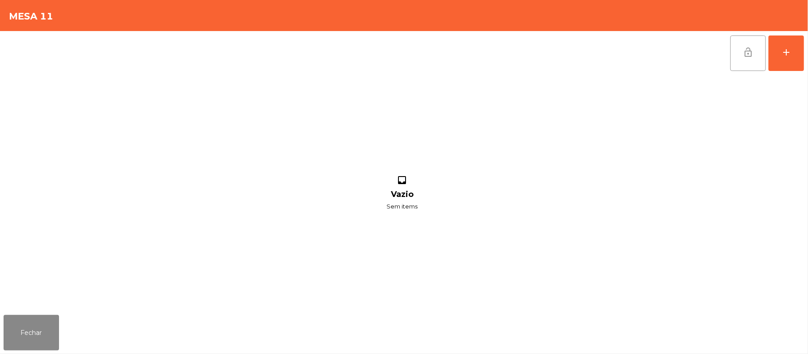
click at [730, 55] on button "lock_open" at bounding box center [747, 52] width 35 height 35
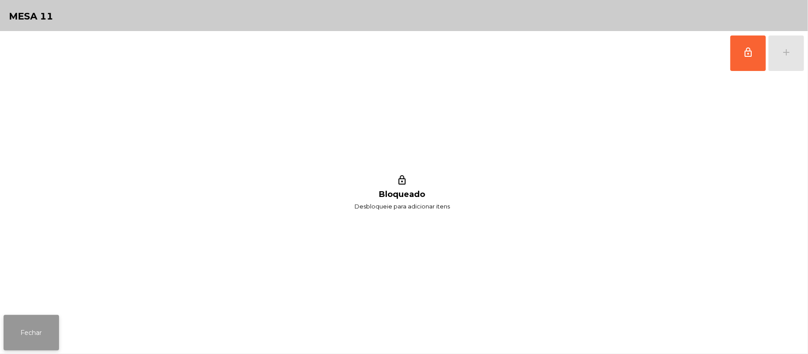
click at [47, 335] on button "Fechar" at bounding box center [31, 332] width 55 height 35
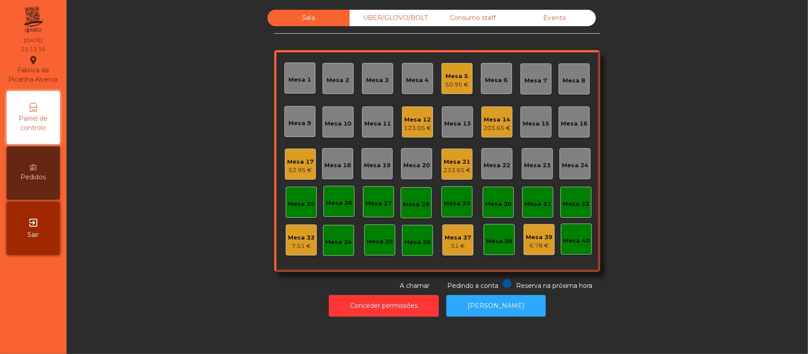
click at [687, 158] on div "Sala UBER/[GEOGRAPHIC_DATA]/BOLT Consumo staff Evento Mesa 1 Mesa 2 Mesa 3 [GEO…" at bounding box center [437, 150] width 717 height 281
click at [408, 150] on div "Mesa 20" at bounding box center [416, 163] width 31 height 31
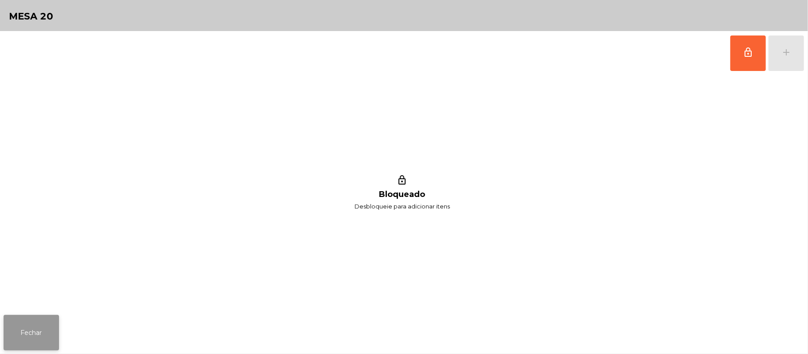
click at [35, 329] on button "Fechar" at bounding box center [31, 332] width 55 height 35
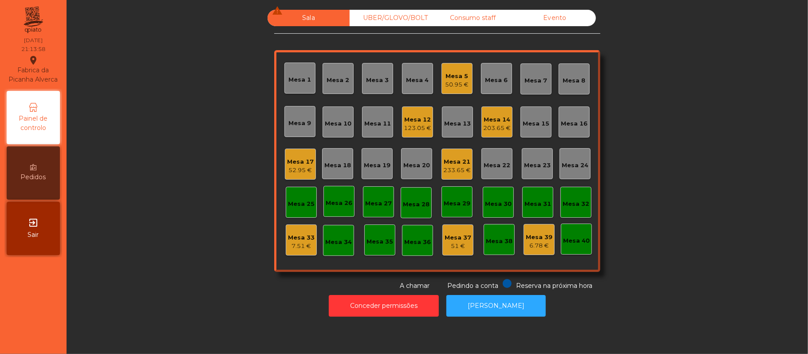
click at [419, 124] on div "123.05 €" at bounding box center [418, 128] width 28 height 9
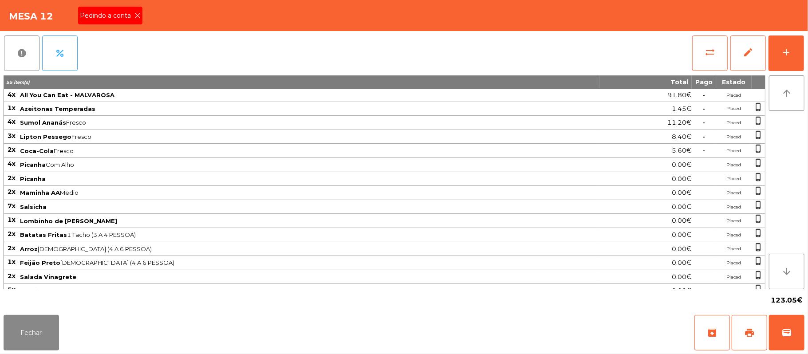
click at [106, 20] on span "Pedindo a conta" at bounding box center [107, 15] width 55 height 9
click at [738, 323] on button "print" at bounding box center [749, 332] width 35 height 35
click at [785, 332] on span "wallet" at bounding box center [786, 332] width 11 height 11
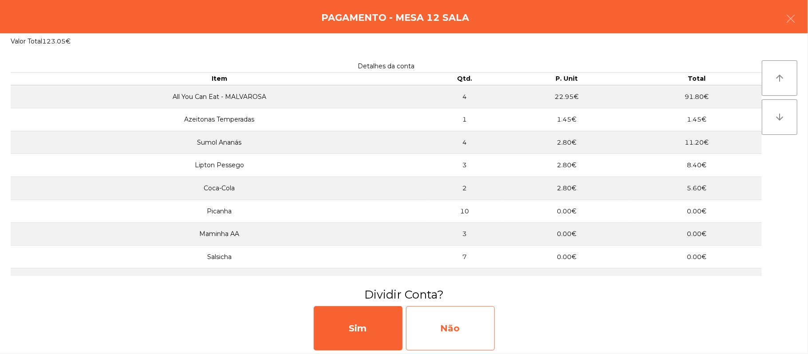
click at [465, 324] on div "Não" at bounding box center [450, 328] width 89 height 44
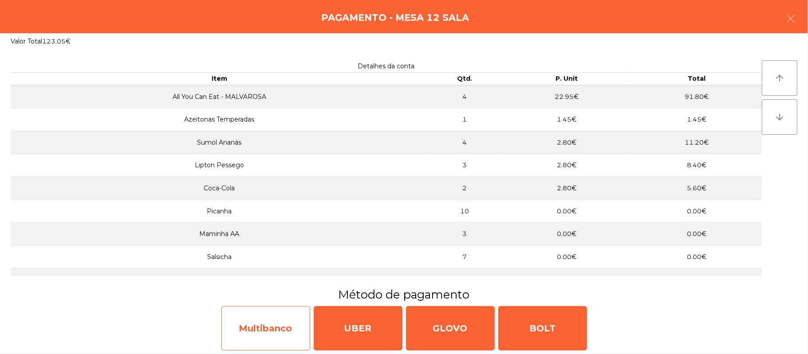
click at [264, 327] on div "Multibanco" at bounding box center [265, 328] width 89 height 44
select select "**"
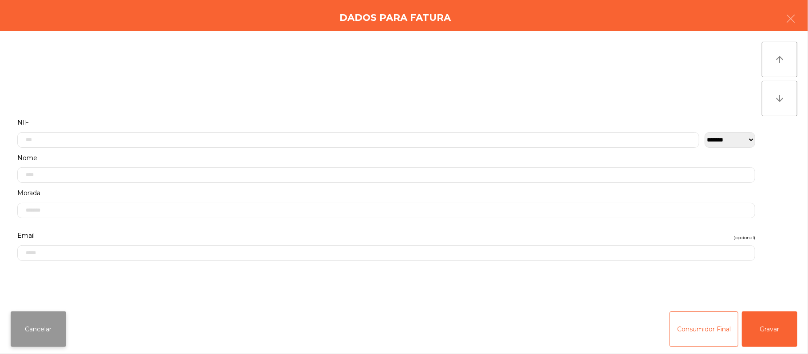
click at [32, 327] on button "Cancelar" at bounding box center [38, 328] width 55 height 35
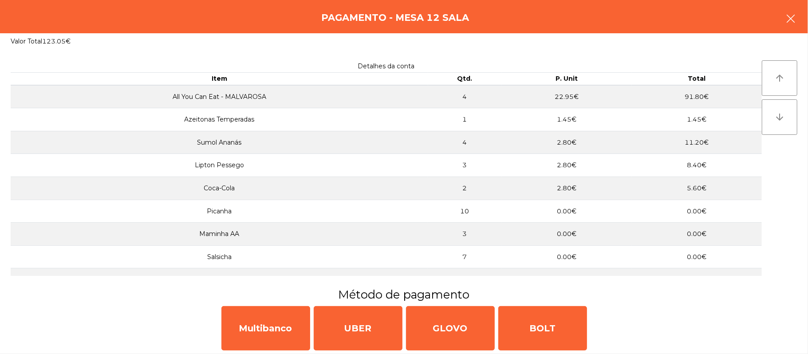
click at [786, 17] on icon "button" at bounding box center [790, 18] width 11 height 11
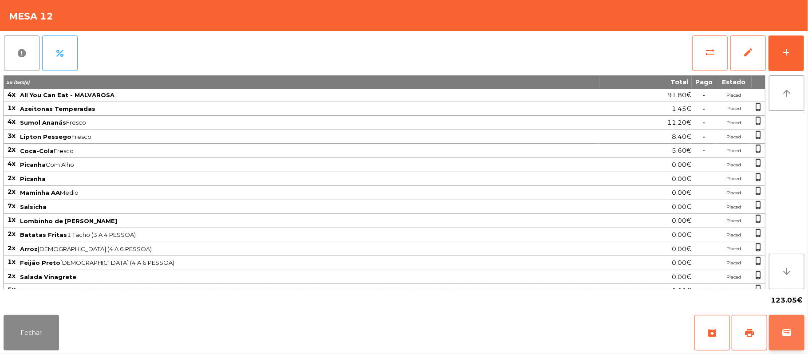
click at [781, 327] on span "wallet" at bounding box center [786, 332] width 11 height 11
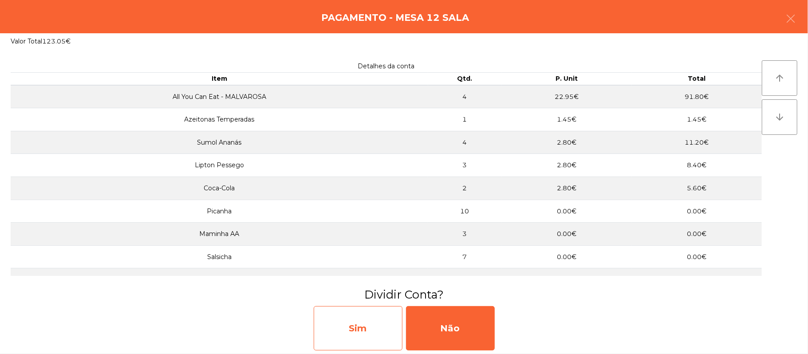
click at [352, 328] on div "Sim" at bounding box center [358, 328] width 89 height 44
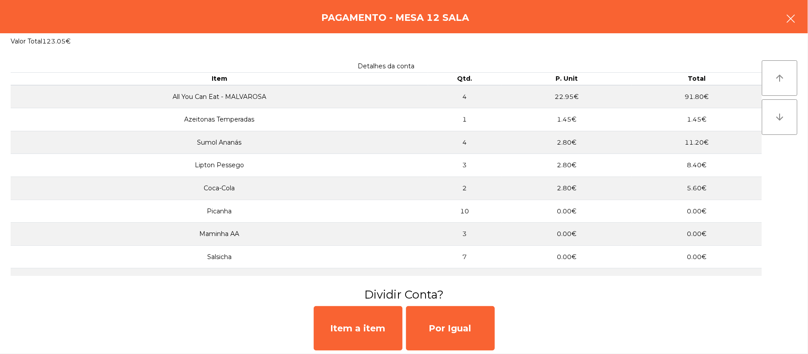
click at [800, 20] on button "button" at bounding box center [790, 19] width 25 height 27
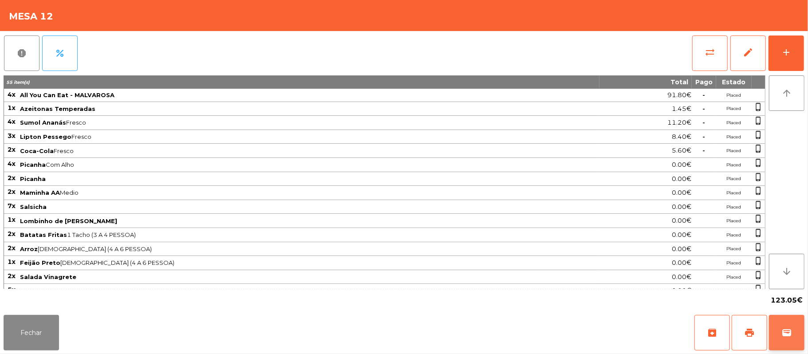
click at [787, 329] on span "wallet" at bounding box center [786, 332] width 11 height 11
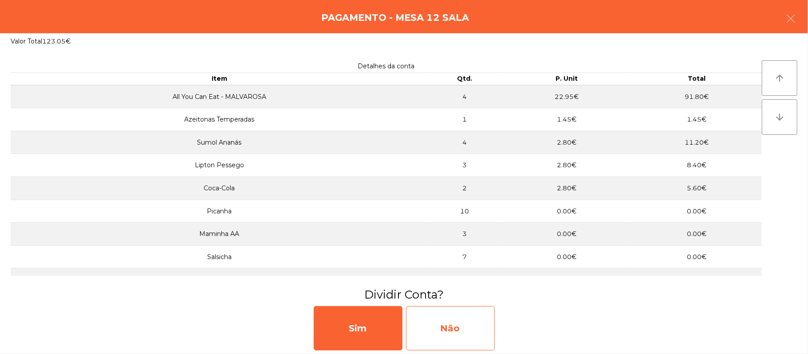
click at [465, 328] on div "Não" at bounding box center [450, 328] width 89 height 44
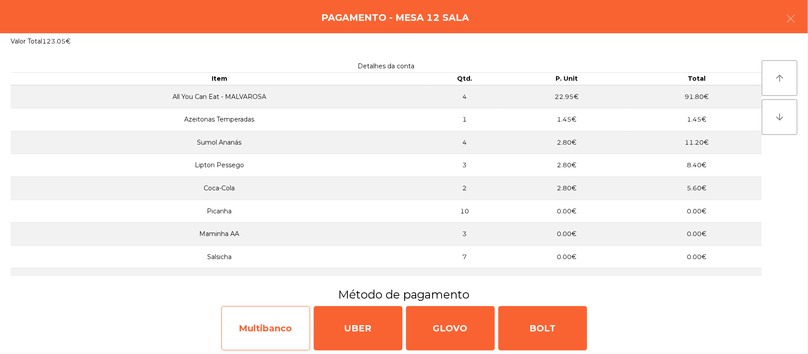
click at [265, 330] on div "Multibanco" at bounding box center [265, 328] width 89 height 44
select select "**"
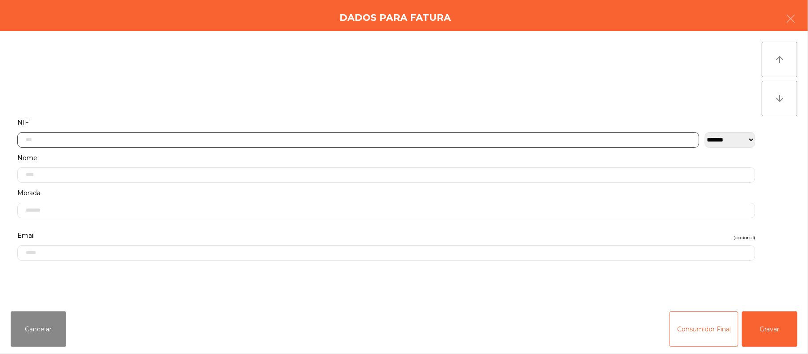
click at [242, 139] on input "text" at bounding box center [358, 140] width 682 height 16
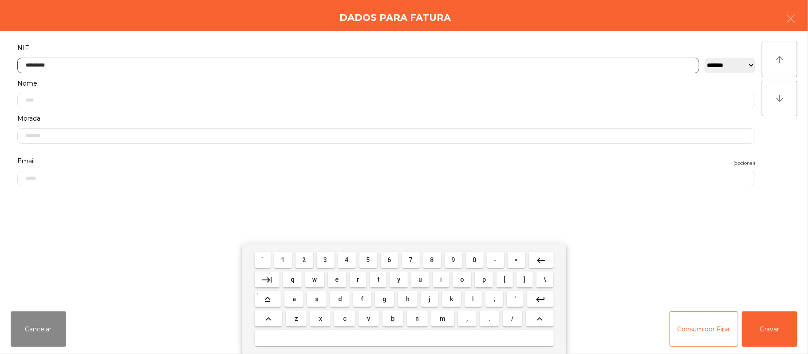
type input "*********"
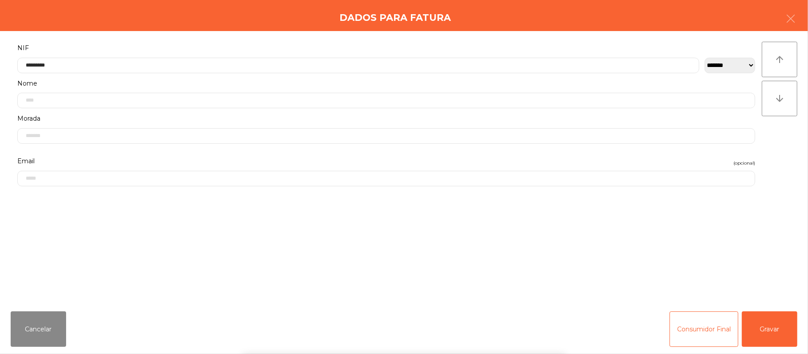
click at [772, 323] on div "` 1 2 3 4 5 6 7 8 9 0 - = keyboard_backspace keyboard_tab q w e r t y u i o p […" at bounding box center [404, 299] width 808 height 110
click at [763, 329] on button "Gravar" at bounding box center [769, 328] width 55 height 35
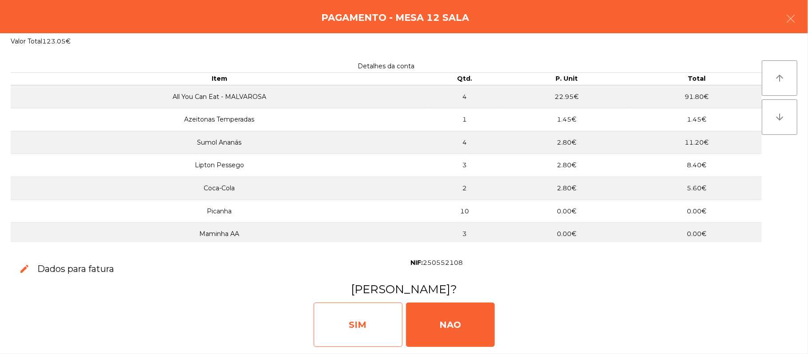
click at [327, 311] on div "SIM" at bounding box center [358, 325] width 89 height 44
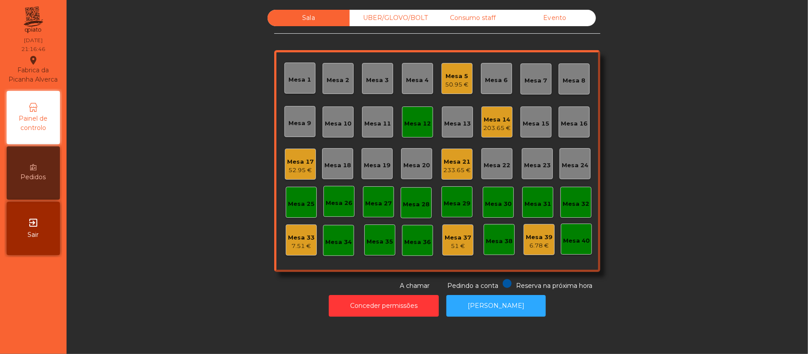
click at [406, 120] on div "Mesa 12" at bounding box center [417, 123] width 27 height 9
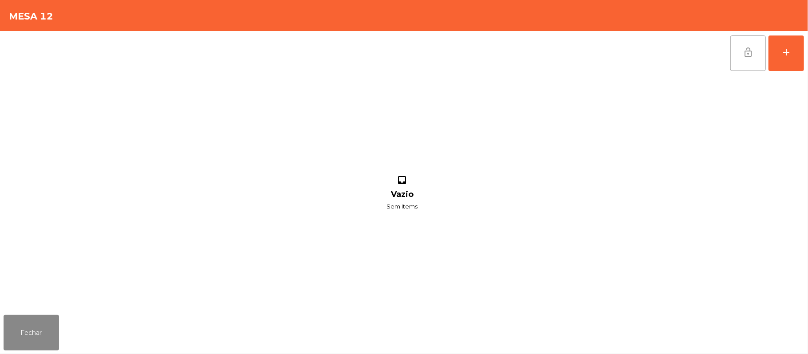
click at [751, 51] on span "lock_open" at bounding box center [748, 52] width 11 height 11
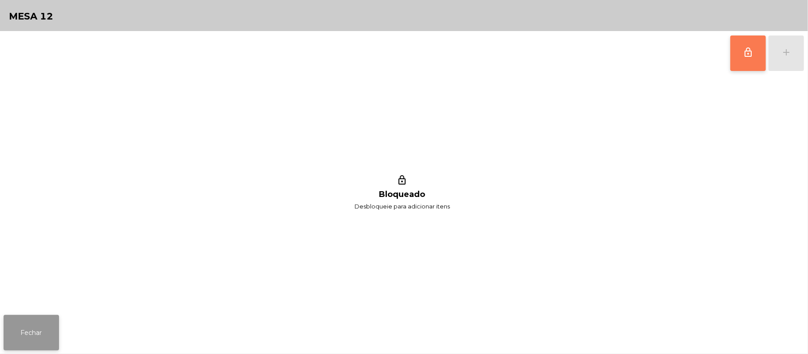
click at [7, 336] on button "Fechar" at bounding box center [31, 332] width 55 height 35
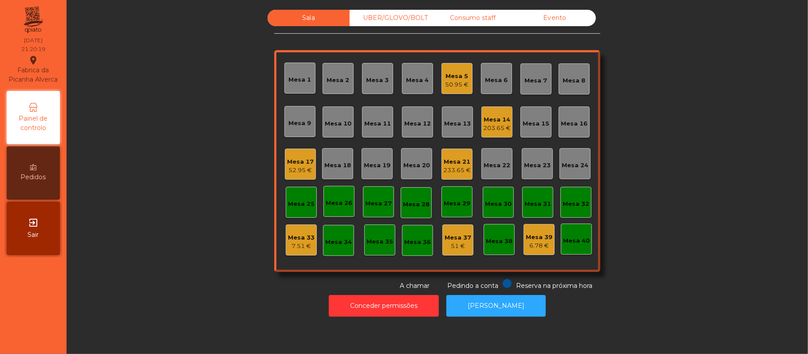
click at [288, 128] on div "Mesa 9" at bounding box center [299, 121] width 31 height 31
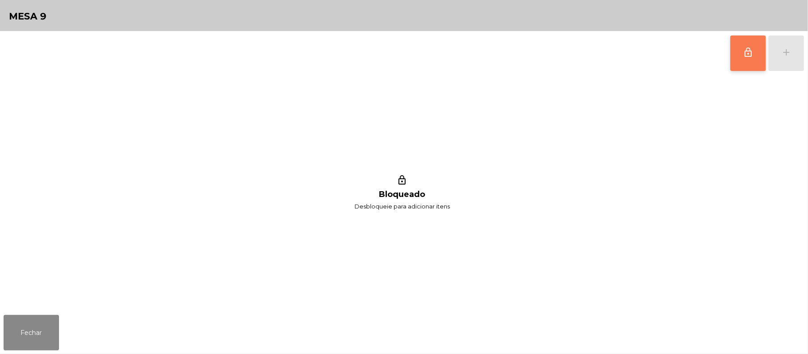
click at [742, 59] on button "lock_outline" at bounding box center [747, 52] width 35 height 35
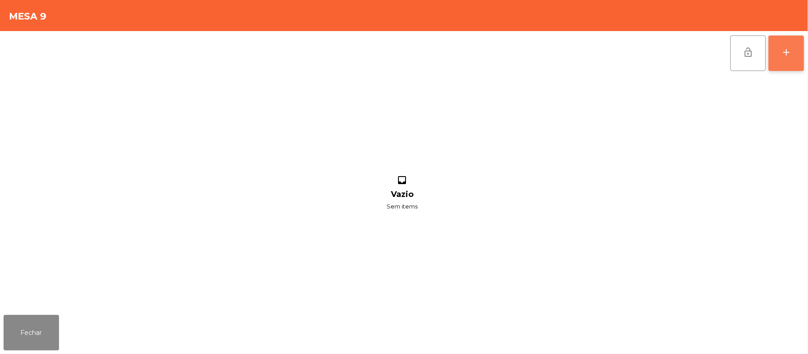
click at [779, 55] on button "add" at bounding box center [785, 52] width 35 height 35
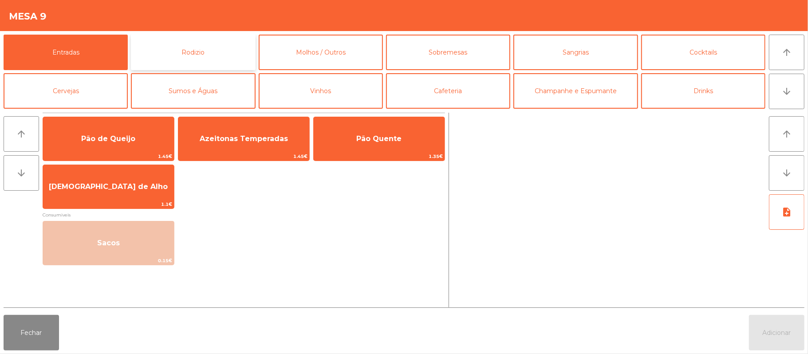
click at [208, 57] on button "Rodizio" at bounding box center [193, 52] width 124 height 35
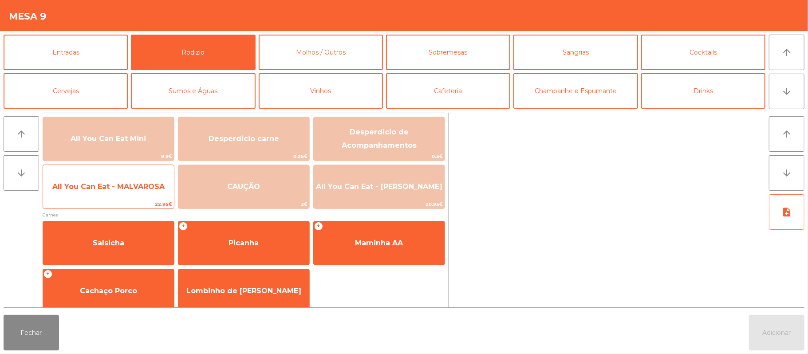
click at [112, 186] on span "All You Can Eat - MALVAROSA" at bounding box center [108, 186] width 112 height 8
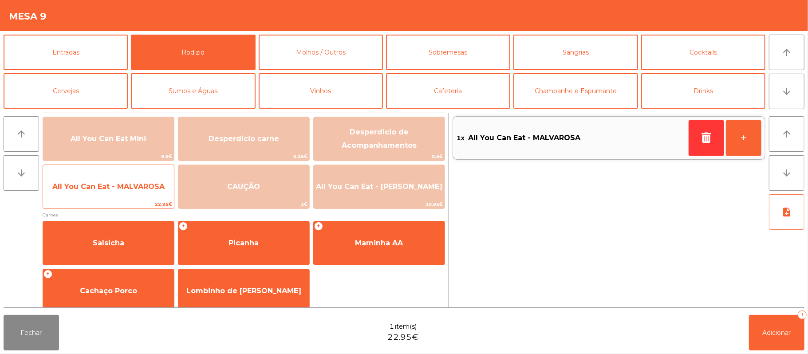
click at [118, 185] on span "All You Can Eat - MALVAROSA" at bounding box center [108, 186] width 112 height 8
click at [114, 190] on span "All You Can Eat - MALVAROSA" at bounding box center [108, 186] width 112 height 8
click at [109, 186] on span "All You Can Eat - MALVAROSA" at bounding box center [108, 186] width 112 height 8
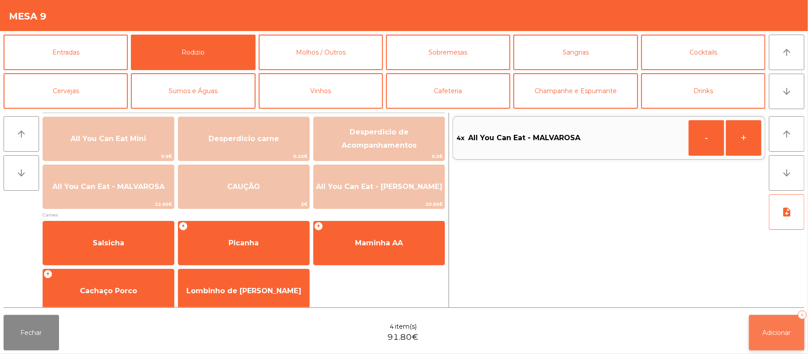
click at [763, 330] on span "Adicionar" at bounding box center [777, 333] width 28 height 8
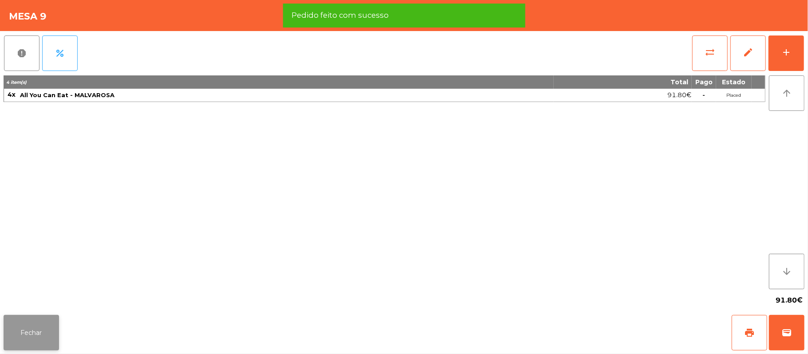
click at [35, 336] on button "Fechar" at bounding box center [31, 332] width 55 height 35
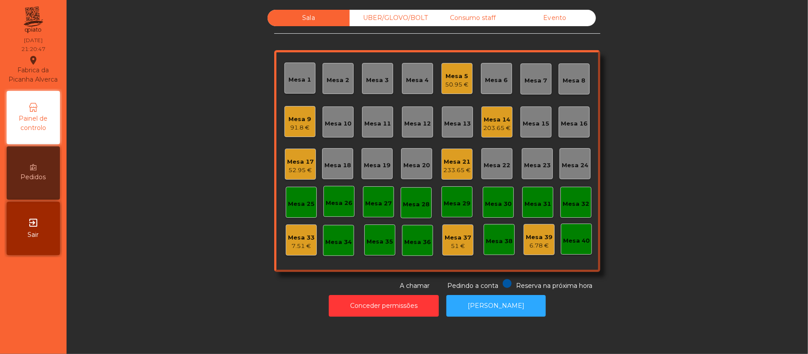
click at [446, 75] on div "Mesa 5" at bounding box center [457, 76] width 24 height 9
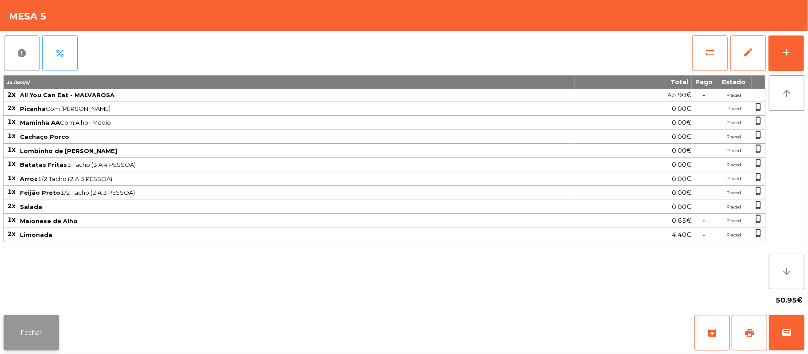
click at [38, 338] on button "Fechar" at bounding box center [31, 332] width 55 height 35
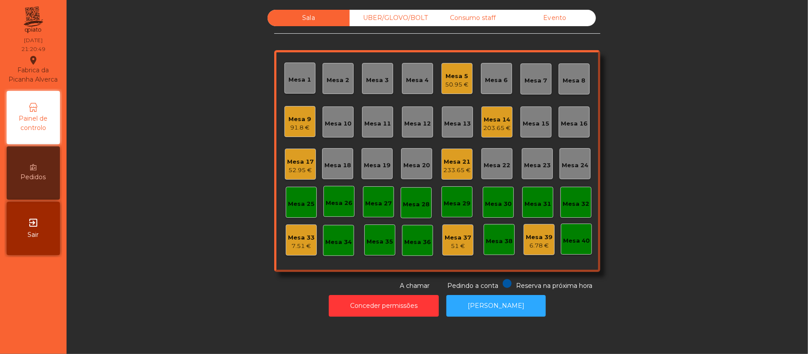
click at [295, 126] on div "91.8 €" at bounding box center [300, 127] width 23 height 9
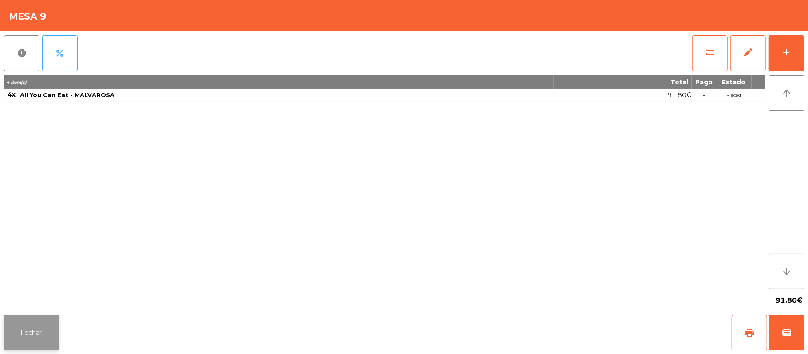
click at [29, 338] on button "Fechar" at bounding box center [31, 332] width 55 height 35
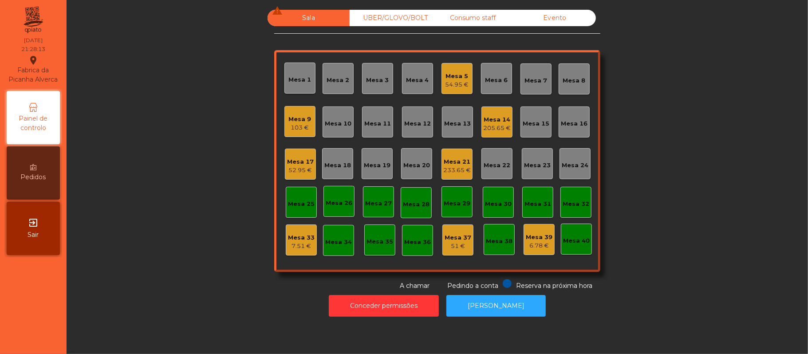
click at [461, 83] on div "54.95 €" at bounding box center [457, 84] width 24 height 9
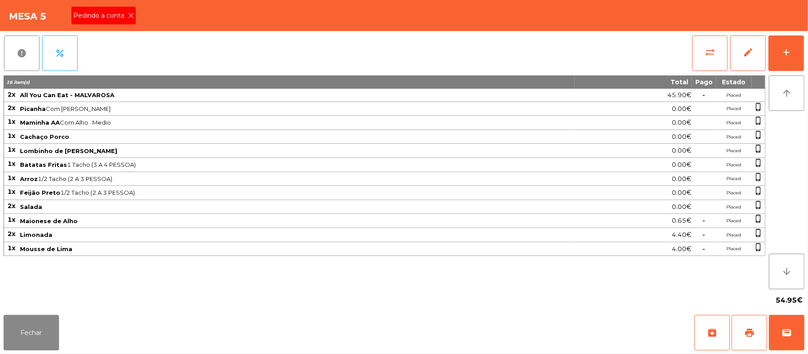
click at [110, 18] on span "Pedindo a conta" at bounding box center [100, 15] width 55 height 9
click at [764, 334] on button "print" at bounding box center [749, 332] width 35 height 35
click at [34, 332] on button "Fechar" at bounding box center [31, 332] width 55 height 35
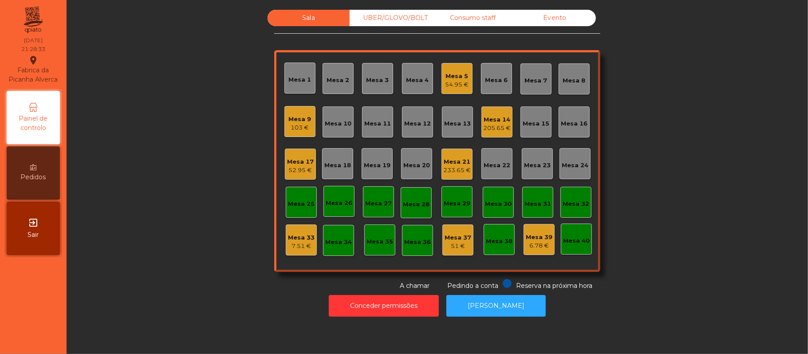
click at [495, 118] on div "Mesa 14" at bounding box center [497, 119] width 28 height 9
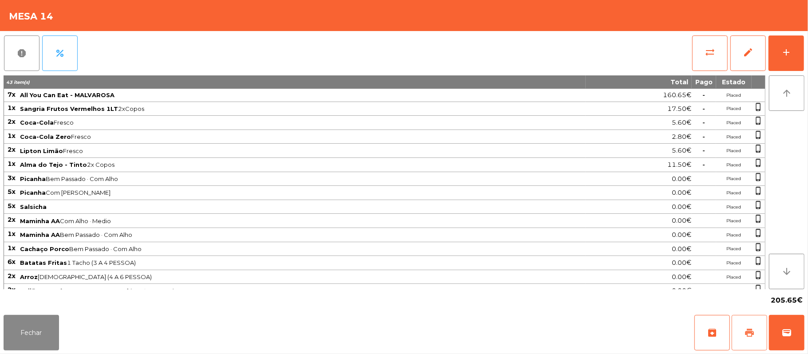
click at [744, 327] on span "print" at bounding box center [749, 332] width 11 height 11
click at [792, 331] on span "wallet" at bounding box center [786, 332] width 11 height 11
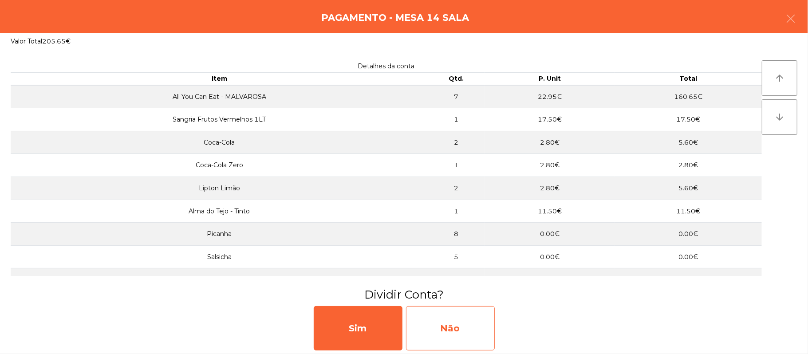
click at [463, 327] on div "Não" at bounding box center [450, 328] width 89 height 44
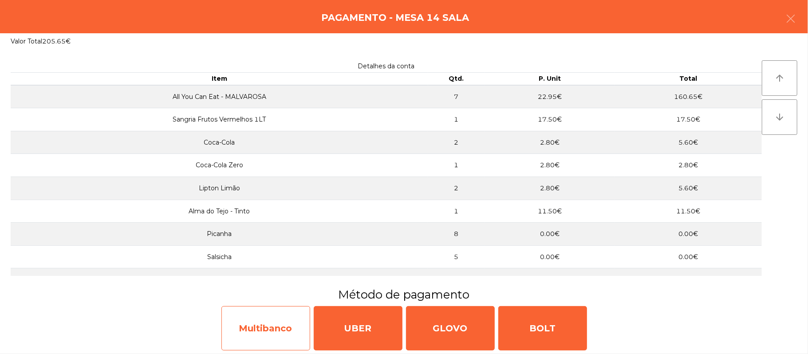
click at [265, 331] on div "Multibanco" at bounding box center [265, 328] width 89 height 44
select select "**"
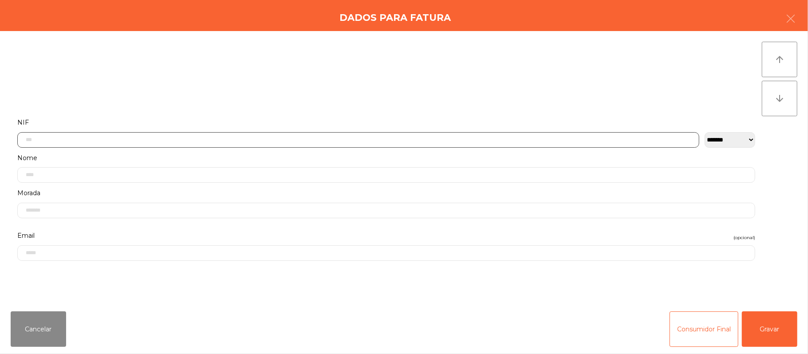
click at [348, 139] on input "text" at bounding box center [358, 140] width 682 height 16
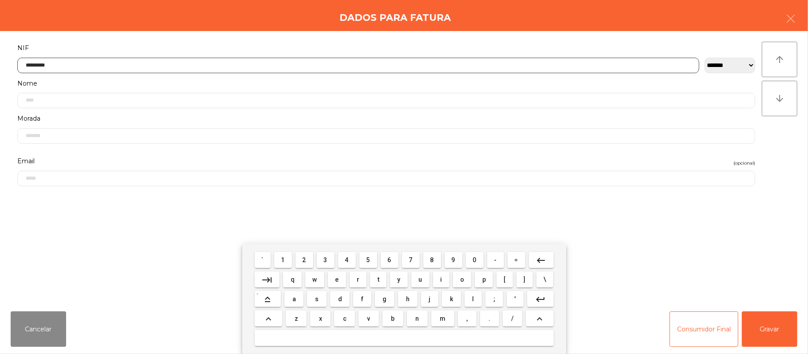
type input "*********"
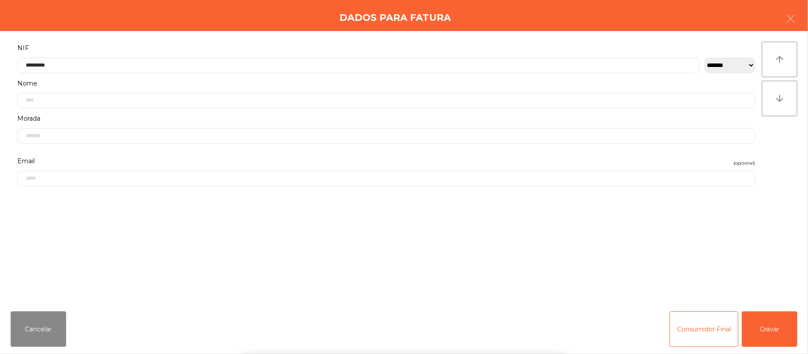
click at [762, 328] on div "` 1 2 3 4 5 6 7 8 9 0 - = keyboard_backspace keyboard_tab q w e r t y u i o p […" at bounding box center [404, 299] width 808 height 110
click at [768, 331] on button "Gravar" at bounding box center [769, 328] width 55 height 35
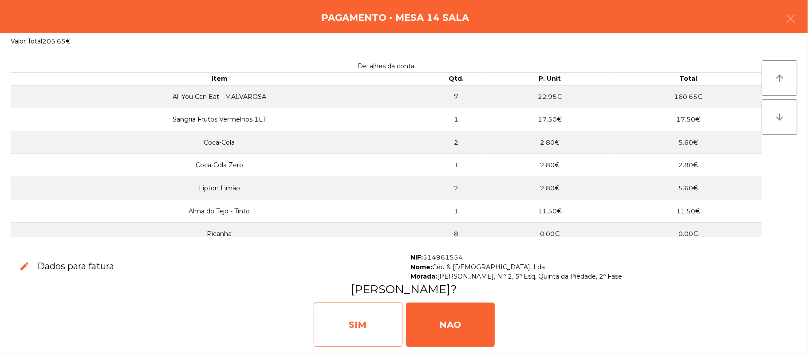
click at [361, 327] on div "SIM" at bounding box center [358, 325] width 89 height 44
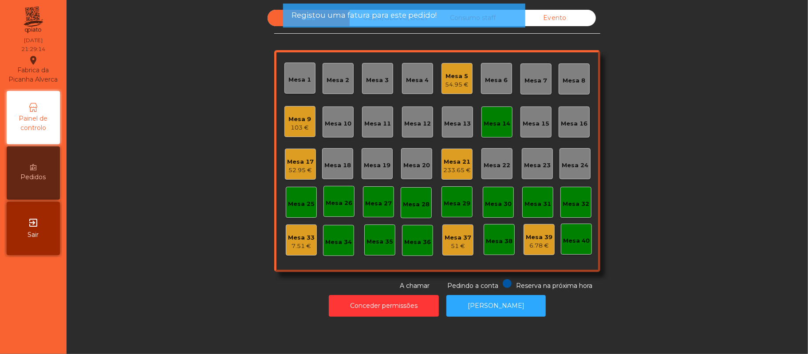
click at [494, 119] on div "Mesa 14" at bounding box center [497, 123] width 27 height 9
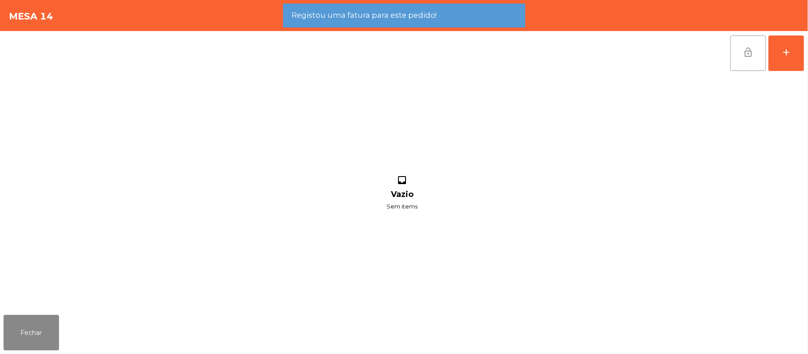
click at [735, 48] on button "lock_open" at bounding box center [747, 52] width 35 height 35
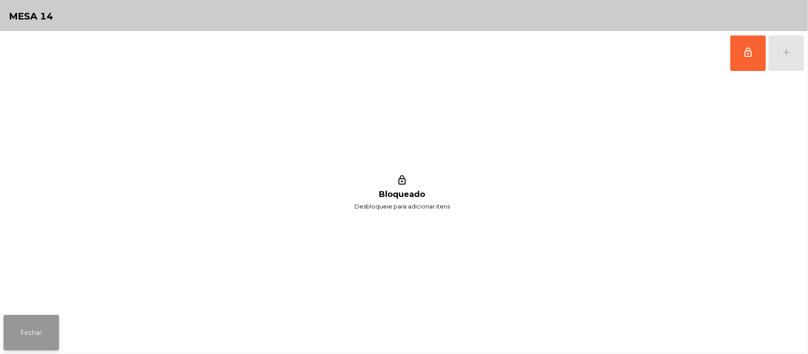
click at [32, 335] on button "Fechar" at bounding box center [31, 332] width 55 height 35
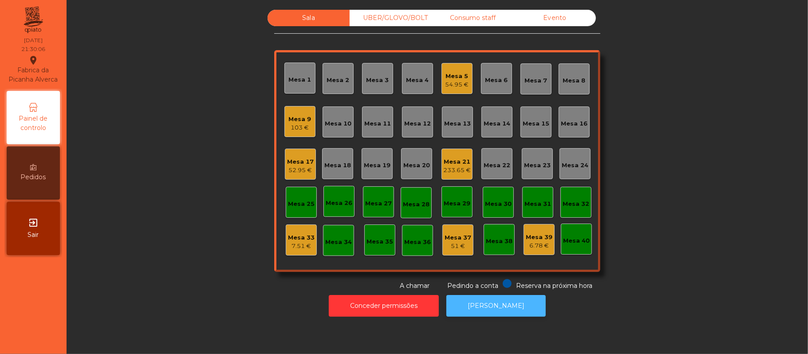
click at [501, 307] on button "[PERSON_NAME]" at bounding box center [495, 306] width 99 height 22
click at [445, 83] on div "54.95 €" at bounding box center [457, 84] width 24 height 9
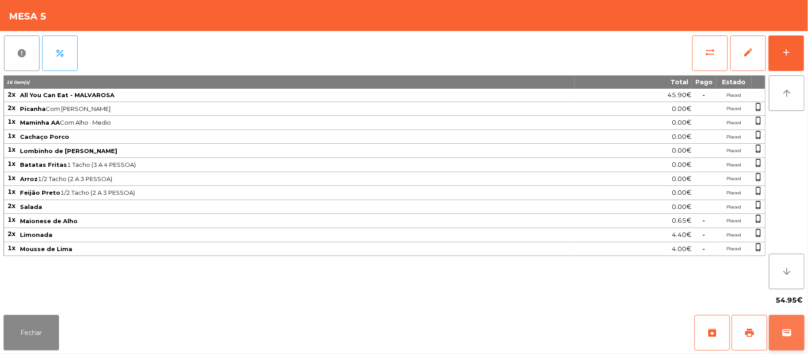
click at [780, 328] on button "wallet" at bounding box center [786, 332] width 35 height 35
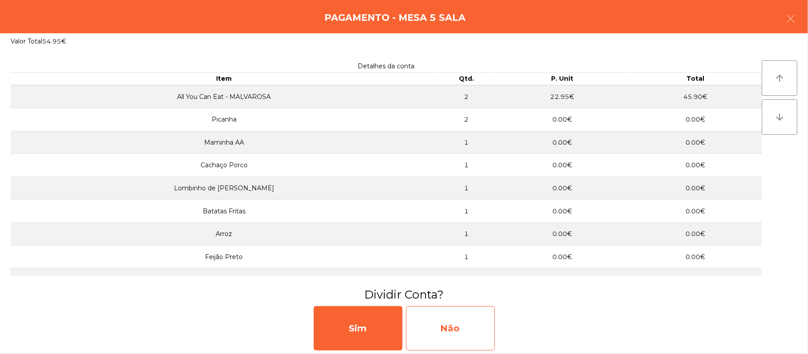
click at [462, 332] on div "Não" at bounding box center [450, 328] width 89 height 44
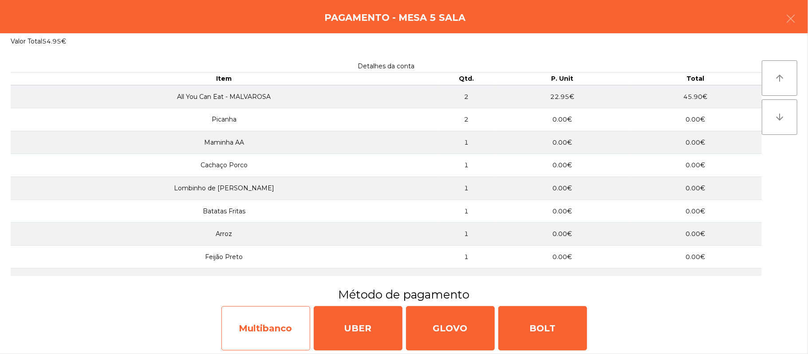
click at [264, 329] on div "Multibanco" at bounding box center [265, 328] width 89 height 44
select select "**"
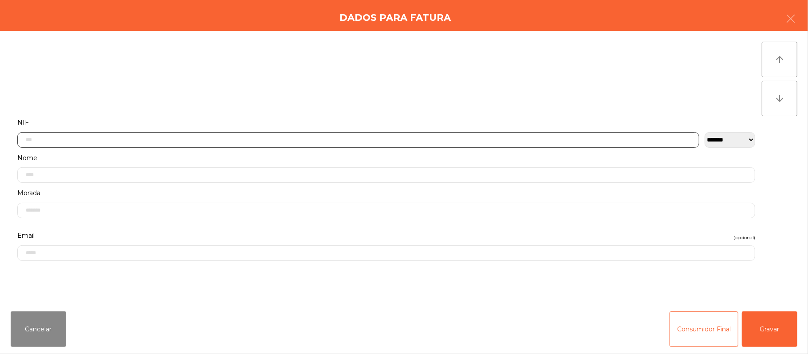
click at [247, 138] on input "text" at bounding box center [358, 140] width 682 height 16
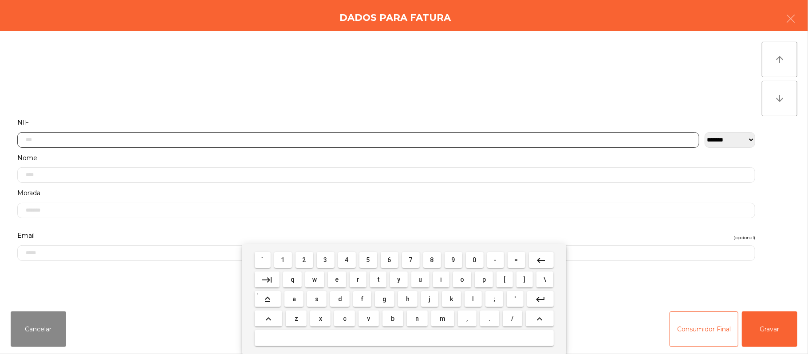
scroll to position [75, 0]
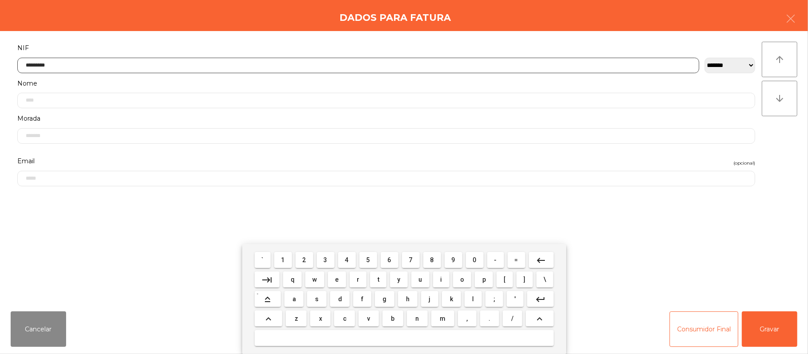
type input "*********"
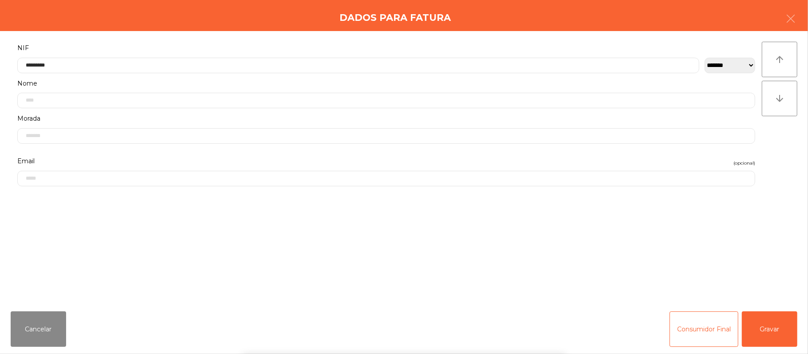
click at [777, 334] on div "` 1 2 3 4 5 6 7 8 9 0 - = keyboard_backspace keyboard_tab q w e r t y u i o p […" at bounding box center [404, 299] width 808 height 110
click at [773, 332] on button "Gravar" at bounding box center [769, 328] width 55 height 35
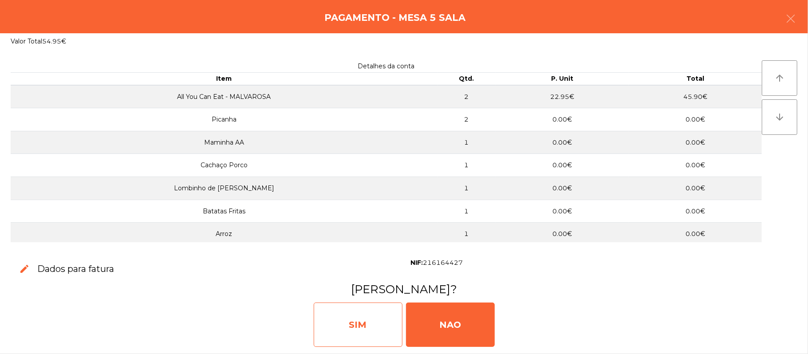
click at [368, 325] on div "SIM" at bounding box center [358, 325] width 89 height 44
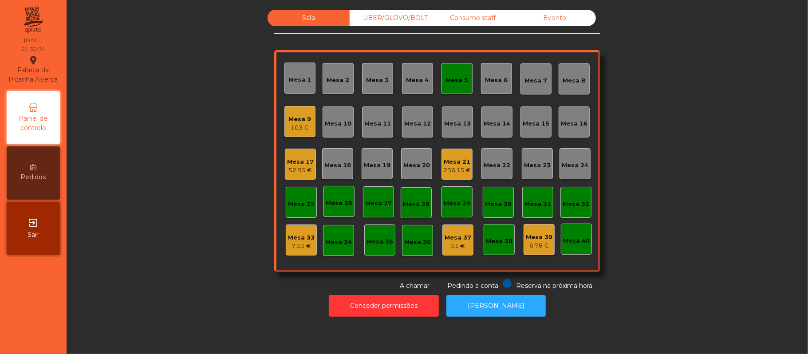
click at [464, 71] on div "Mesa 5" at bounding box center [456, 78] width 31 height 31
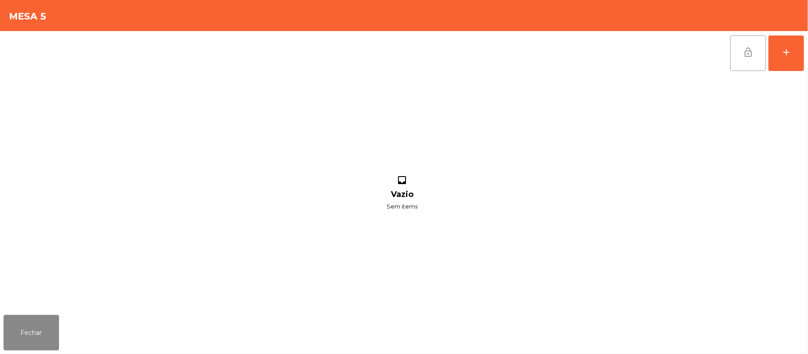
click at [755, 63] on button "lock_open" at bounding box center [747, 52] width 35 height 35
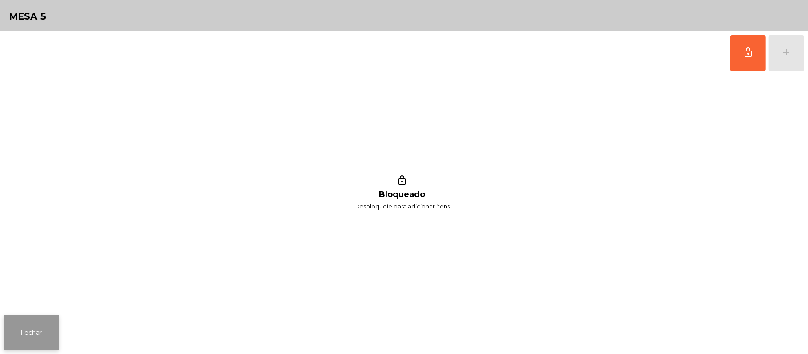
click at [28, 317] on button "Fechar" at bounding box center [31, 332] width 55 height 35
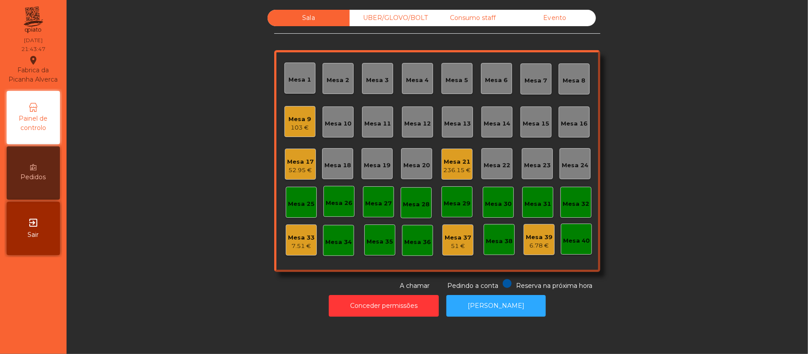
click at [483, 18] on div "Consumo staff" at bounding box center [473, 18] width 82 height 16
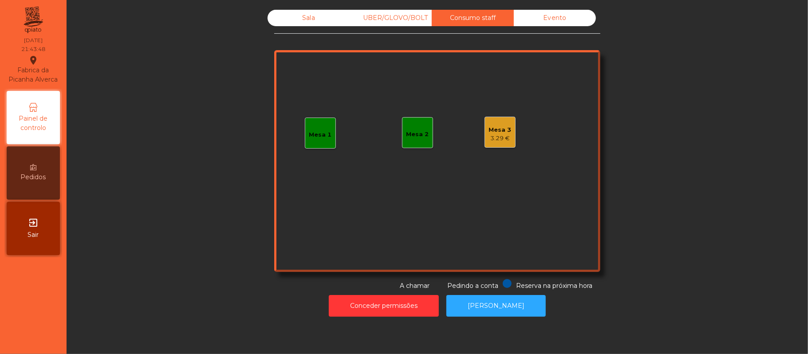
click at [510, 134] on div "Mesa 3 3.29 €" at bounding box center [500, 132] width 31 height 31
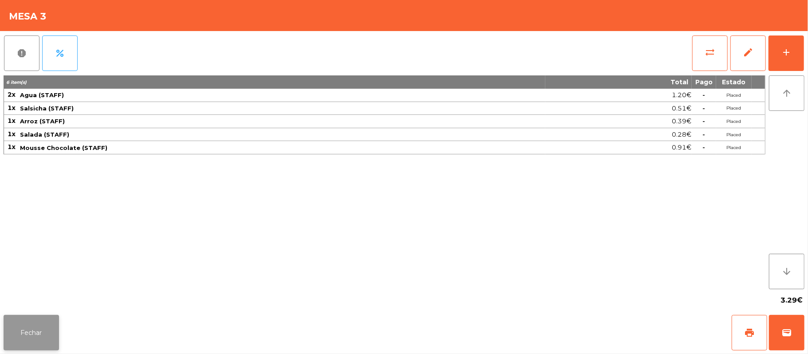
click at [44, 333] on button "Fechar" at bounding box center [31, 332] width 55 height 35
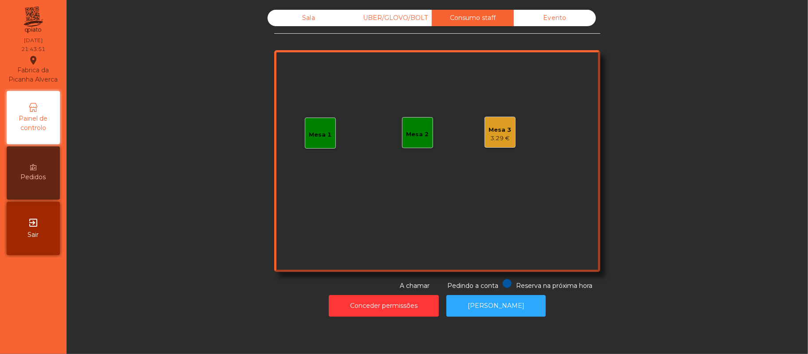
click at [418, 18] on div "UBER/GLOVO/BOLT" at bounding box center [391, 18] width 82 height 16
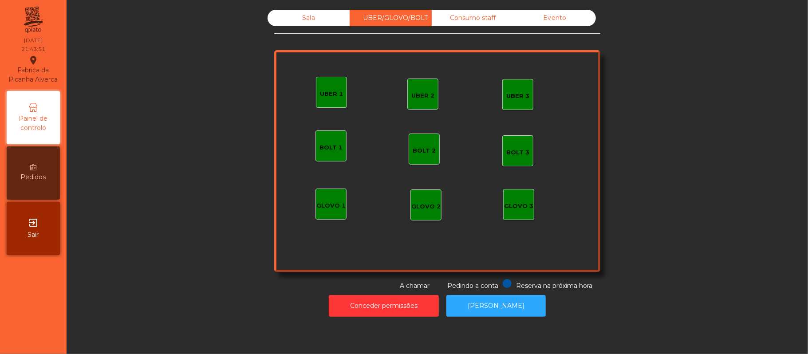
click at [309, 16] on div "Sala" at bounding box center [309, 18] width 82 height 16
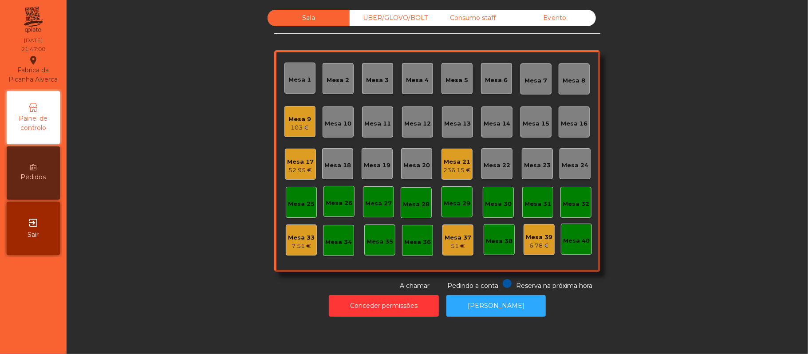
click at [409, 79] on div "Mesa 4" at bounding box center [417, 80] width 23 height 9
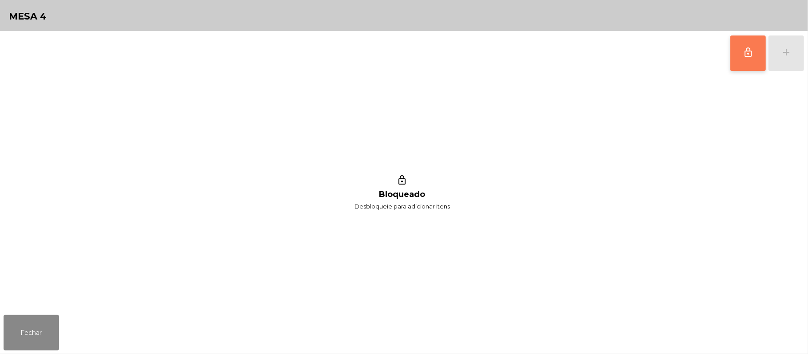
click at [739, 57] on button "lock_outline" at bounding box center [747, 52] width 35 height 35
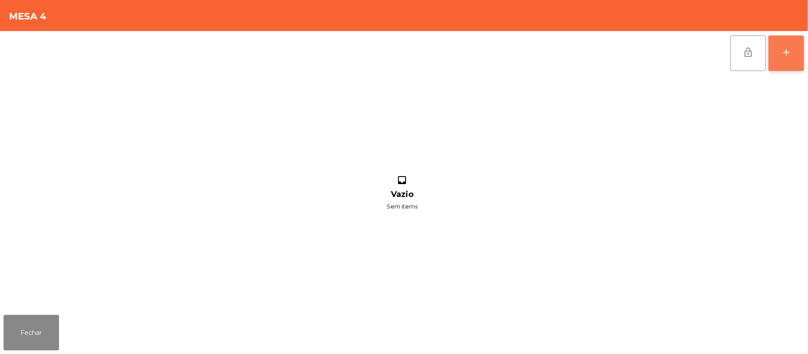
click at [785, 50] on div "add" at bounding box center [786, 52] width 11 height 11
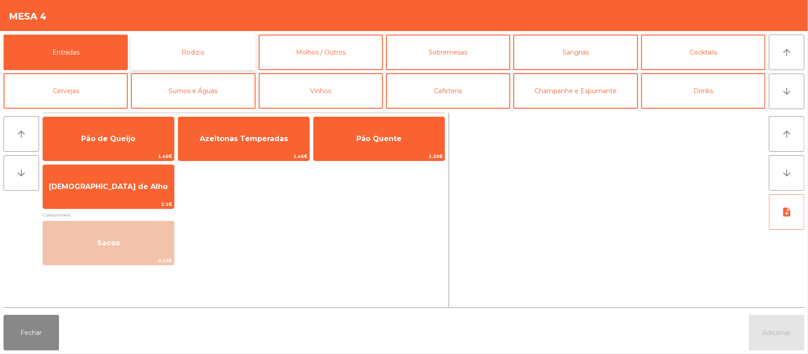
click at [218, 57] on button "Rodizio" at bounding box center [193, 52] width 124 height 35
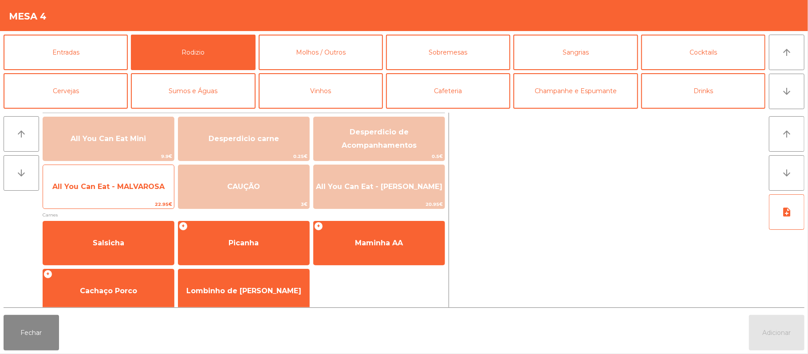
click at [106, 190] on span "All You Can Eat - MALVAROSA" at bounding box center [108, 186] width 112 height 8
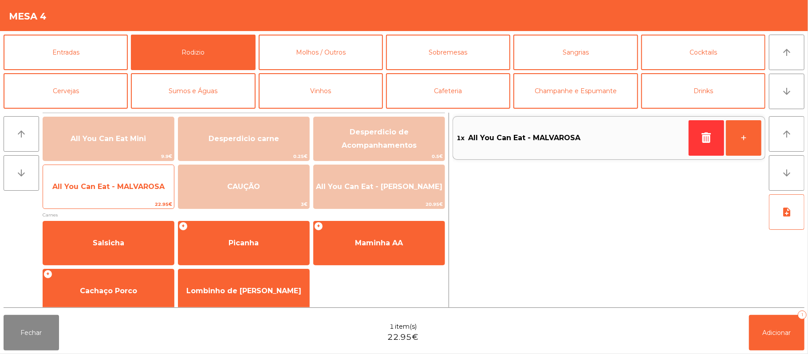
click at [108, 188] on span "All You Can Eat - MALVAROSA" at bounding box center [108, 186] width 112 height 8
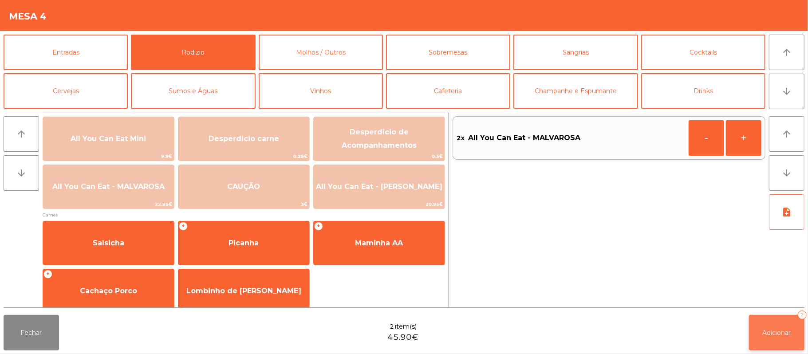
click at [772, 332] on span "Adicionar" at bounding box center [777, 333] width 28 height 8
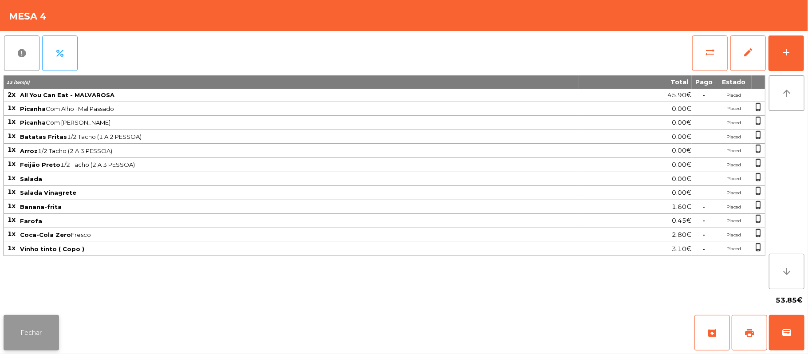
click at [36, 340] on button "Fechar" at bounding box center [31, 332] width 55 height 35
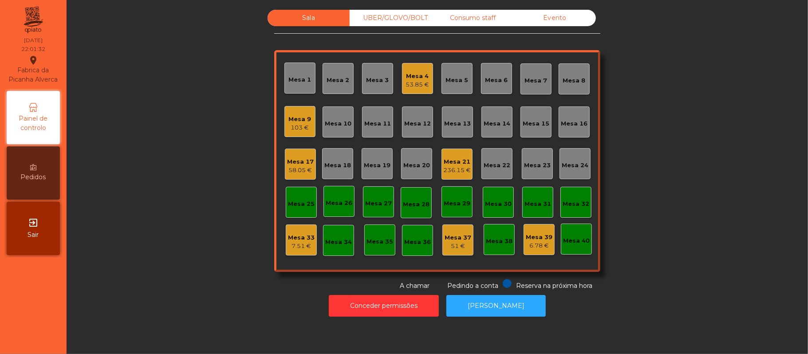
click at [290, 122] on div "Mesa 9" at bounding box center [300, 119] width 23 height 9
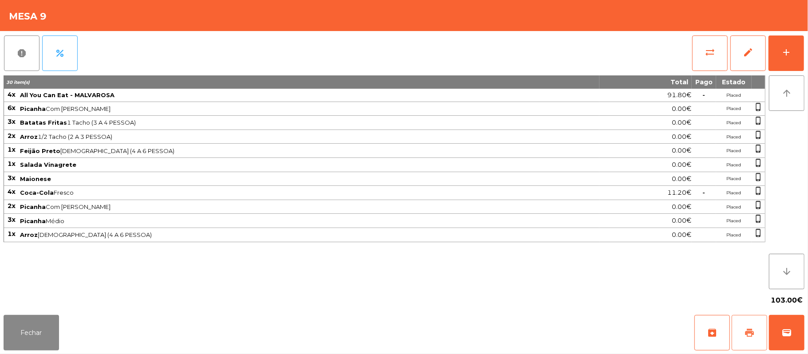
click at [746, 323] on button "print" at bounding box center [749, 332] width 35 height 35
click at [36, 325] on button "Fechar" at bounding box center [31, 332] width 55 height 35
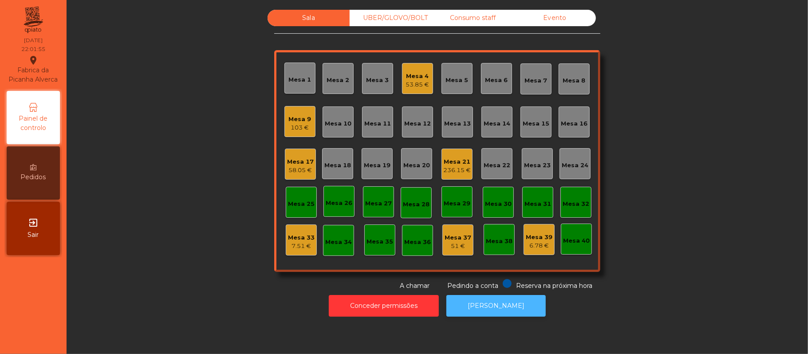
click at [501, 305] on button "[PERSON_NAME]" at bounding box center [495, 306] width 99 height 22
click at [289, 115] on div "Mesa 9" at bounding box center [300, 119] width 23 height 9
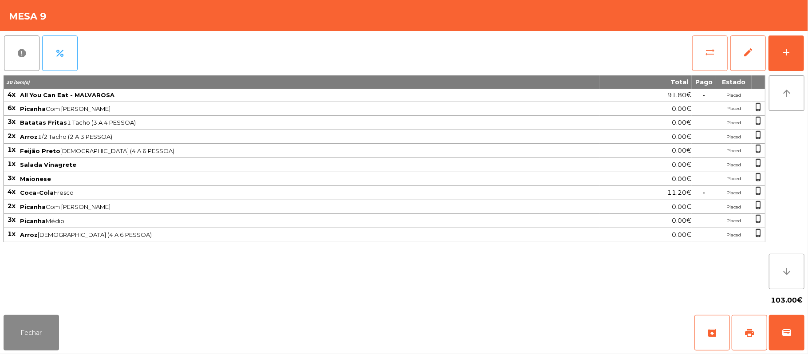
click at [693, 41] on button "sync_alt" at bounding box center [709, 52] width 35 height 35
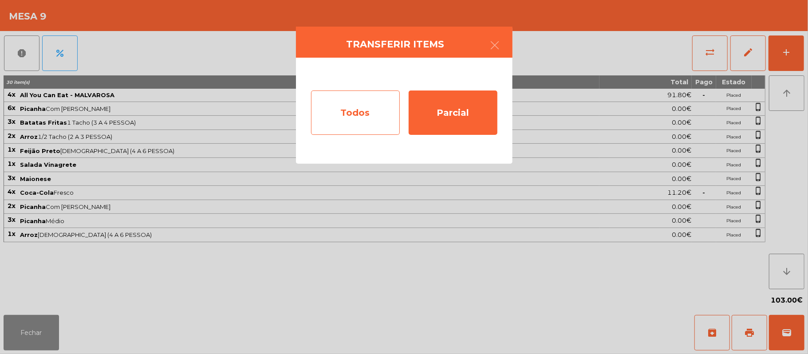
click at [352, 102] on div "Todos" at bounding box center [355, 113] width 89 height 44
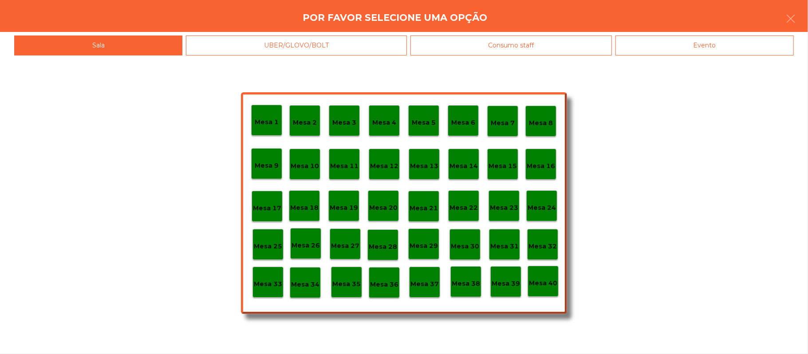
click at [719, 49] on div "Evento" at bounding box center [704, 45] width 178 height 20
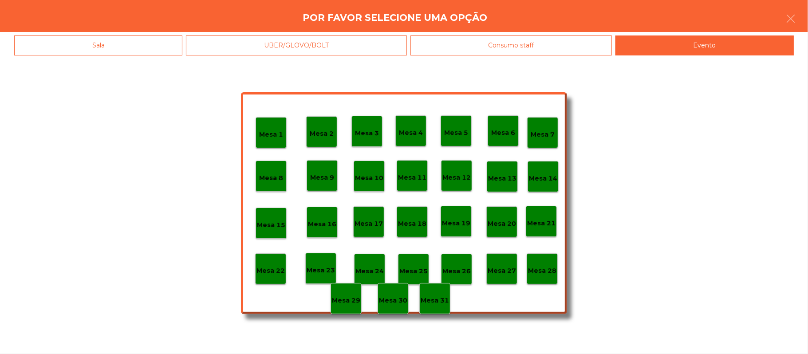
click at [543, 270] on p "Mesa 28" at bounding box center [542, 271] width 28 height 10
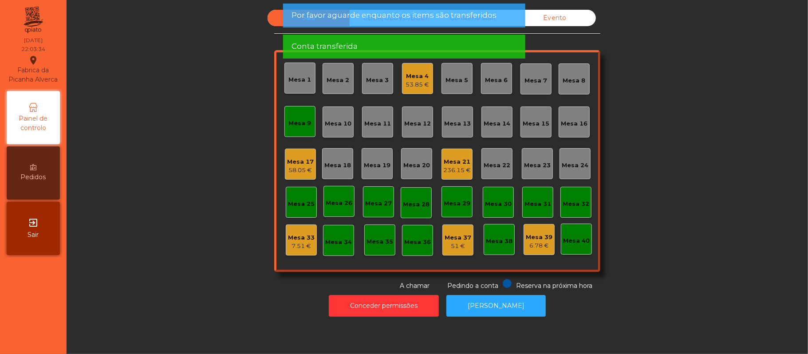
click at [300, 119] on div "Mesa 9" at bounding box center [300, 123] width 23 height 9
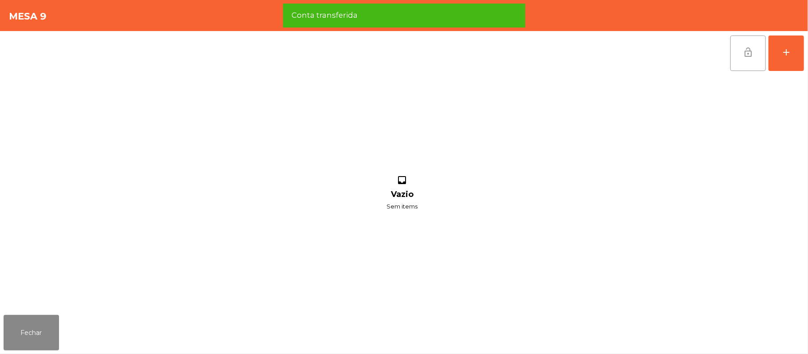
click at [732, 52] on button "lock_open" at bounding box center [747, 52] width 35 height 35
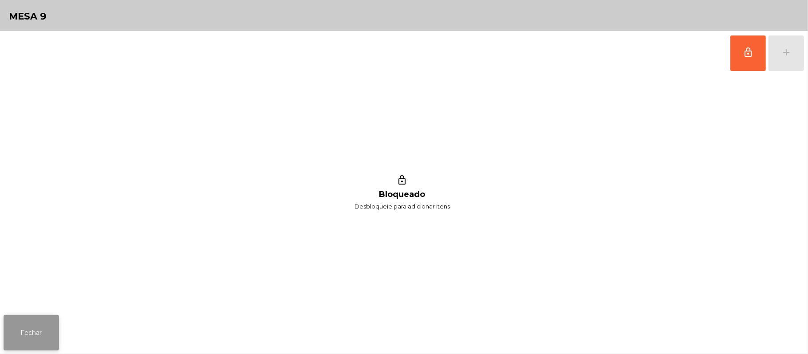
click at [27, 325] on button "Fechar" at bounding box center [31, 332] width 55 height 35
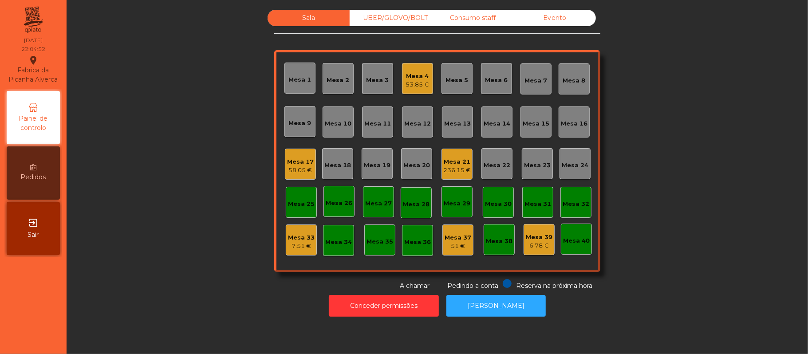
click at [386, 17] on div "UBER/GLOVO/BOLT" at bounding box center [391, 18] width 82 height 16
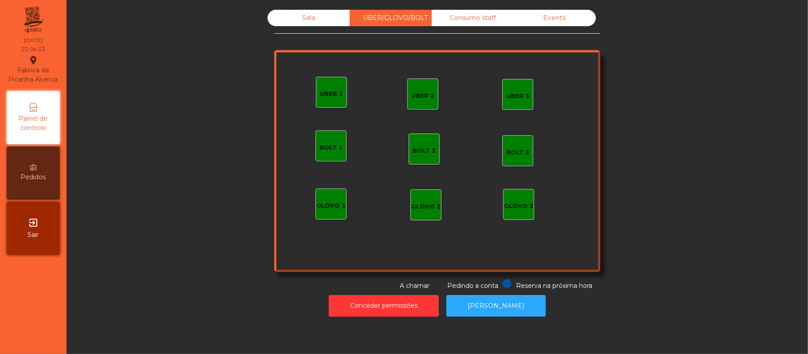
click at [323, 94] on div "UBER 1" at bounding box center [331, 94] width 23 height 9
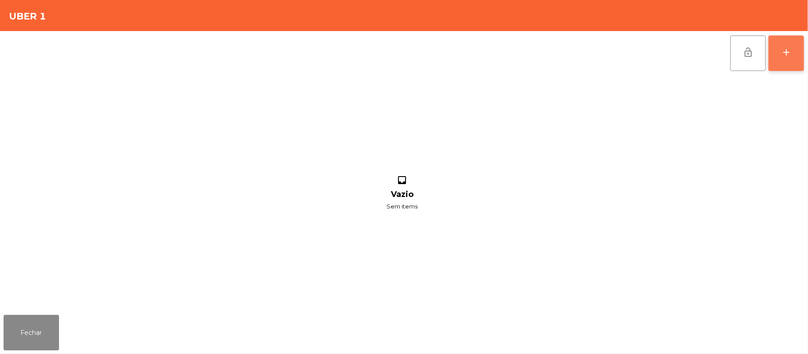
click at [782, 55] on div "add" at bounding box center [786, 52] width 11 height 11
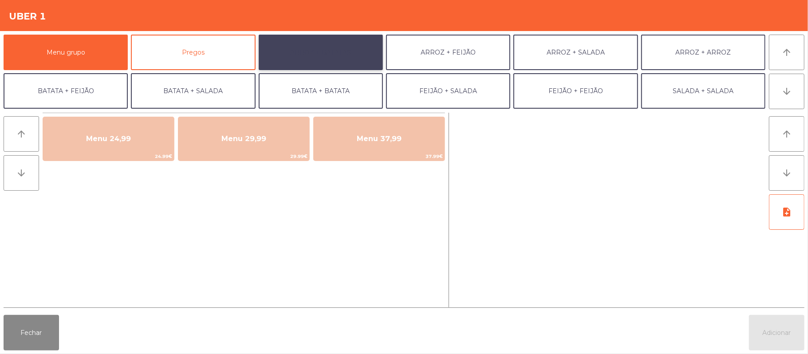
click at [345, 61] on button "ARROZ + BATATAS" at bounding box center [321, 52] width 124 height 35
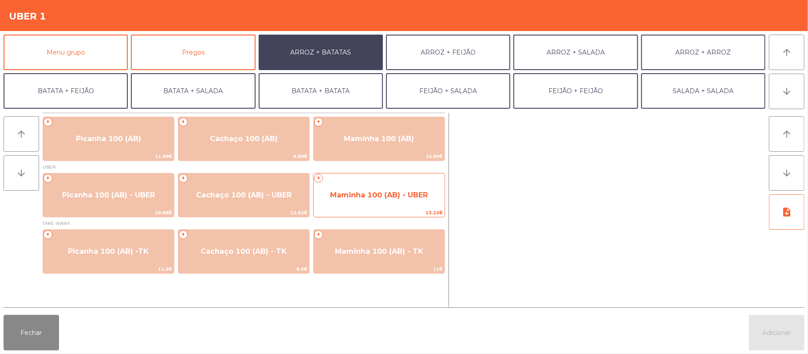
click at [345, 192] on span "Maminha 100 (AB) - UBER" at bounding box center [379, 195] width 98 height 8
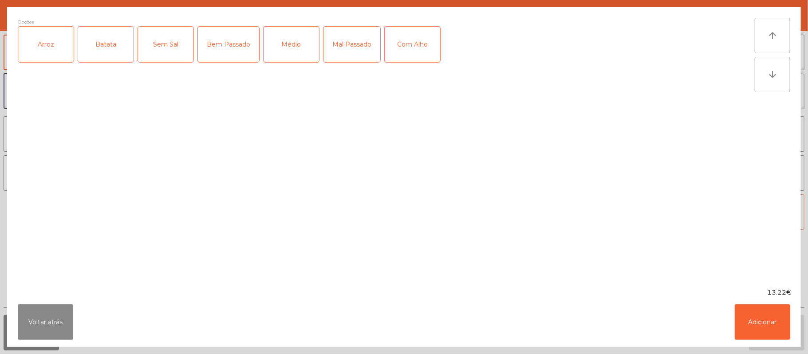
click at [43, 53] on div "Arroz" at bounding box center [45, 44] width 55 height 35
click at [110, 39] on div "Batata" at bounding box center [105, 44] width 55 height 35
click at [222, 43] on div "Bem Passado" at bounding box center [228, 44] width 61 height 35
click at [765, 339] on button "Adicionar" at bounding box center [762, 321] width 55 height 35
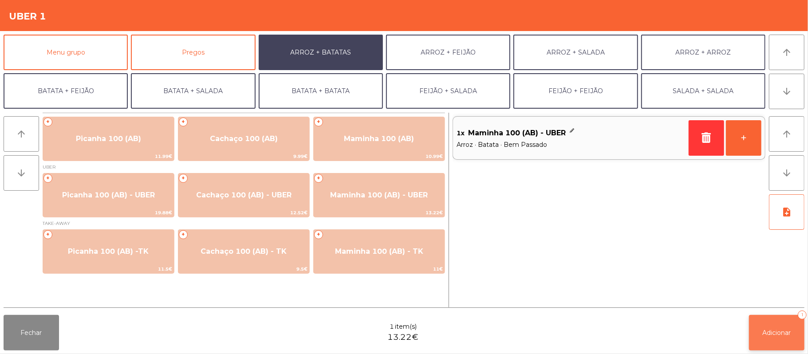
click at [772, 335] on span "Adicionar" at bounding box center [777, 333] width 28 height 8
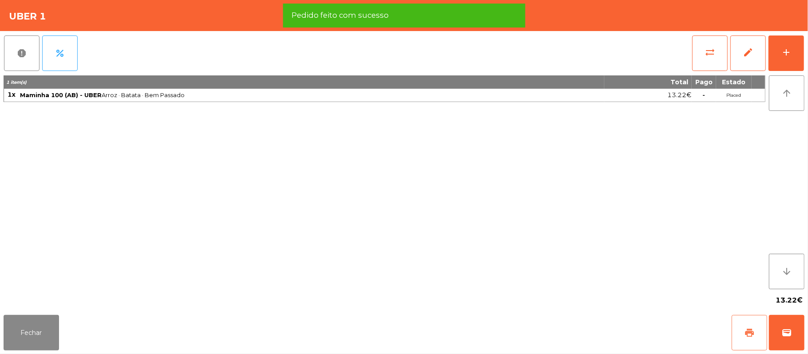
click at [739, 327] on button "print" at bounding box center [749, 332] width 35 height 35
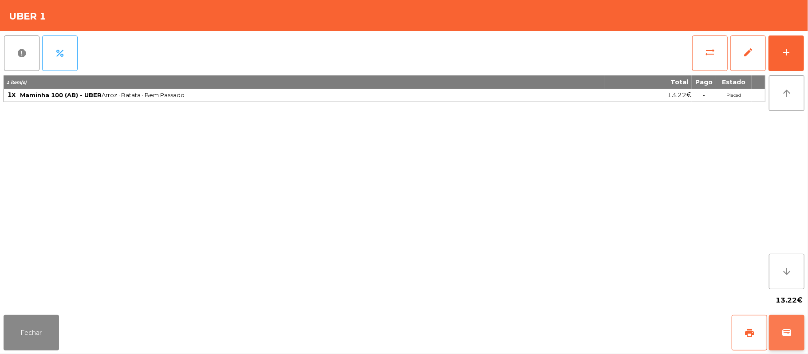
click at [801, 343] on button "wallet" at bounding box center [786, 332] width 35 height 35
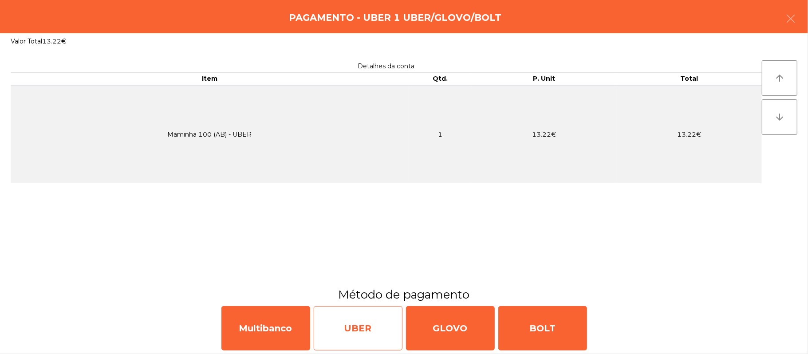
click at [360, 329] on div "UBER" at bounding box center [358, 328] width 89 height 44
select select "**"
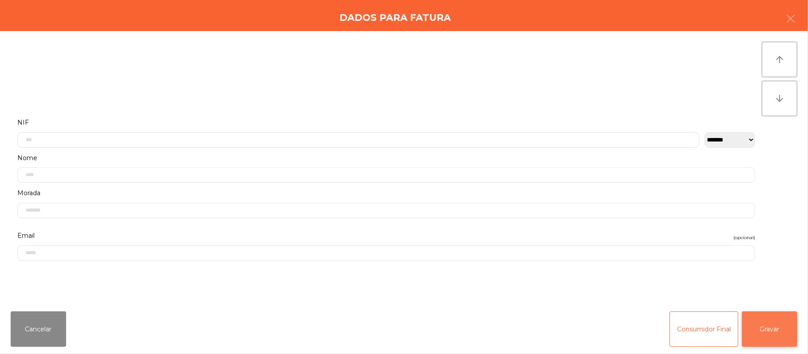
click at [782, 323] on button "Gravar" at bounding box center [769, 328] width 55 height 35
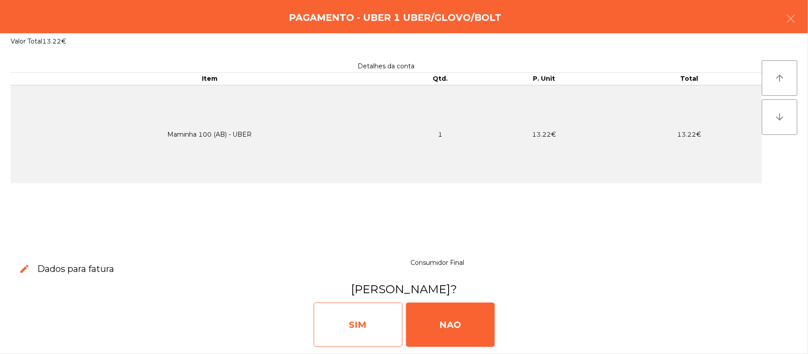
click at [363, 323] on div "SIM" at bounding box center [358, 325] width 89 height 44
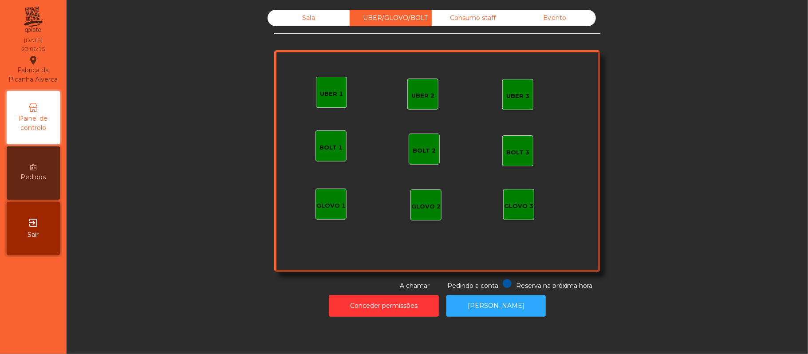
click at [307, 26] on div "Sala" at bounding box center [309, 18] width 82 height 16
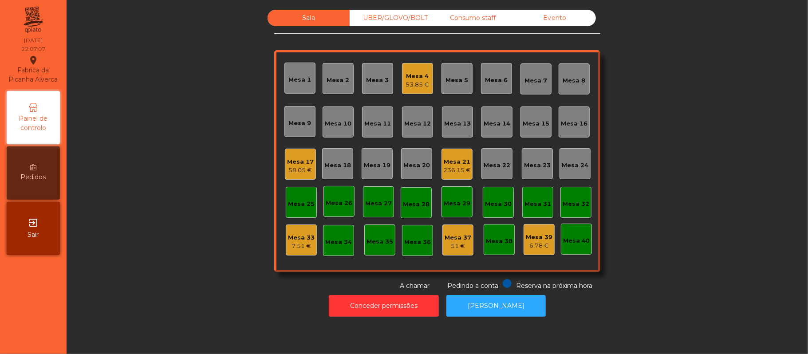
click at [470, 18] on div "Consumo staff" at bounding box center [473, 18] width 82 height 16
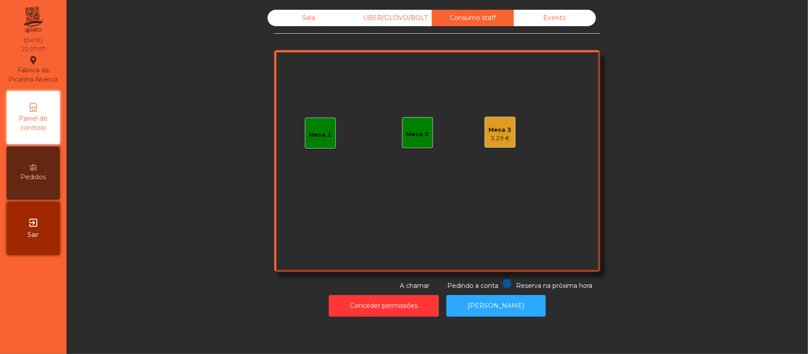
click at [320, 134] on div "Mesa 1" at bounding box center [320, 134] width 23 height 9
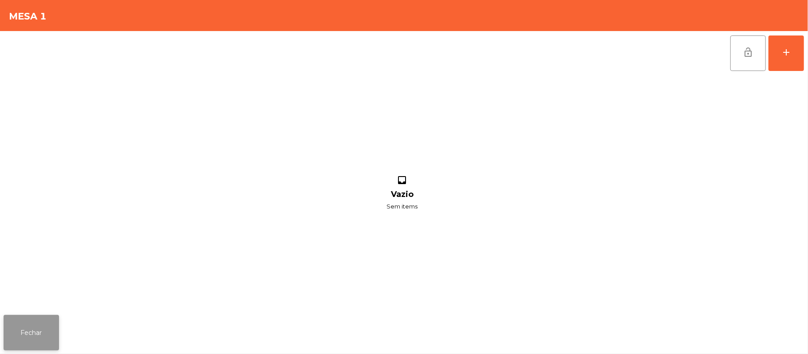
click at [29, 341] on button "Fechar" at bounding box center [31, 332] width 55 height 35
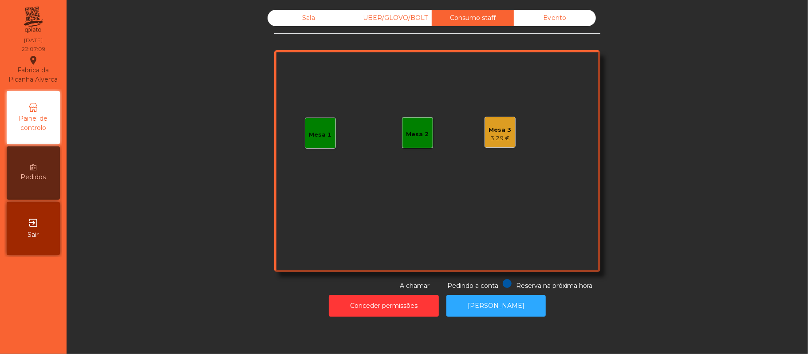
click at [402, 18] on div "UBER/GLOVO/BOLT" at bounding box center [391, 18] width 82 height 16
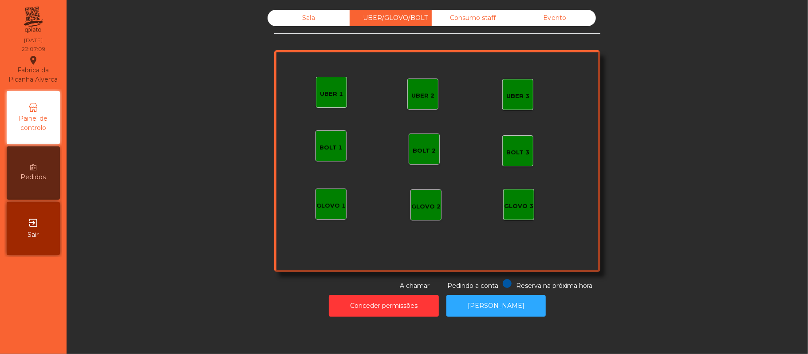
click at [327, 96] on div "UBER 1" at bounding box center [331, 94] width 23 height 9
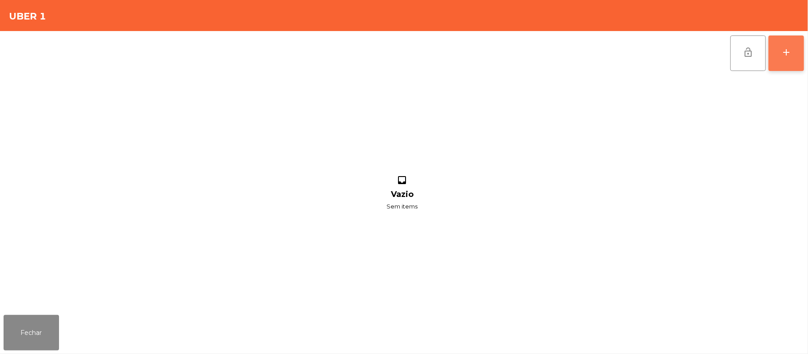
click at [793, 66] on button "add" at bounding box center [785, 52] width 35 height 35
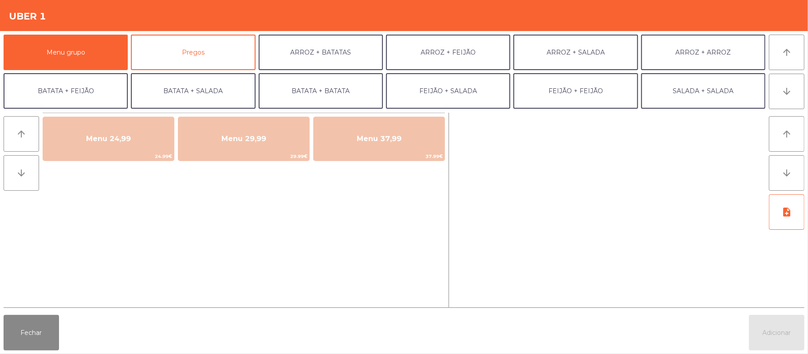
scroll to position [38, 0]
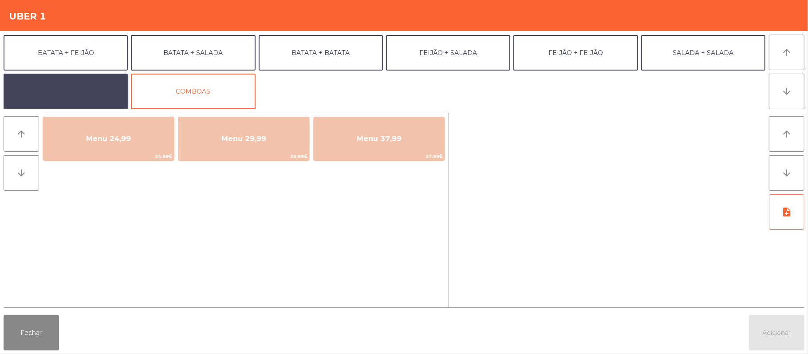
click at [68, 91] on button "EXTRAS UBER" at bounding box center [66, 91] width 124 height 35
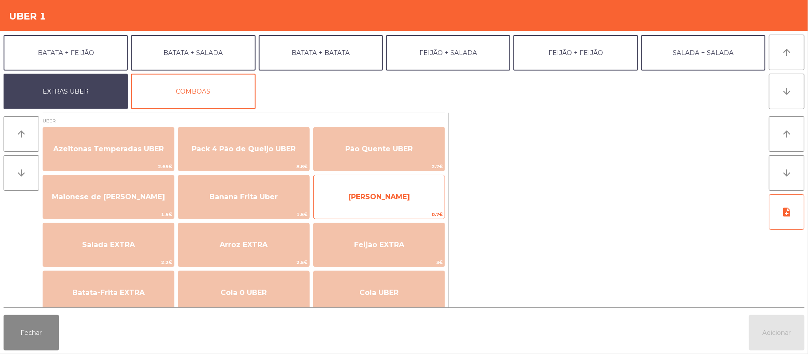
click at [408, 184] on div "Farofa Uber 0.7€" at bounding box center [379, 197] width 132 height 44
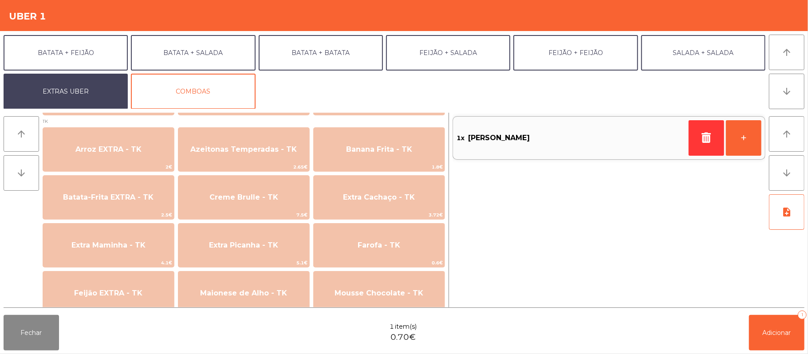
scroll to position [385, 0]
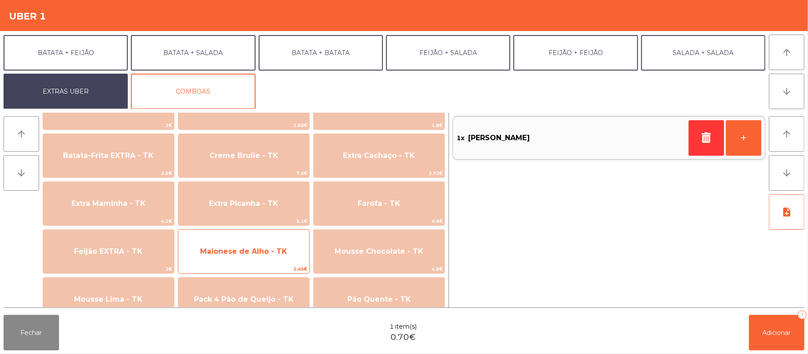
click at [261, 248] on span "Maionese de Alho - TK" at bounding box center [243, 251] width 87 height 8
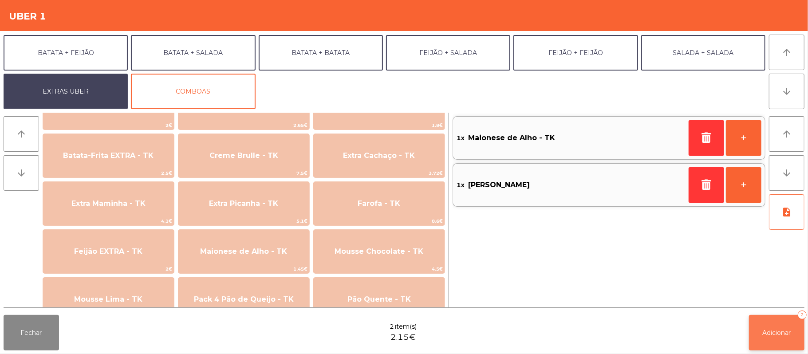
click at [766, 333] on span "Adicionar" at bounding box center [777, 333] width 28 height 8
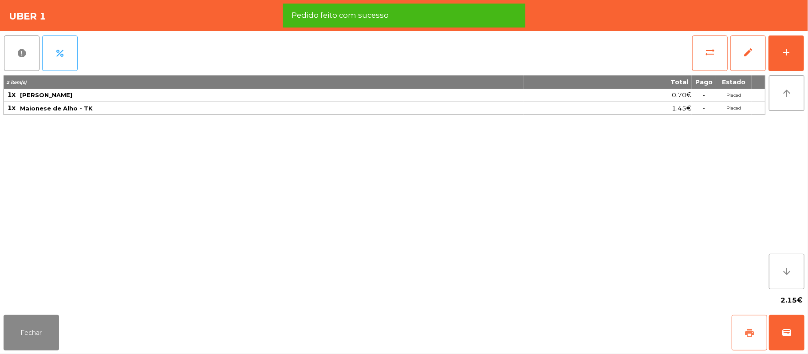
click at [740, 334] on button "print" at bounding box center [749, 332] width 35 height 35
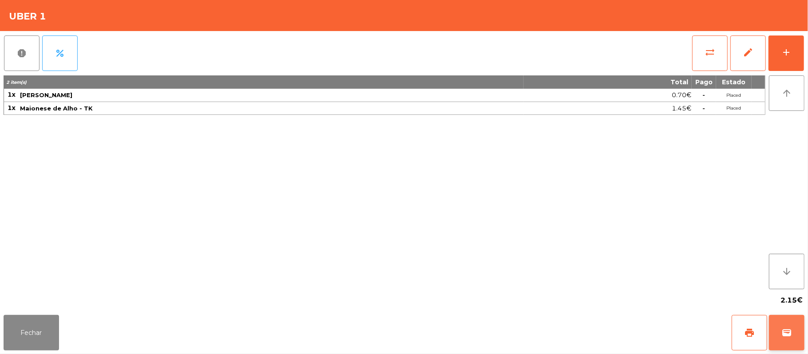
click at [780, 320] on button "wallet" at bounding box center [786, 332] width 35 height 35
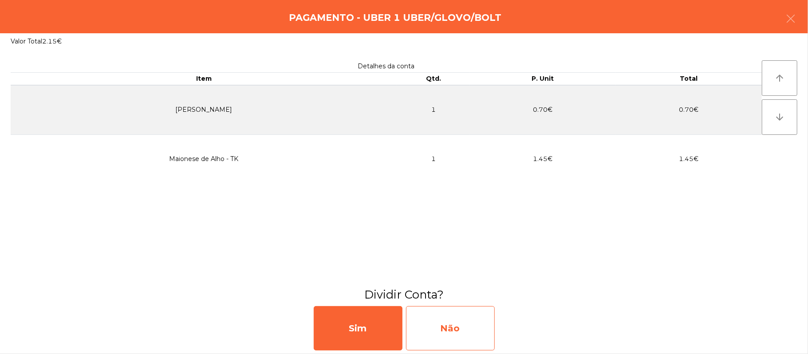
click at [481, 322] on div "Não" at bounding box center [450, 328] width 89 height 44
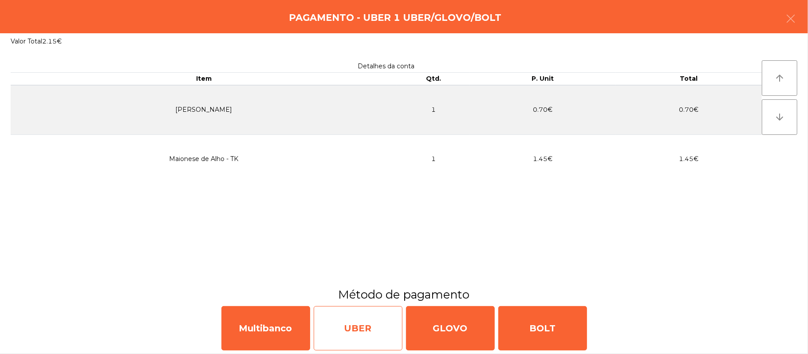
click at [351, 331] on div "UBER" at bounding box center [358, 328] width 89 height 44
select select "**"
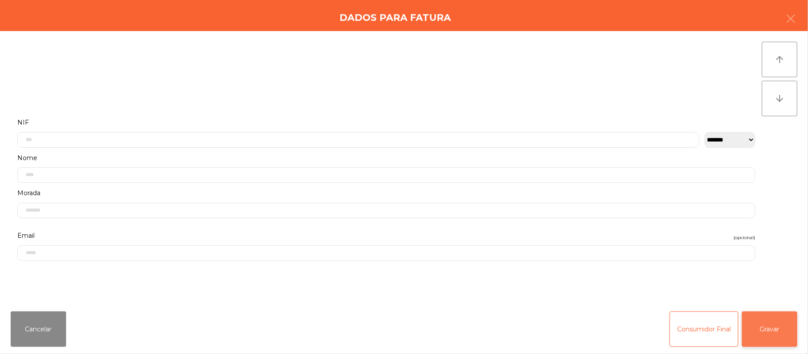
click at [778, 336] on button "Gravar" at bounding box center [769, 328] width 55 height 35
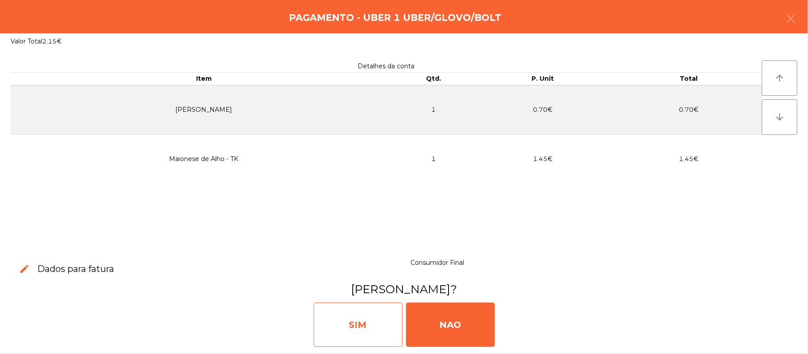
click at [348, 324] on div "SIM" at bounding box center [358, 325] width 89 height 44
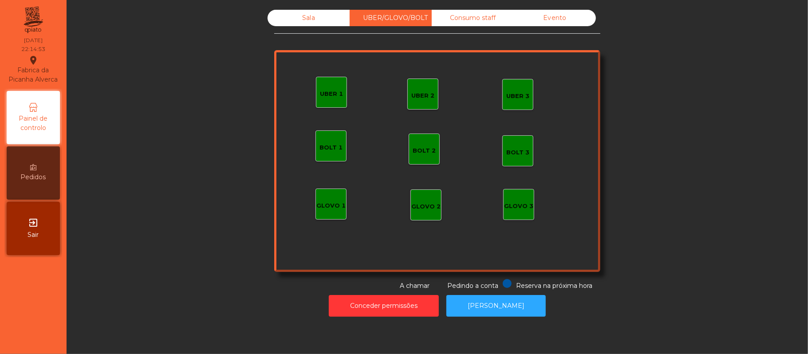
click at [318, 13] on div "Sala" at bounding box center [309, 18] width 82 height 16
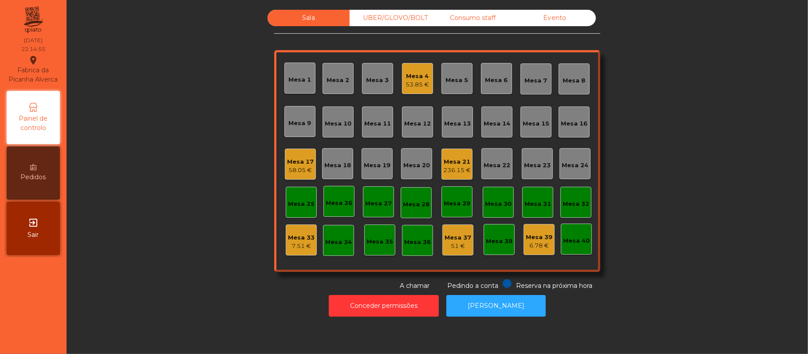
click at [370, 130] on div "Mesa 11" at bounding box center [377, 121] width 31 height 31
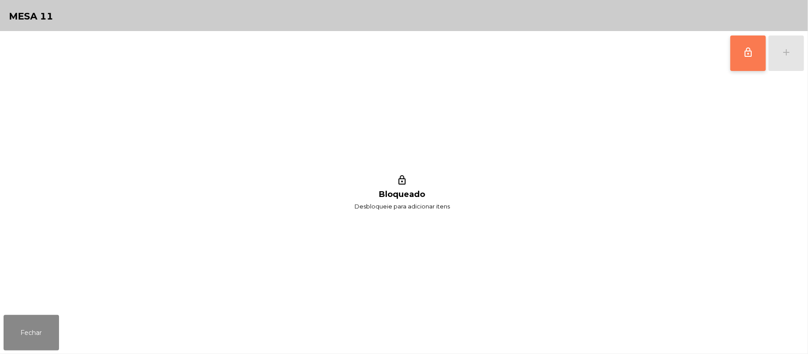
click at [742, 69] on button "lock_outline" at bounding box center [747, 52] width 35 height 35
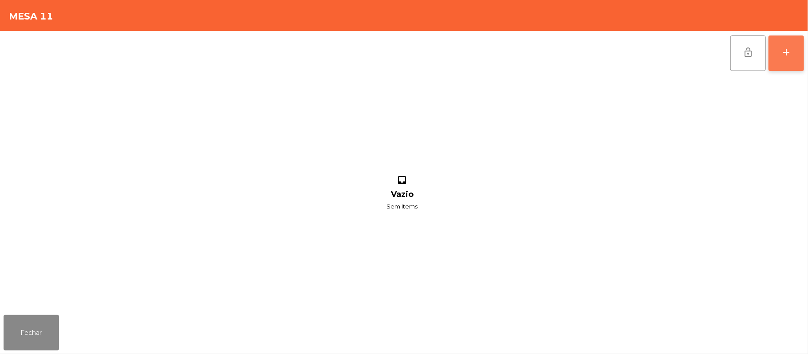
click at [786, 47] on div "add" at bounding box center [786, 52] width 11 height 11
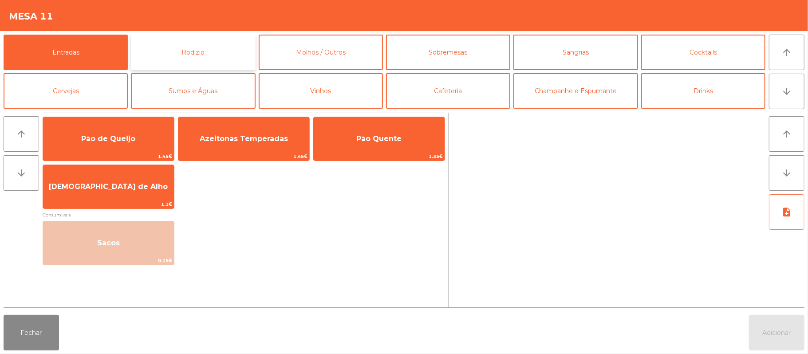
click at [203, 52] on button "Rodizio" at bounding box center [193, 52] width 124 height 35
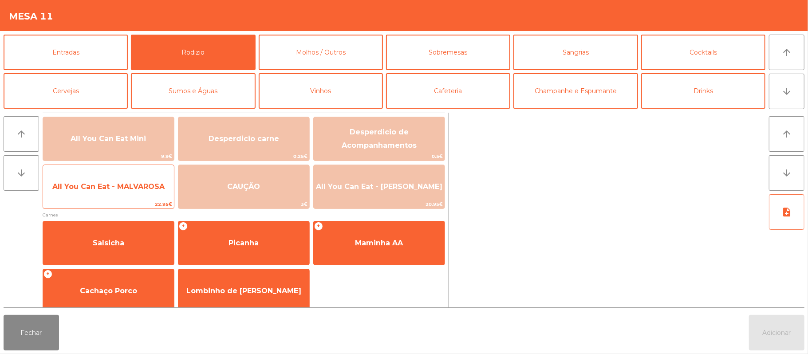
click at [116, 193] on span "All You Can Eat - MALVAROSA" at bounding box center [108, 187] width 131 height 24
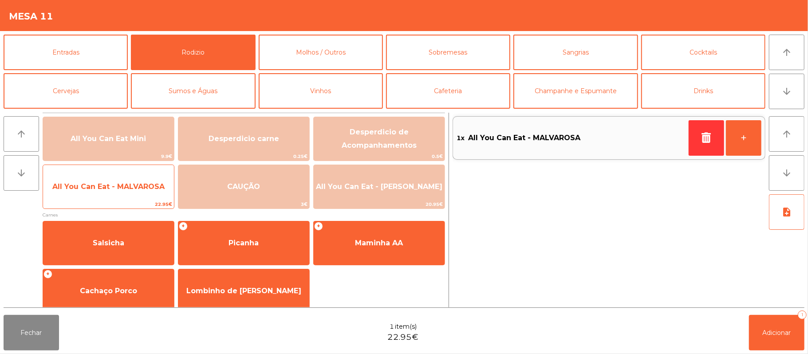
click at [119, 190] on span "All You Can Eat - MALVAROSA" at bounding box center [108, 186] width 112 height 8
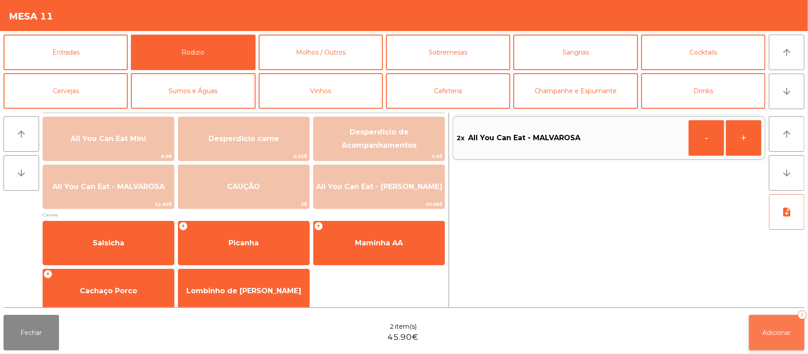
click at [781, 329] on span "Adicionar" at bounding box center [777, 333] width 28 height 8
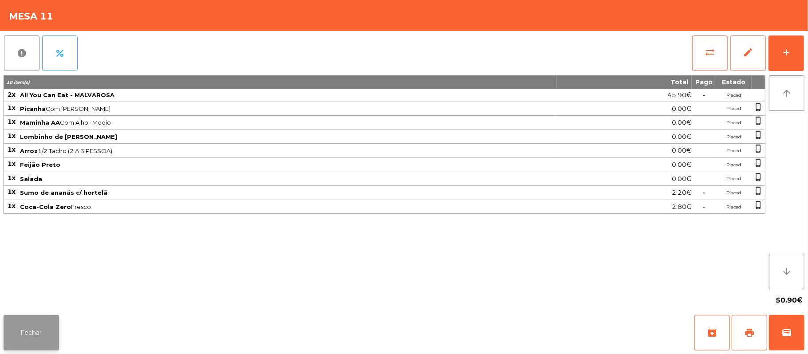
click at [31, 336] on button "Fechar" at bounding box center [31, 332] width 55 height 35
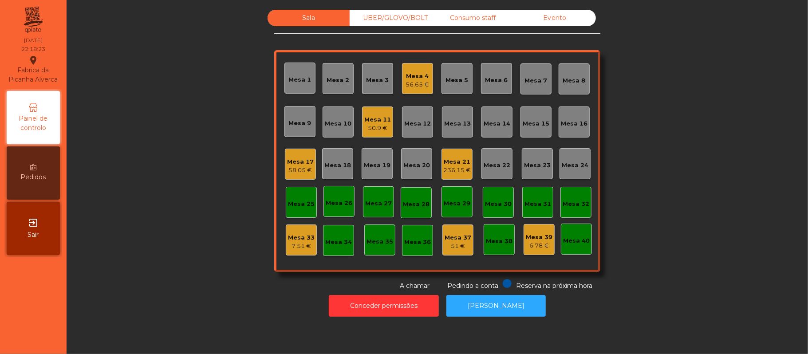
click at [297, 172] on div "58.05 €" at bounding box center [300, 170] width 27 height 9
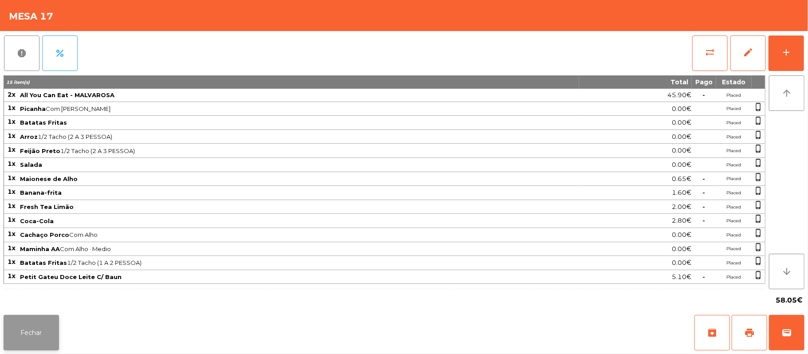
click at [32, 317] on button "Fechar" at bounding box center [31, 332] width 55 height 35
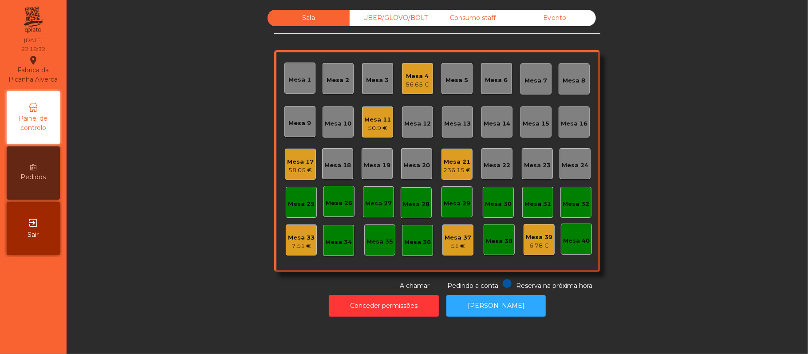
click at [287, 156] on div "Mesa 17 58.05 €" at bounding box center [300, 164] width 27 height 21
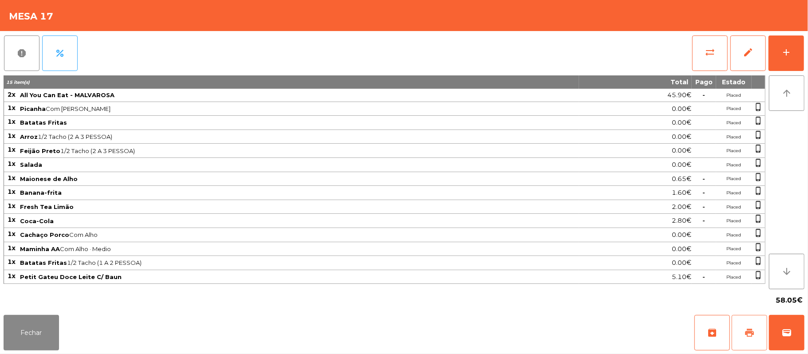
click at [737, 334] on button "print" at bounding box center [749, 332] width 35 height 35
click at [785, 329] on span "wallet" at bounding box center [786, 332] width 11 height 11
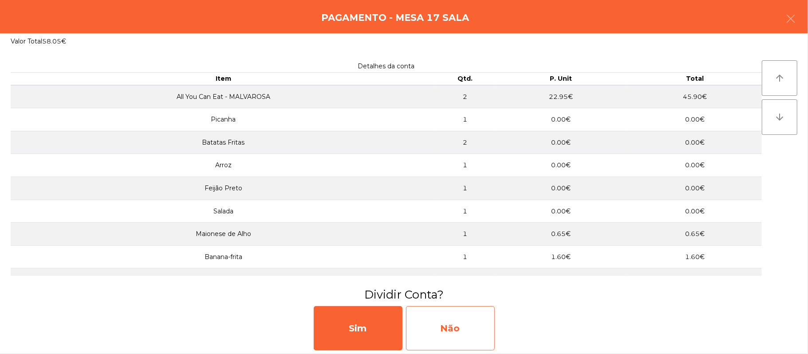
click at [485, 310] on div "Não" at bounding box center [450, 328] width 89 height 44
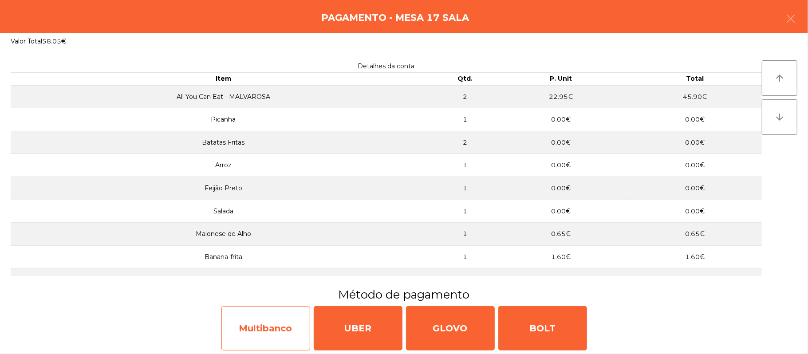
click at [245, 336] on div "Multibanco" at bounding box center [265, 328] width 89 height 44
select select "**"
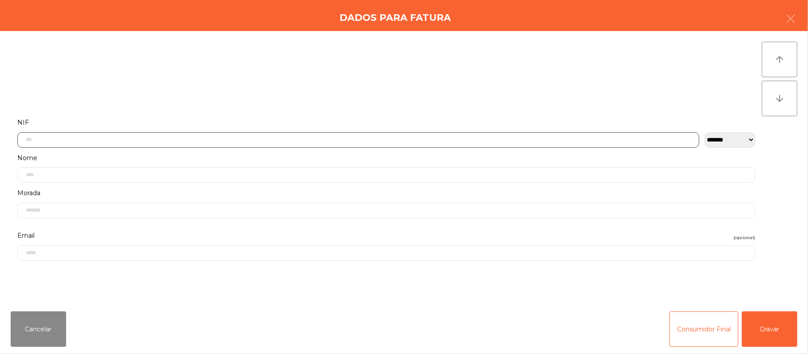
click at [295, 137] on input "text" at bounding box center [358, 140] width 682 height 16
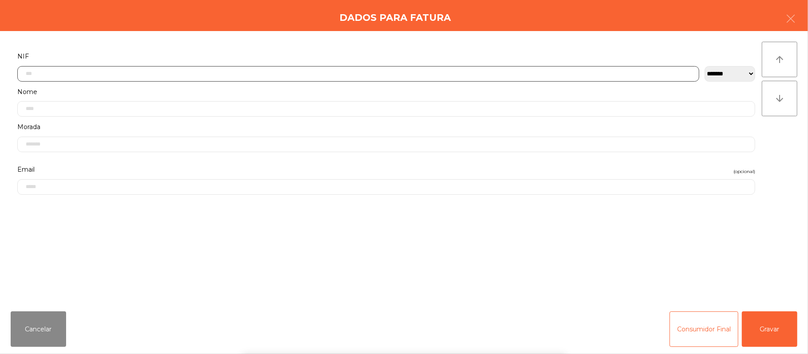
scroll to position [75, 0]
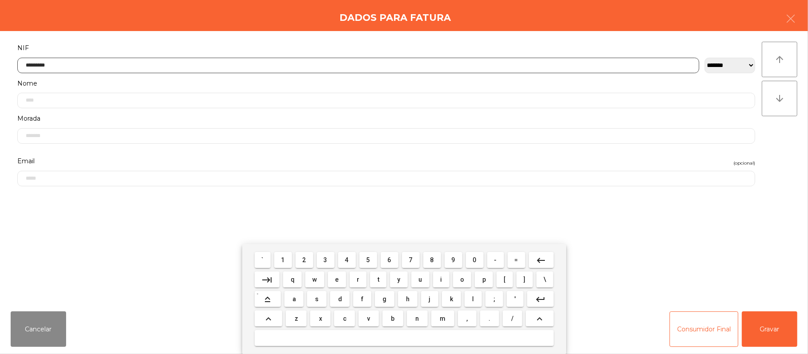
type input "*********"
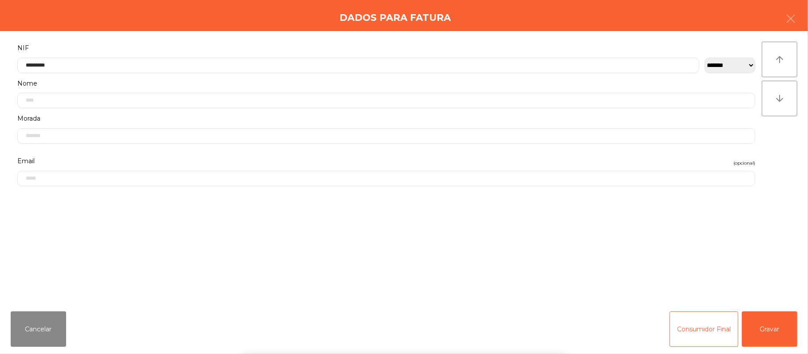
click at [773, 322] on div "` 1 2 3 4 5 6 7 8 9 0 - = keyboard_backspace keyboard_tab q w e r t y u i o p […" at bounding box center [404, 299] width 808 height 110
click at [769, 327] on button "Gravar" at bounding box center [769, 328] width 55 height 35
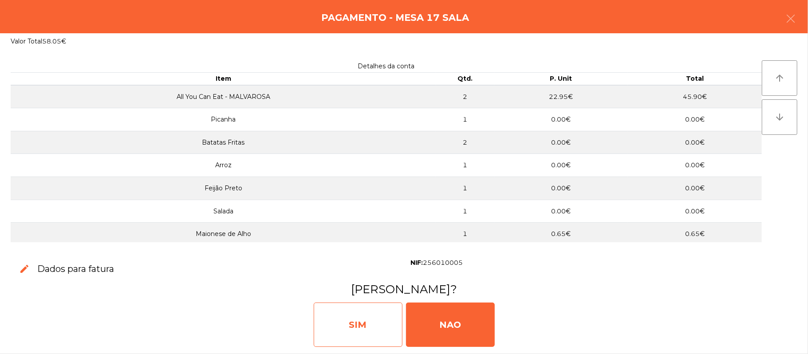
click at [360, 327] on div "SIM" at bounding box center [358, 325] width 89 height 44
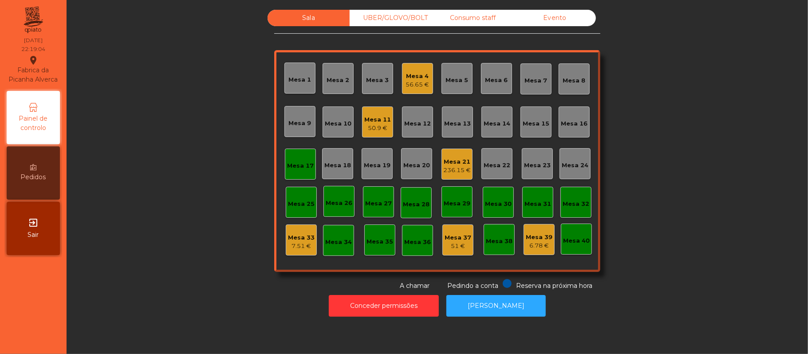
click at [301, 160] on div "Mesa 17" at bounding box center [300, 164] width 27 height 12
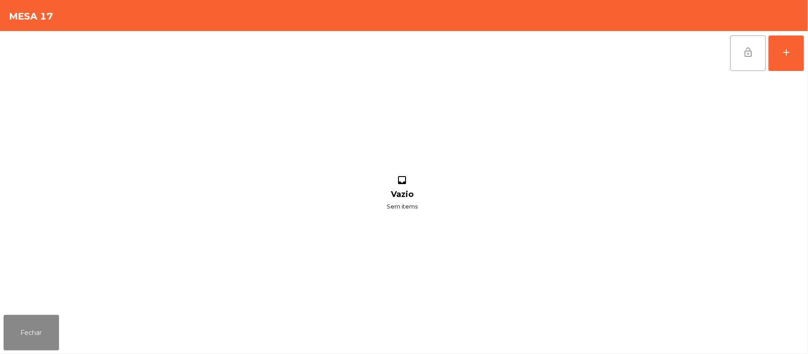
click at [758, 43] on button "lock_open" at bounding box center [747, 52] width 35 height 35
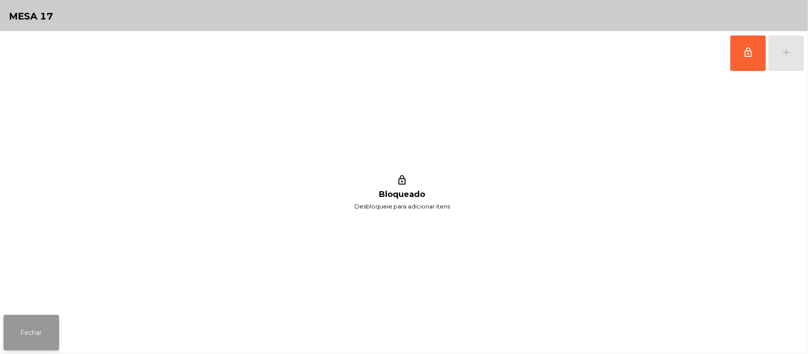
click at [32, 327] on button "Fechar" at bounding box center [31, 332] width 55 height 35
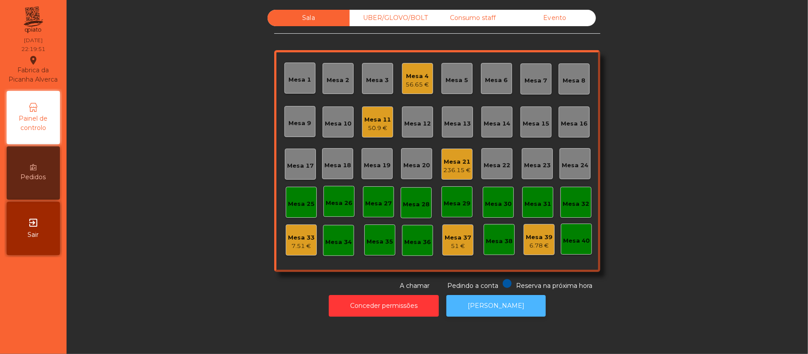
click at [500, 306] on button "[PERSON_NAME]" at bounding box center [495, 306] width 99 height 22
click at [446, 158] on div "Mesa 21" at bounding box center [457, 162] width 28 height 9
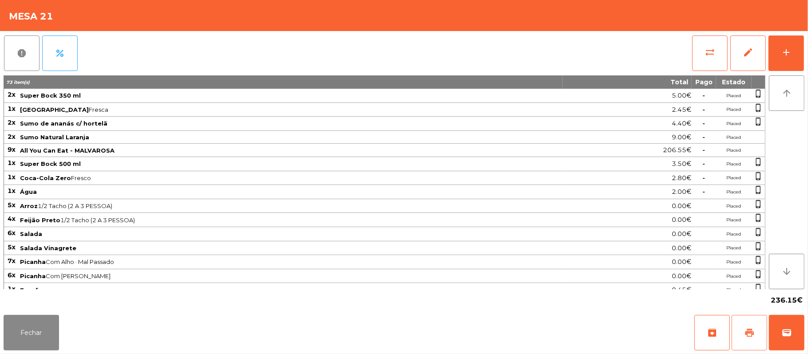
click at [737, 326] on button "print" at bounding box center [749, 332] width 35 height 35
click at [29, 330] on button "Fechar" at bounding box center [31, 332] width 55 height 35
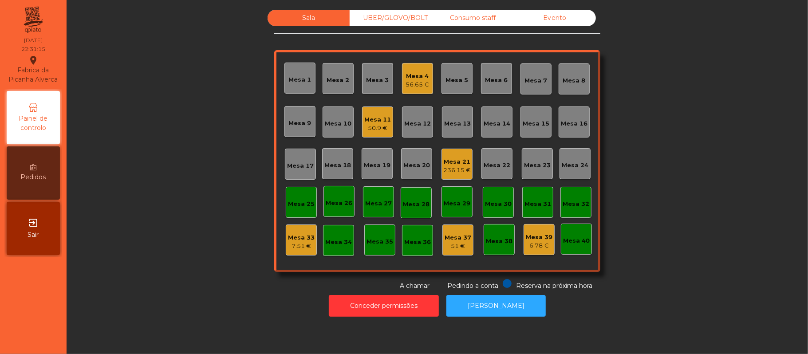
click at [458, 158] on div "Mesa 21" at bounding box center [457, 162] width 28 height 9
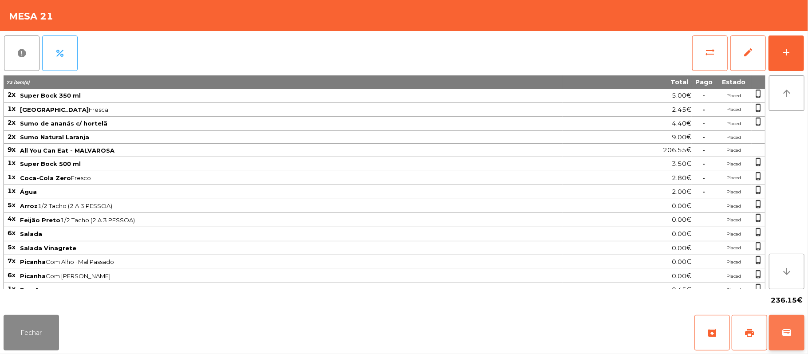
click at [780, 331] on button "wallet" at bounding box center [786, 332] width 35 height 35
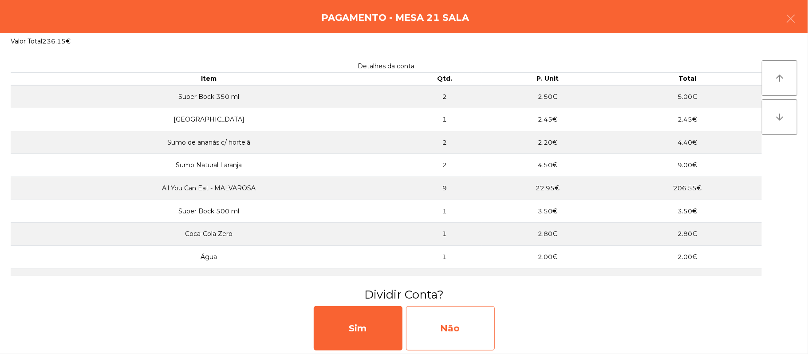
click at [467, 328] on div "Não" at bounding box center [450, 328] width 89 height 44
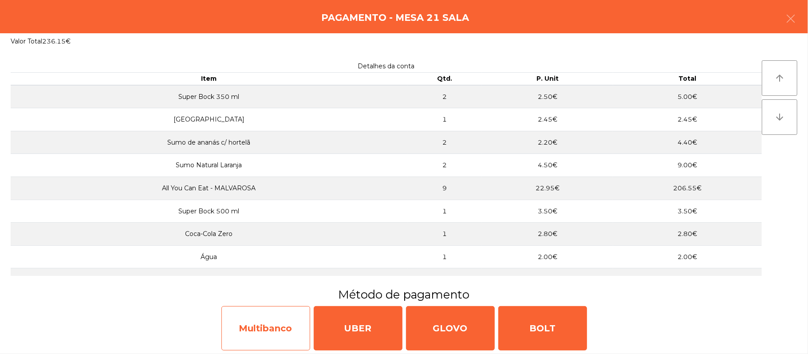
click at [268, 329] on div "Multibanco" at bounding box center [265, 328] width 89 height 44
select select "**"
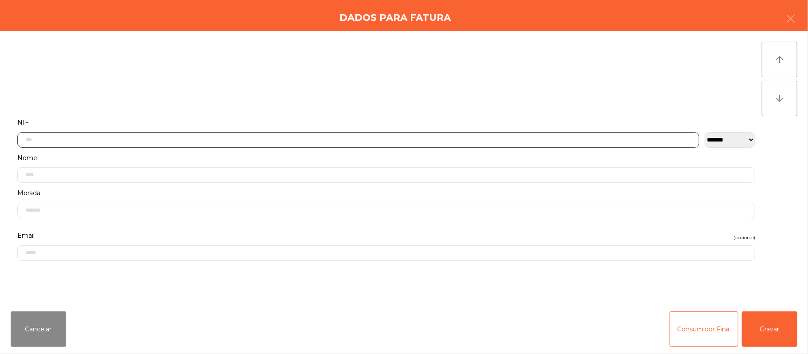
click at [228, 140] on input "text" at bounding box center [358, 140] width 682 height 16
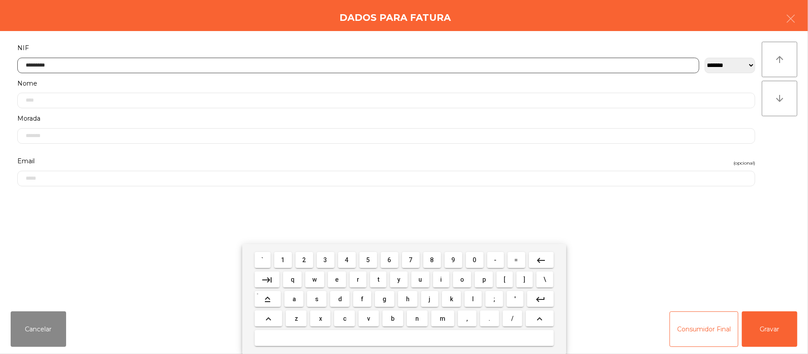
type input "*********"
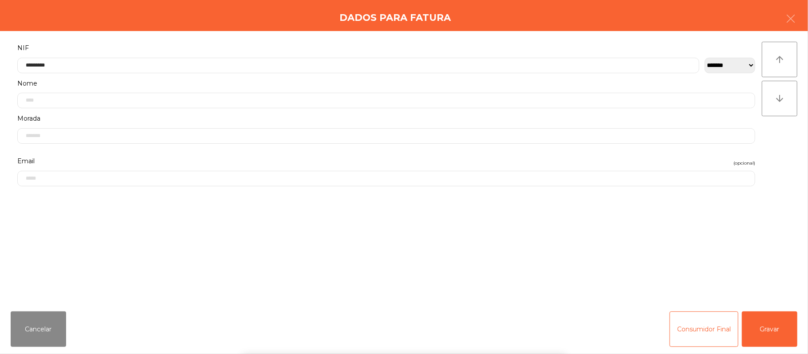
click at [778, 335] on div "` 1 2 3 4 5 6 7 8 9 0 - = keyboard_backspace keyboard_tab q w e r t y u i o p […" at bounding box center [404, 299] width 808 height 110
click at [776, 321] on button "Gravar" at bounding box center [769, 328] width 55 height 35
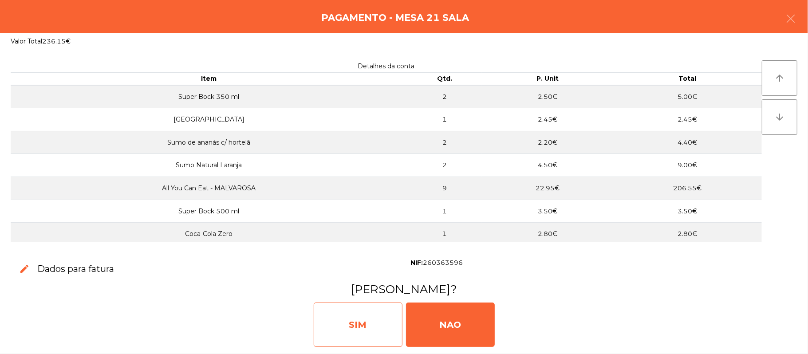
click at [349, 318] on div "SIM" at bounding box center [358, 325] width 89 height 44
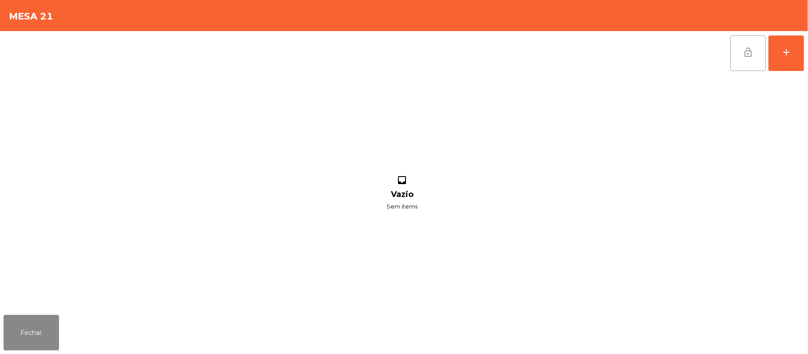
click at [743, 52] on span "lock_open" at bounding box center [748, 52] width 11 height 11
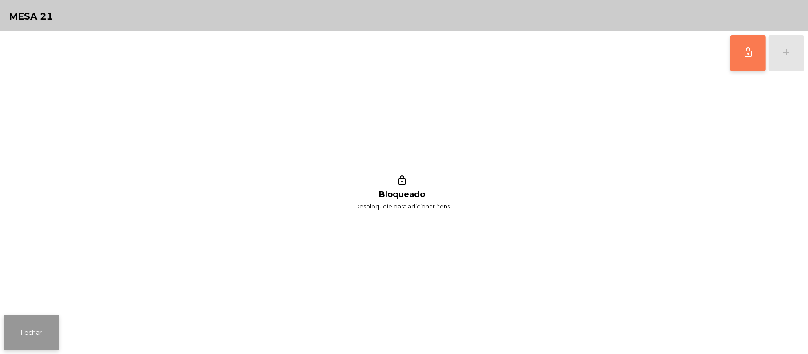
click at [12, 317] on button "Fechar" at bounding box center [31, 332] width 55 height 35
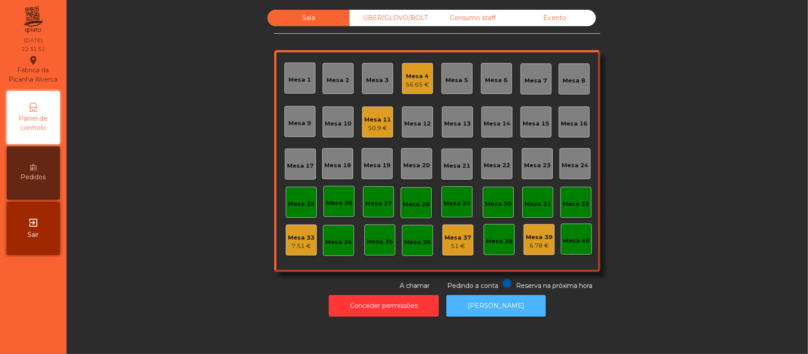
click at [503, 306] on button "[PERSON_NAME]" at bounding box center [495, 306] width 99 height 22
click at [540, 240] on div "Mesa 39" at bounding box center [539, 237] width 27 height 9
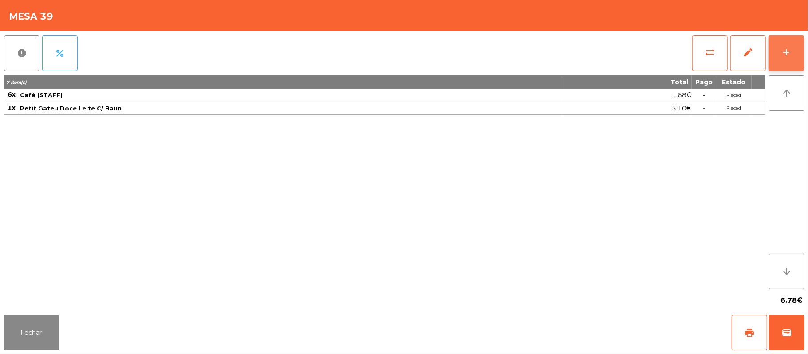
click at [780, 48] on button "add" at bounding box center [785, 52] width 35 height 35
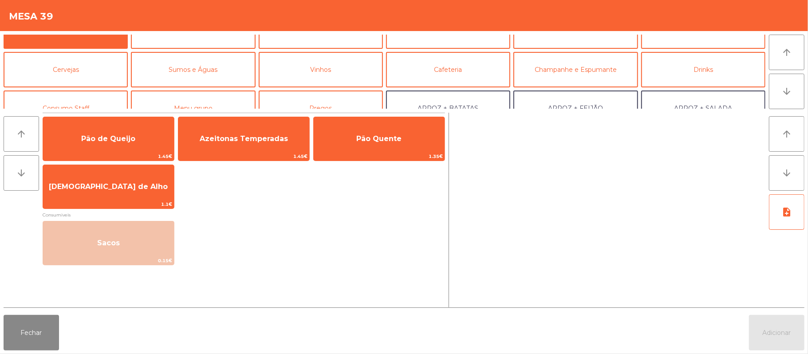
scroll to position [23, 0]
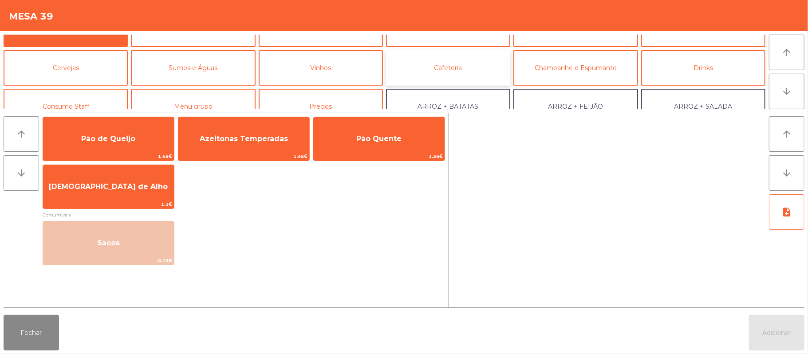
click at [445, 75] on button "Cafeteria" at bounding box center [448, 67] width 124 height 35
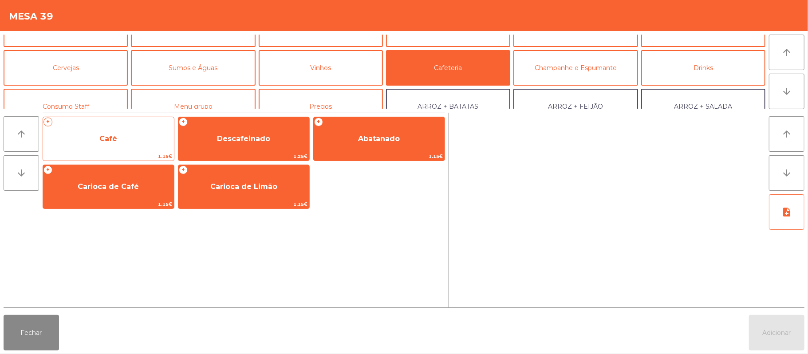
click at [141, 141] on span "Café" at bounding box center [108, 139] width 131 height 24
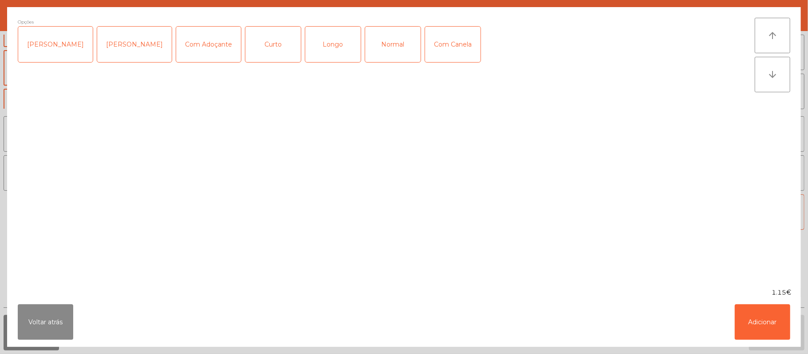
click at [393, 43] on div "Normal" at bounding box center [392, 44] width 55 height 35
click at [771, 332] on button "Adicionar" at bounding box center [762, 321] width 55 height 35
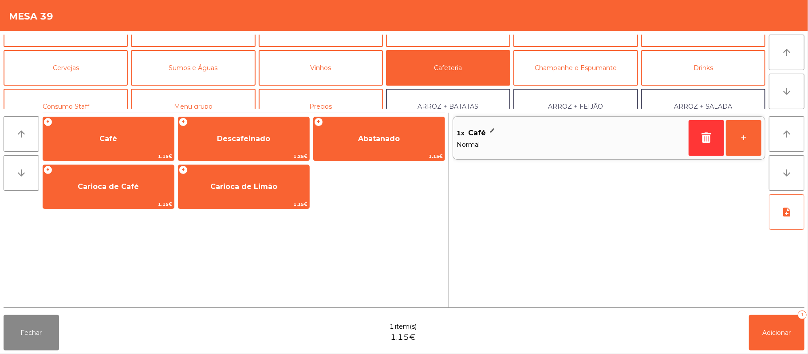
click at [804, 328] on div "Fechar 1 item(s) 1.15€ Adicionar 1" at bounding box center [404, 332] width 808 height 43
click at [776, 330] on span "Adicionar" at bounding box center [777, 333] width 28 height 8
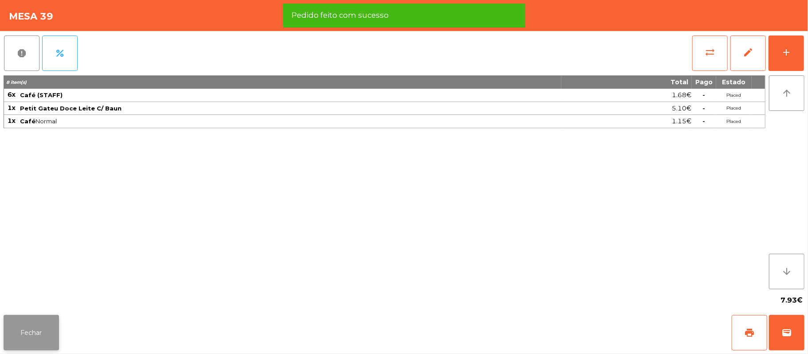
click at [36, 332] on button "Fechar" at bounding box center [31, 332] width 55 height 35
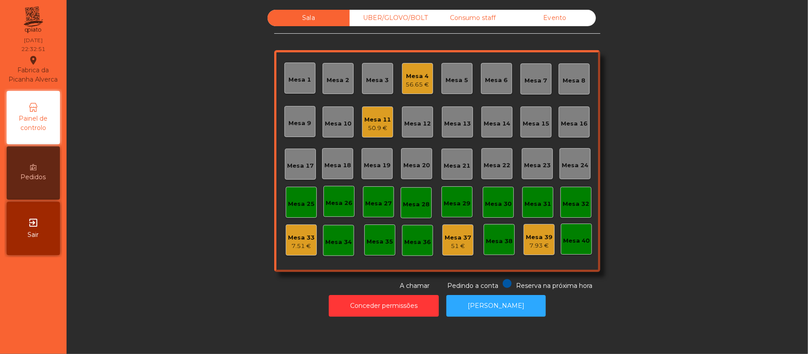
click at [205, 260] on div "Sala UBER/GLOVO/BOLT Consumo staff Evento Mesa 1 Mesa 2 Mesa 3 Mesa 4 56.65 € M…" at bounding box center [437, 150] width 717 height 281
click at [402, 133] on div "Mesa 12" at bounding box center [417, 121] width 31 height 31
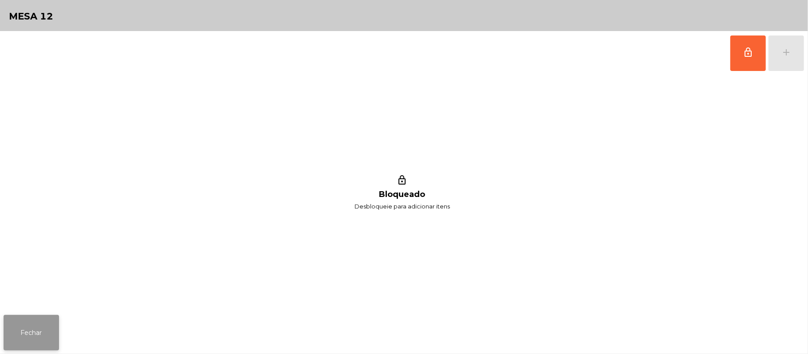
click at [41, 338] on button "Fechar" at bounding box center [31, 332] width 55 height 35
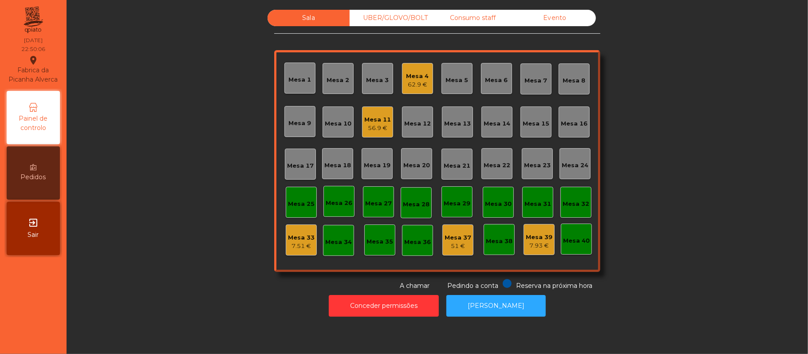
click at [370, 120] on div "Mesa 11" at bounding box center [377, 119] width 27 height 9
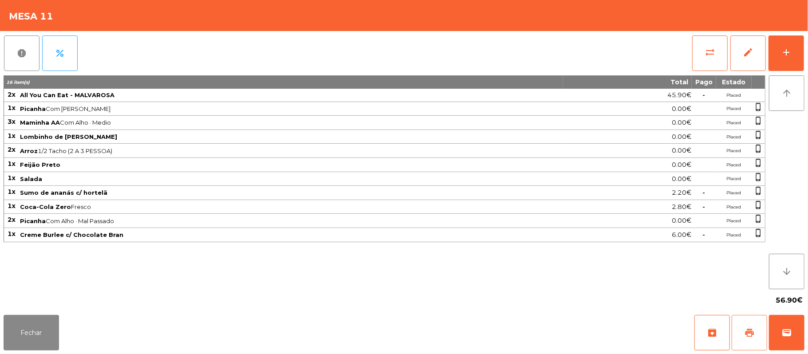
click at [744, 332] on span "print" at bounding box center [749, 332] width 11 height 11
click at [20, 348] on button "Fechar" at bounding box center [31, 332] width 55 height 35
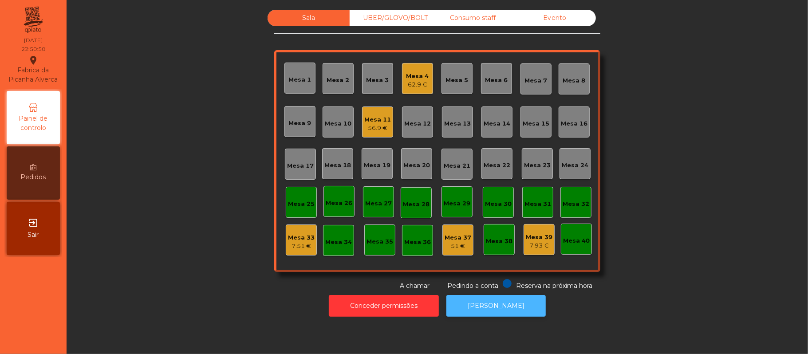
click at [504, 302] on button "[PERSON_NAME]" at bounding box center [495, 306] width 99 height 22
click at [375, 117] on div "Mesa 11" at bounding box center [377, 119] width 27 height 9
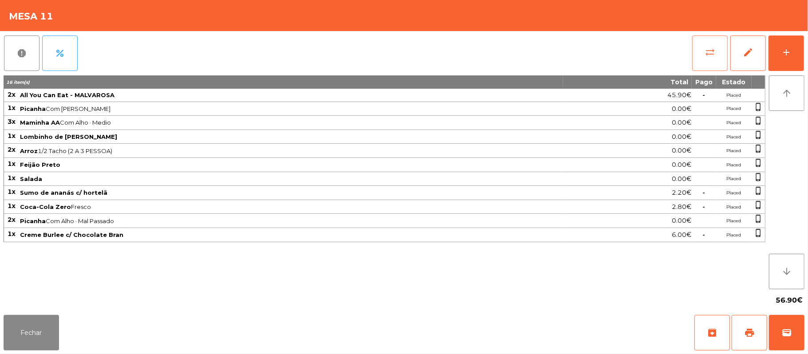
click at [704, 58] on button "sync_alt" at bounding box center [709, 52] width 35 height 35
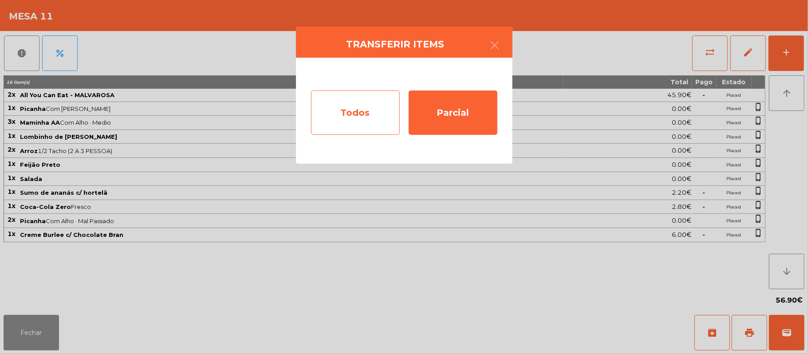
click at [350, 104] on div "Todos" at bounding box center [355, 113] width 89 height 44
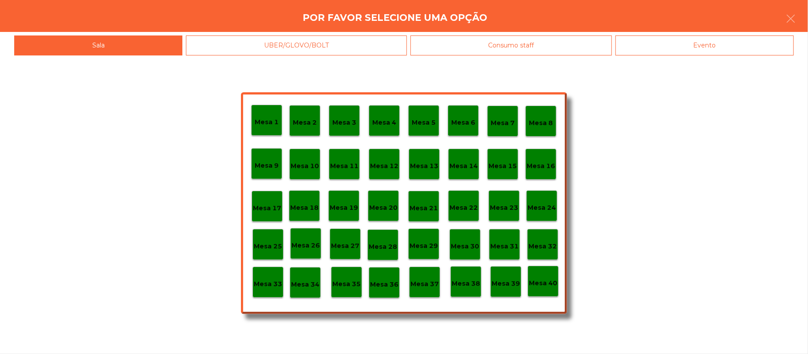
click at [757, 35] on div "Evento" at bounding box center [704, 45] width 178 height 20
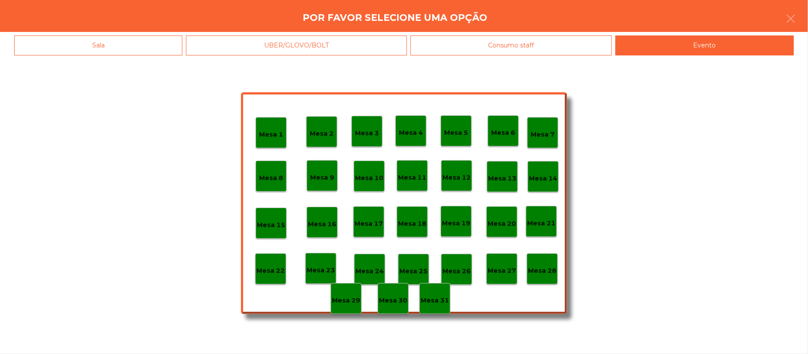
click at [540, 256] on div "Mesa 28" at bounding box center [542, 268] width 31 height 31
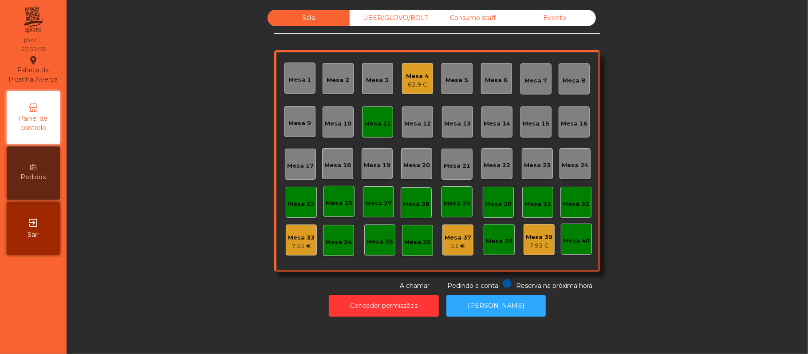
click at [366, 116] on div "Mesa 11" at bounding box center [377, 122] width 27 height 12
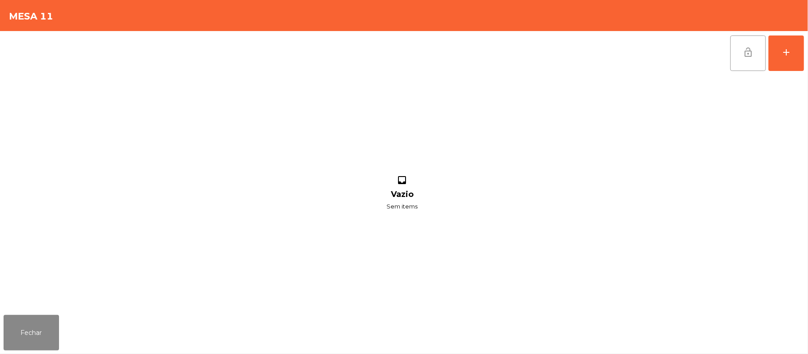
click at [737, 58] on button "lock_open" at bounding box center [747, 52] width 35 height 35
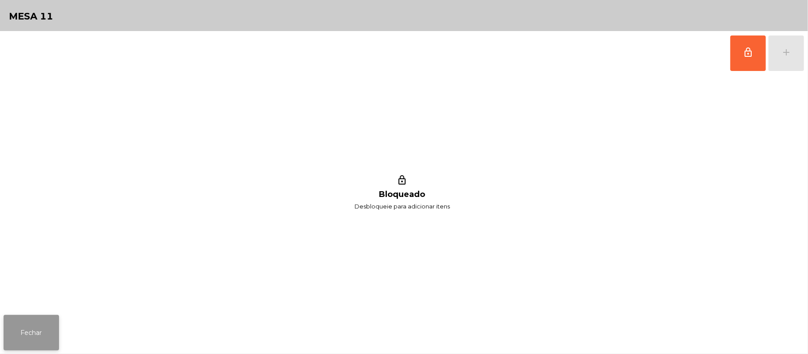
click at [41, 318] on button "Fechar" at bounding box center [31, 332] width 55 height 35
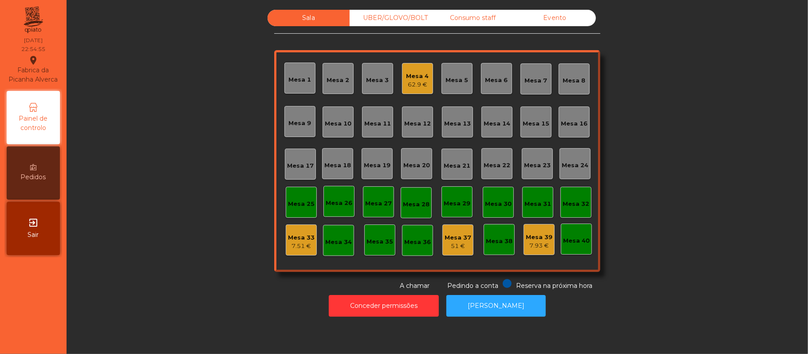
click at [383, 19] on div "UBER/GLOVO/BOLT" at bounding box center [391, 18] width 82 height 16
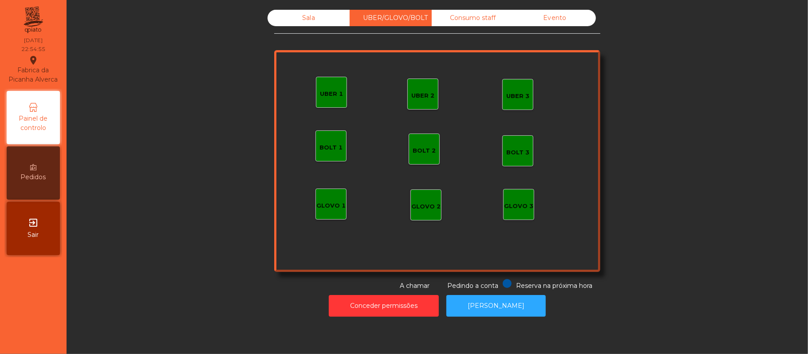
click at [320, 80] on div "UBER 1" at bounding box center [331, 92] width 31 height 31
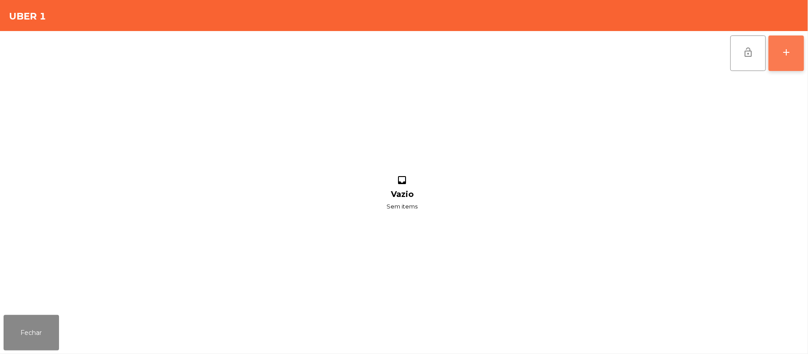
click at [780, 41] on button "add" at bounding box center [785, 52] width 35 height 35
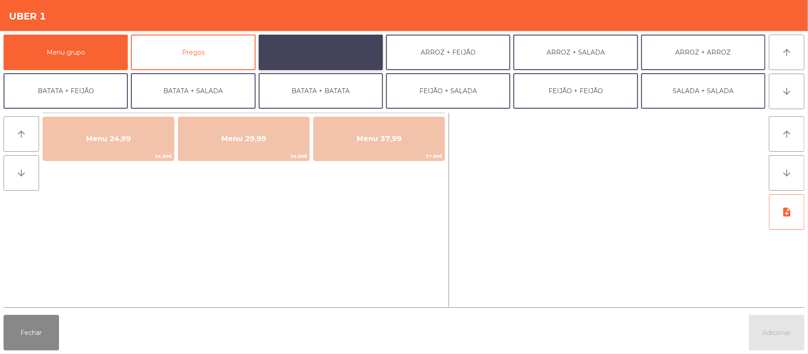
click at [343, 51] on button "ARROZ + BATATAS" at bounding box center [321, 52] width 124 height 35
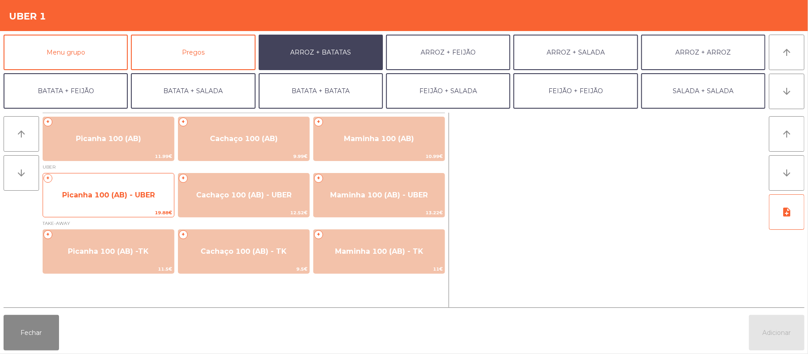
click at [125, 203] on span "Picanha 100 (AB) - UBER" at bounding box center [108, 195] width 131 height 24
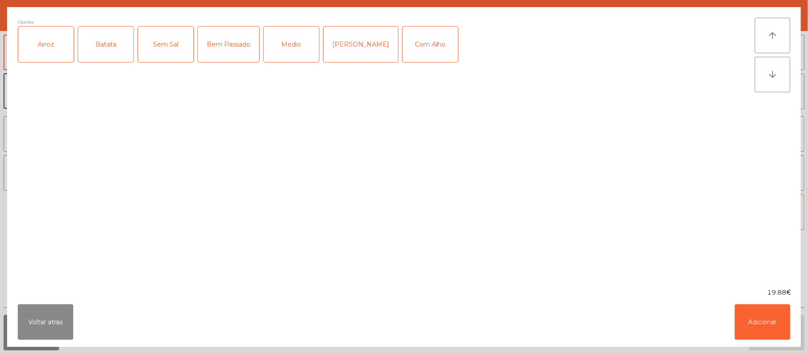
click at [47, 41] on div "Arroz" at bounding box center [45, 44] width 55 height 35
click at [92, 43] on div "Batata" at bounding box center [105, 44] width 55 height 35
click at [228, 50] on div "Bem Passado" at bounding box center [228, 44] width 61 height 35
click at [405, 46] on div "Com Alho" at bounding box center [429, 44] width 55 height 35
click at [781, 334] on button "Adicionar" at bounding box center [762, 321] width 55 height 35
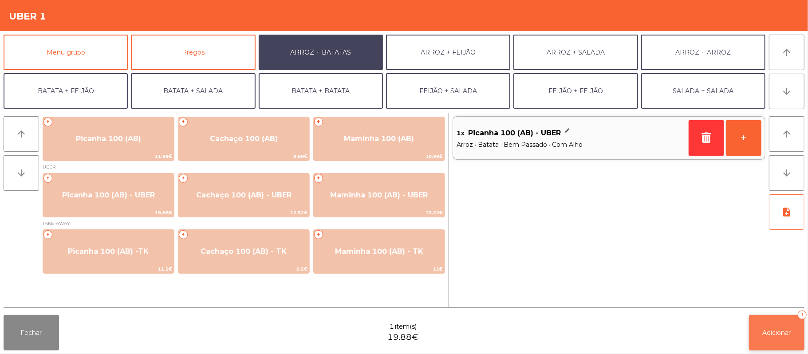
click at [776, 330] on span "Adicionar" at bounding box center [777, 333] width 28 height 8
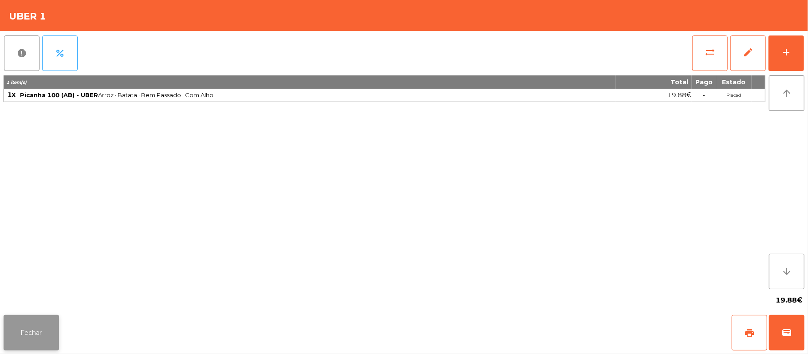
click at [57, 333] on button "Fechar" at bounding box center [31, 332] width 55 height 35
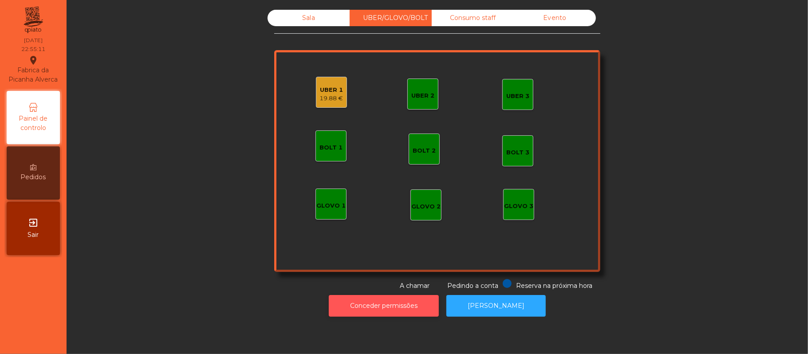
click at [389, 304] on button "Conceder permissões" at bounding box center [384, 306] width 110 height 22
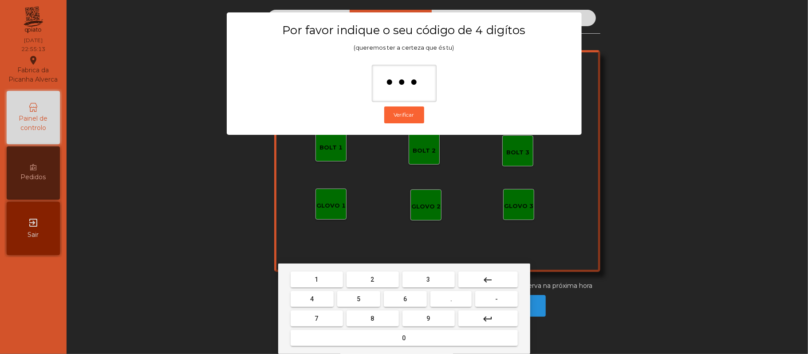
type input "****"
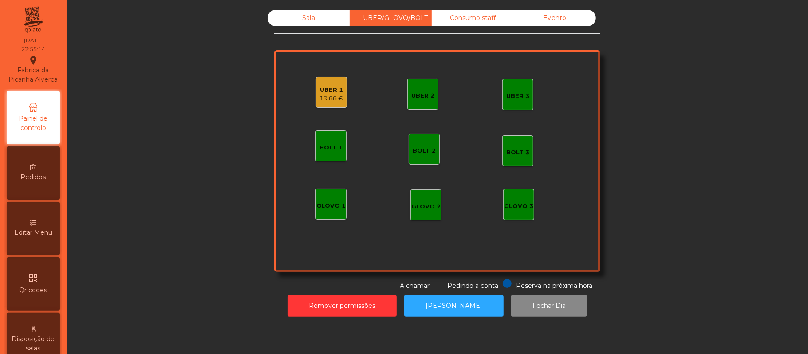
click at [329, 91] on div "UBER 1" at bounding box center [332, 90] width 24 height 9
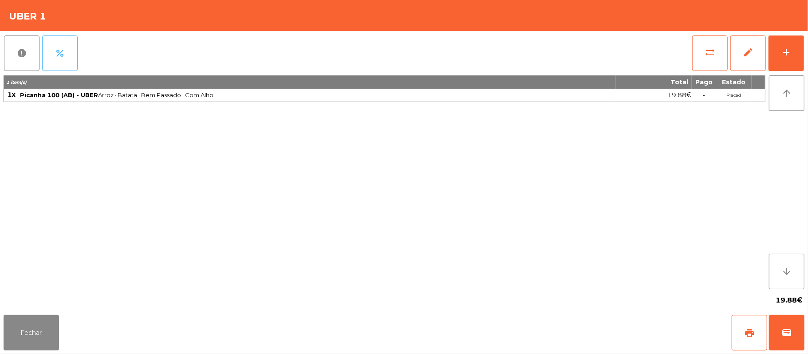
click at [71, 54] on button "percent" at bounding box center [59, 52] width 35 height 35
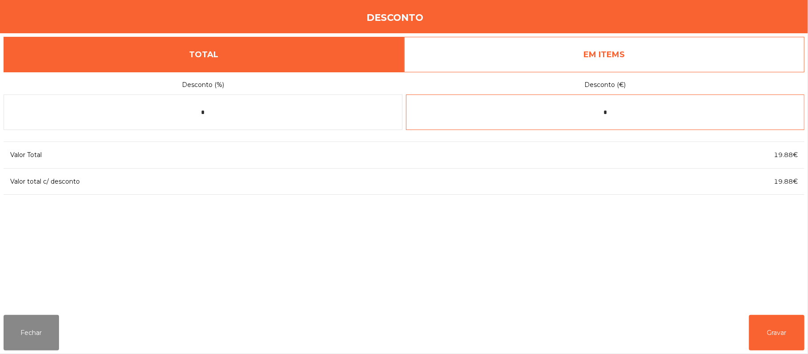
click at [641, 115] on input "*" at bounding box center [605, 112] width 399 height 35
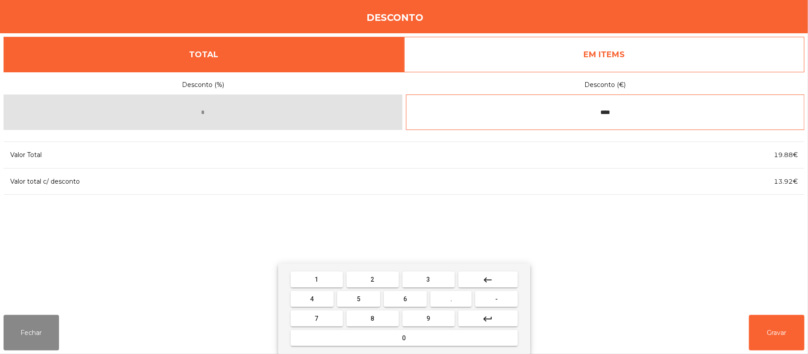
type input "****"
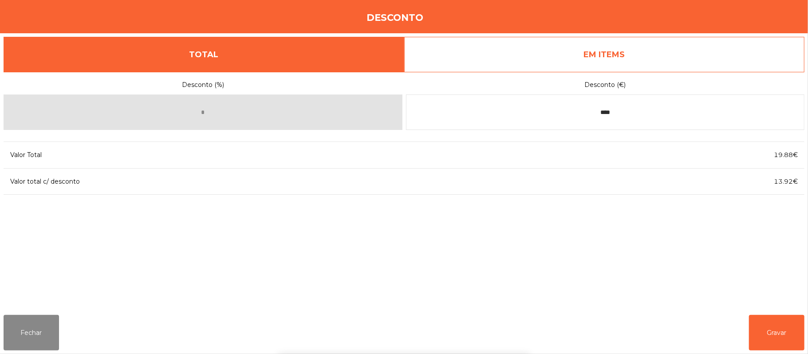
click at [774, 323] on div "1 2 3 keyboard_backspace 4 5 6 . - 7 8 9 keyboard_return 0" at bounding box center [404, 309] width 808 height 91
click at [780, 332] on button "Gravar" at bounding box center [776, 332] width 55 height 35
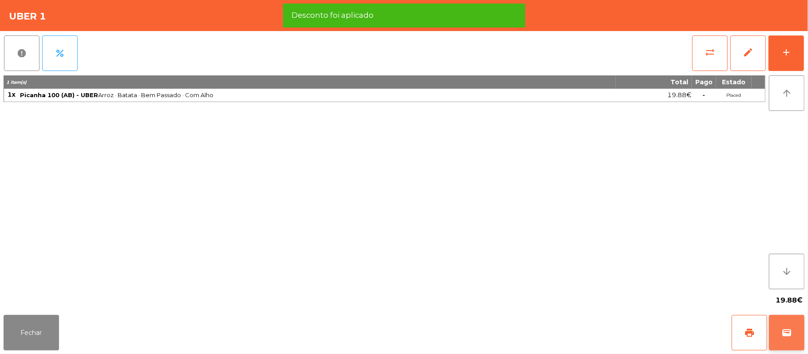
click at [783, 338] on span "wallet" at bounding box center [786, 332] width 11 height 11
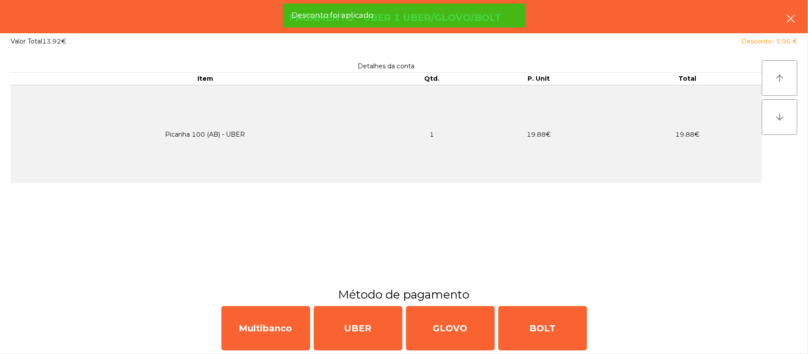
click at [792, 20] on icon "button" at bounding box center [790, 18] width 11 height 11
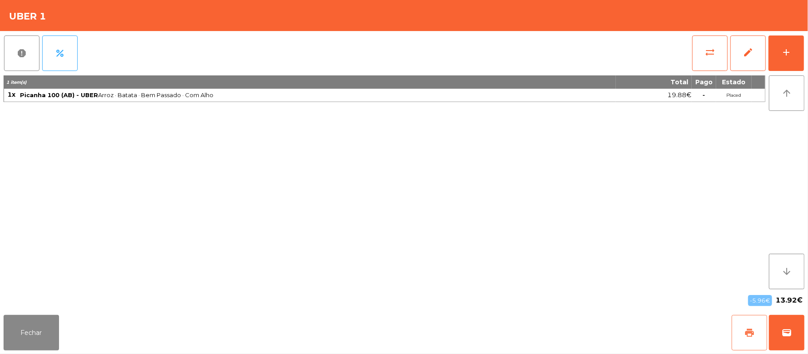
click at [742, 329] on button "print" at bounding box center [749, 332] width 35 height 35
click at [784, 325] on button "wallet" at bounding box center [786, 332] width 35 height 35
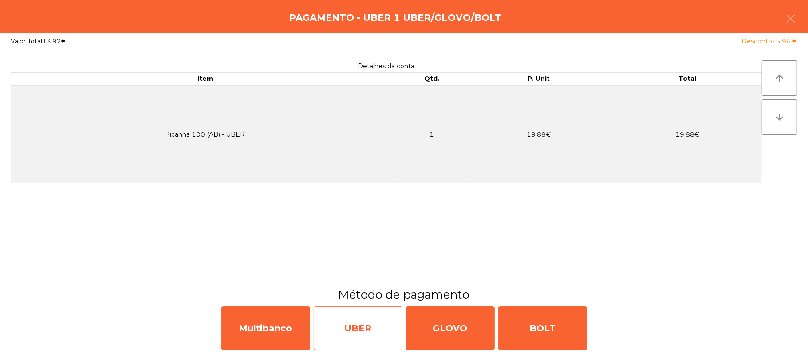
click at [342, 338] on div "UBER" at bounding box center [358, 328] width 89 height 44
select select "**"
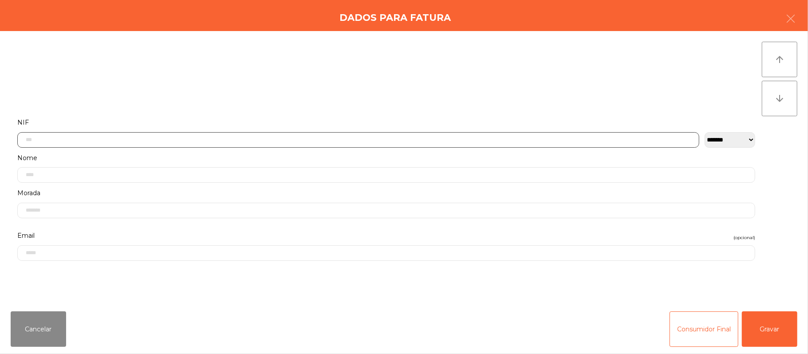
click at [286, 141] on input "text" at bounding box center [358, 140] width 682 height 16
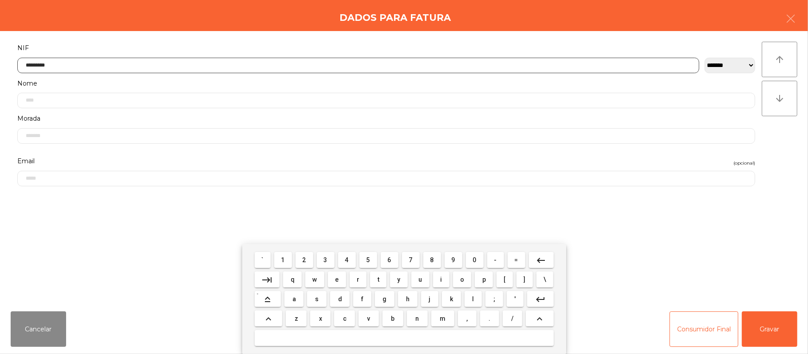
type input "*********"
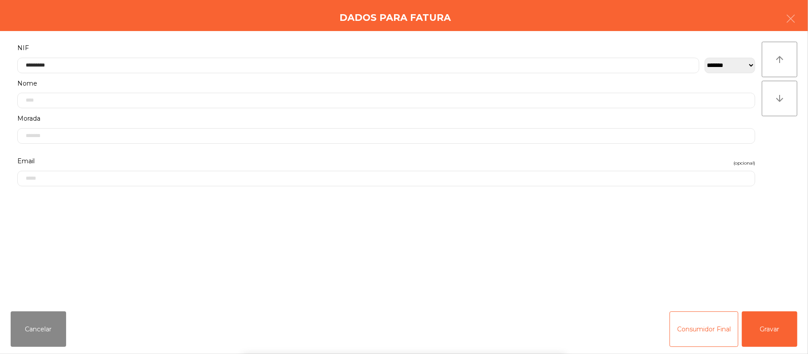
click at [768, 335] on div "` 1 2 3 4 5 6 7 8 9 0 - = keyboard_backspace keyboard_tab q w e r t y u i o p […" at bounding box center [404, 299] width 808 height 110
click at [769, 327] on button "Gravar" at bounding box center [769, 328] width 55 height 35
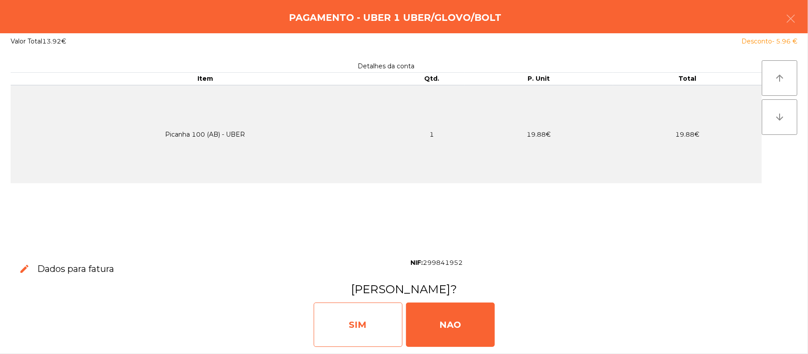
click at [365, 335] on div "SIM" at bounding box center [358, 325] width 89 height 44
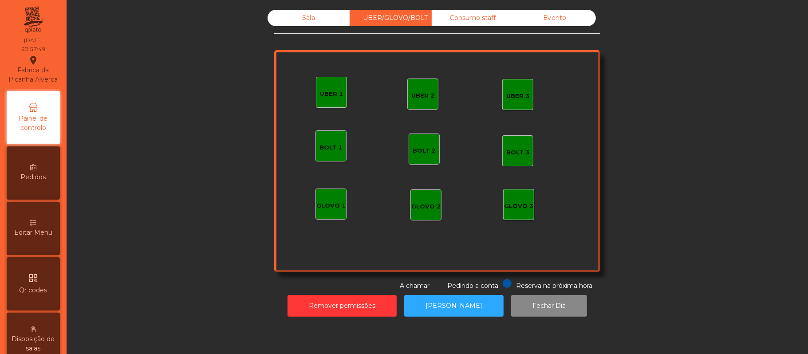
click at [321, 17] on div "Sala" at bounding box center [309, 18] width 82 height 16
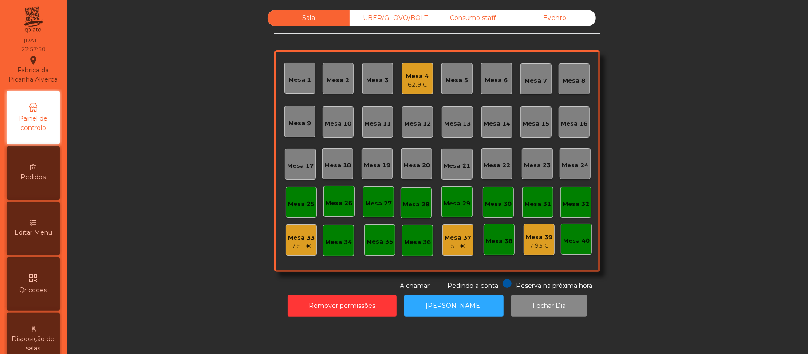
click at [405, 93] on div "Mesa 4 62.9 €" at bounding box center [417, 78] width 31 height 31
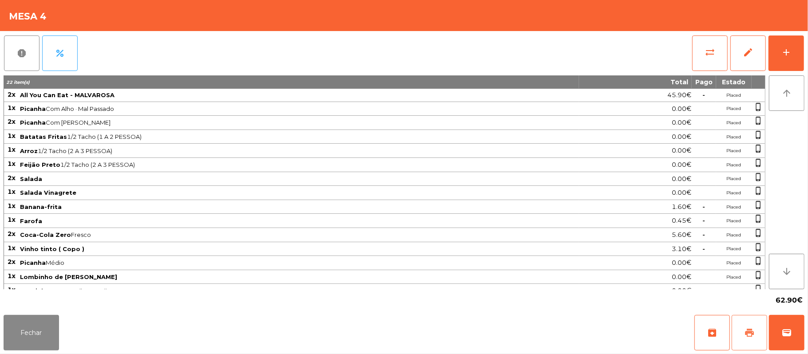
click at [735, 324] on button "print" at bounding box center [749, 332] width 35 height 35
click at [753, 327] on span "print" at bounding box center [749, 332] width 11 height 11
click at [804, 341] on button "wallet" at bounding box center [786, 332] width 35 height 35
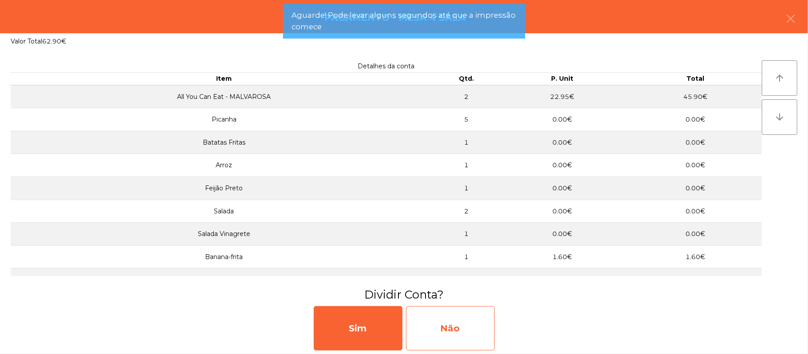
click at [465, 324] on div "Não" at bounding box center [450, 328] width 89 height 44
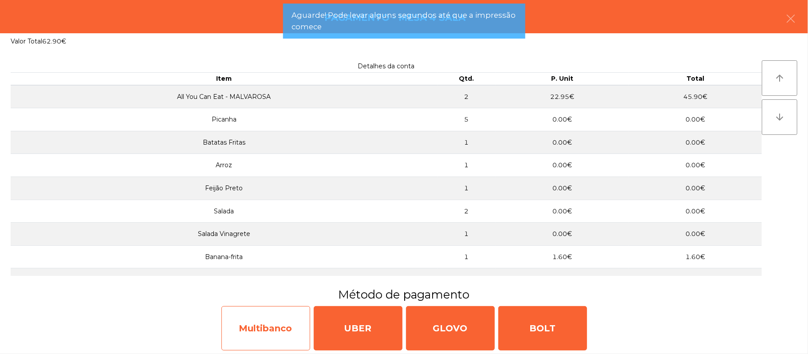
click at [281, 322] on div "Multibanco" at bounding box center [265, 328] width 89 height 44
select select "**"
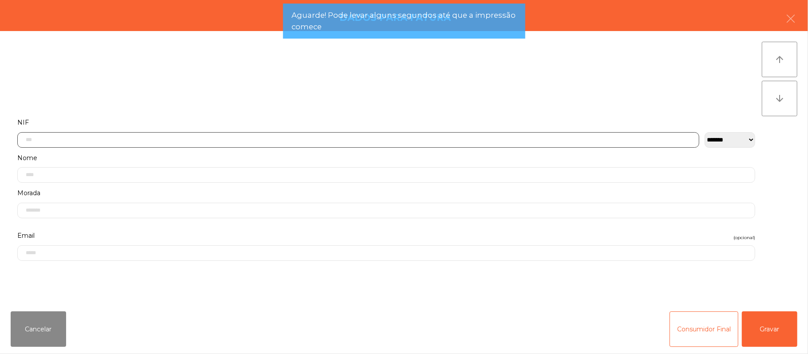
click at [296, 138] on input "text" at bounding box center [358, 140] width 682 height 16
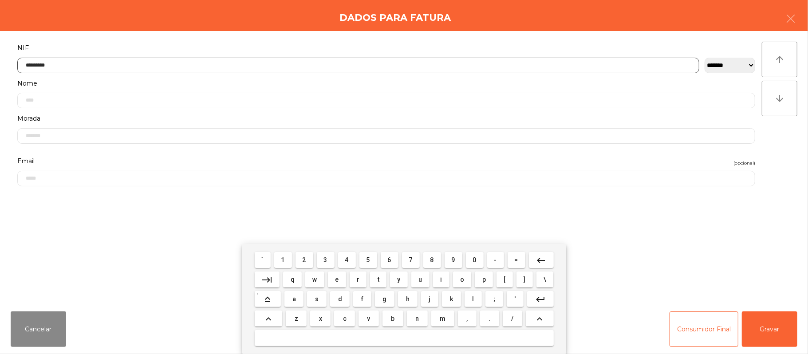
type input "*********"
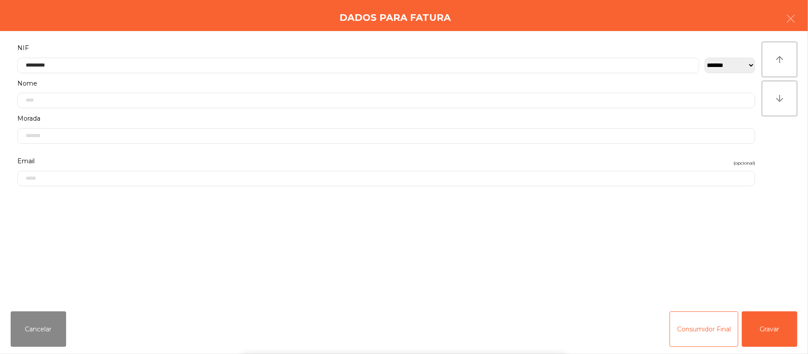
click at [778, 325] on div "` 1 2 3 4 5 6 7 8 9 0 - = keyboard_backspace keyboard_tab q w e r t y u i o p […" at bounding box center [404, 299] width 808 height 110
click at [770, 322] on button "Gravar" at bounding box center [769, 328] width 55 height 35
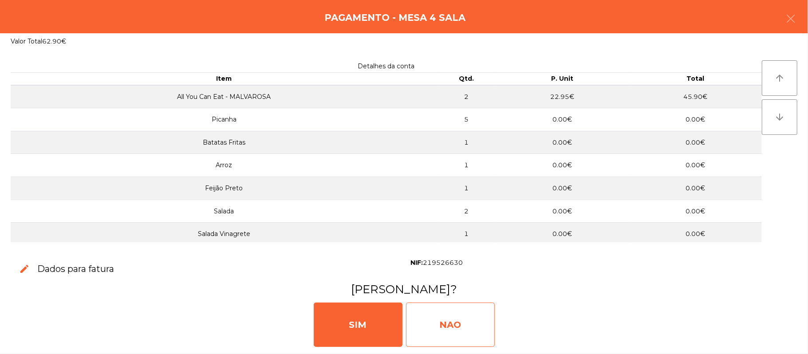
click at [467, 321] on div "NAO" at bounding box center [450, 325] width 89 height 44
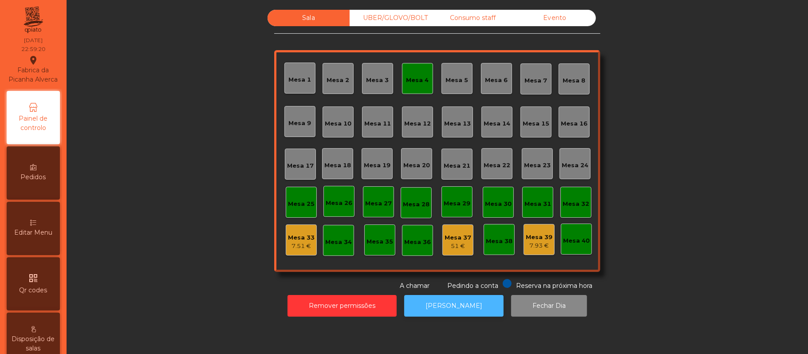
click at [433, 315] on button "[PERSON_NAME]" at bounding box center [453, 306] width 99 height 22
click at [421, 87] on div "Mesa 4" at bounding box center [417, 78] width 31 height 31
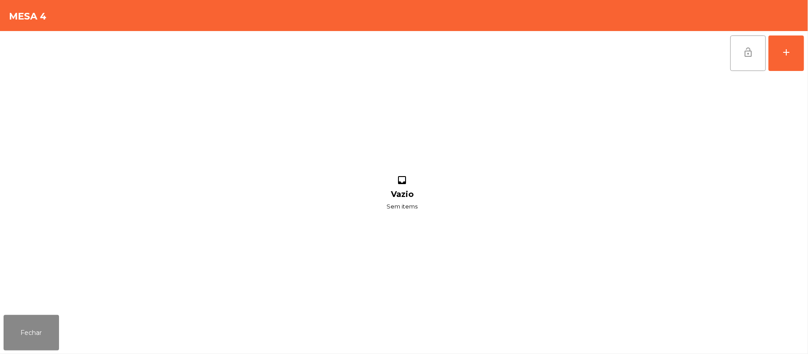
click at [743, 50] on span "lock_open" at bounding box center [748, 52] width 11 height 11
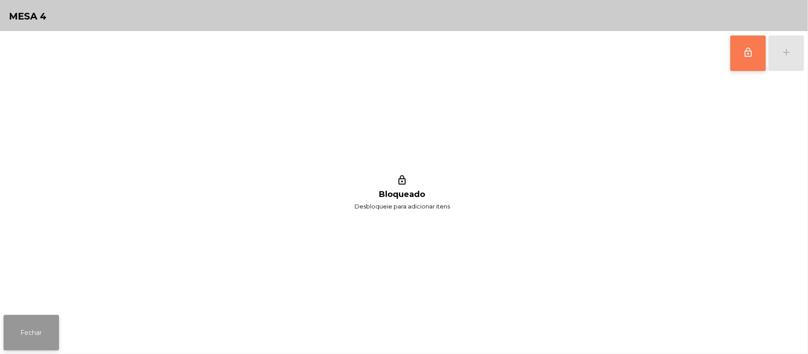
click at [28, 338] on button "Fechar" at bounding box center [31, 332] width 55 height 35
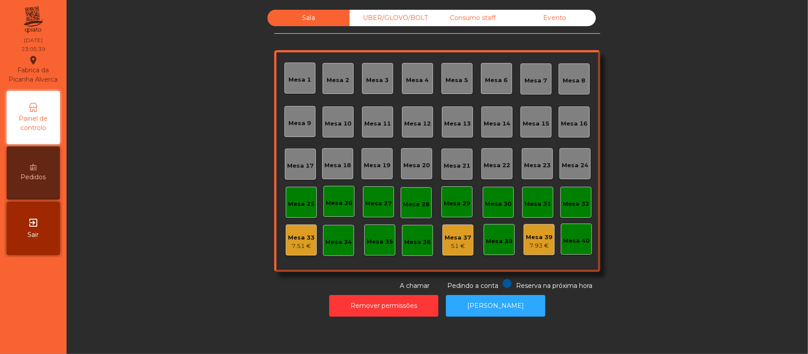
click at [476, 18] on div "Consumo staff" at bounding box center [473, 18] width 82 height 16
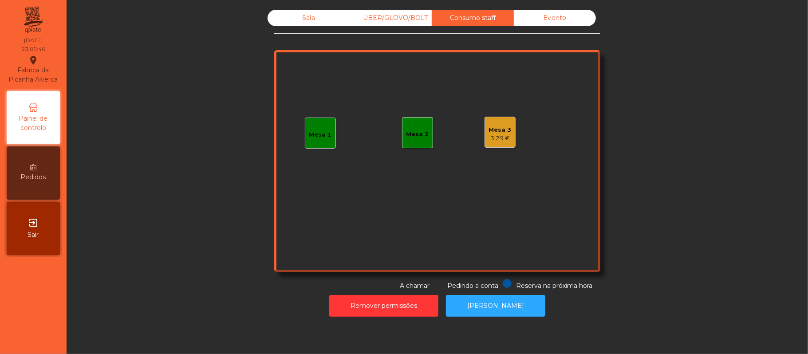
click at [498, 141] on div "3.29 €" at bounding box center [500, 138] width 23 height 9
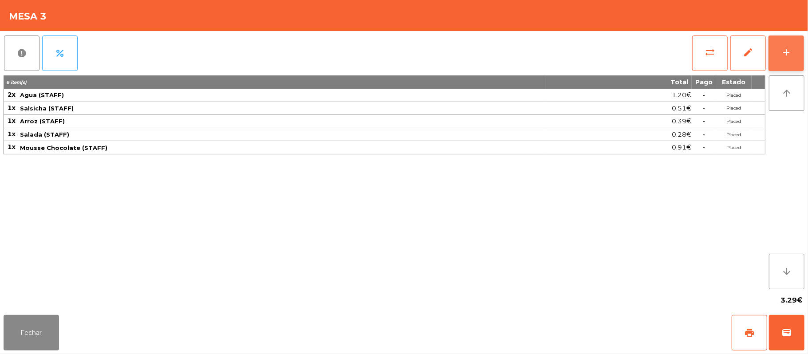
click at [776, 54] on button "add" at bounding box center [785, 52] width 35 height 35
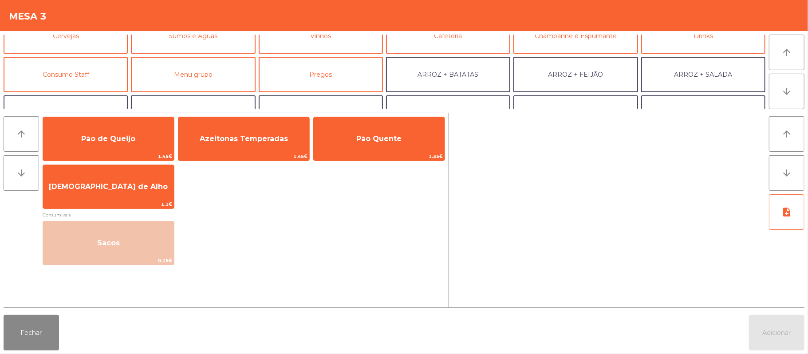
scroll to position [55, 0]
click at [93, 74] on button "Consumo Staff" at bounding box center [66, 73] width 124 height 35
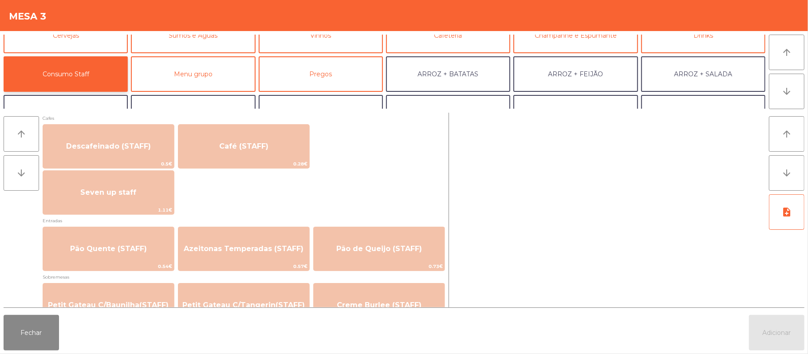
scroll to position [520, 0]
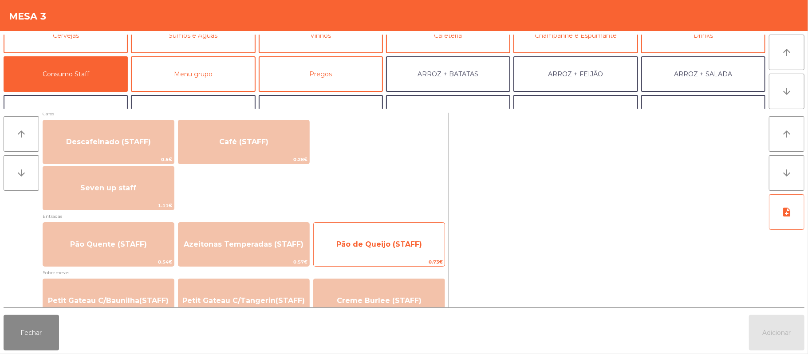
click at [388, 250] on span "Pão de Queijo (STAFF)" at bounding box center [379, 244] width 131 height 24
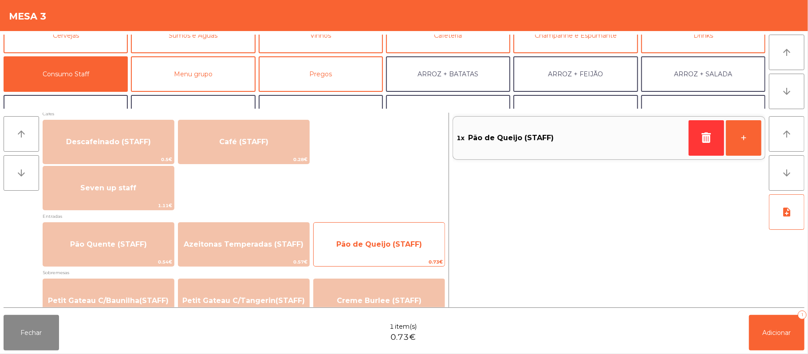
click at [389, 244] on span "Pão de Queijo (STAFF)" at bounding box center [379, 244] width 86 height 8
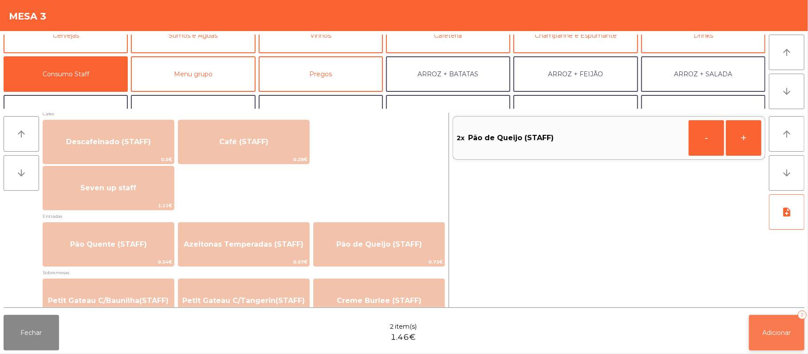
click at [757, 338] on button "Adicionar 2" at bounding box center [776, 332] width 55 height 35
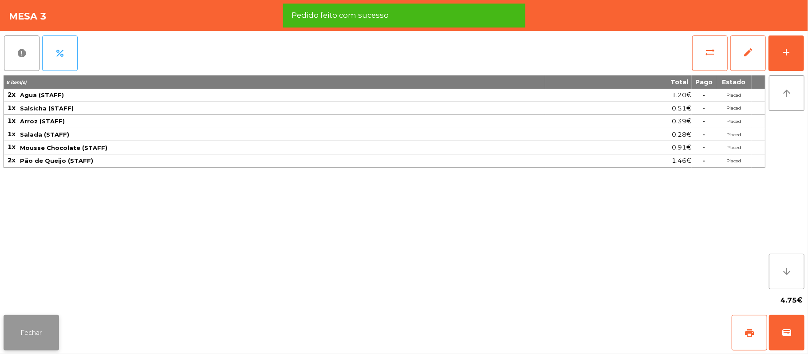
click at [30, 332] on button "Fechar" at bounding box center [31, 332] width 55 height 35
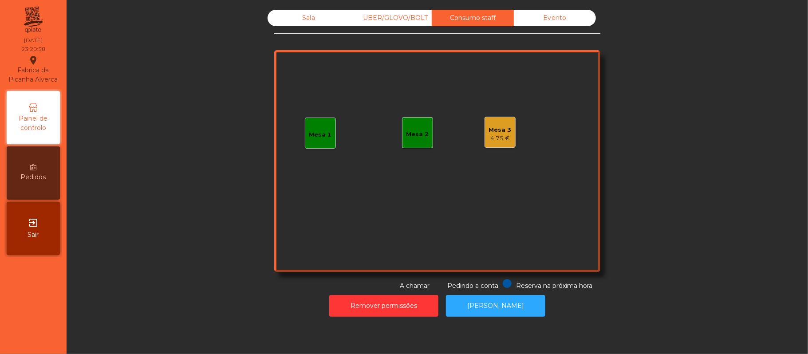
click at [500, 134] on div "4.75 €" at bounding box center [500, 138] width 23 height 9
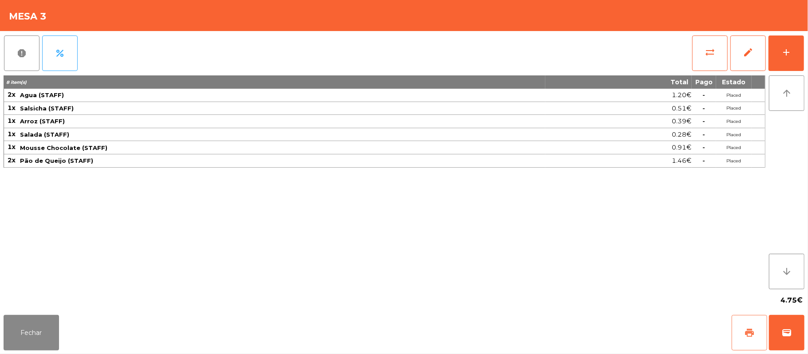
click at [758, 329] on button "print" at bounding box center [749, 332] width 35 height 35
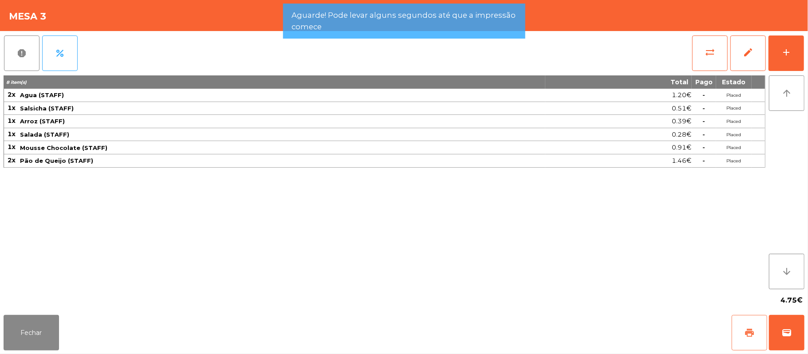
click at [734, 334] on button "print" at bounding box center [749, 332] width 35 height 35
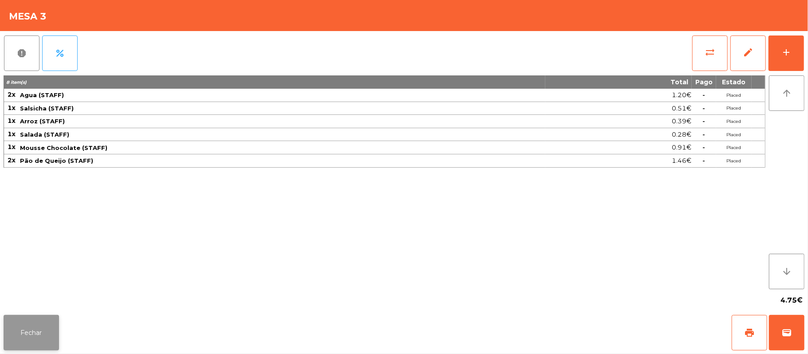
click at [26, 332] on button "Fechar" at bounding box center [31, 332] width 55 height 35
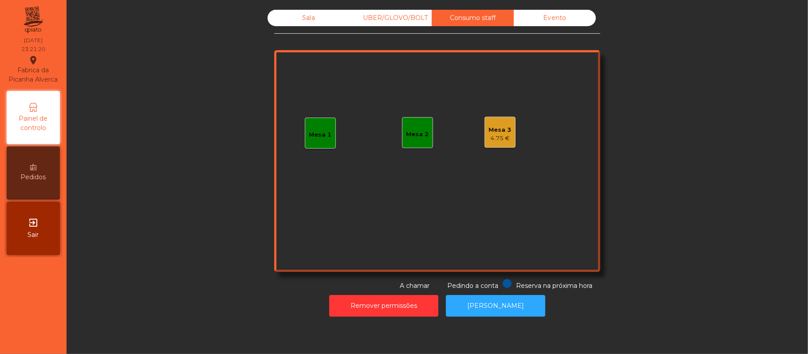
click at [303, 20] on div "Sala" at bounding box center [309, 18] width 82 height 16
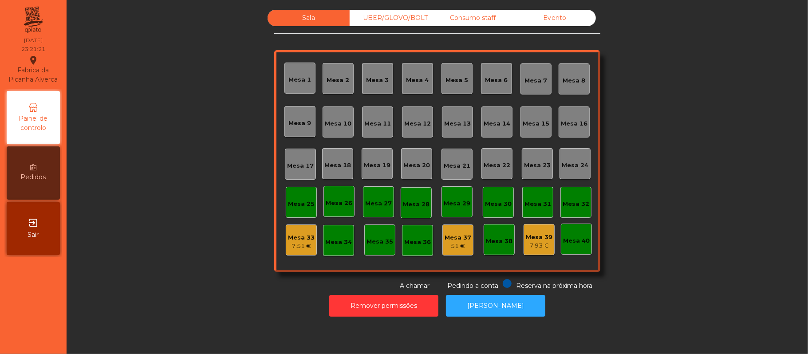
click at [529, 236] on div "Mesa 39" at bounding box center [539, 237] width 27 height 9
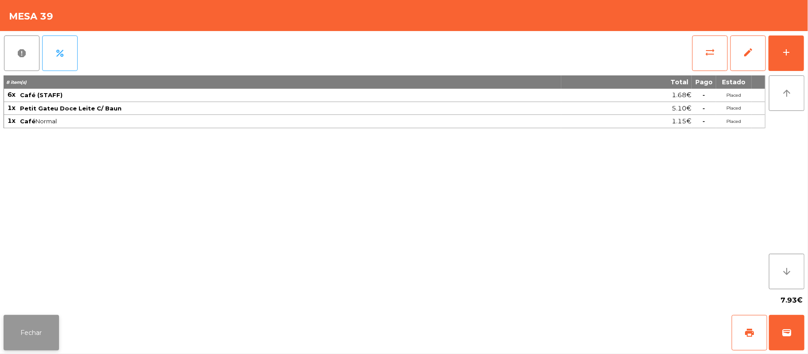
click at [39, 324] on button "Fechar" at bounding box center [31, 332] width 55 height 35
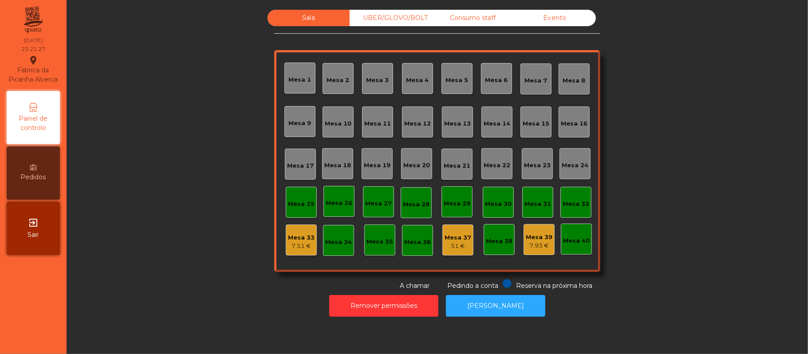
click at [528, 245] on div "7.93 €" at bounding box center [539, 245] width 27 height 9
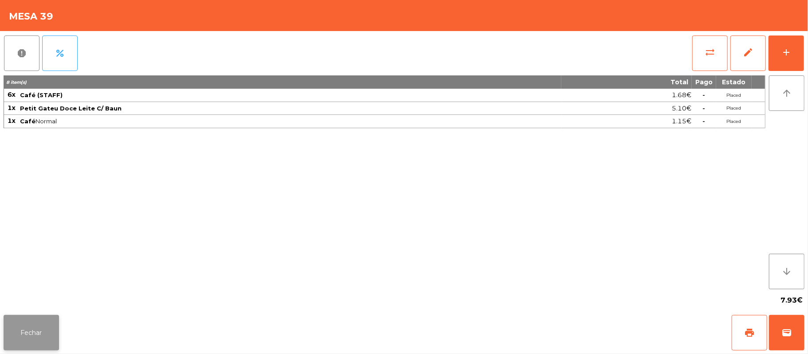
click at [25, 331] on button "Fechar" at bounding box center [31, 332] width 55 height 35
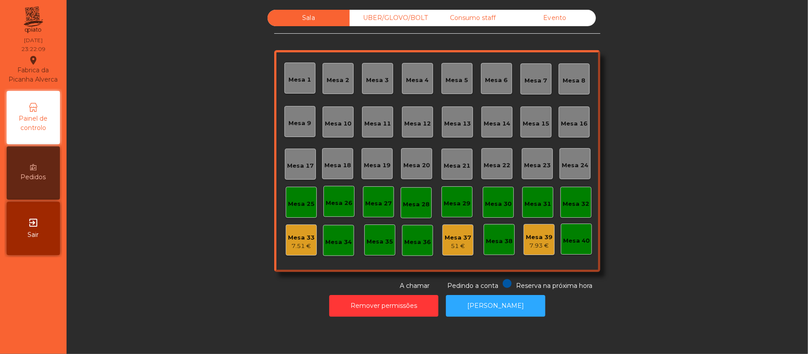
click at [302, 243] on div "7.51 €" at bounding box center [301, 246] width 27 height 9
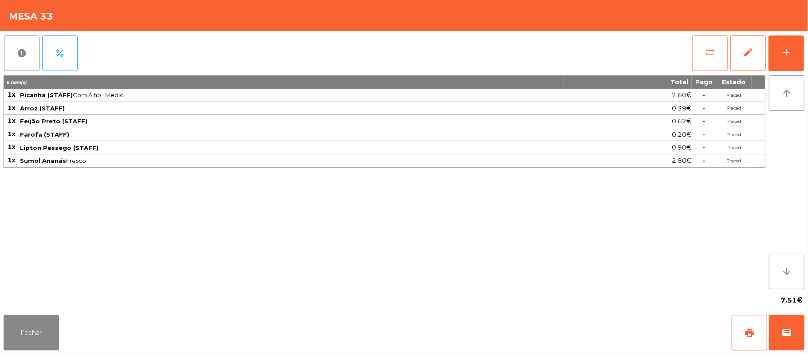
click at [706, 54] on span "sync_alt" at bounding box center [710, 52] width 11 height 11
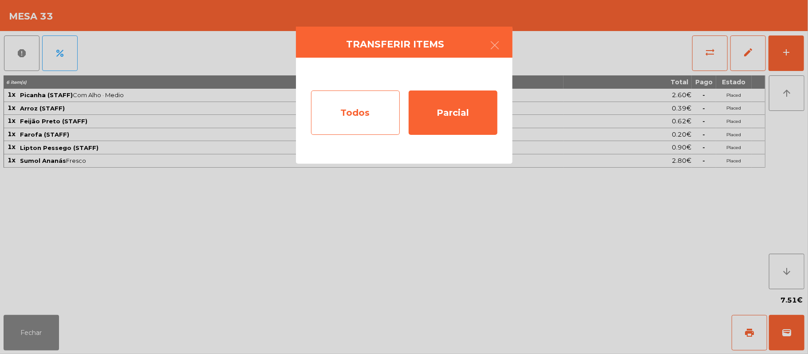
click at [366, 115] on div "Todos" at bounding box center [355, 113] width 89 height 44
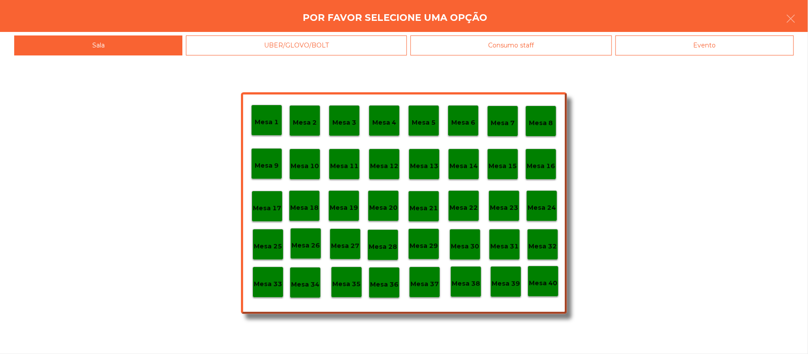
click at [503, 285] on p "Mesa 39" at bounding box center [506, 284] width 28 height 10
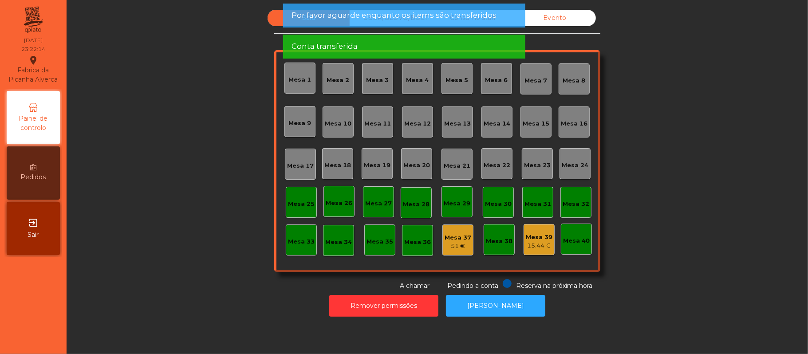
click at [485, 18] on span "Por favor aguarde enquanto os items são transferidos" at bounding box center [394, 15] width 205 height 11
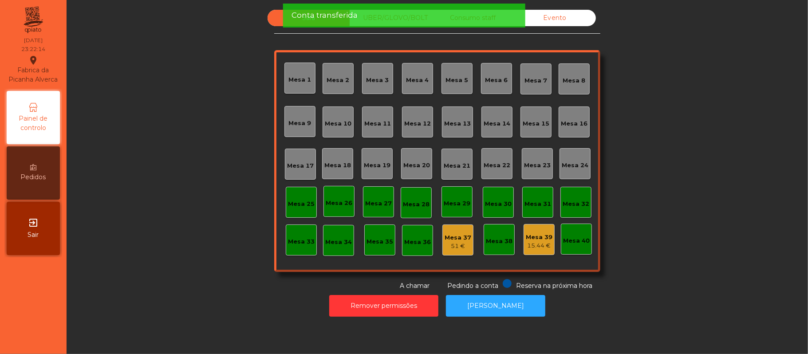
click at [484, 19] on div "Conta transferida" at bounding box center [404, 15] width 225 height 11
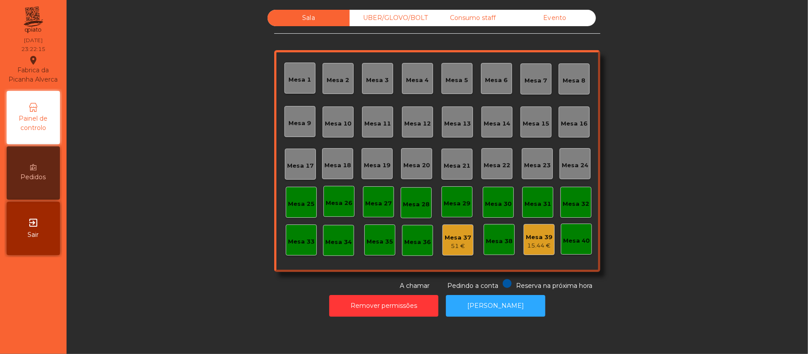
click at [475, 20] on div "Consumo staff" at bounding box center [473, 18] width 82 height 16
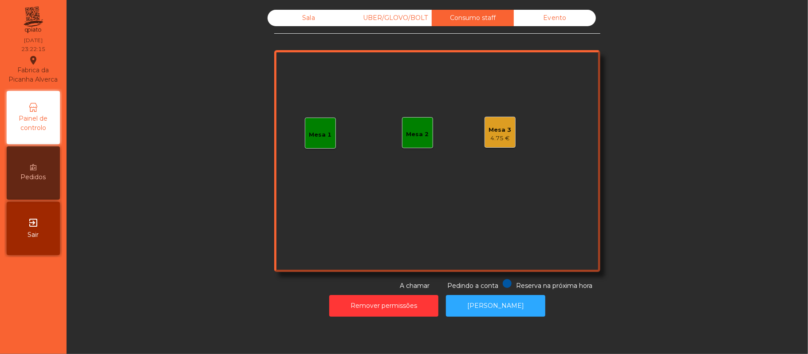
click at [493, 139] on div "4.75 €" at bounding box center [500, 138] width 23 height 9
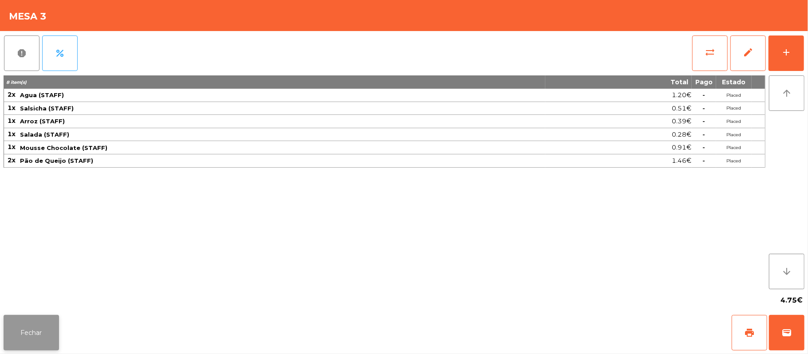
click at [29, 333] on button "Fechar" at bounding box center [31, 332] width 55 height 35
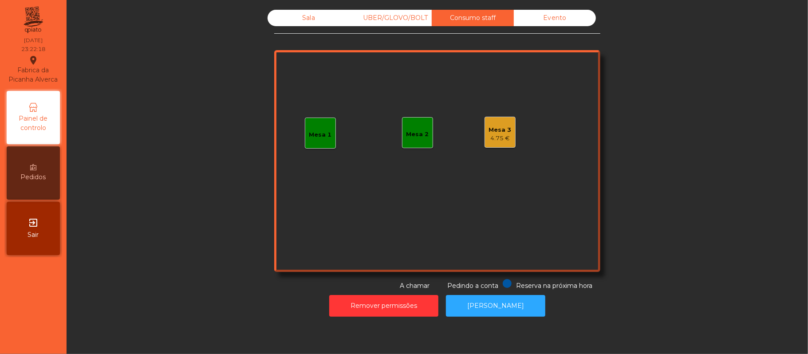
click at [499, 133] on div "Mesa 3" at bounding box center [500, 130] width 23 height 9
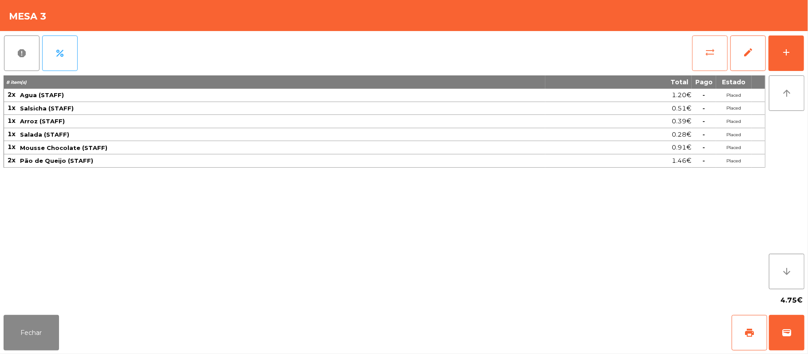
click at [698, 59] on button "sync_alt" at bounding box center [709, 52] width 35 height 35
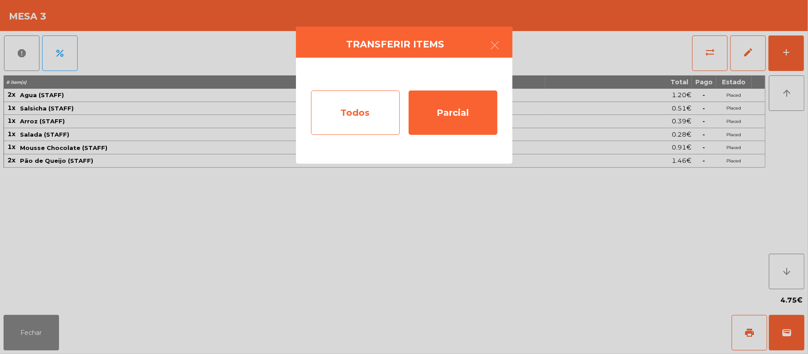
click at [358, 118] on div "Todos" at bounding box center [355, 113] width 89 height 44
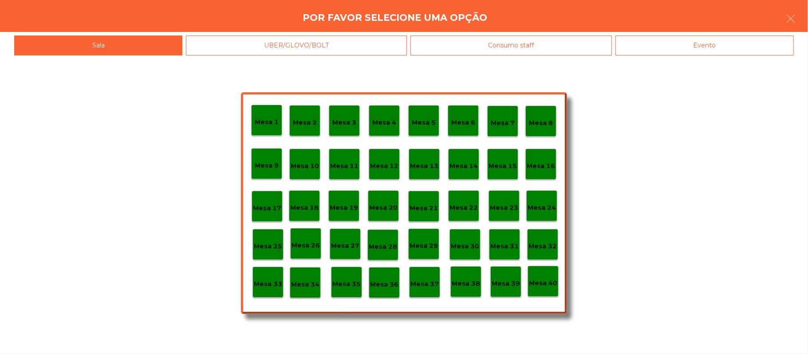
click at [522, 49] on div "Consumo staff" at bounding box center [510, 45] width 201 height 20
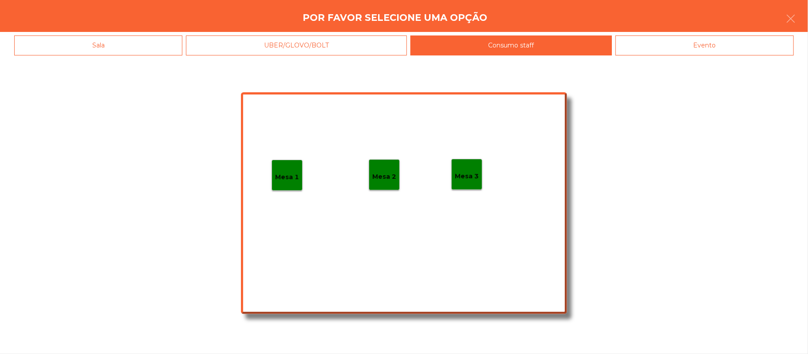
click at [142, 43] on div "Sala" at bounding box center [98, 45] width 168 height 20
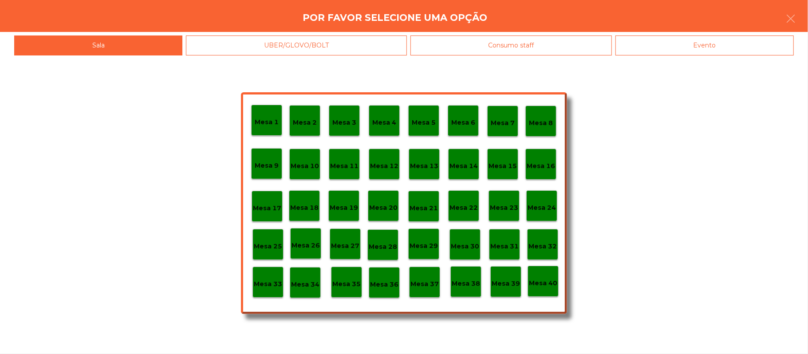
click at [502, 279] on p "Mesa 39" at bounding box center [506, 284] width 28 height 10
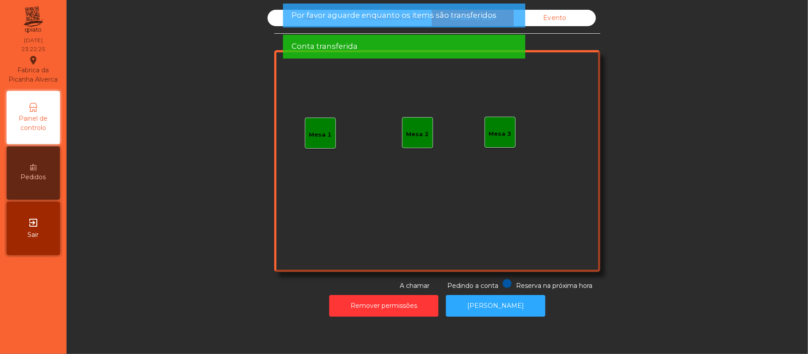
click at [563, 16] on div "Evento" at bounding box center [555, 18] width 82 height 16
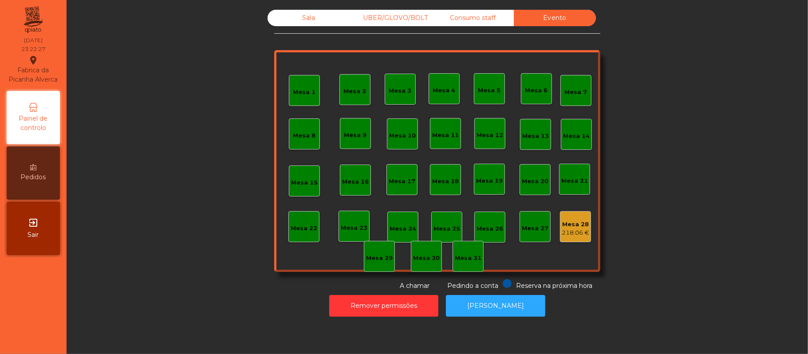
click at [484, 20] on div "Consumo staff" at bounding box center [473, 18] width 82 height 16
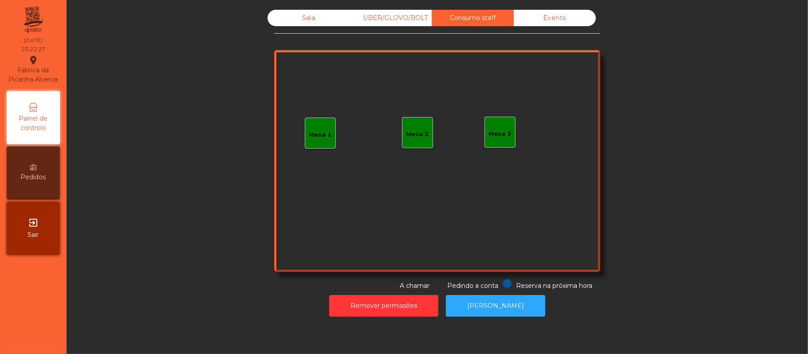
click at [407, 16] on div "UBER/GLOVO/BOLT" at bounding box center [391, 18] width 82 height 16
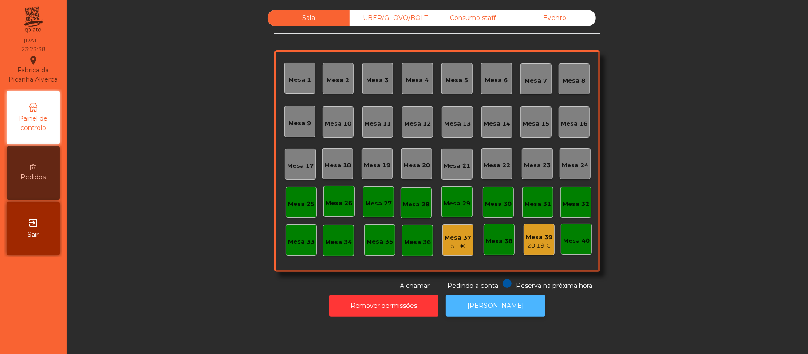
click at [490, 309] on button "[PERSON_NAME]" at bounding box center [495, 306] width 99 height 22
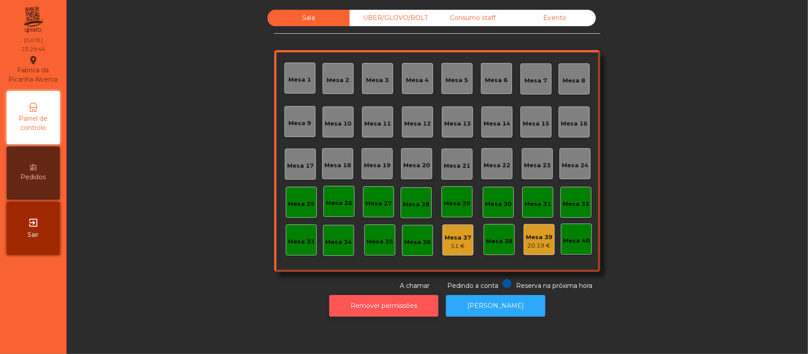
click at [404, 313] on button "Remover permissões" at bounding box center [383, 306] width 109 height 22
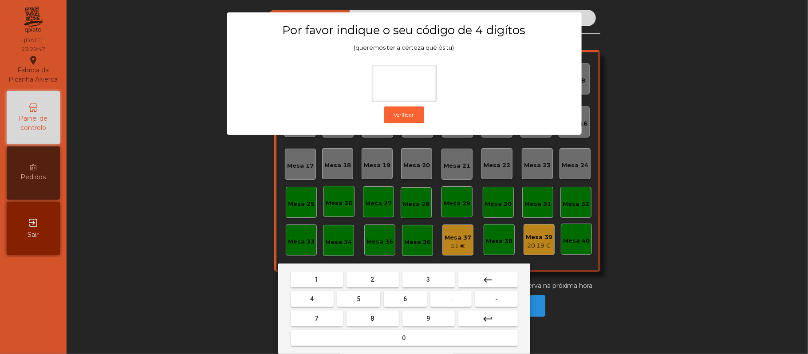
click at [372, 279] on span "2" at bounding box center [373, 279] width 4 height 7
click at [421, 297] on button "6" at bounding box center [405, 299] width 43 height 16
click at [316, 280] on span "1" at bounding box center [317, 279] width 4 height 7
click at [368, 303] on button "5" at bounding box center [358, 299] width 43 height 16
type input "****"
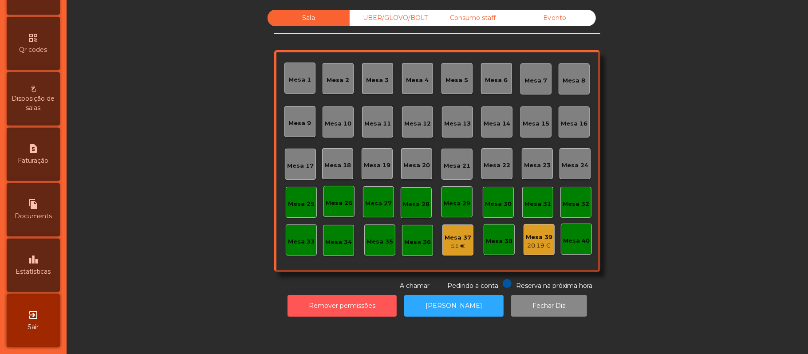
scroll to position [249, 0]
click at [33, 150] on icon "request_page" at bounding box center [33, 148] width 11 height 11
select select "*"
select select "****"
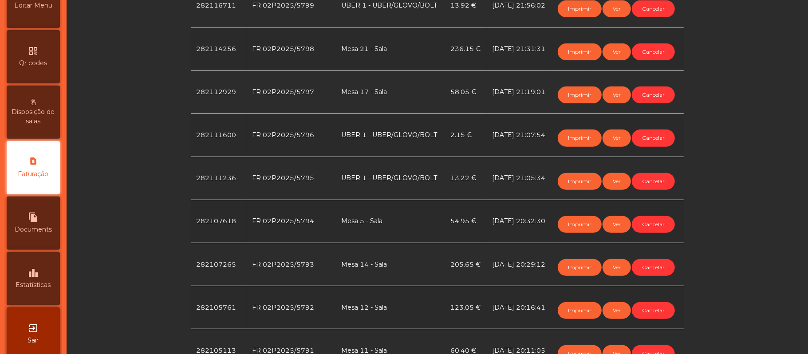
scroll to position [402, 0]
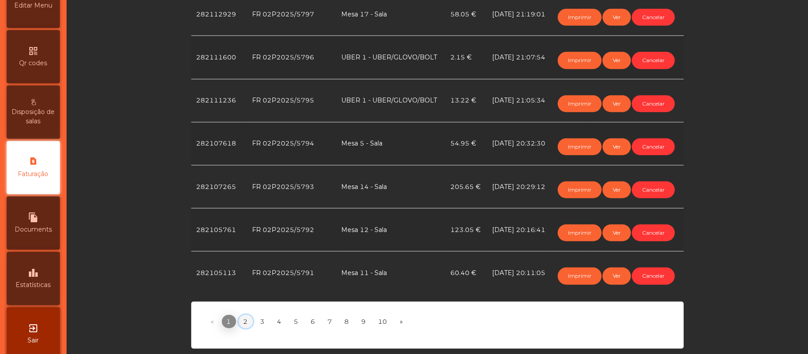
click at [240, 315] on link "2" at bounding box center [246, 321] width 14 height 13
click at [274, 315] on link "4" at bounding box center [279, 321] width 14 height 13
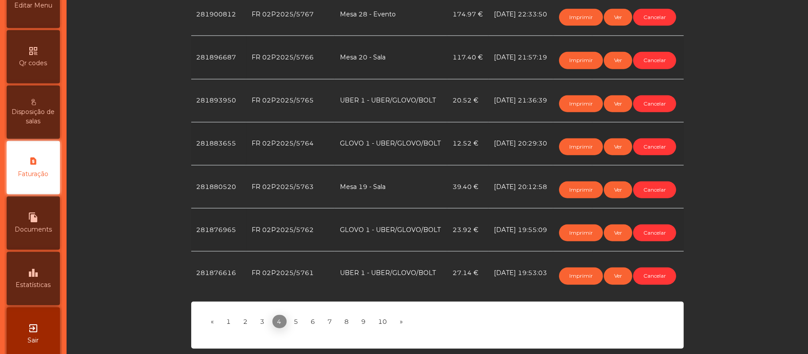
scroll to position [721, 0]
click at [258, 315] on link "3" at bounding box center [263, 321] width 14 height 13
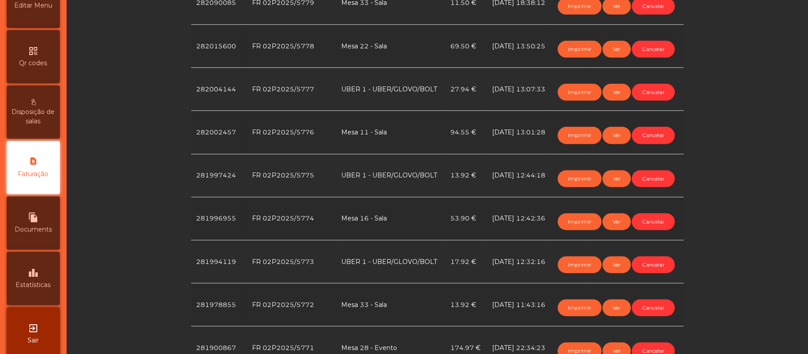
scroll to position [402, 0]
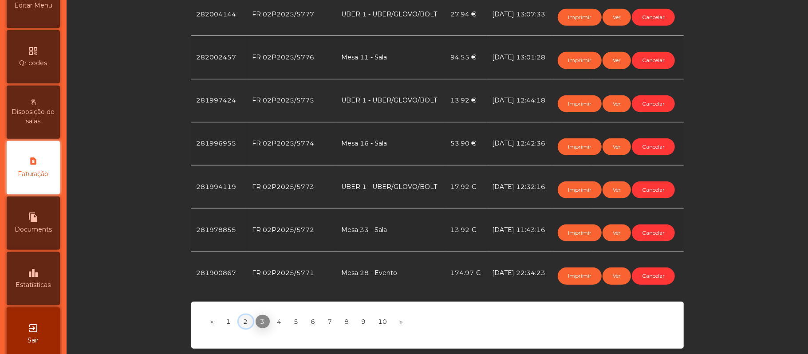
click at [241, 315] on link "2" at bounding box center [246, 321] width 14 height 13
click at [224, 315] on link "1" at bounding box center [229, 321] width 14 height 13
click at [258, 315] on link "3" at bounding box center [263, 321] width 14 height 13
click at [241, 315] on link "2" at bounding box center [246, 321] width 14 height 13
click at [646, 225] on button "Cancelar" at bounding box center [653, 233] width 43 height 17
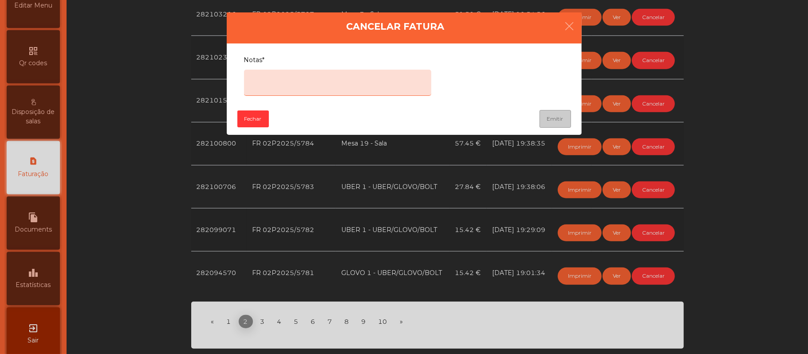
click at [292, 80] on textarea "Notas*" at bounding box center [337, 83] width 187 height 26
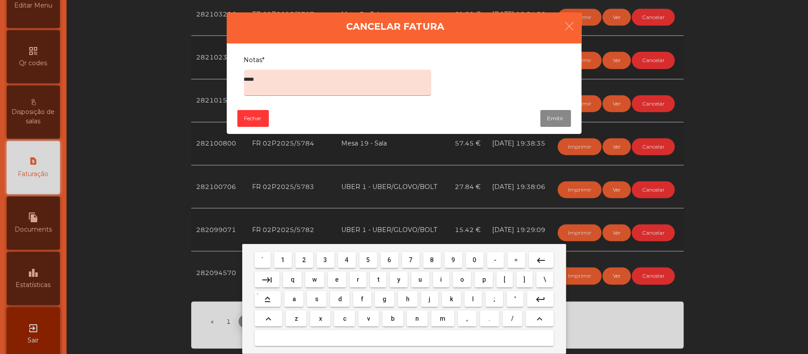
type textarea "*****"
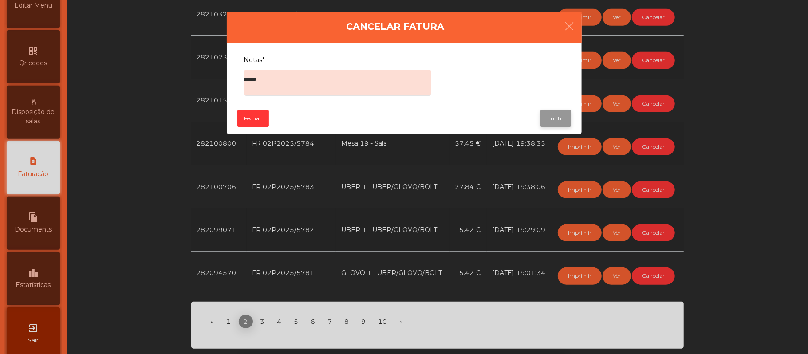
click at [551, 116] on button "Emitir" at bounding box center [555, 118] width 31 height 17
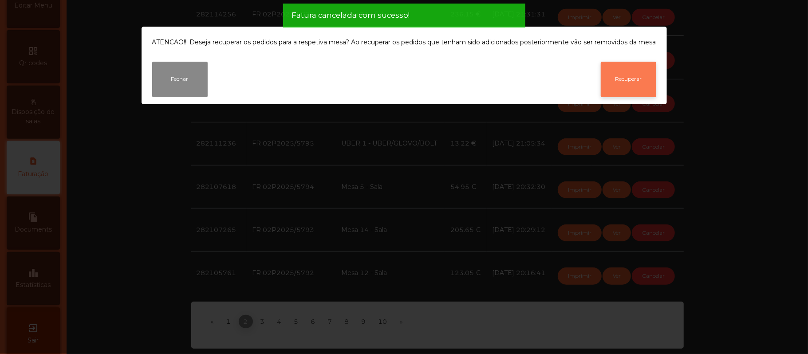
click at [626, 75] on button "Recuperar" at bounding box center [628, 79] width 55 height 35
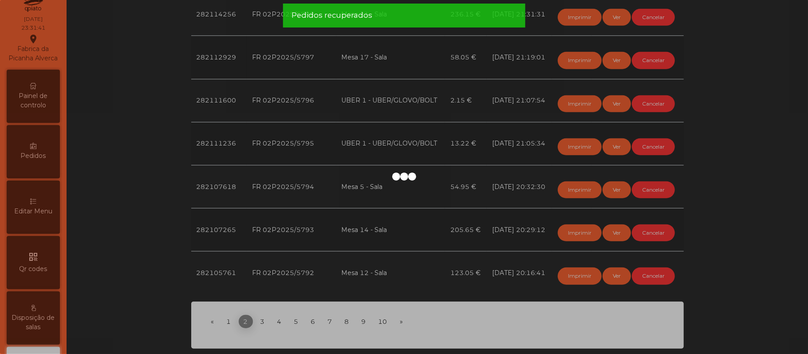
scroll to position [0, 0]
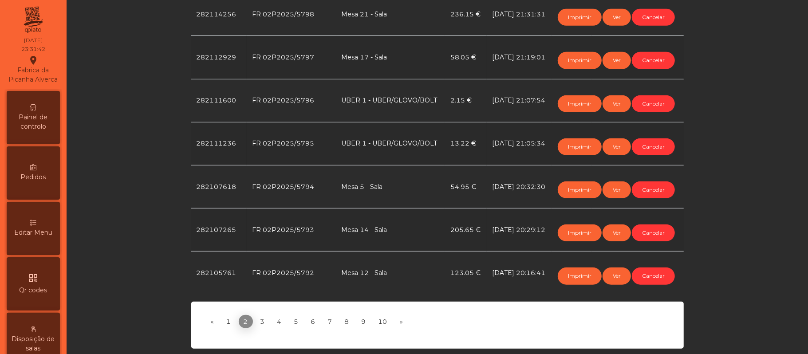
click at [47, 126] on span "Painel de controlo" at bounding box center [33, 122] width 49 height 19
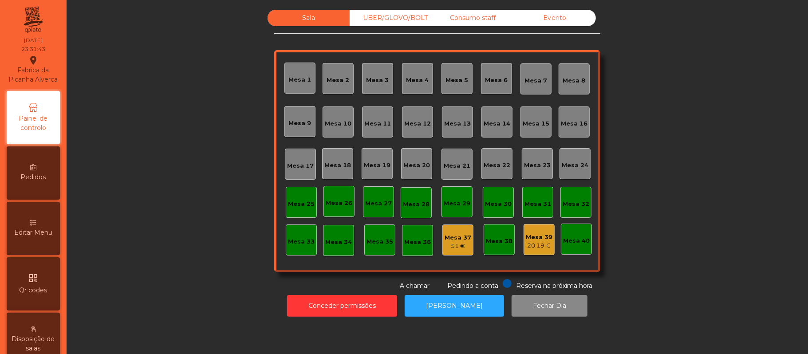
click at [462, 18] on div "Consumo staff" at bounding box center [473, 18] width 82 height 16
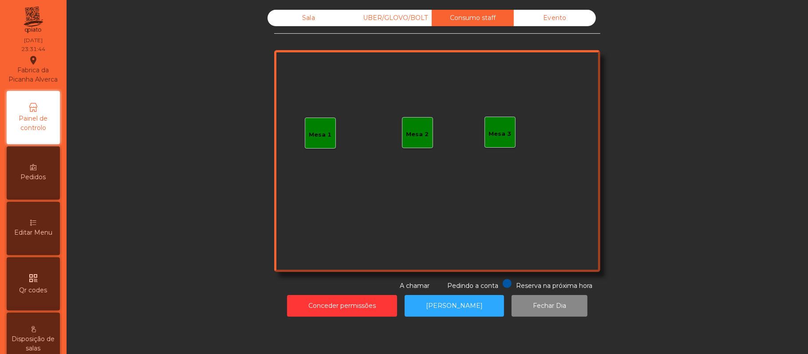
click at [397, 20] on div "UBER/GLOVO/BOLT" at bounding box center [391, 18] width 82 height 16
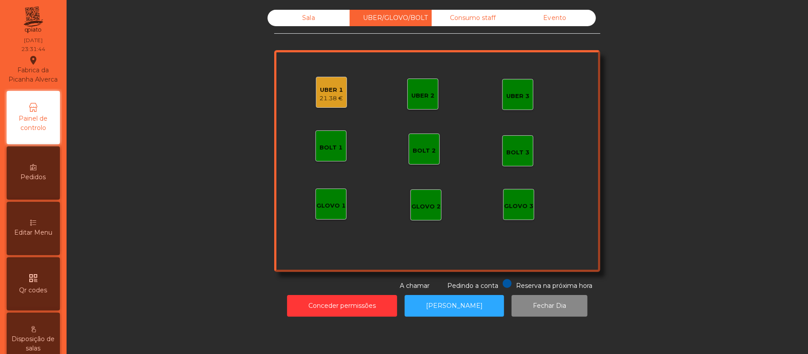
click at [320, 98] on div "21.38 €" at bounding box center [332, 98] width 24 height 9
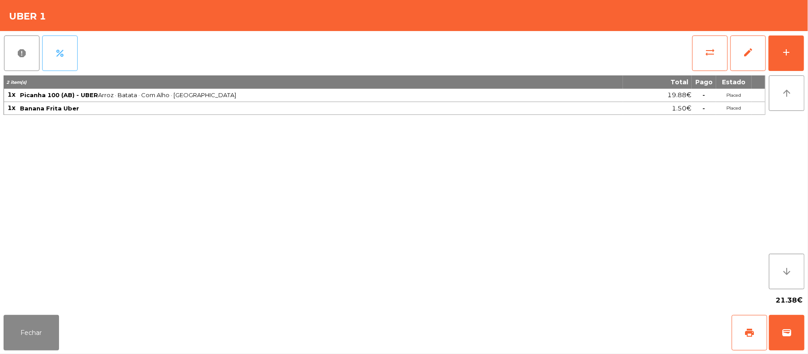
click at [68, 49] on button "percent" at bounding box center [59, 52] width 35 height 35
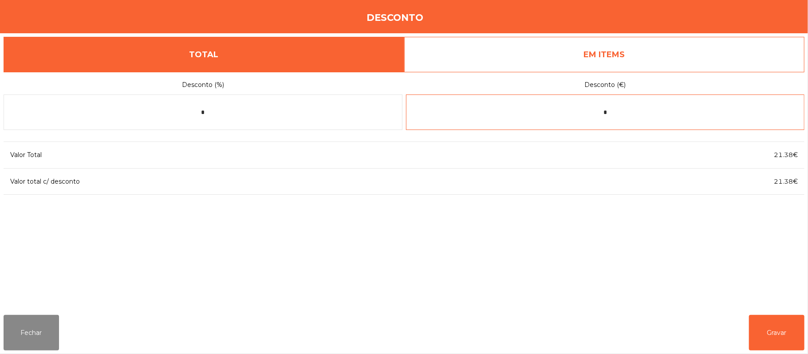
click at [622, 112] on input "*" at bounding box center [605, 112] width 399 height 35
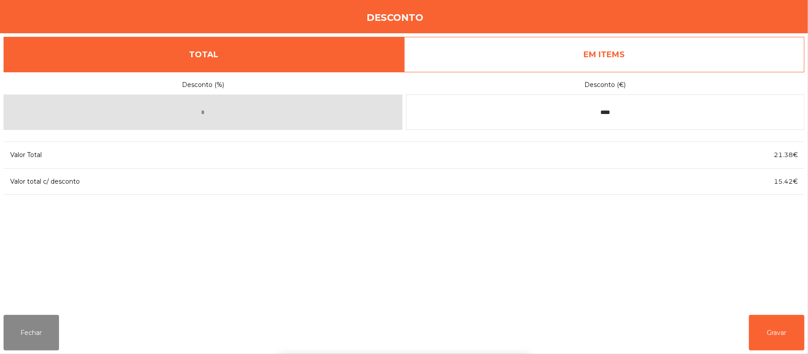
click at [774, 327] on div "1 2 3 keyboard_backspace 4 5 6 . - 7 8 9 keyboard_return 0" at bounding box center [404, 309] width 808 height 91
click at [636, 110] on input "****" at bounding box center [605, 112] width 399 height 35
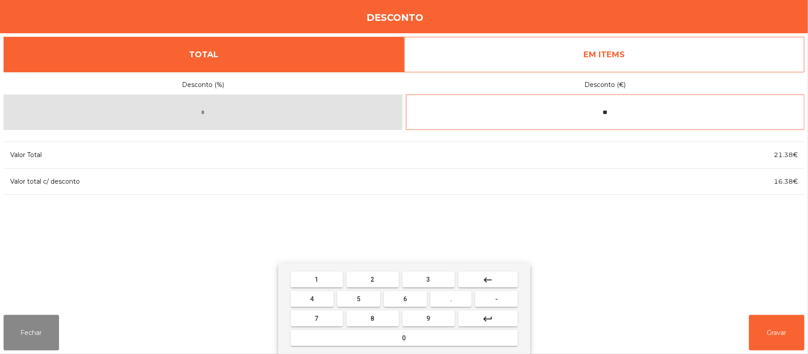
type input "*"
type input "****"
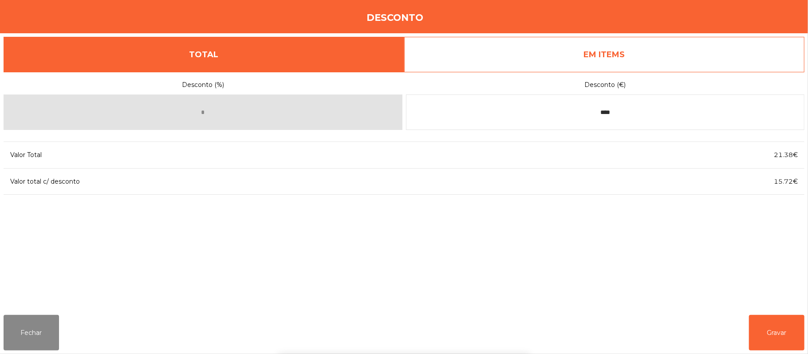
click at [776, 327] on div "1 2 3 keyboard_backspace 4 5 6 . - 7 8 9 keyboard_return 0" at bounding box center [404, 309] width 808 height 91
click at [780, 333] on button "Gravar" at bounding box center [776, 332] width 55 height 35
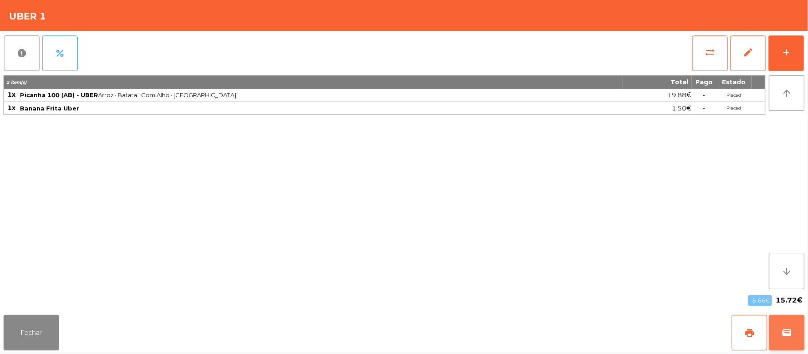
click at [787, 332] on span "wallet" at bounding box center [786, 332] width 11 height 11
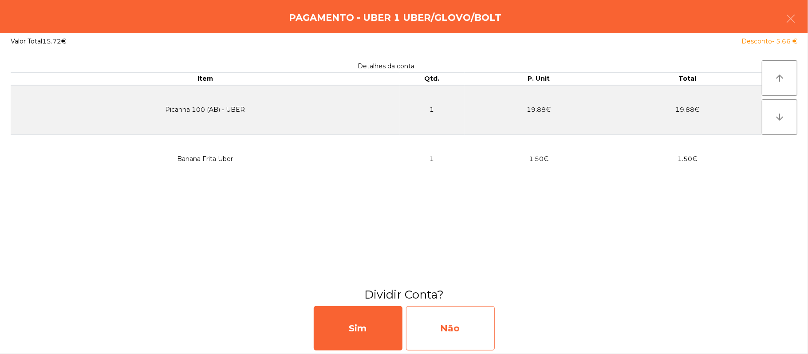
click at [462, 327] on div "Não" at bounding box center [450, 328] width 89 height 44
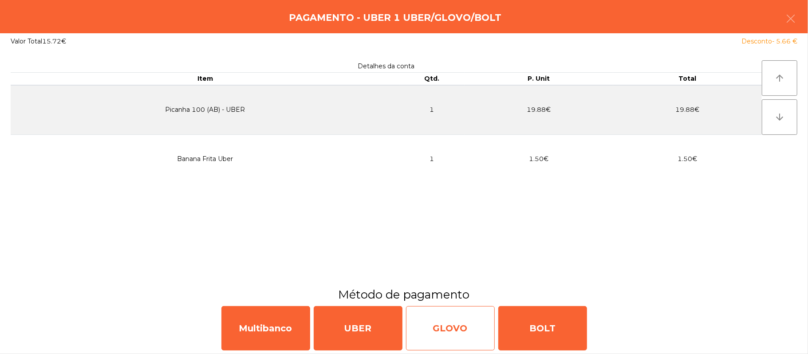
click at [453, 331] on div "GLOVO" at bounding box center [450, 328] width 89 height 44
select select "**"
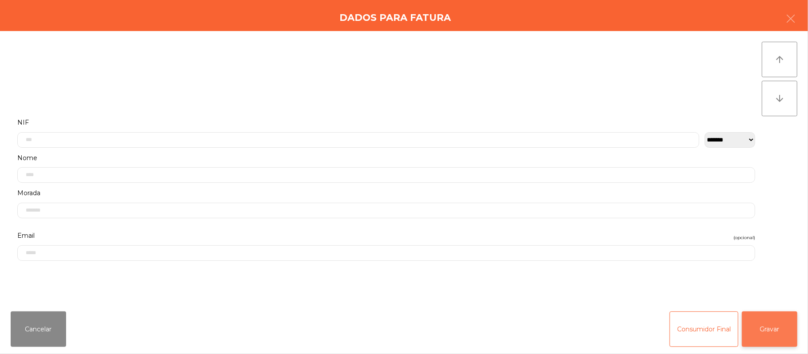
click at [776, 329] on button "Gravar" at bounding box center [769, 328] width 55 height 35
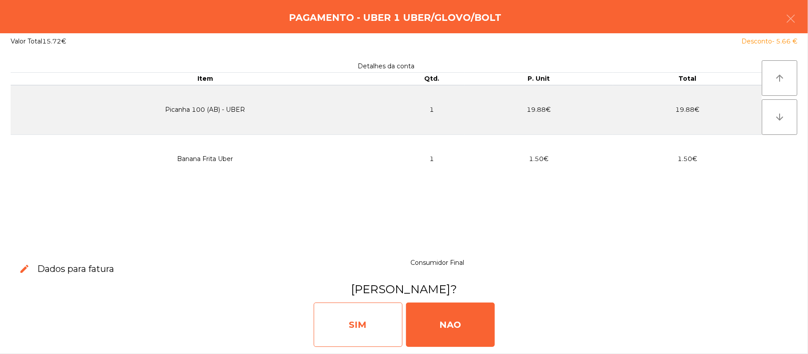
click at [363, 324] on div "SIM" at bounding box center [358, 325] width 89 height 44
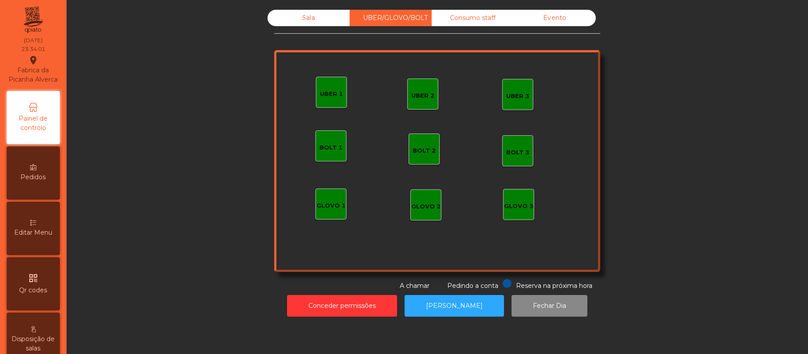
click at [304, 18] on div "Sala" at bounding box center [309, 18] width 82 height 16
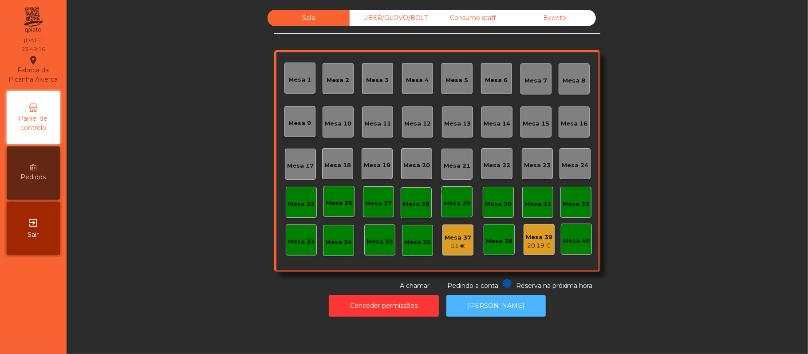
click at [504, 311] on button "[PERSON_NAME]" at bounding box center [495, 306] width 99 height 22
click at [458, 249] on div "51 €" at bounding box center [458, 246] width 27 height 9
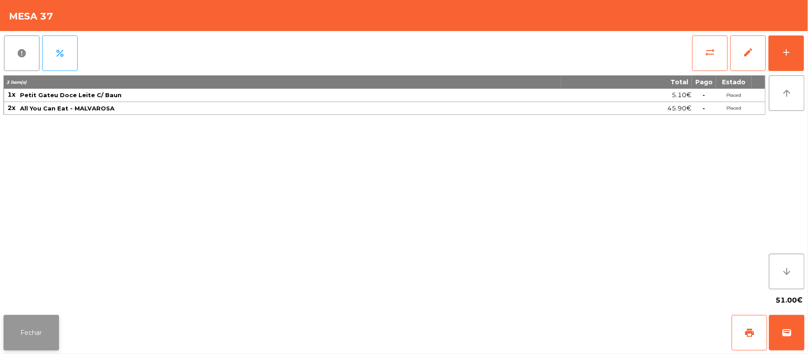
click at [42, 334] on button "Fechar" at bounding box center [31, 332] width 55 height 35
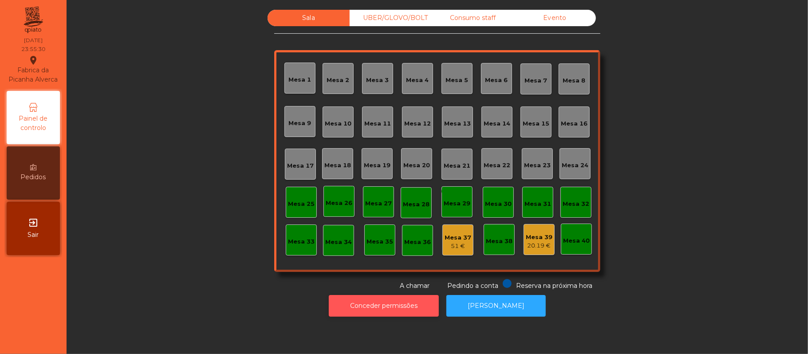
click at [411, 304] on button "Conceder permissões" at bounding box center [384, 306] width 110 height 22
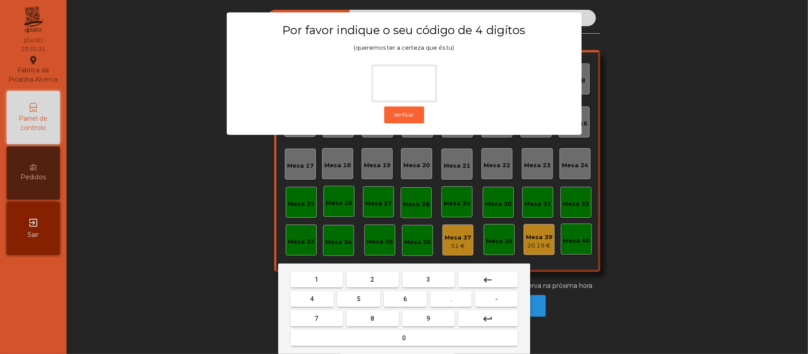
click at [372, 280] on span "2" at bounding box center [373, 279] width 4 height 7
click at [405, 298] on span "6" at bounding box center [406, 299] width 4 height 7
click at [316, 280] on span "1" at bounding box center [317, 279] width 4 height 7
click at [363, 299] on button "5" at bounding box center [358, 299] width 43 height 16
type input "****"
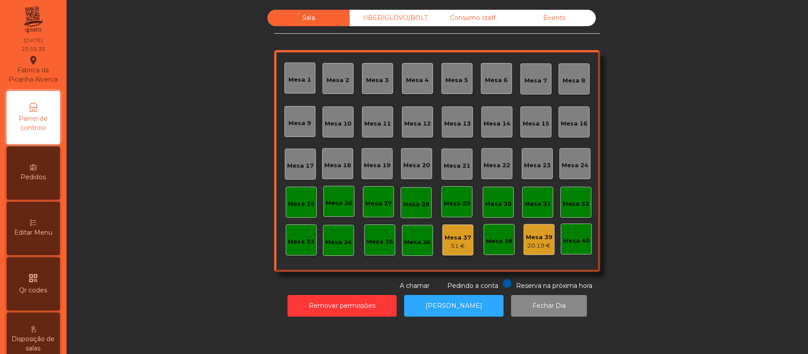
click at [450, 235] on div "Mesa 37" at bounding box center [458, 237] width 27 height 9
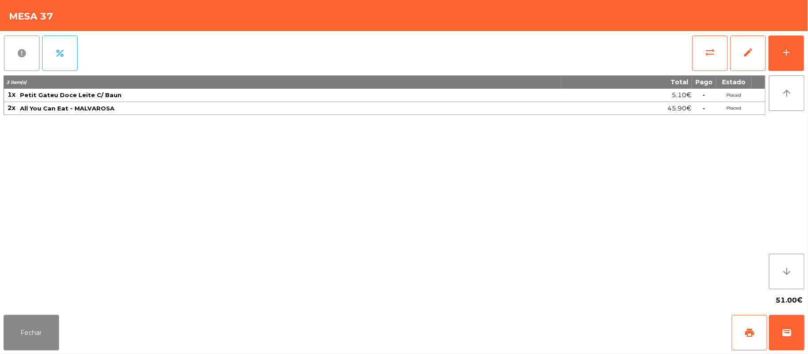
click at [21, 58] on span "report" at bounding box center [21, 53] width 11 height 11
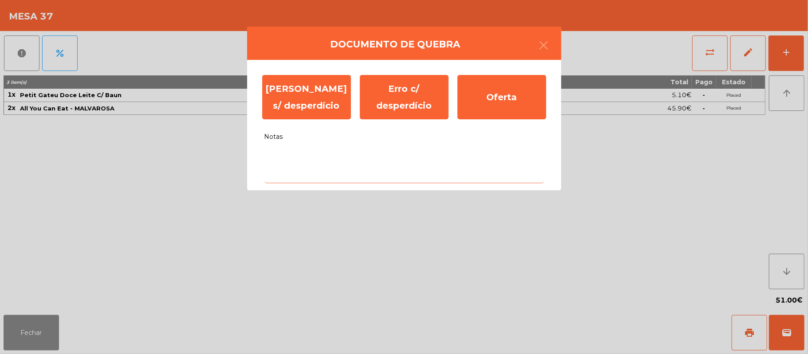
click at [309, 157] on textarea "Notas" at bounding box center [404, 164] width 280 height 37
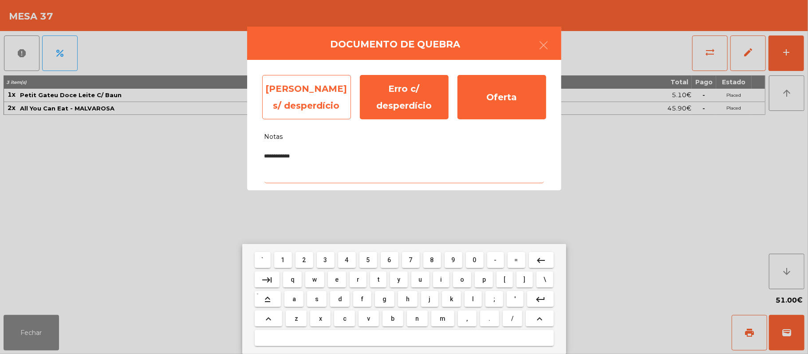
type textarea "**********"
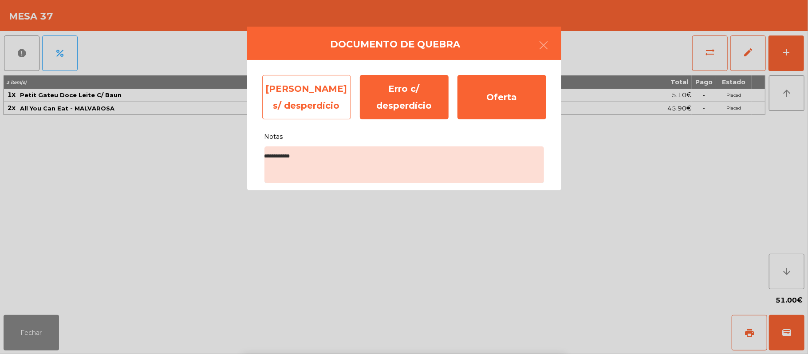
click at [314, 97] on div "Erro s/ desperdício" at bounding box center [306, 97] width 89 height 44
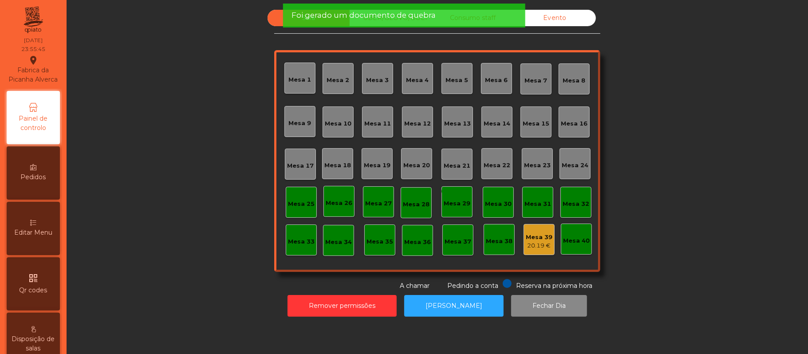
click at [534, 238] on div "Mesa 39" at bounding box center [539, 237] width 27 height 9
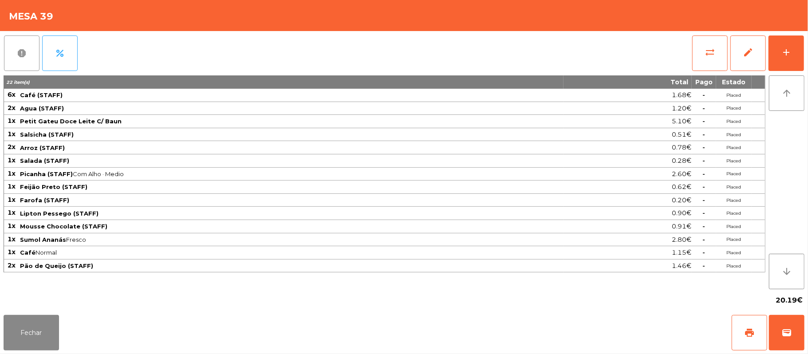
click at [26, 49] on span "report" at bounding box center [21, 53] width 11 height 11
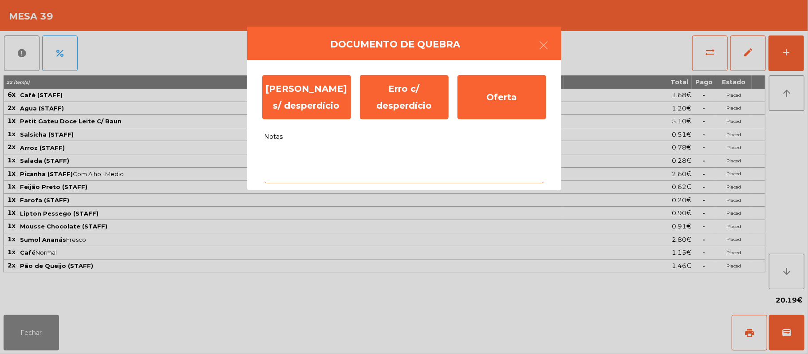
click at [304, 161] on textarea "Notas" at bounding box center [404, 164] width 280 height 37
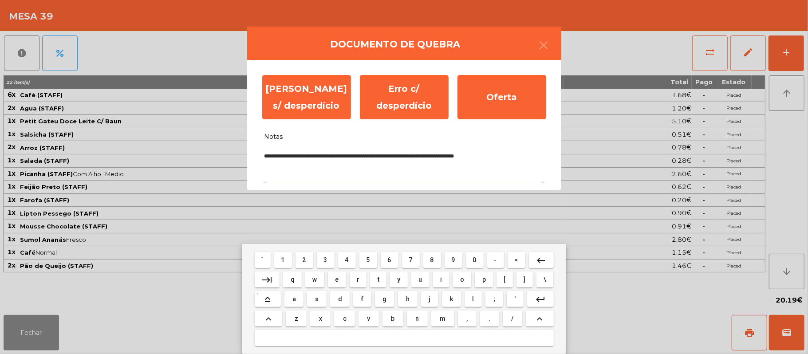
click at [437, 155] on textarea "**********" at bounding box center [404, 164] width 280 height 37
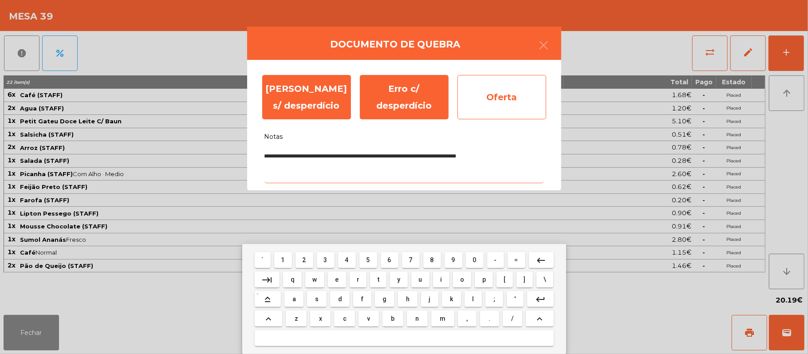
type textarea "**********"
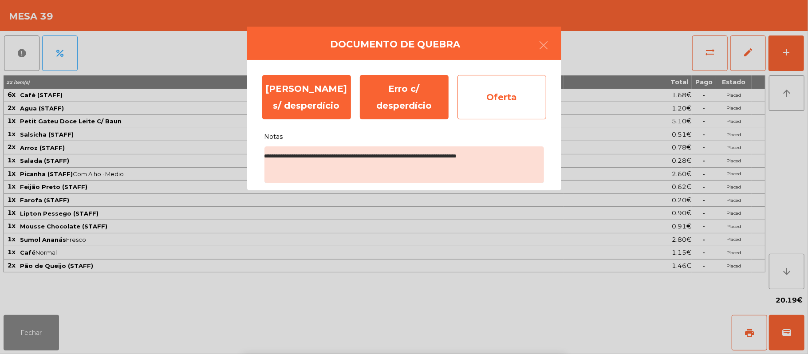
click at [505, 96] on div "Oferta" at bounding box center [501, 97] width 89 height 44
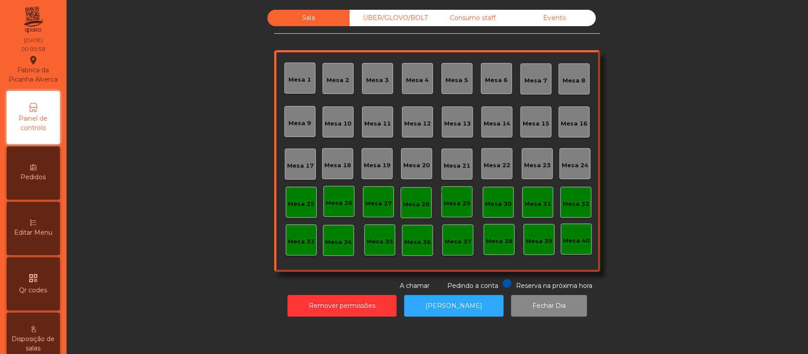
click at [381, 18] on div "UBER/GLOVO/BOLT" at bounding box center [391, 18] width 82 height 16
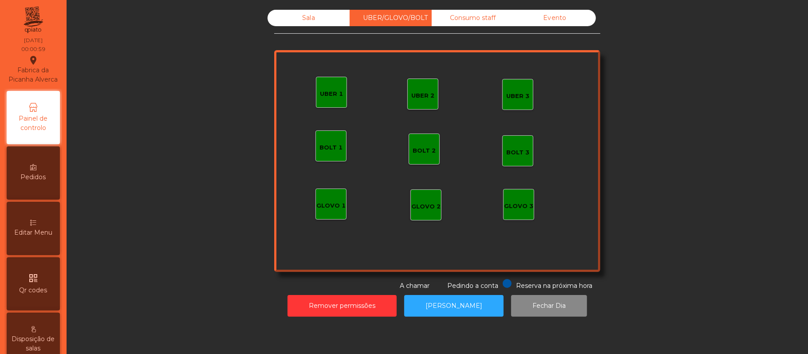
click at [473, 20] on div "Consumo staff" at bounding box center [473, 18] width 82 height 16
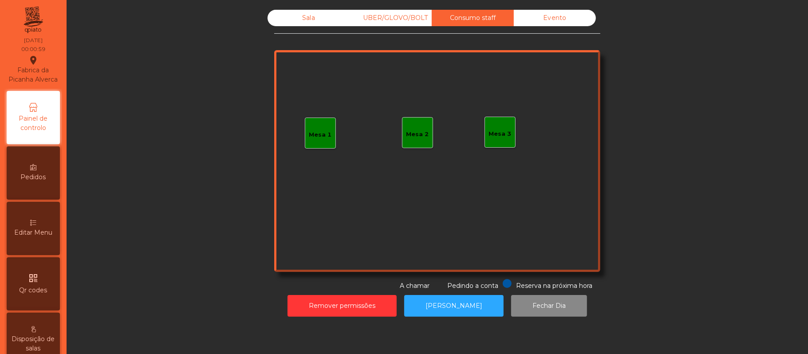
click at [547, 17] on div "Evento" at bounding box center [555, 18] width 82 height 16
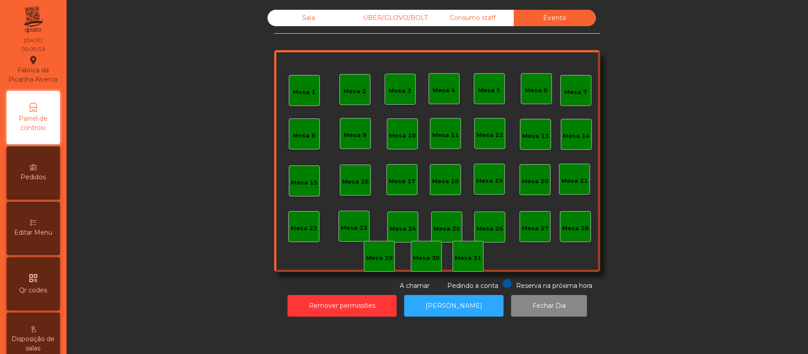
click at [483, 18] on div "Consumo staff" at bounding box center [473, 18] width 82 height 16
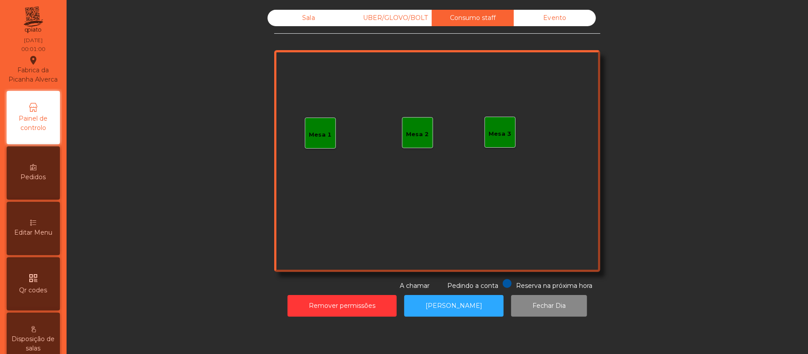
click at [397, 18] on div "UBER/GLOVO/BOLT" at bounding box center [391, 18] width 82 height 16
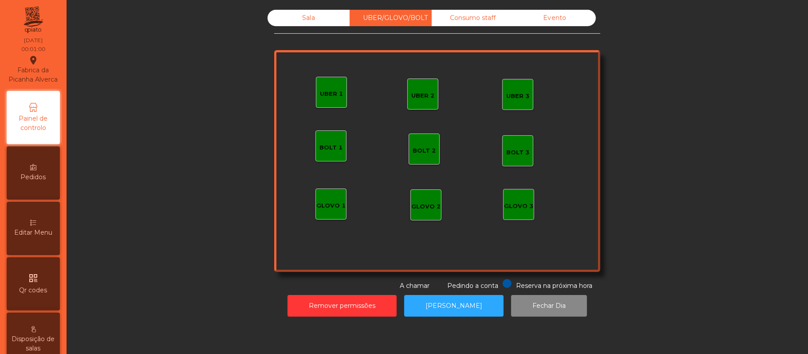
click at [304, 18] on div "Sala" at bounding box center [309, 18] width 82 height 16
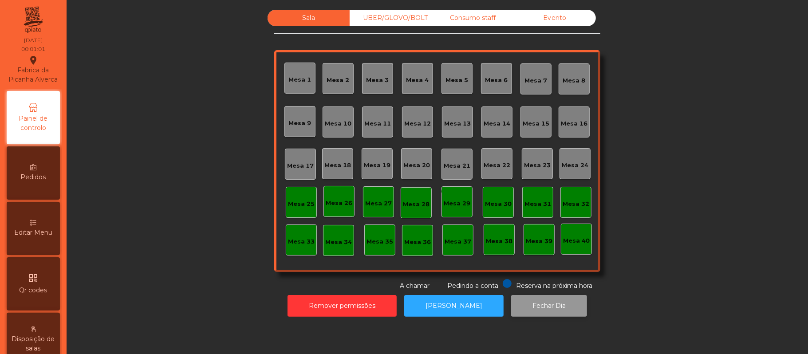
click at [541, 308] on button "Fechar Dia" at bounding box center [549, 306] width 76 height 22
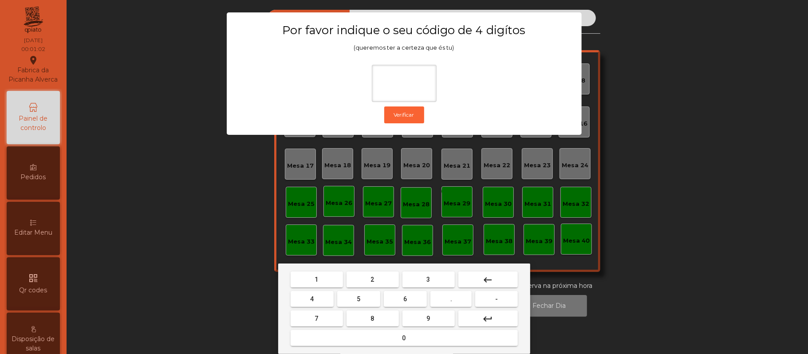
click at [373, 279] on span "2" at bounding box center [373, 279] width 4 height 7
click at [405, 299] on span "6" at bounding box center [406, 299] width 4 height 7
click at [323, 277] on button "1" at bounding box center [317, 280] width 52 height 16
click at [366, 301] on button "5" at bounding box center [358, 299] width 43 height 16
type input "****"
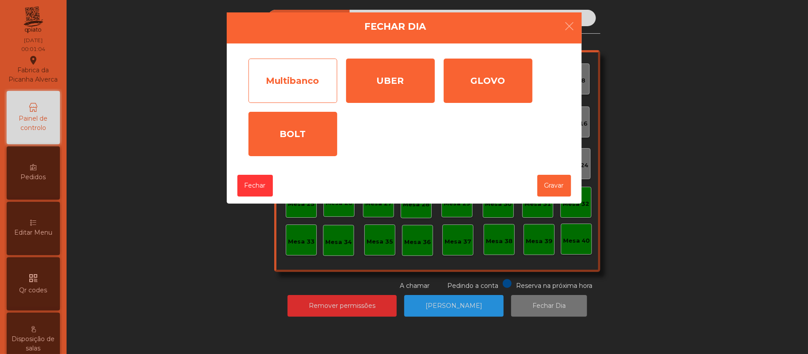
click at [307, 86] on div "Multibanco" at bounding box center [292, 81] width 89 height 44
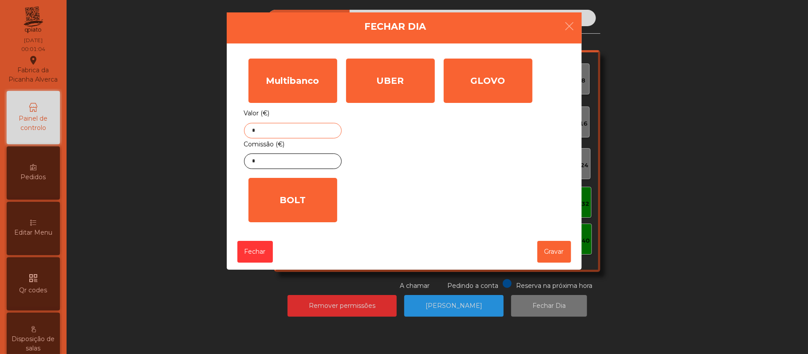
click at [319, 133] on input "*" at bounding box center [293, 131] width 98 height 16
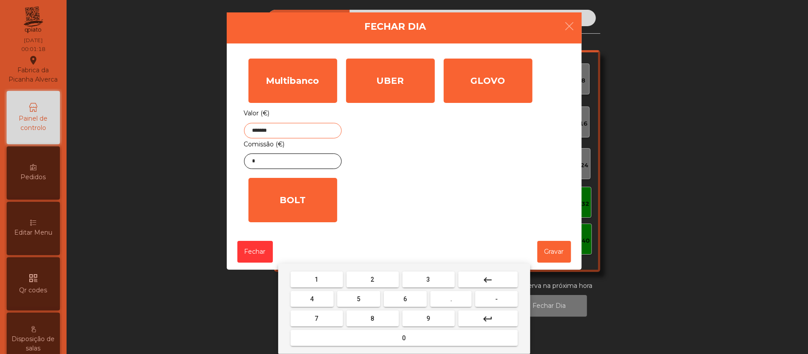
type input "*******"
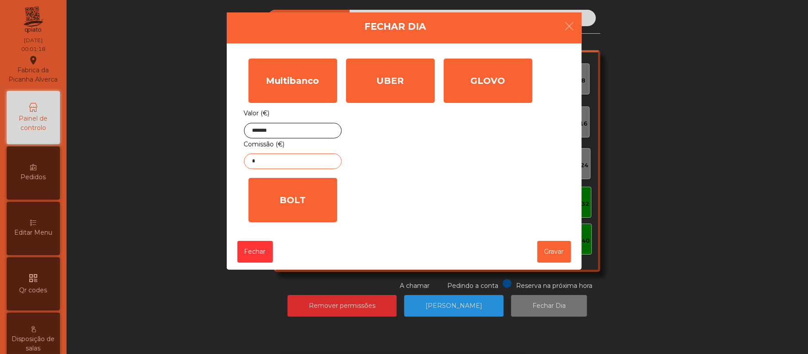
click at [287, 162] on input "*" at bounding box center [293, 162] width 98 height 16
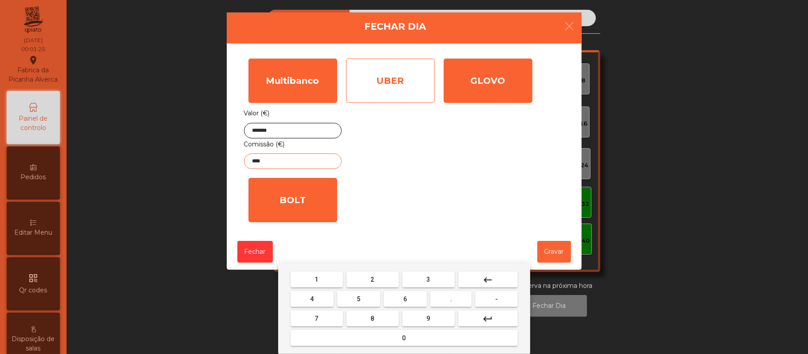
type input "****"
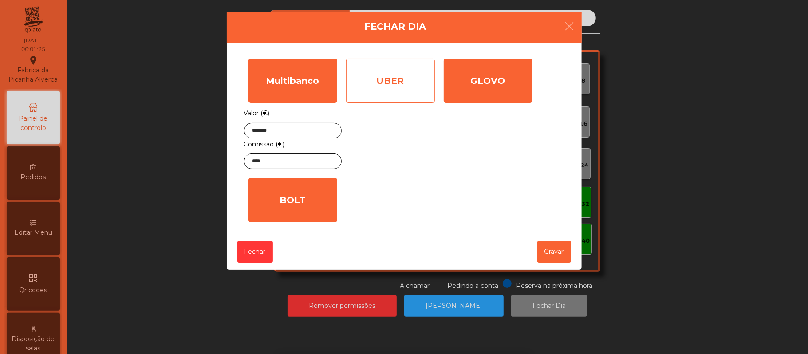
click at [403, 86] on div "UBER" at bounding box center [390, 81] width 89 height 44
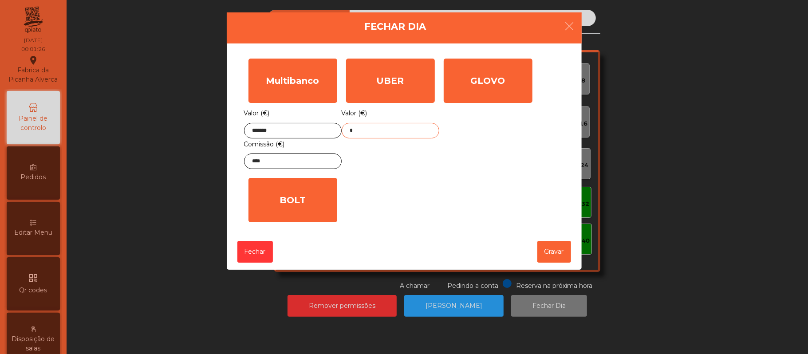
click at [400, 130] on input "*" at bounding box center [391, 131] width 98 height 16
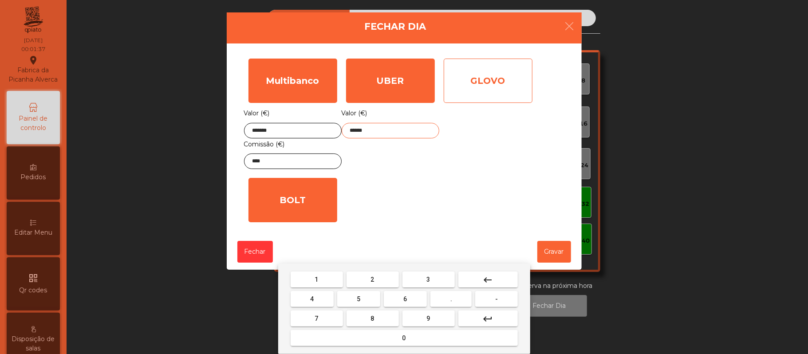
type input "******"
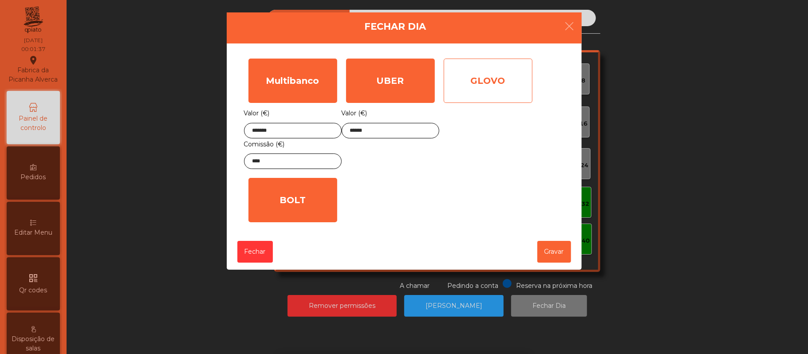
click at [501, 77] on div "GLOVO" at bounding box center [488, 81] width 89 height 44
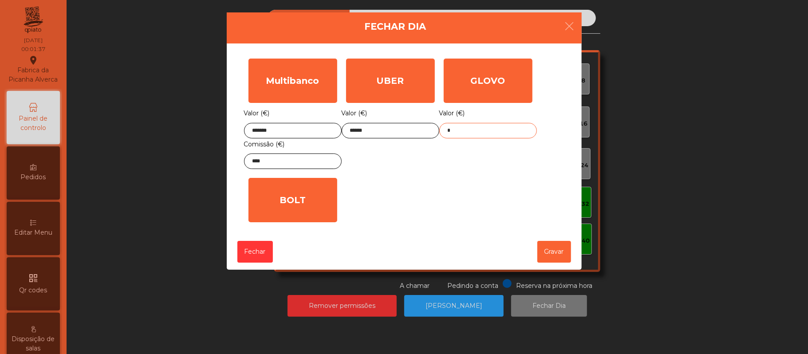
click at [487, 130] on input "*" at bounding box center [488, 131] width 98 height 16
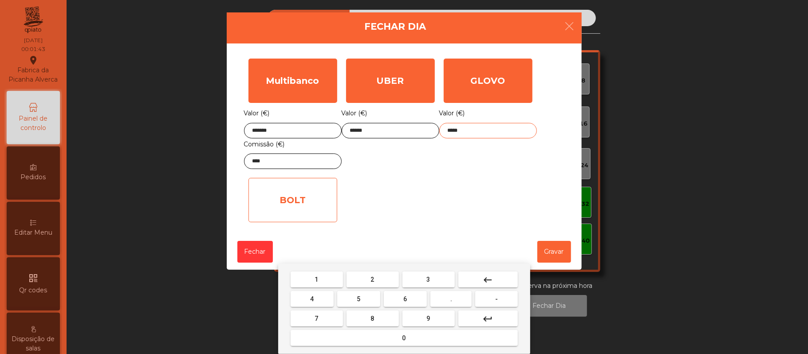
type input "*****"
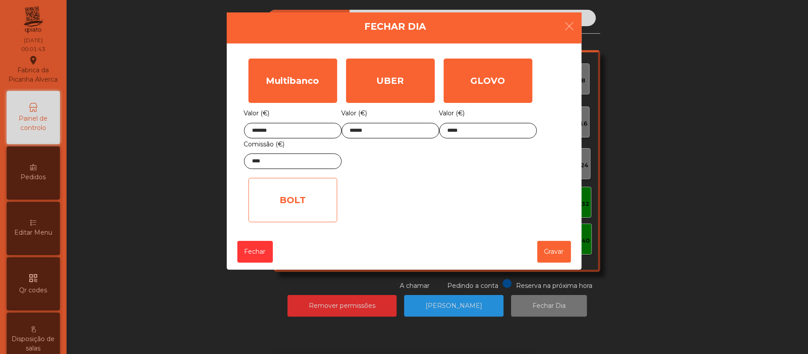
click at [305, 197] on div "BOLT" at bounding box center [292, 200] width 89 height 44
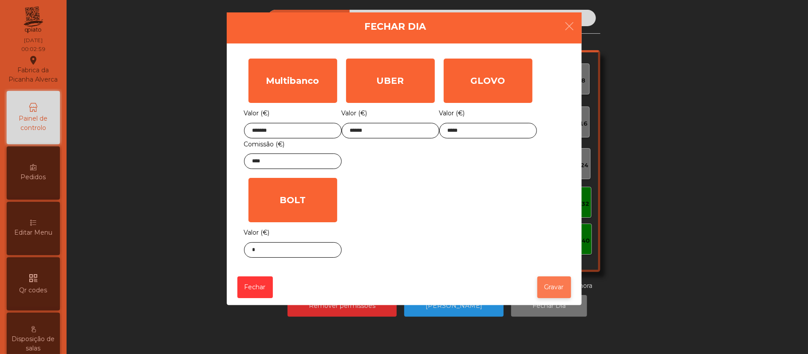
click at [554, 292] on button "Gravar" at bounding box center [554, 287] width 34 height 22
